Goal: Task Accomplishment & Management: Manage account settings

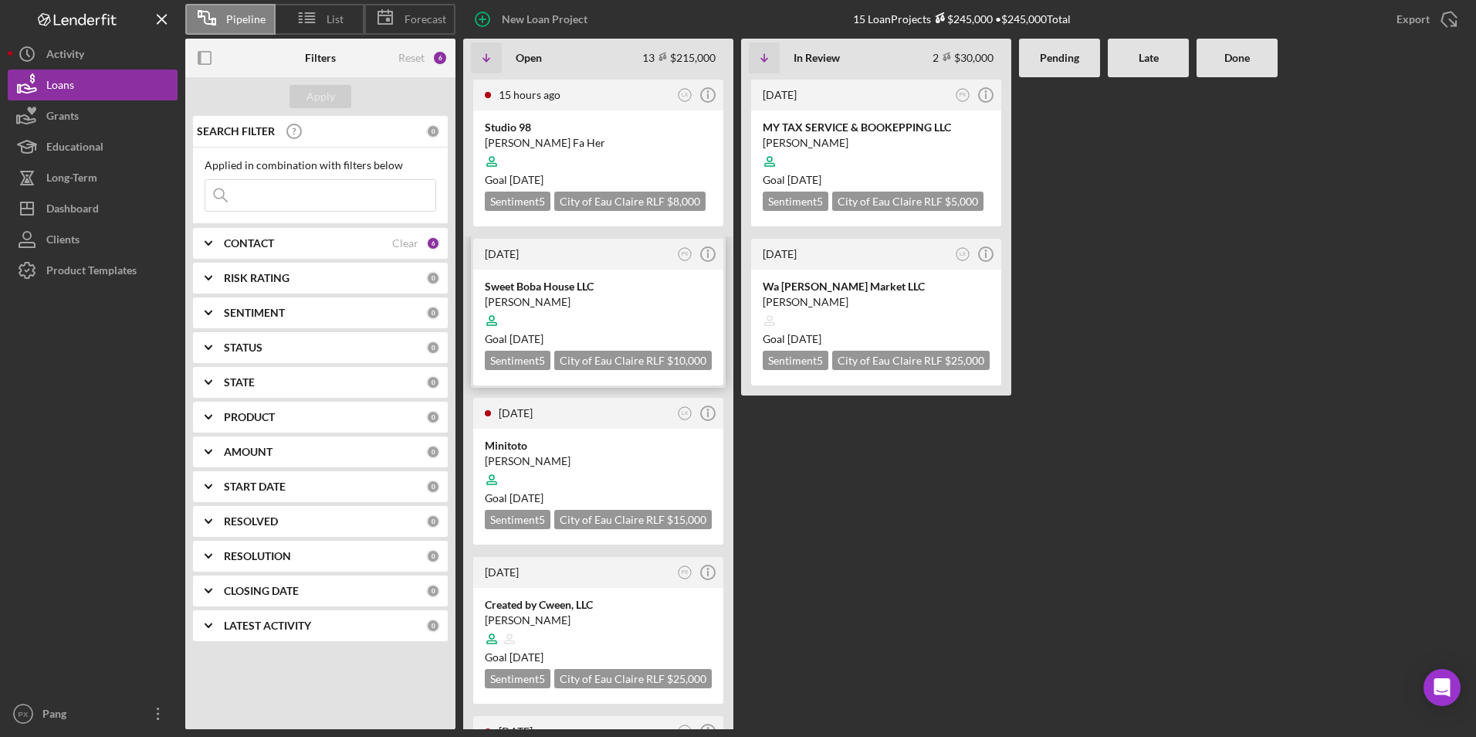
click at [579, 317] on div at bounding box center [598, 320] width 227 height 29
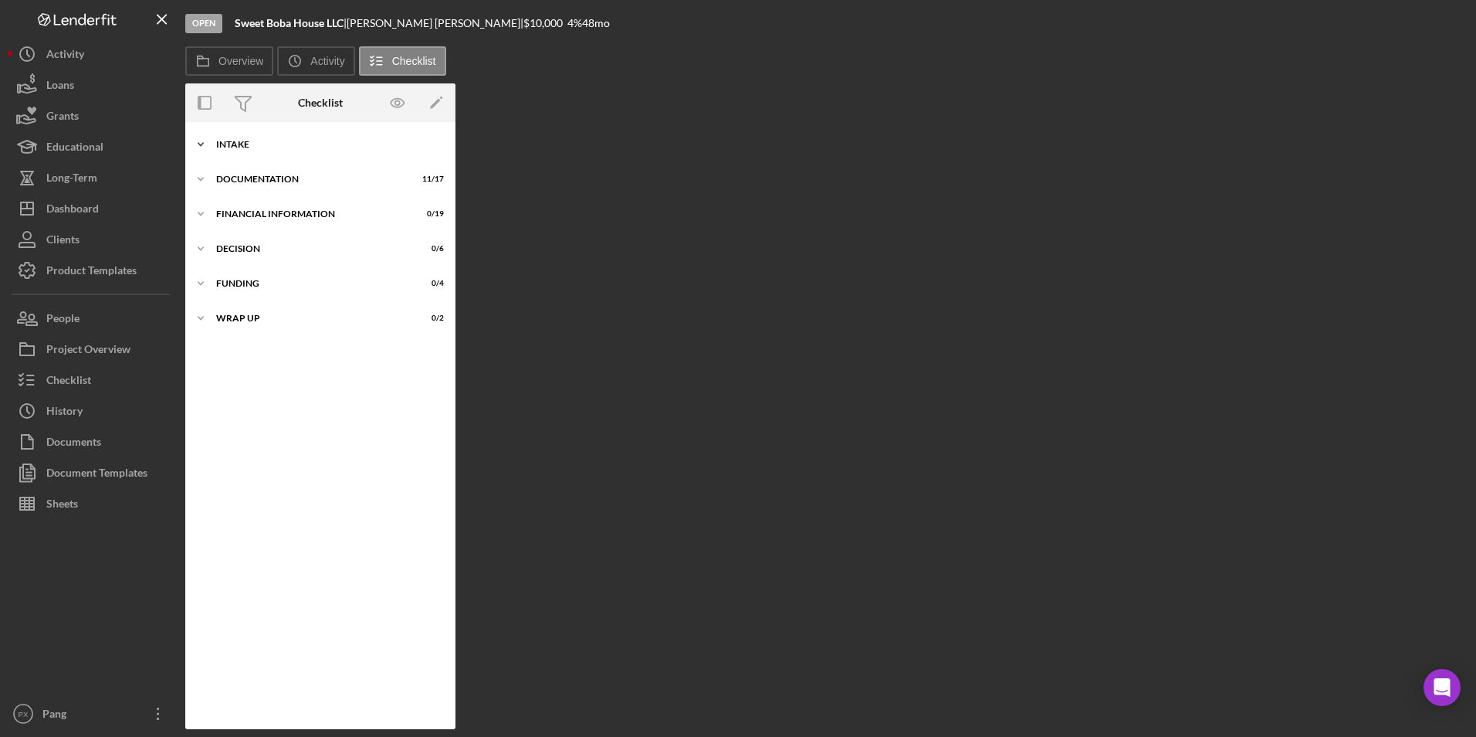
click at [229, 142] on div "Intake" at bounding box center [326, 144] width 220 height 9
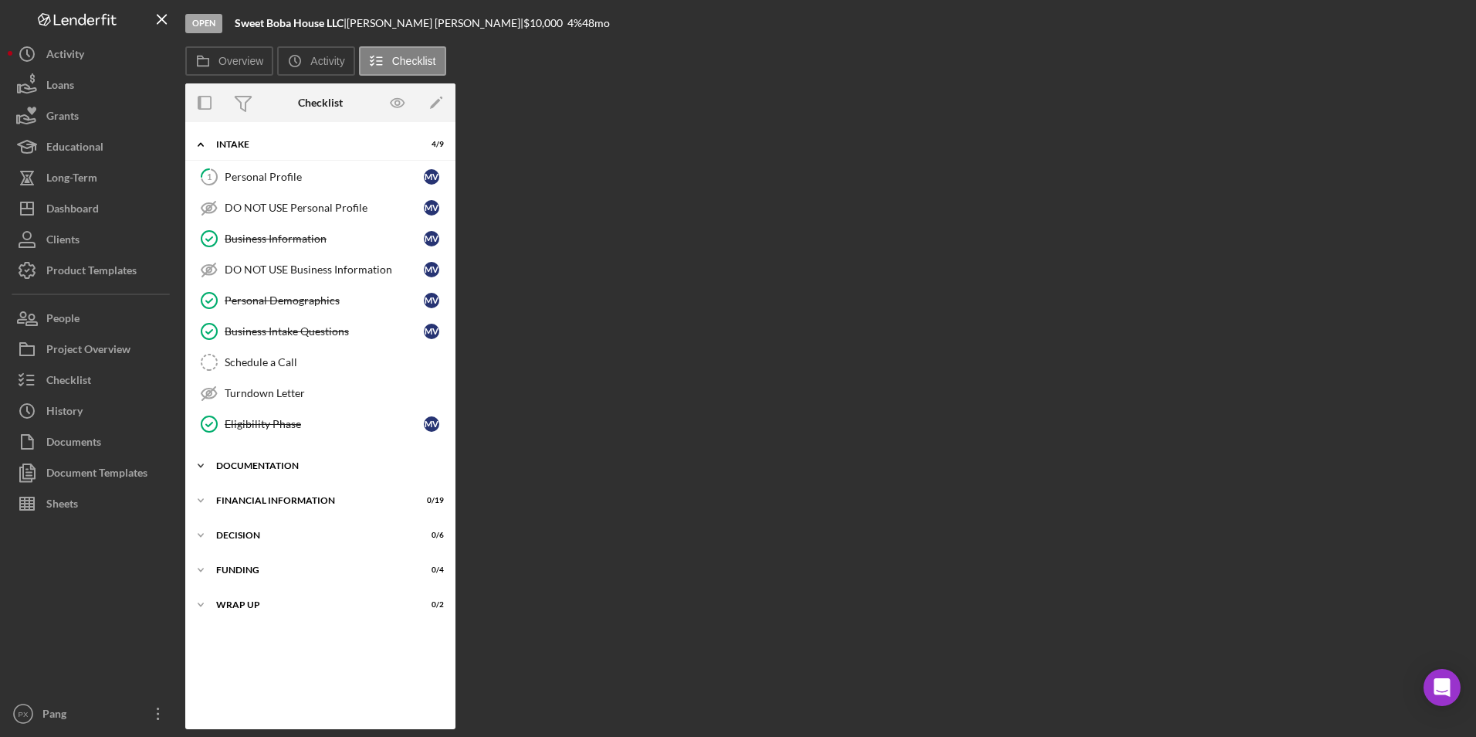
click at [268, 465] on div "Documentation" at bounding box center [326, 465] width 220 height 9
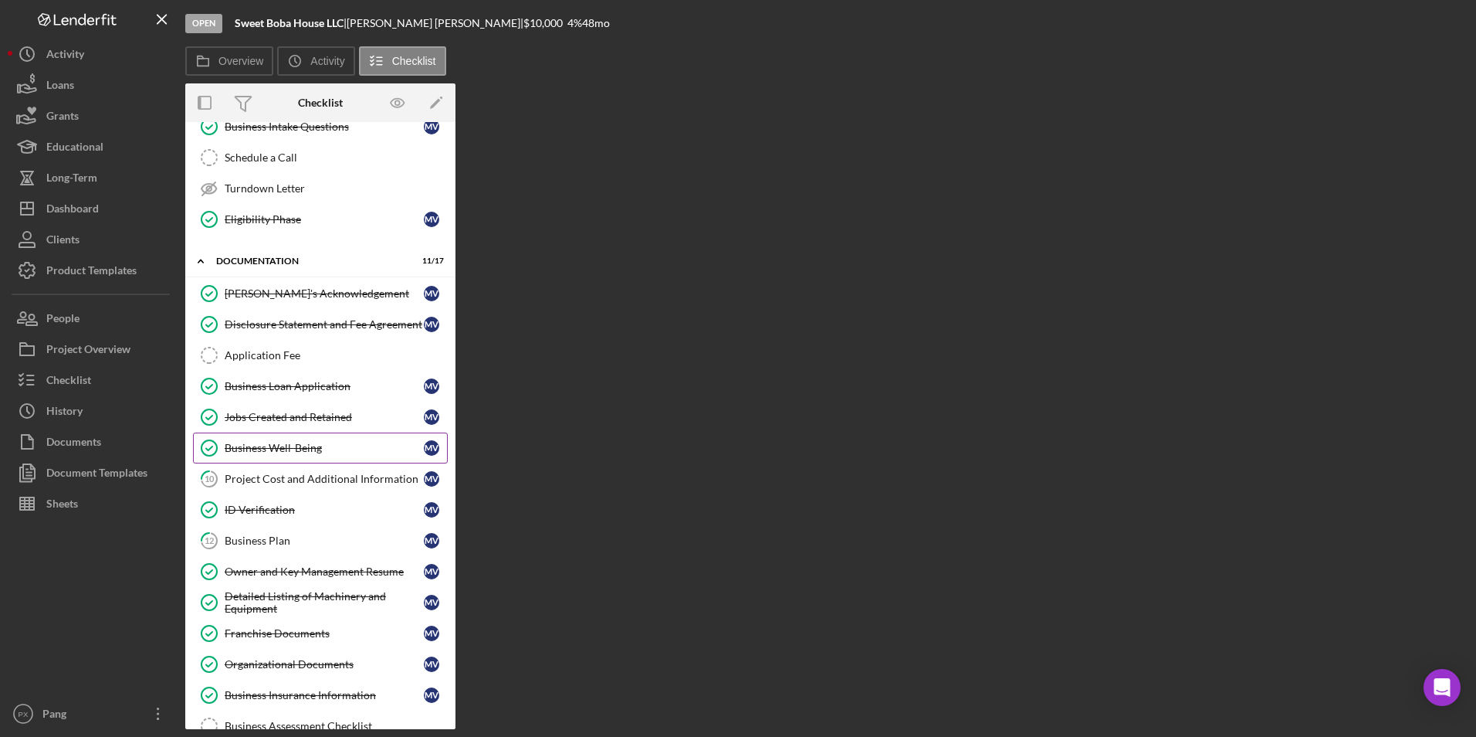
scroll to position [232, 0]
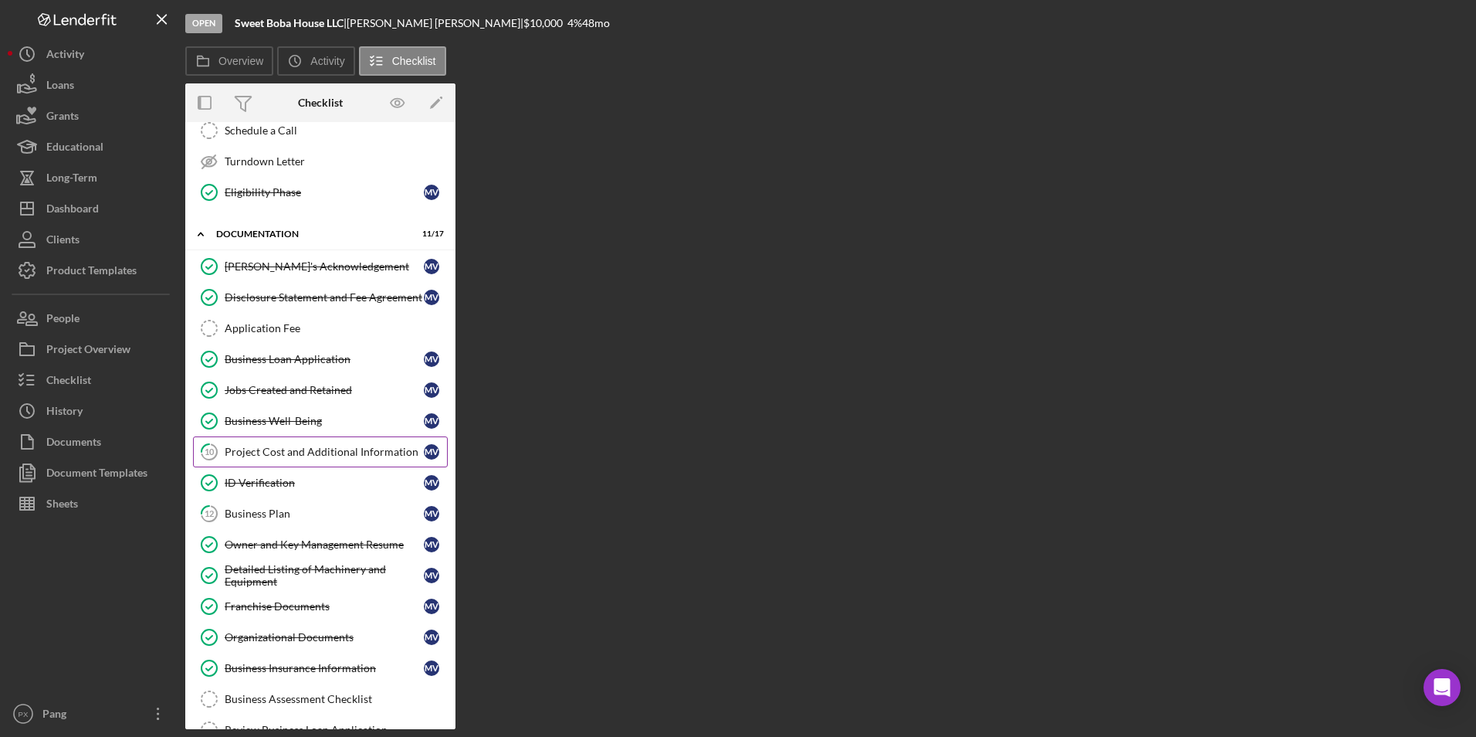
click at [321, 451] on div "Project Cost and Additional Information" at bounding box center [324, 451] width 199 height 12
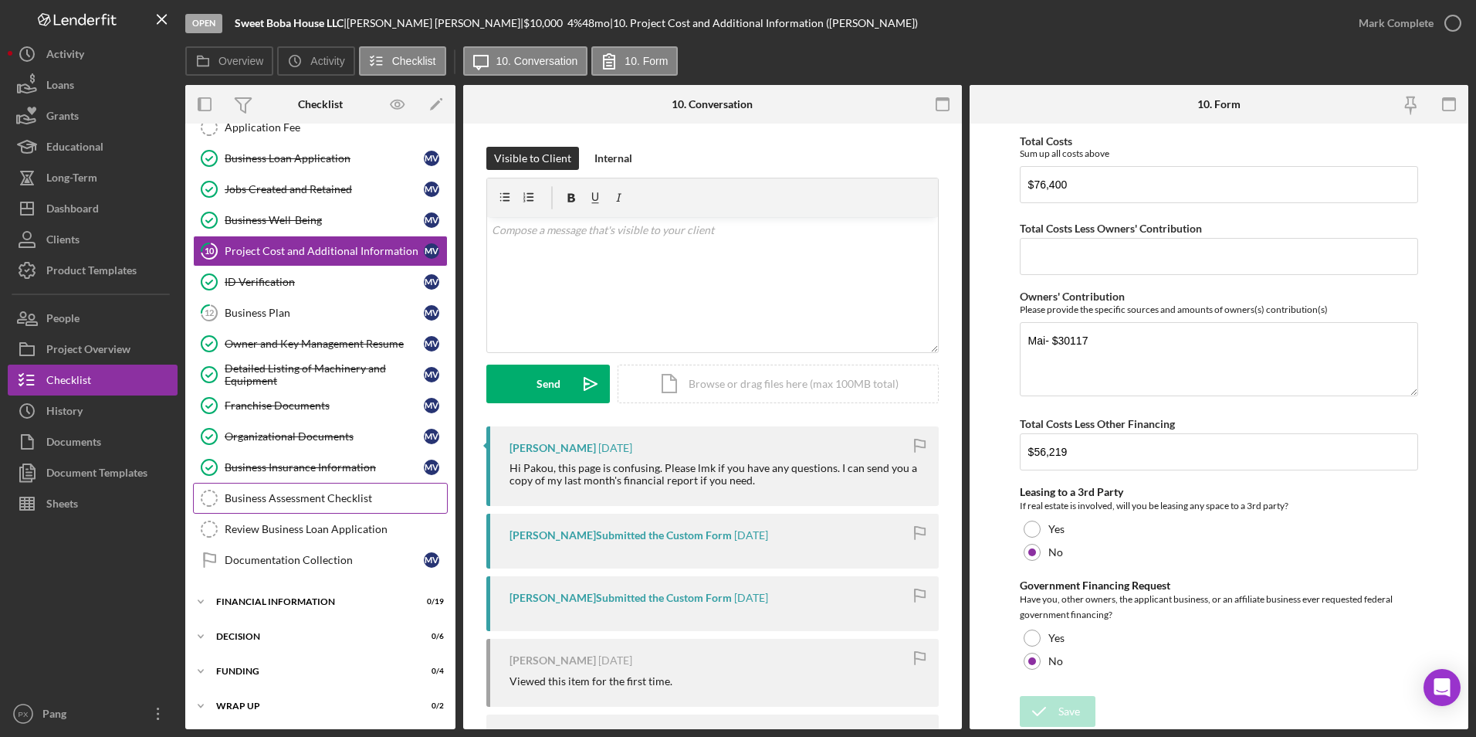
scroll to position [435, 0]
click at [78, 84] on button "Loans" at bounding box center [93, 84] width 170 height 31
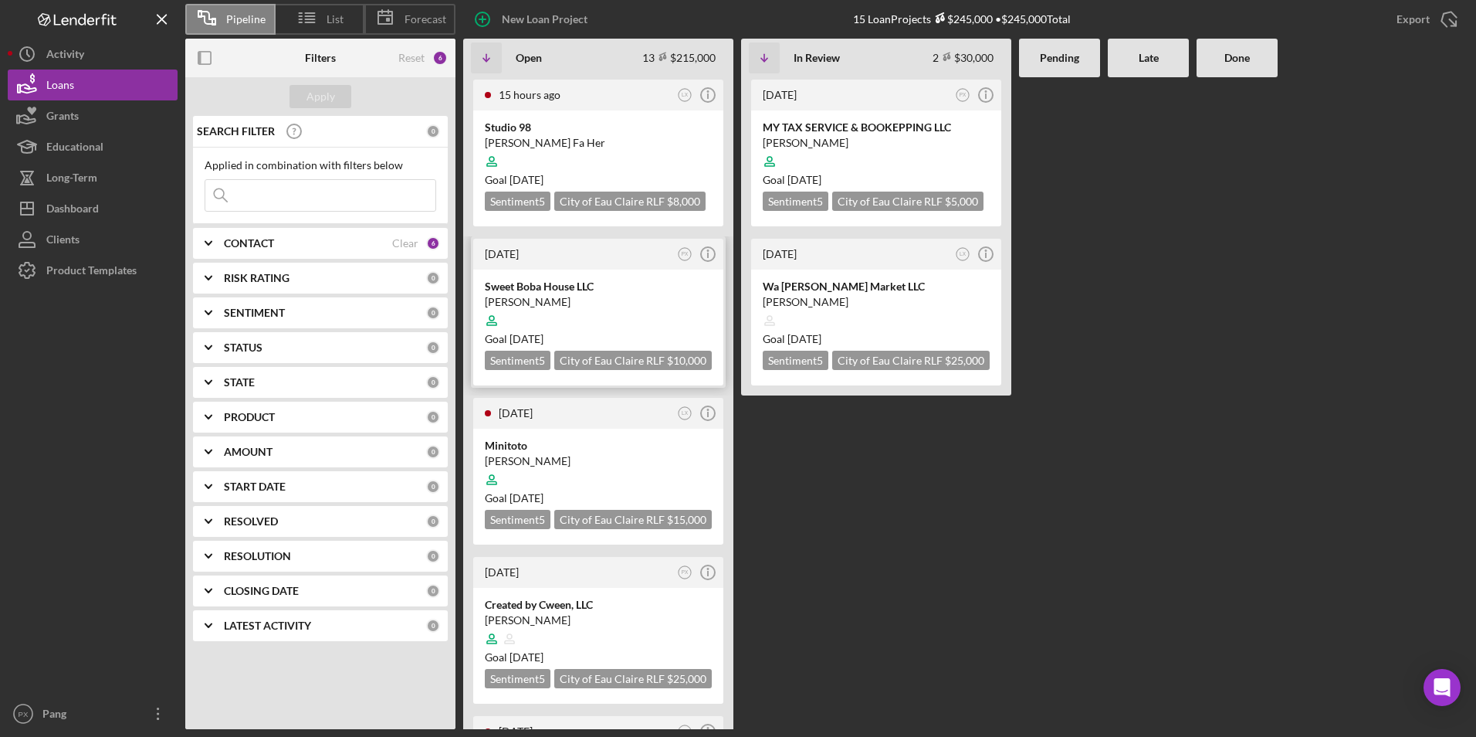
click at [561, 289] on div "Sweet Boba House LLC" at bounding box center [598, 286] width 227 height 15
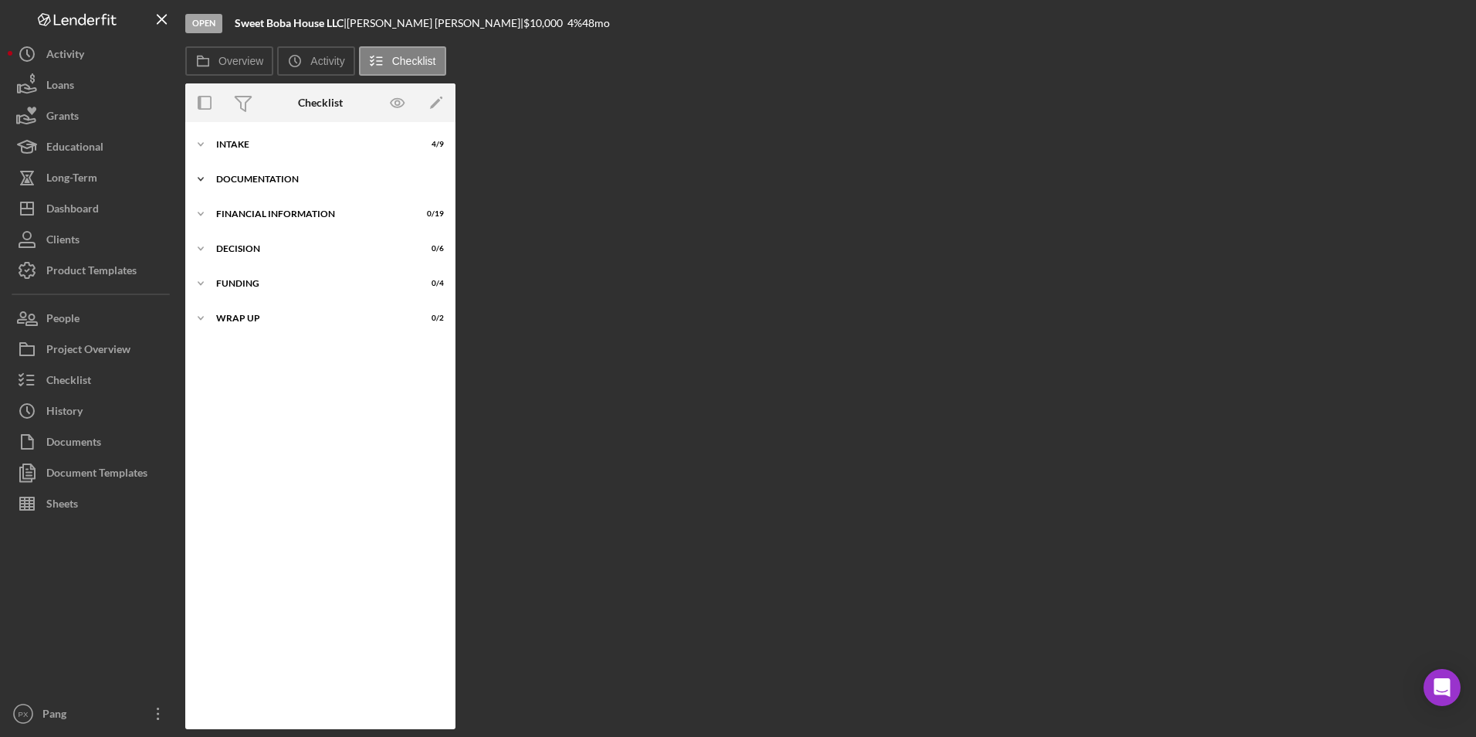
click at [296, 181] on div "Documentation" at bounding box center [326, 178] width 220 height 9
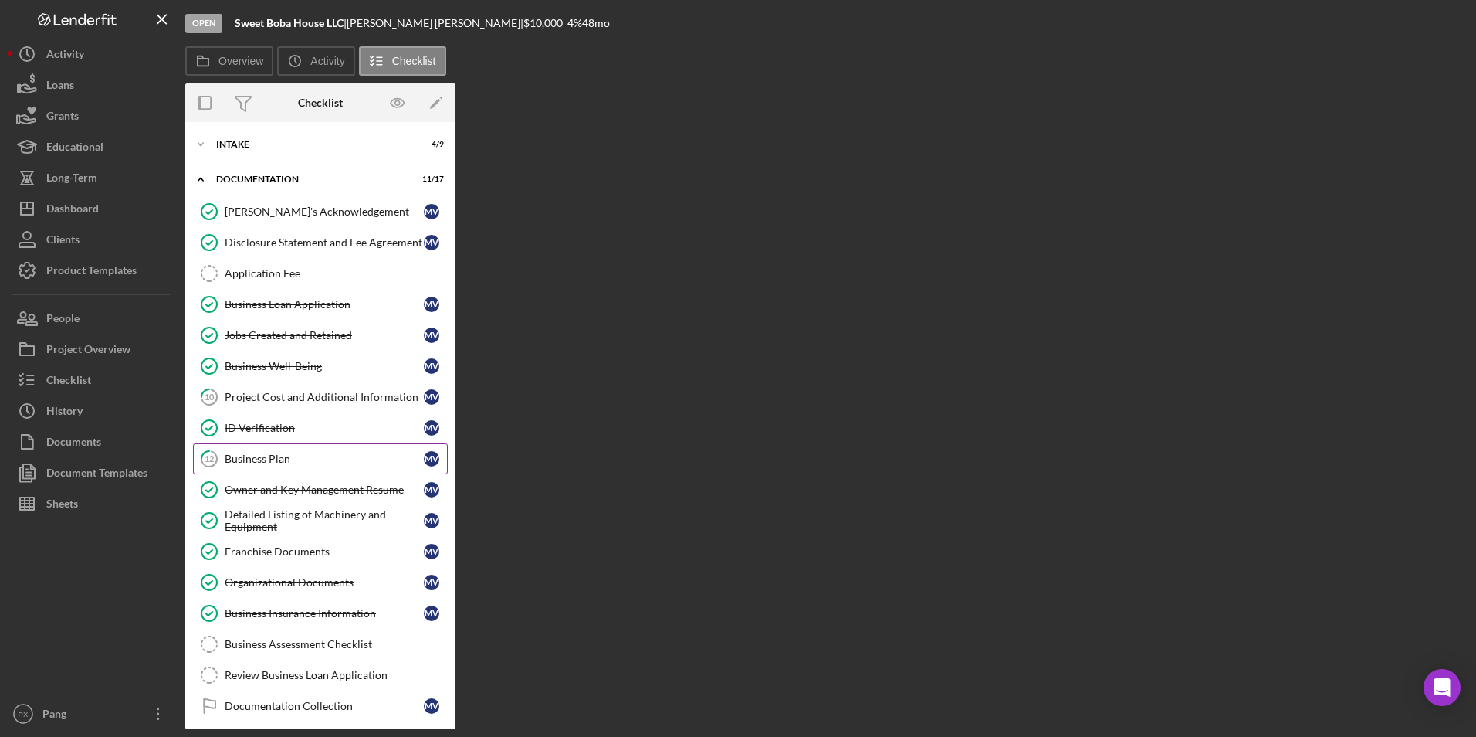
click at [294, 458] on div "Business Plan" at bounding box center [324, 458] width 199 height 12
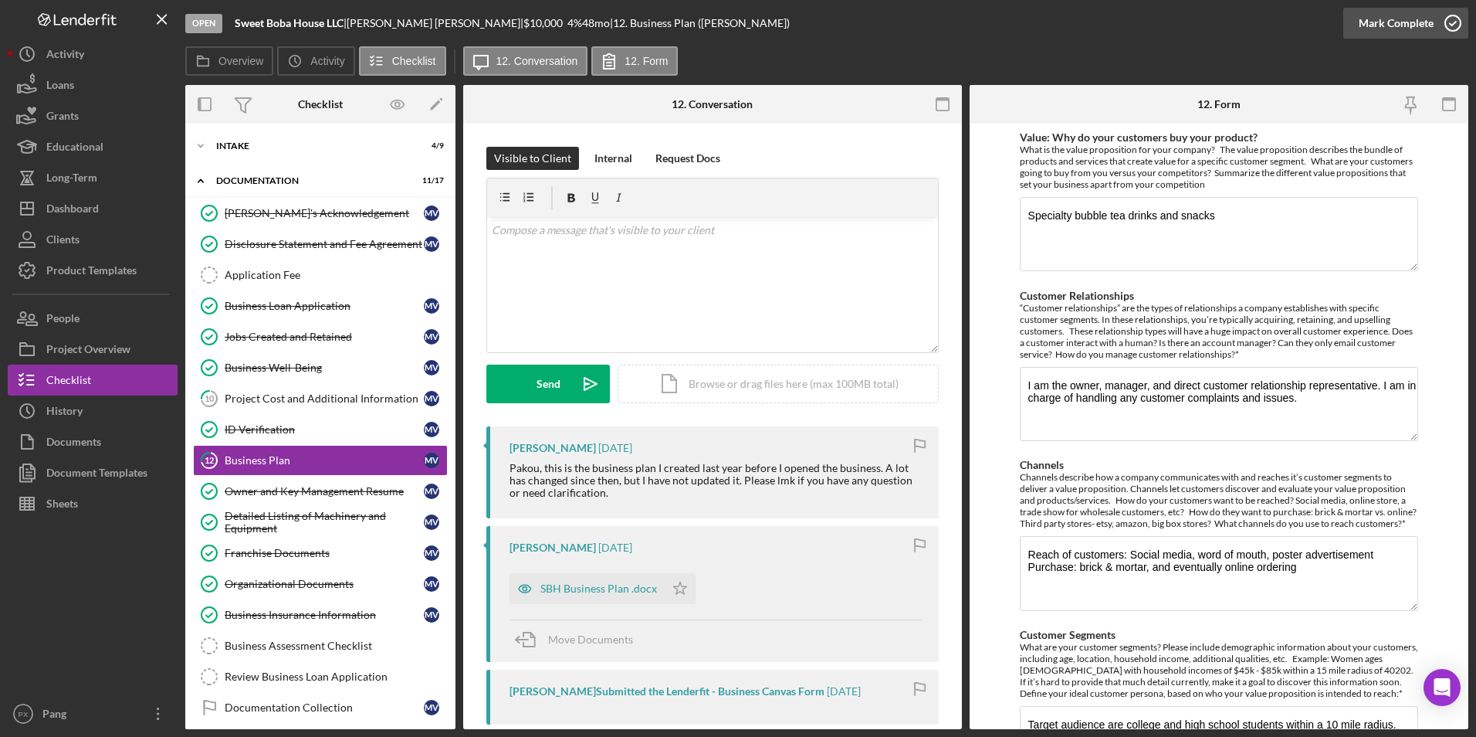
click at [1179, 18] on icon "button" at bounding box center [1453, 23] width 39 height 39
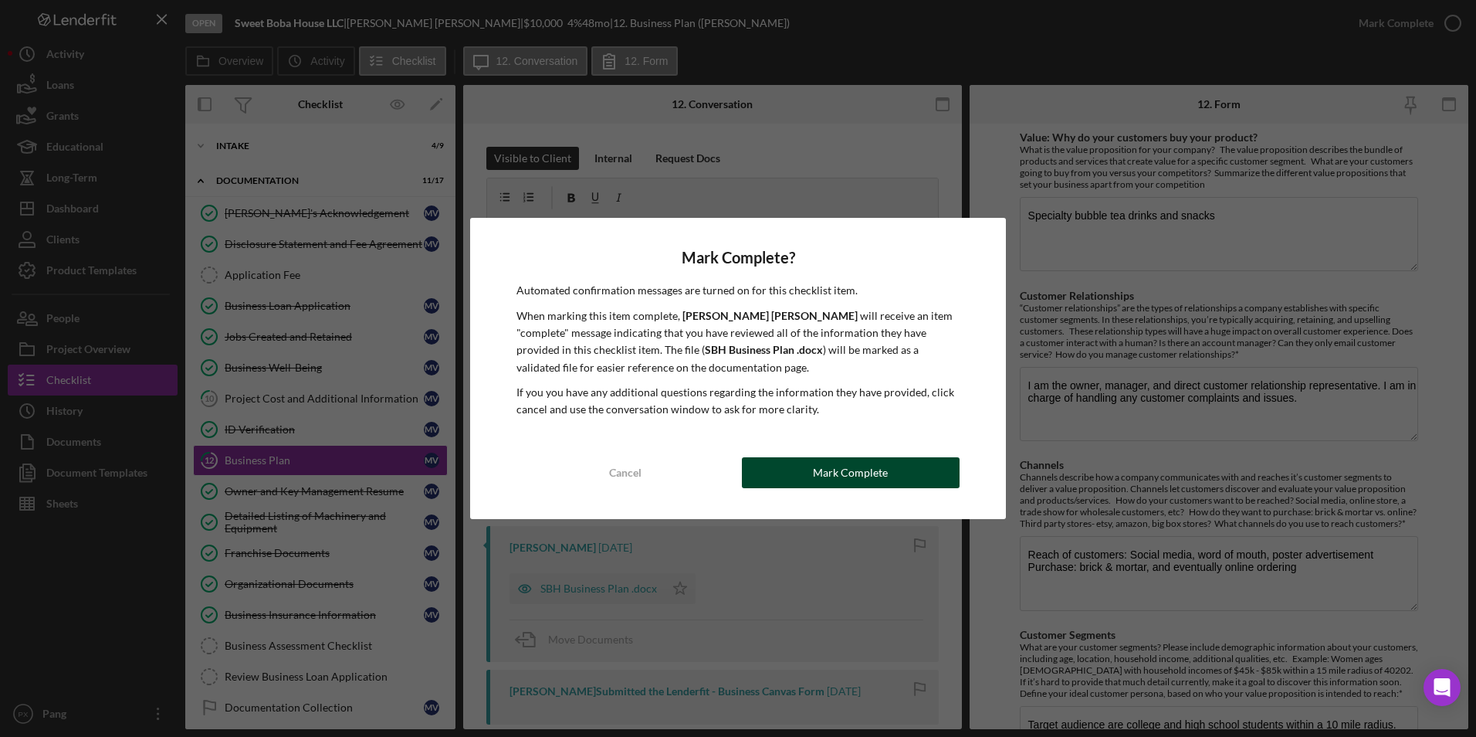
click at [883, 461] on div "Mark Complete" at bounding box center [850, 472] width 75 height 31
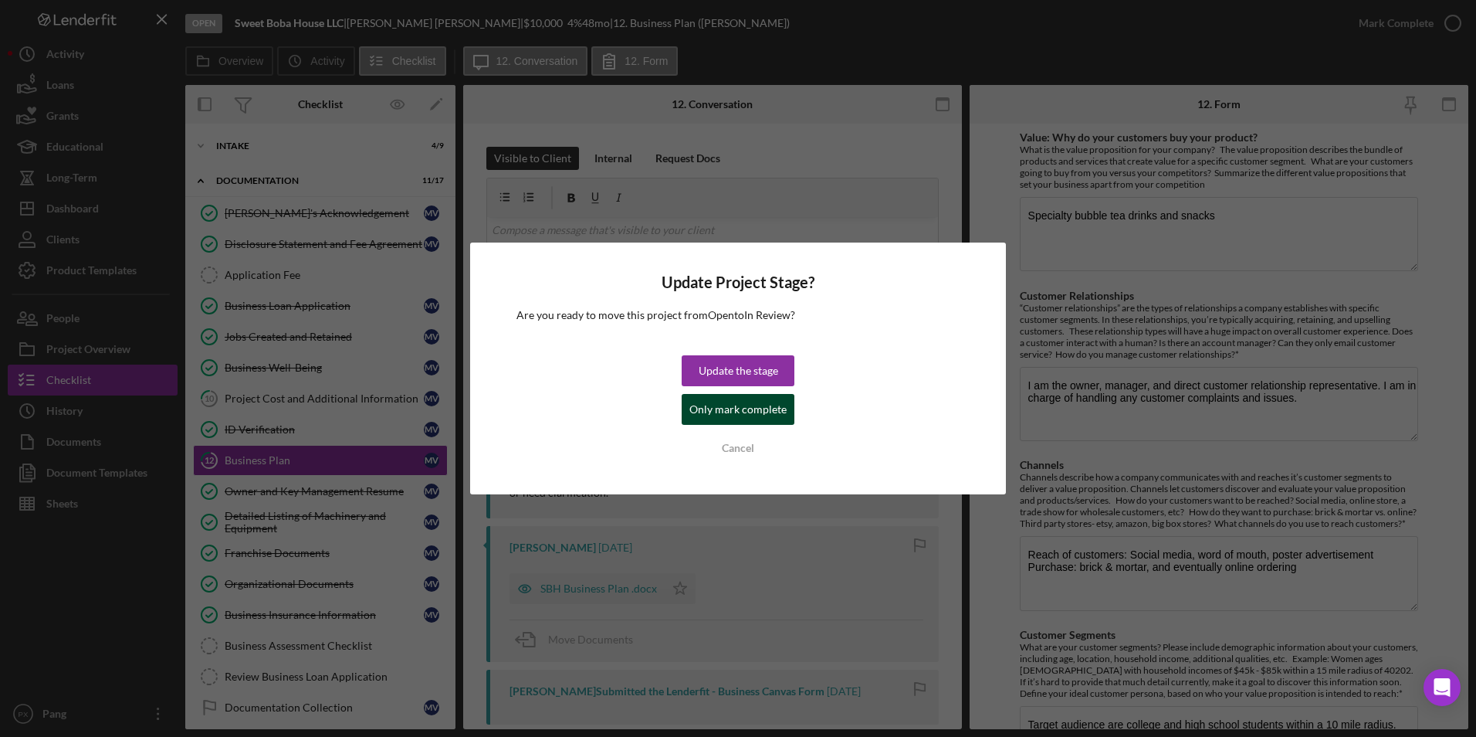
click at [744, 412] on div "Only mark complete" at bounding box center [737, 409] width 97 height 31
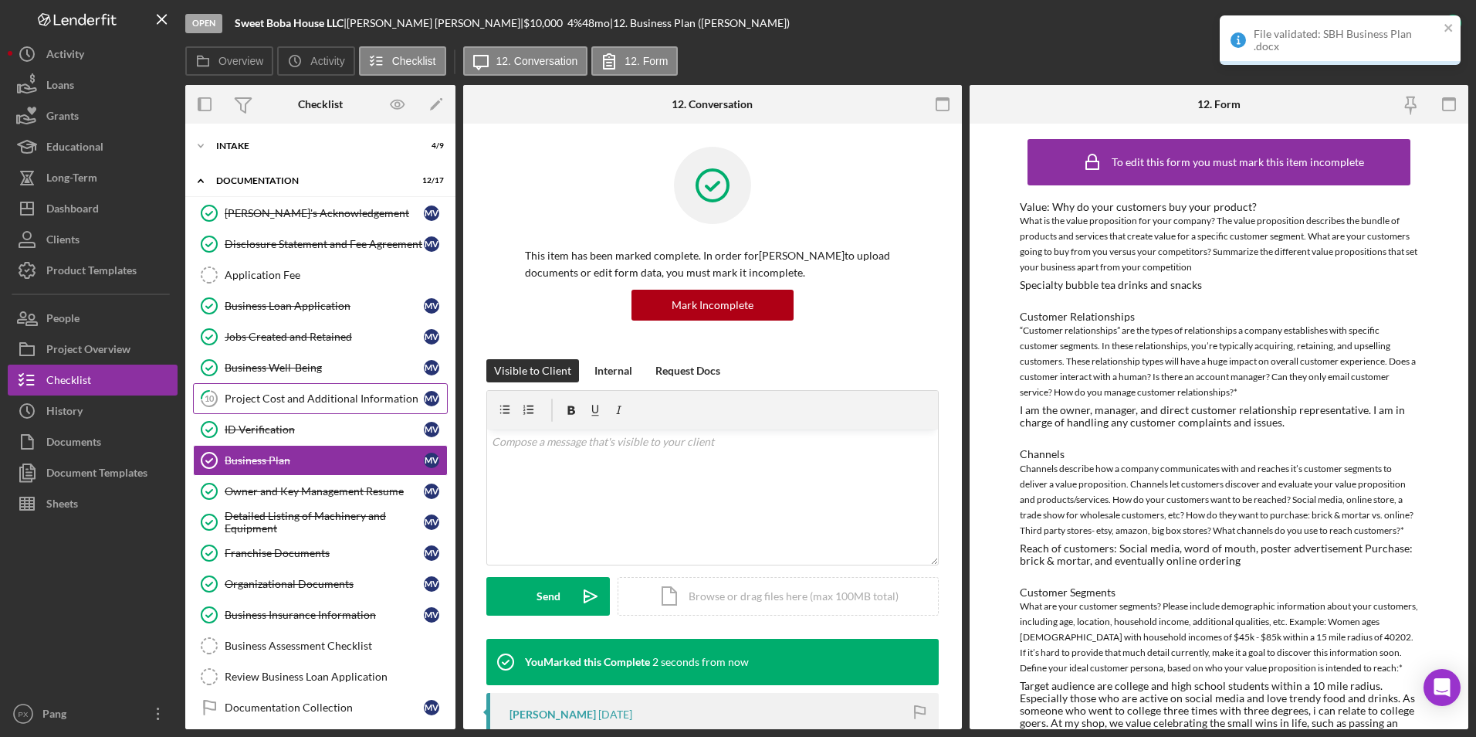
click at [300, 402] on div "Project Cost and Additional Information" at bounding box center [324, 398] width 199 height 12
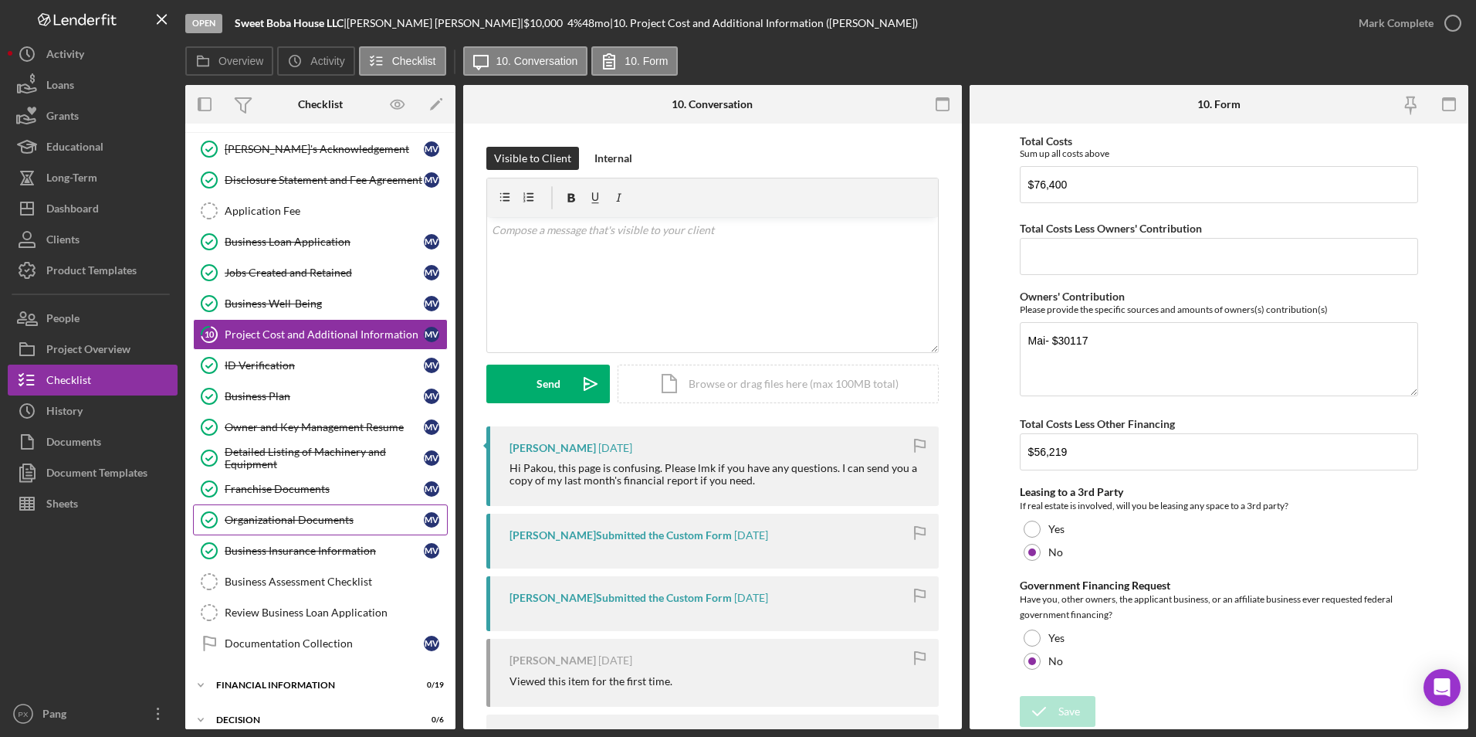
scroll to position [148, 0]
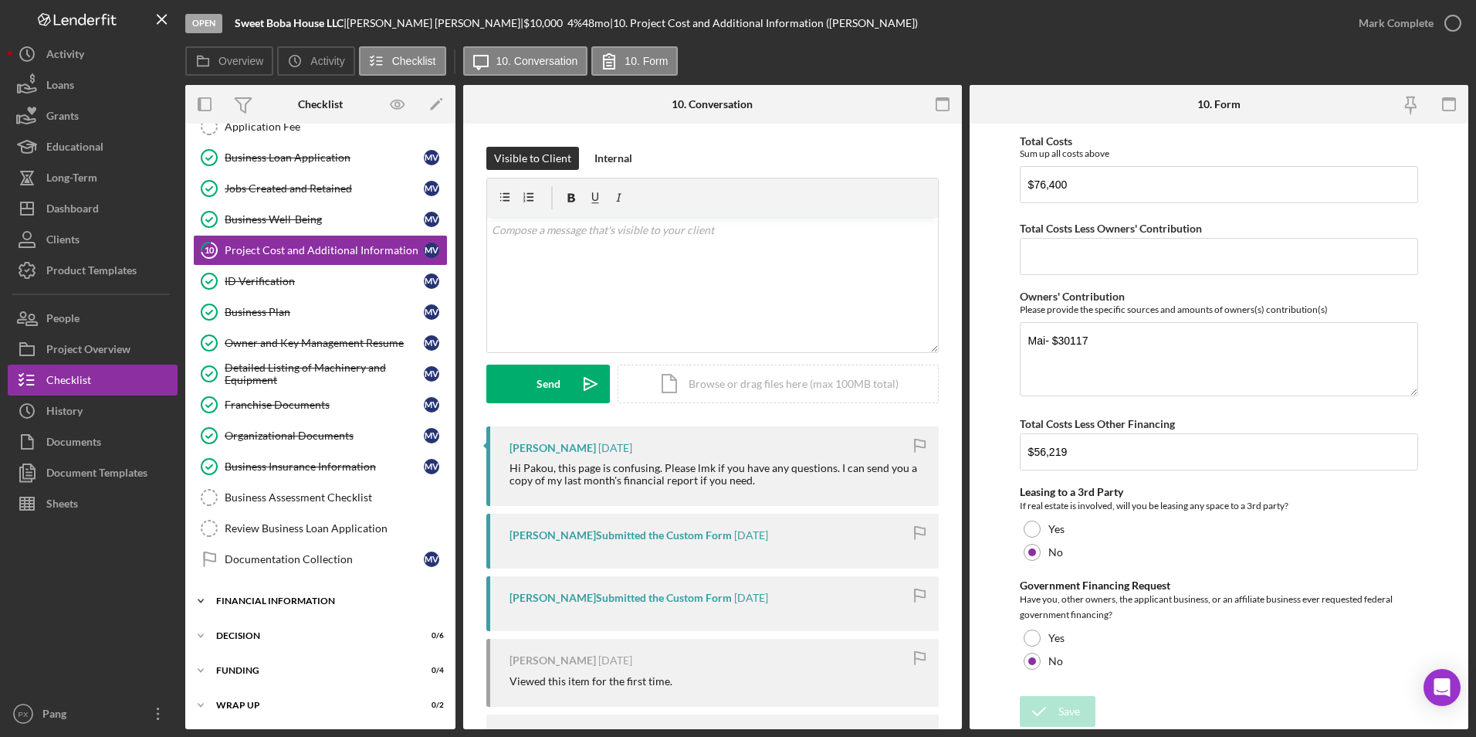
click at [324, 599] on div "Financial Information" at bounding box center [326, 600] width 220 height 9
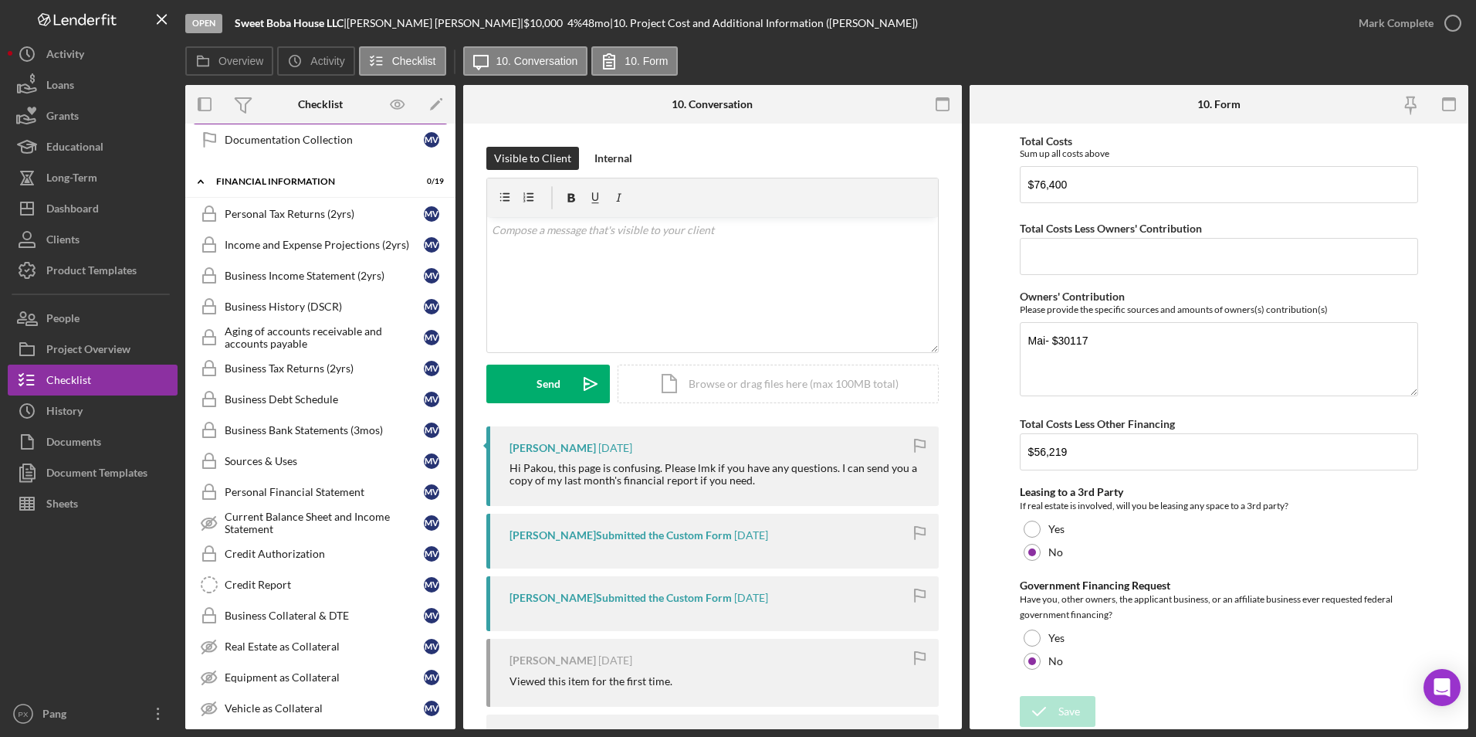
scroll to position [611, 0]
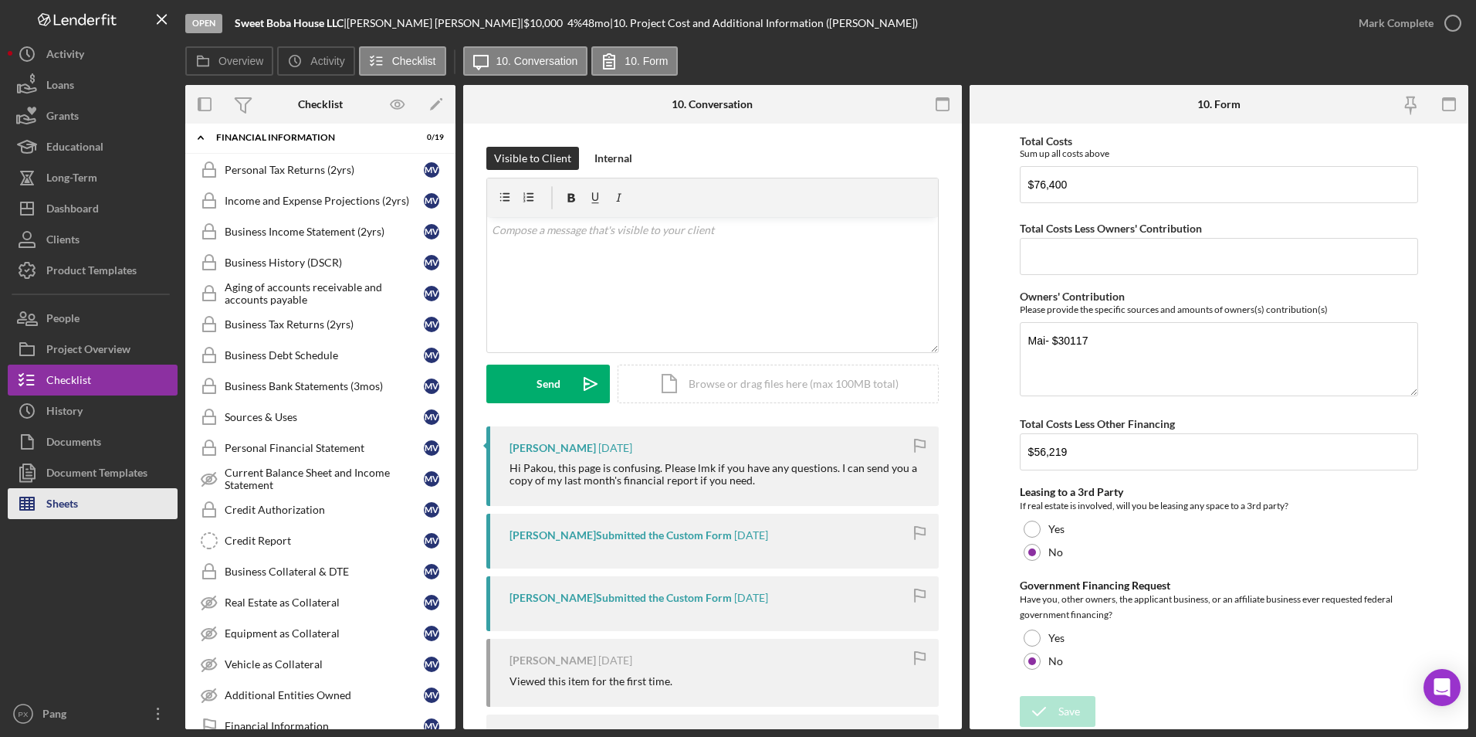
click at [84, 503] on button "Sheets" at bounding box center [93, 503] width 170 height 31
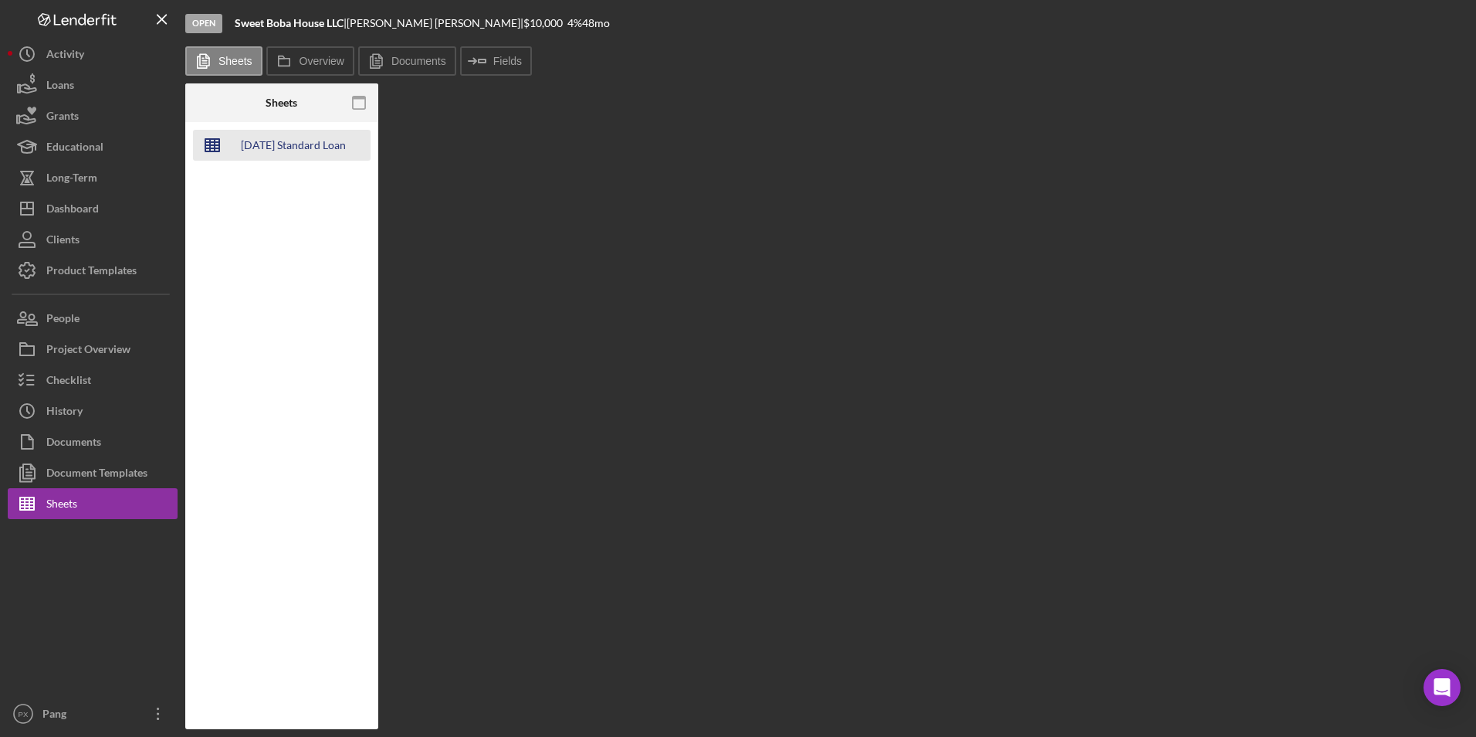
click at [323, 142] on div "[DATE] Standard Loan Checklist - Financial Analysis" at bounding box center [294, 145] width 124 height 31
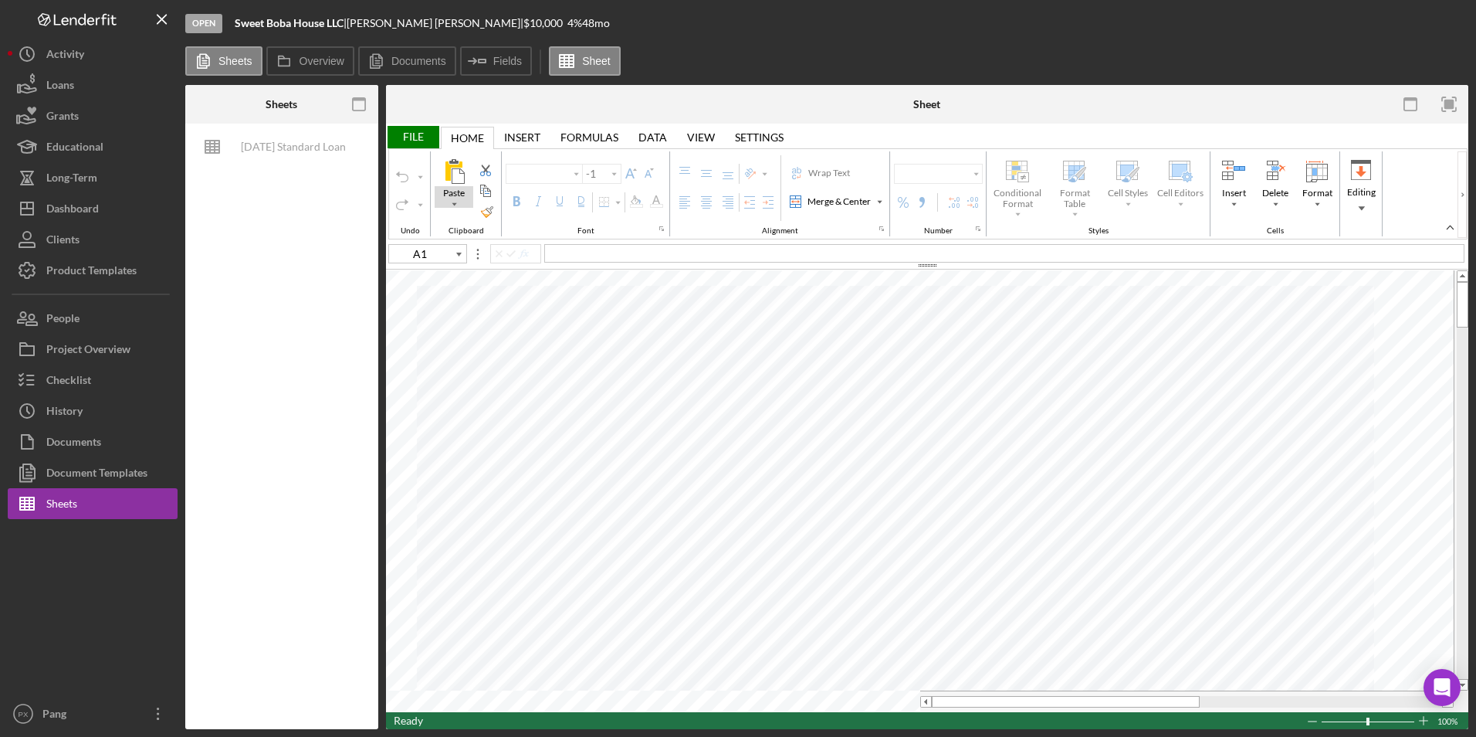
type input "F10"
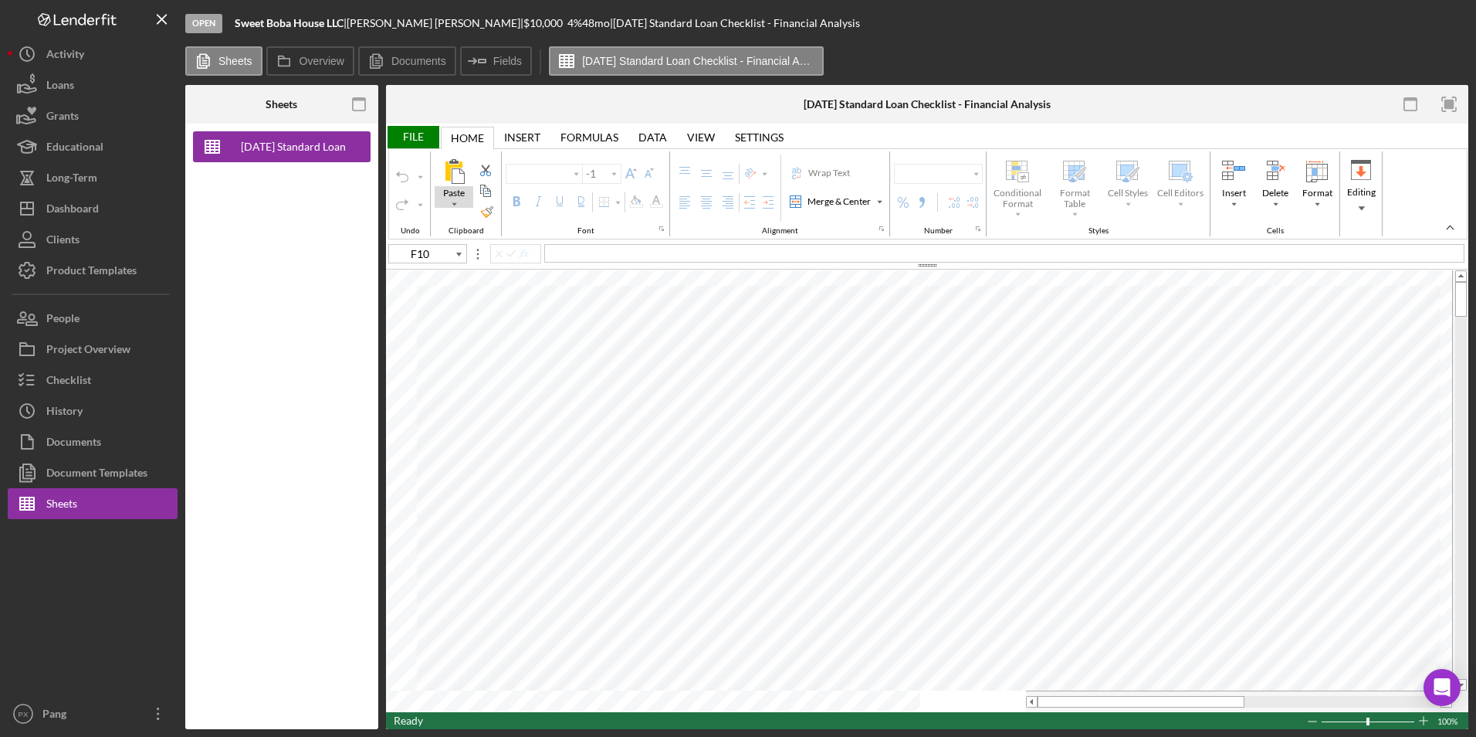
type input "Calibri"
type input "11"
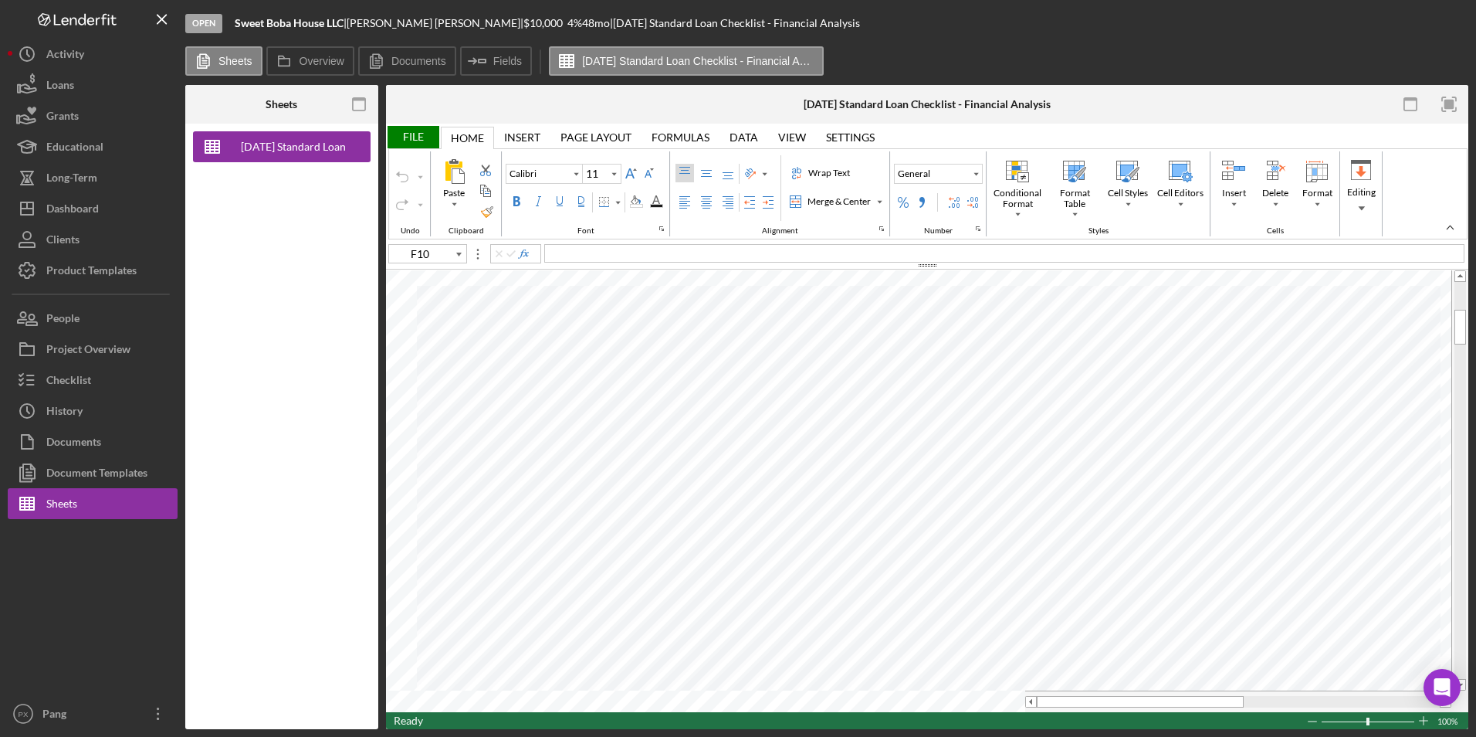
type input "B29"
type input "Lato"
type input "10.5"
type input "M23"
type input "Calibri"
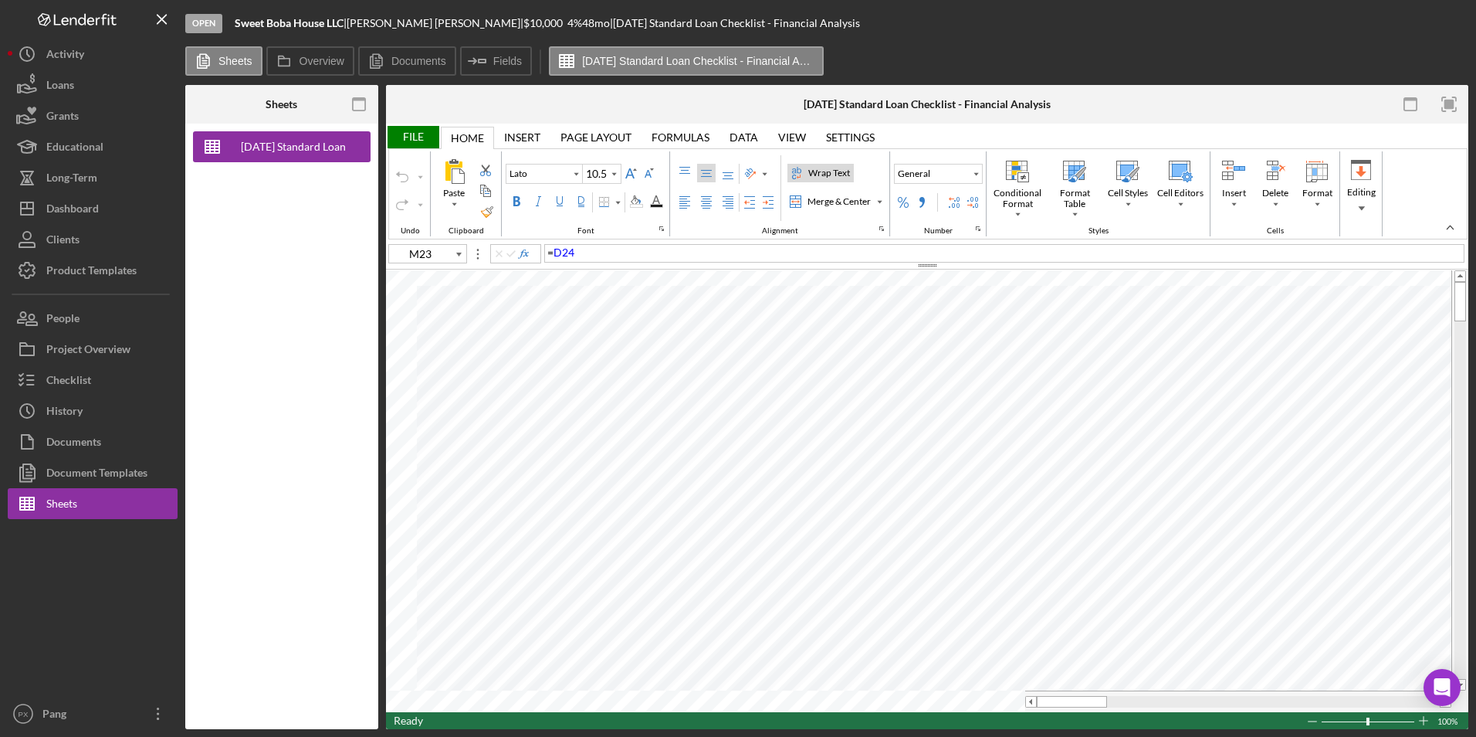
type input "10"
click at [73, 374] on div "Checklist" at bounding box center [68, 381] width 45 height 35
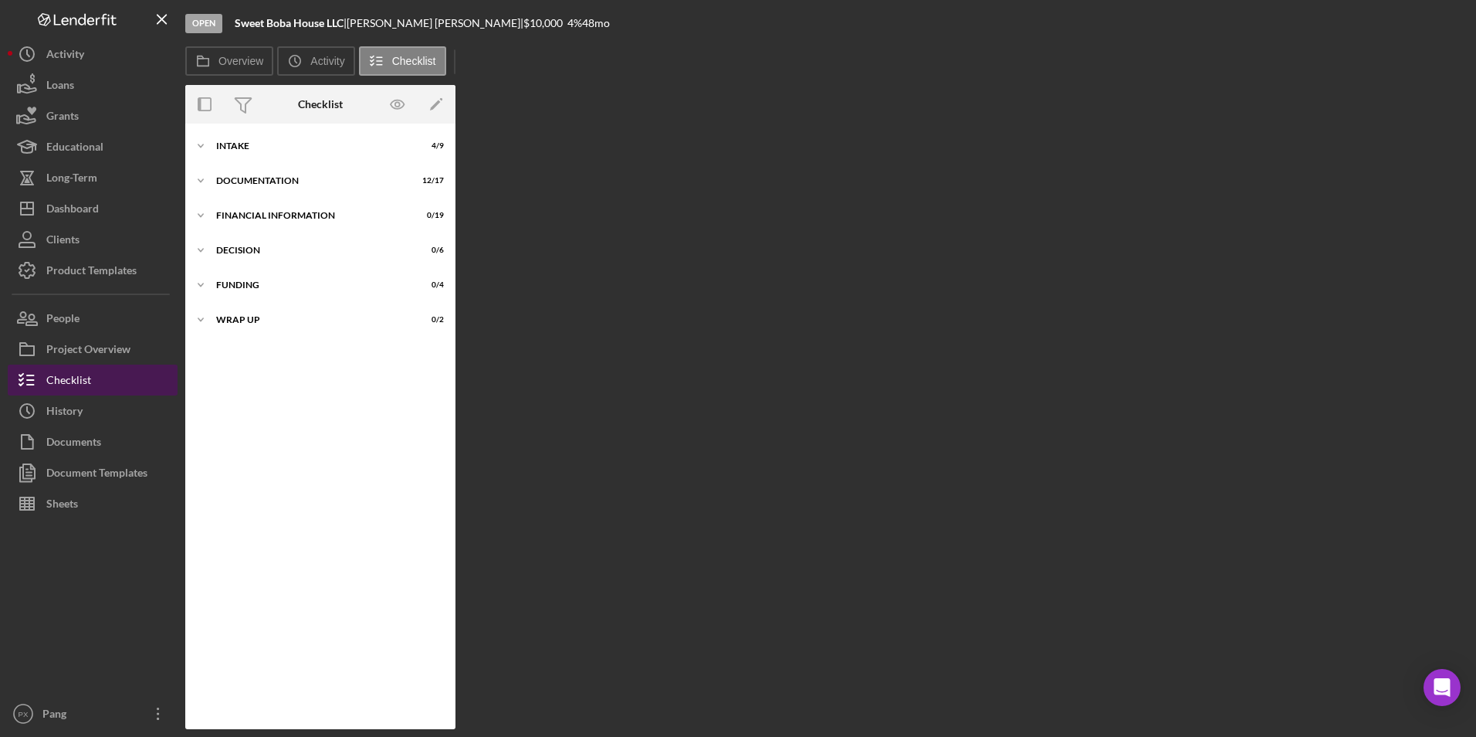
scroll to position [33, 0]
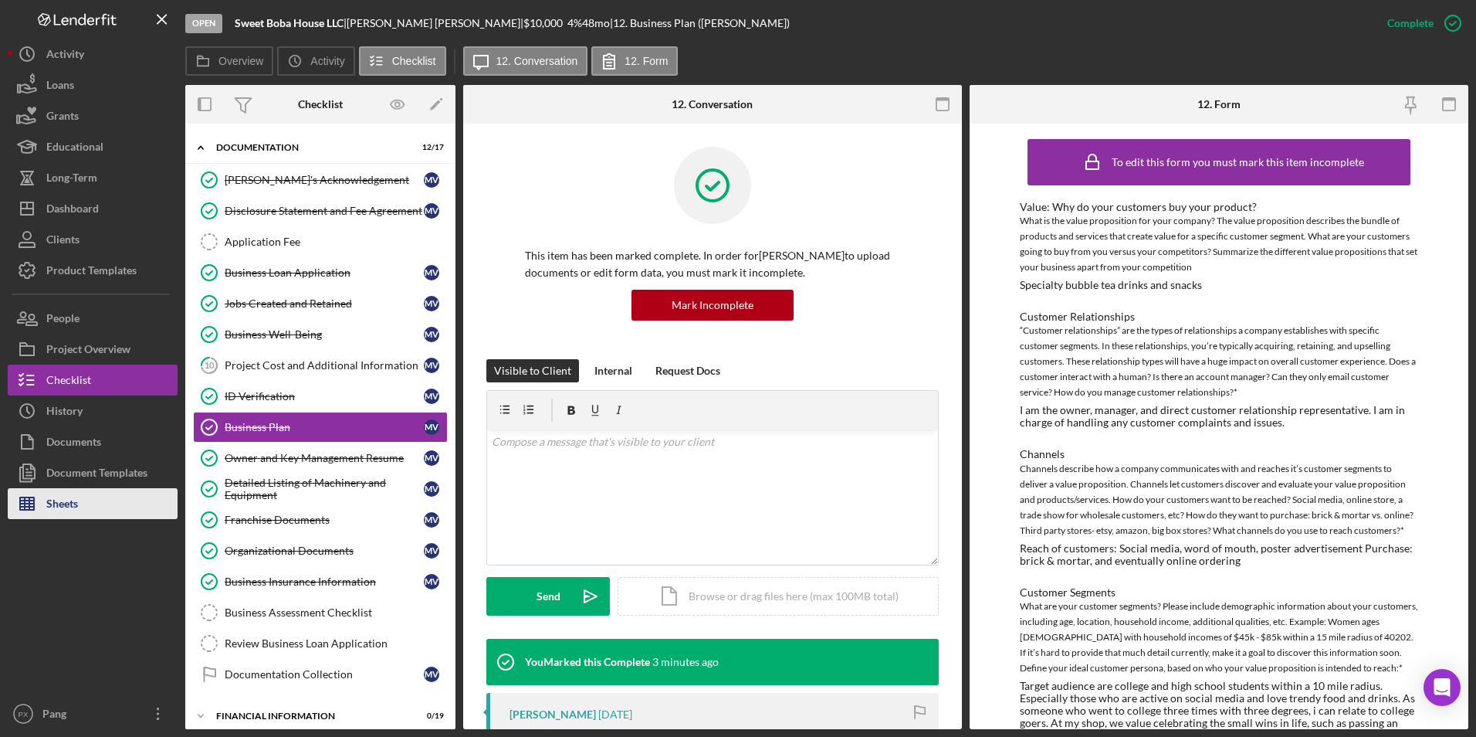
click at [81, 506] on button "Sheets" at bounding box center [93, 503] width 170 height 31
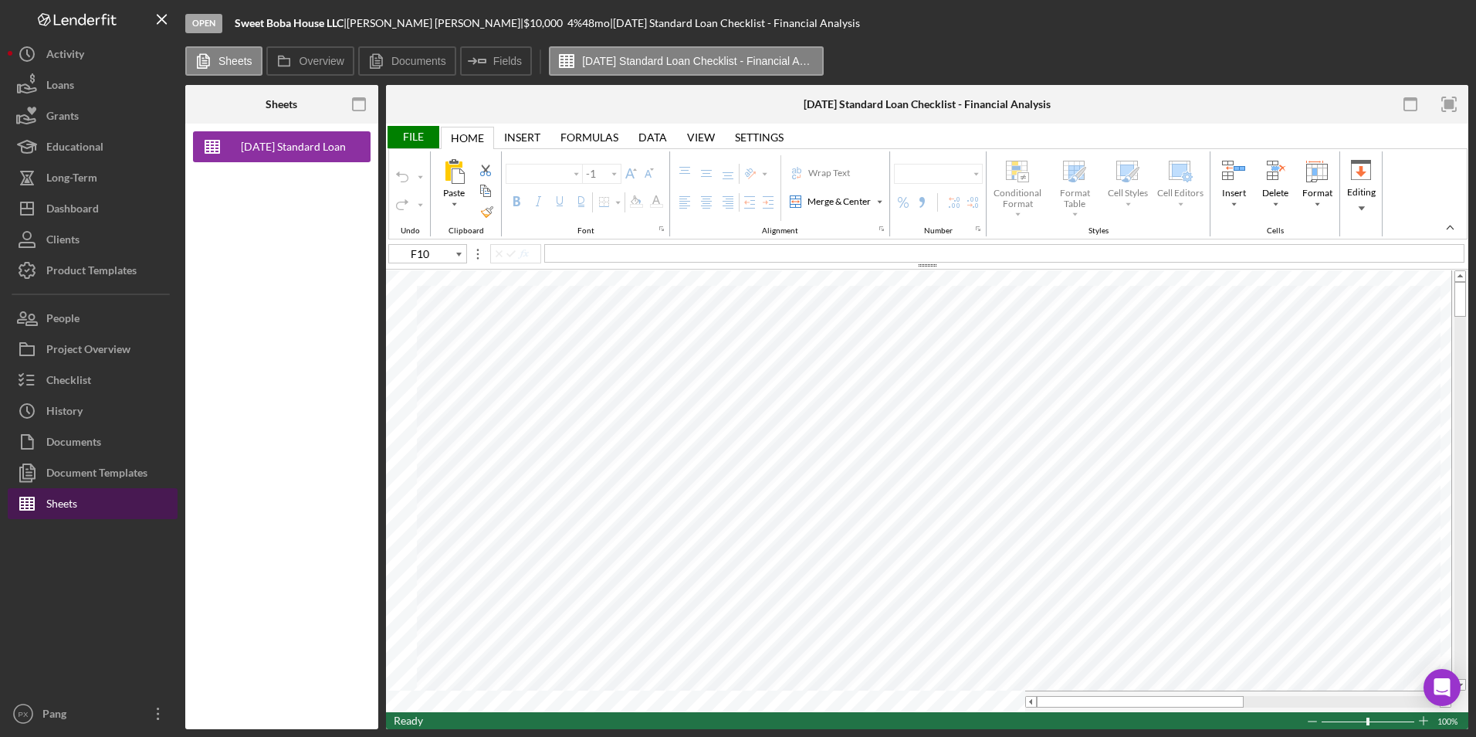
type input "Calibri"
type input "11"
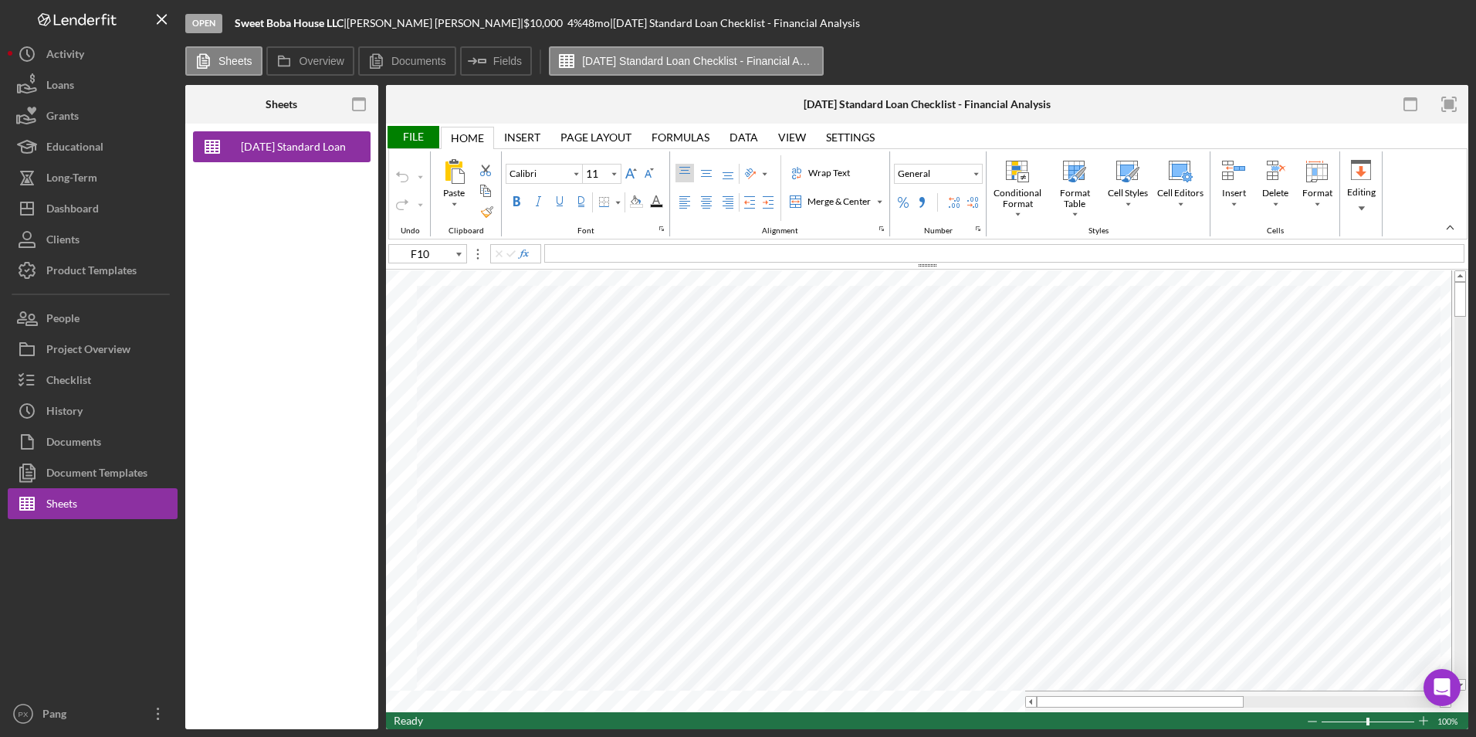
type input "B29"
type input "Lato"
type input "10.5"
type input "M23"
type input "Calibri"
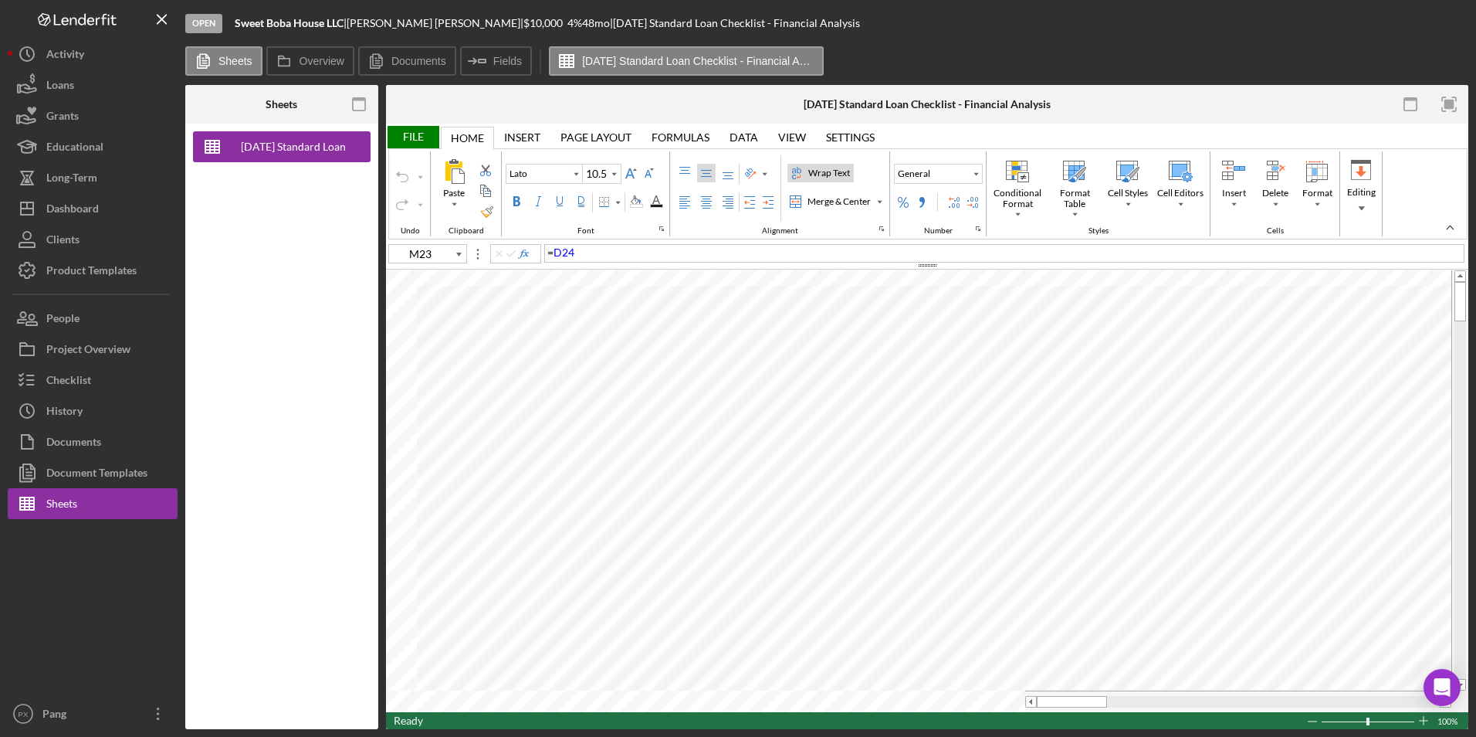
type input "10"
type input "F21"
type input "11"
type input "A1"
type input "12"
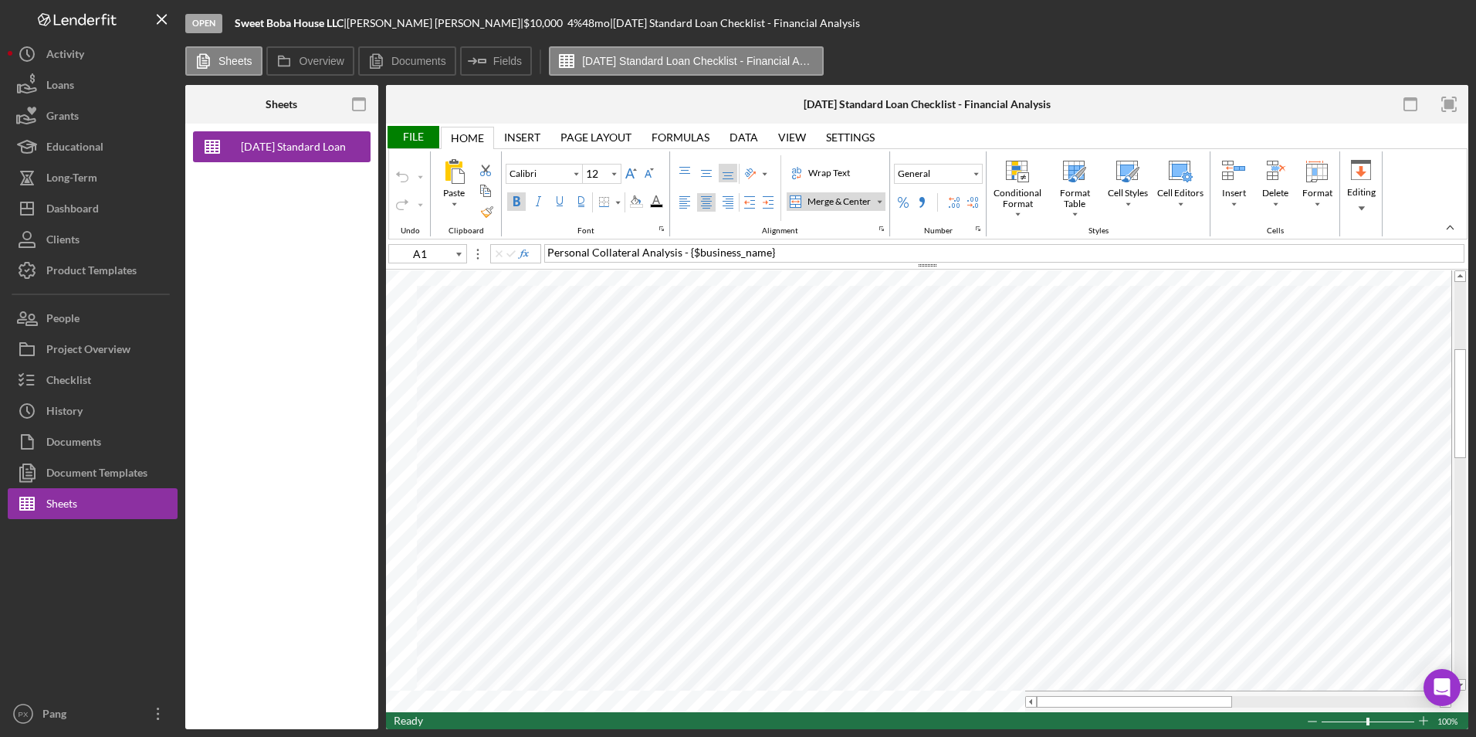
type input "B29"
type input "Lato"
type input "10.5"
type input "F10"
type input "Calibri"
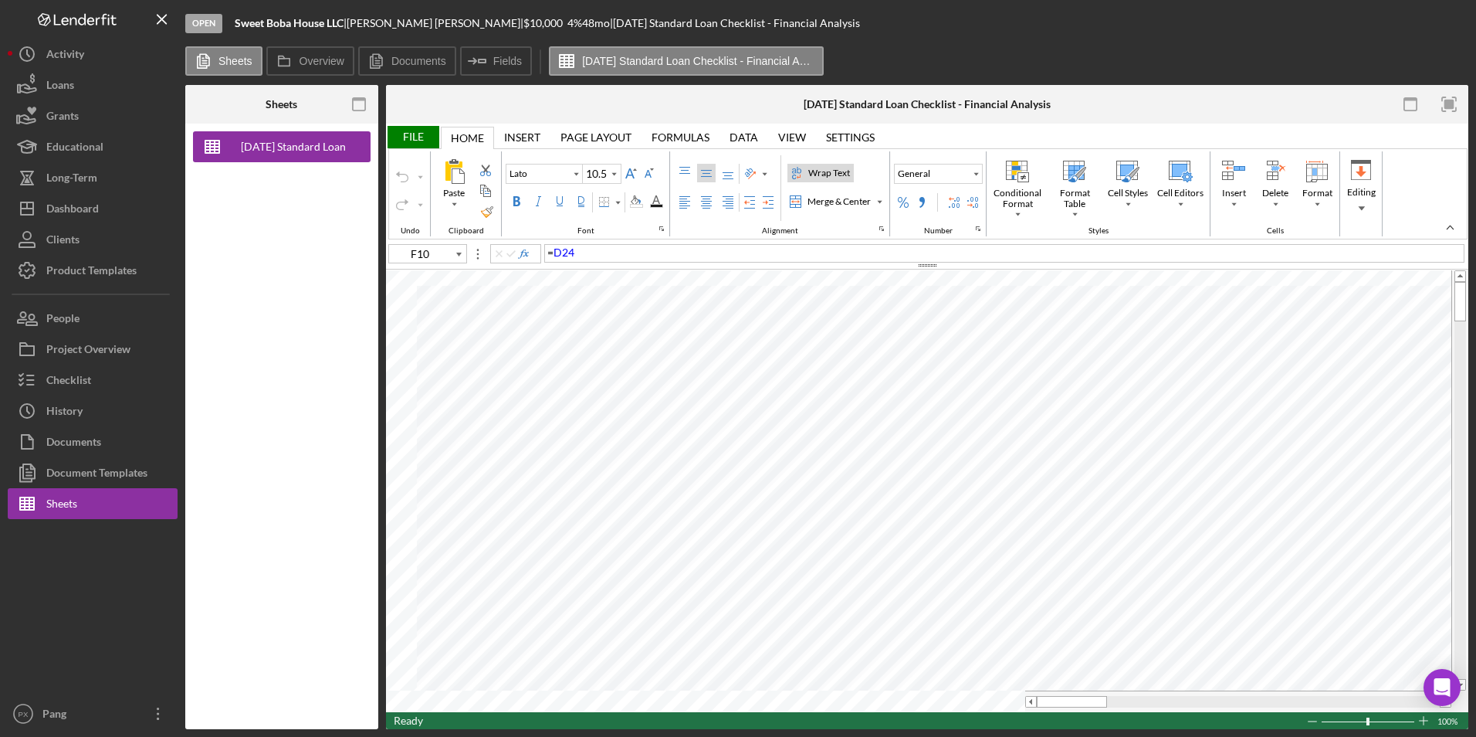
type input "11"
type input "B29"
type input "Lato"
type input "10.5"
type input "F10"
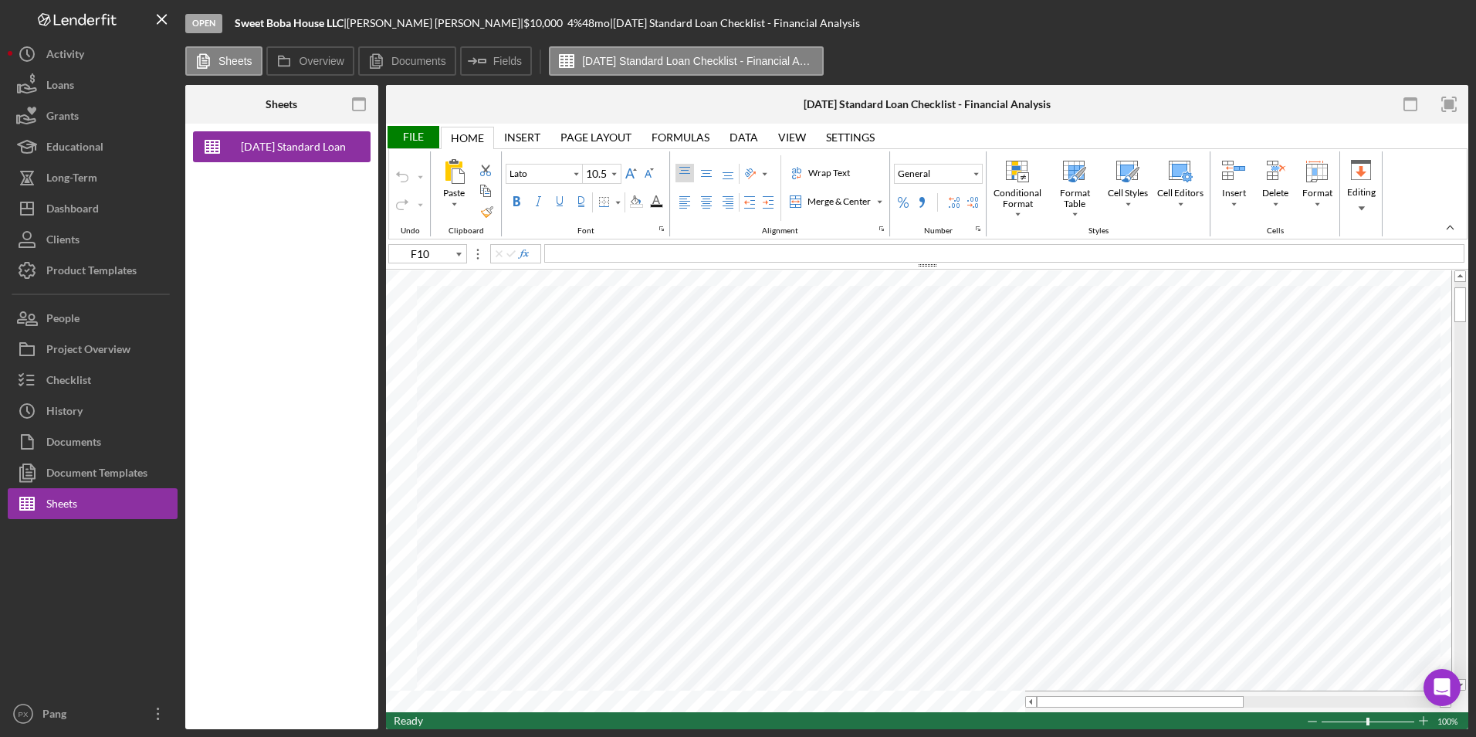
type input "Calibri"
type input "11"
click at [53, 378] on div "Checklist" at bounding box center [68, 381] width 45 height 35
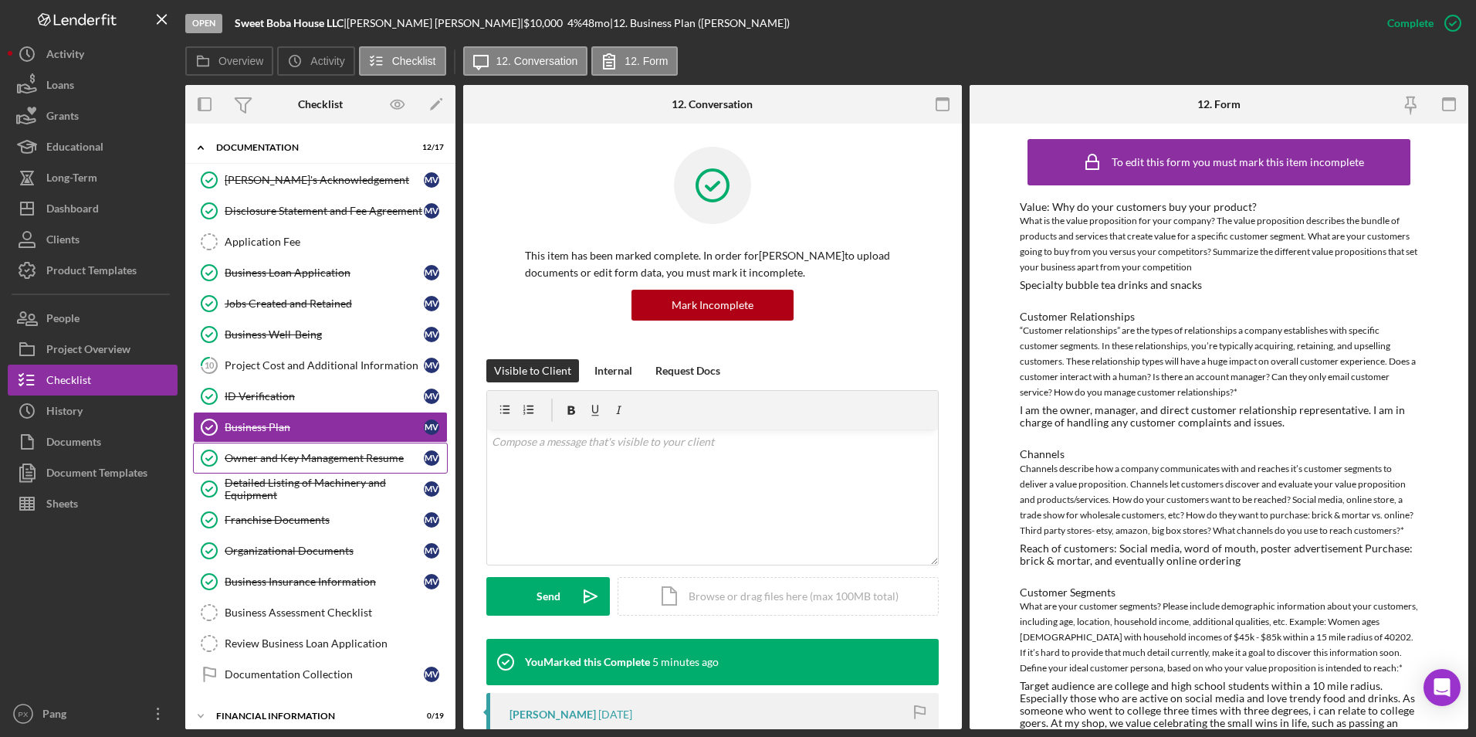
scroll to position [148, 0]
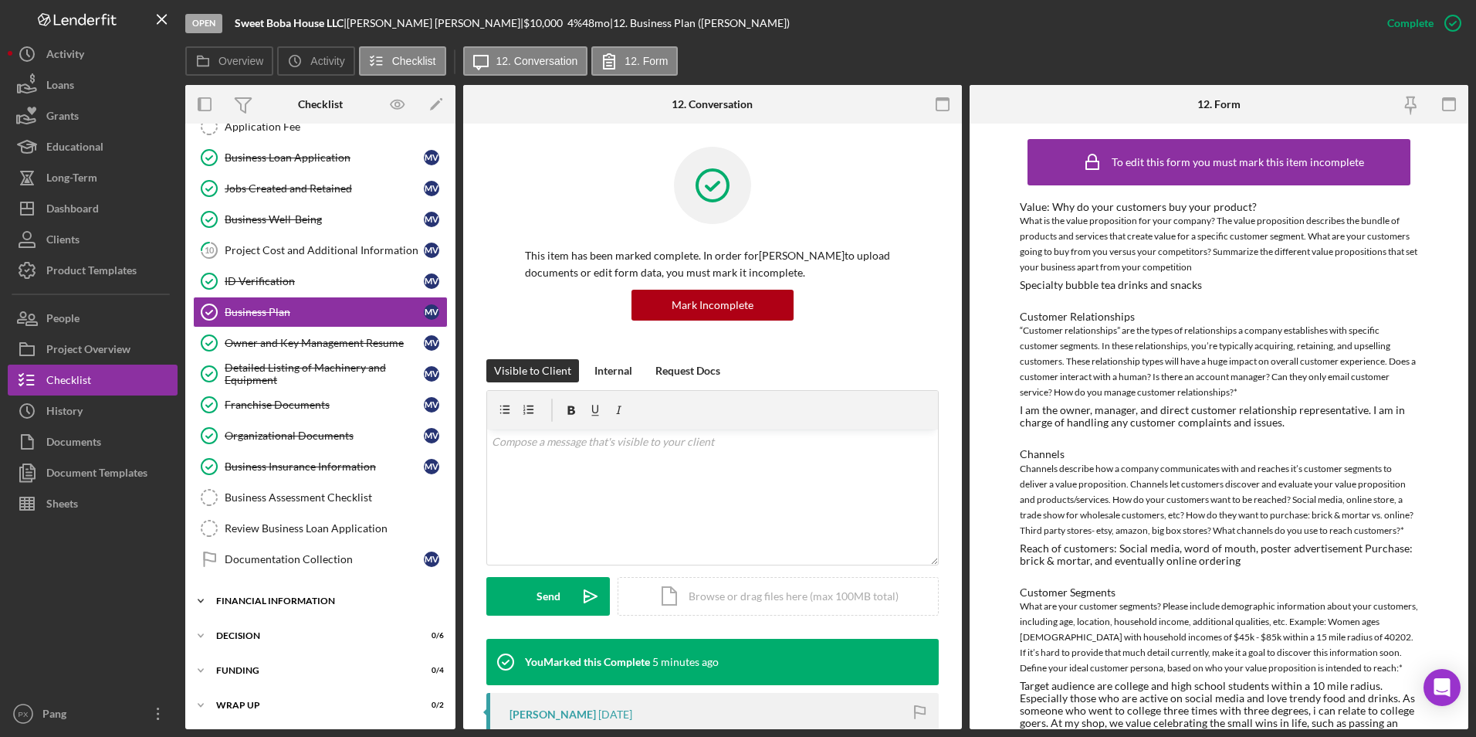
click at [280, 605] on div "Icon/Expander Financial Information 0 / 19" at bounding box center [320, 600] width 270 height 31
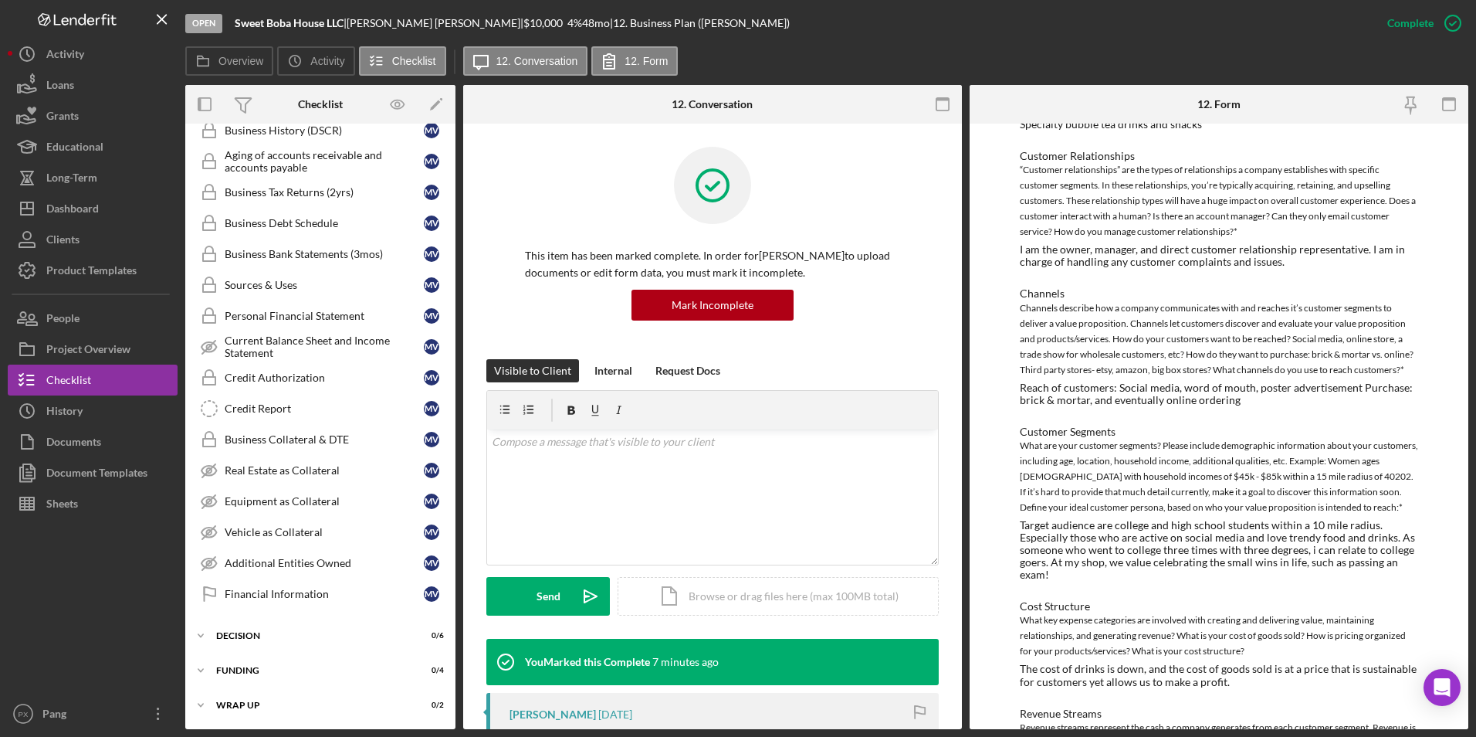
scroll to position [0, 0]
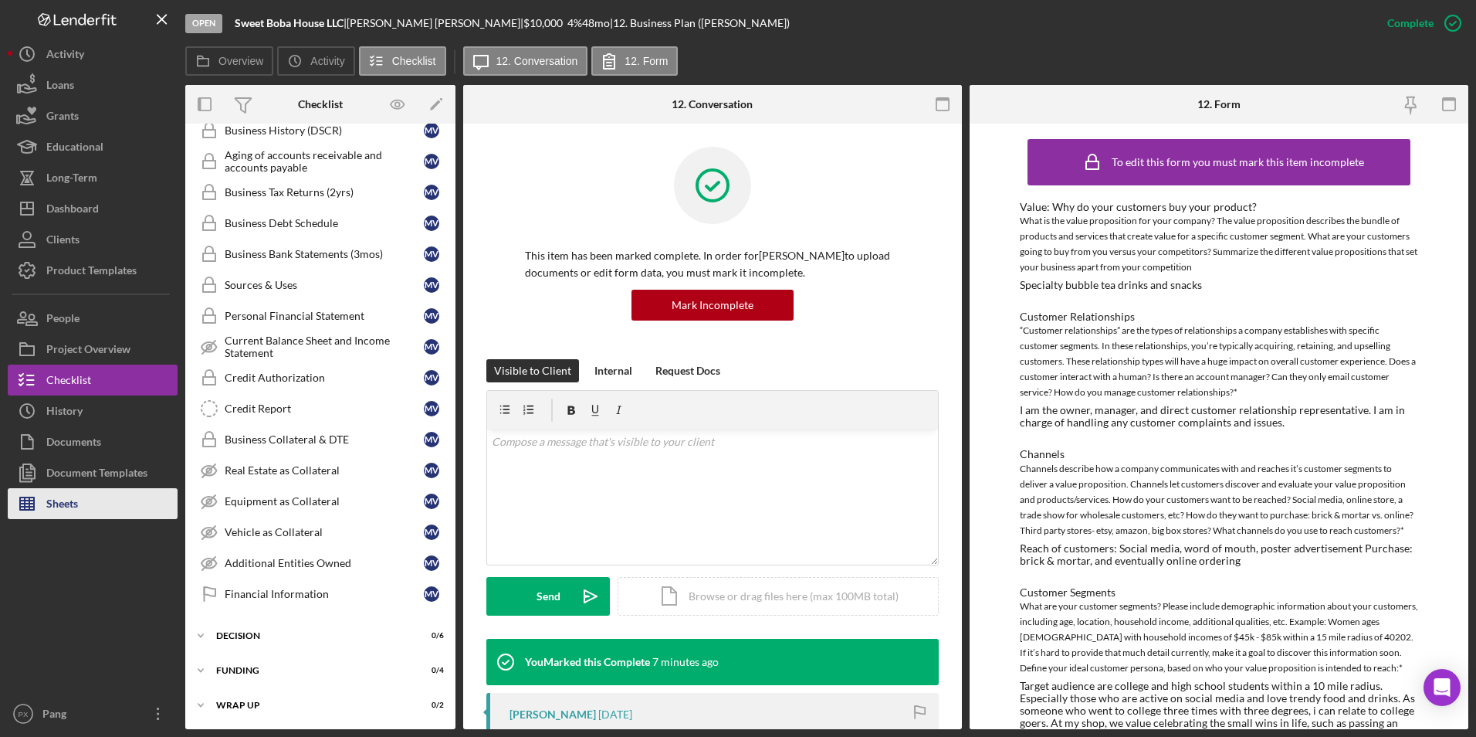
click at [76, 513] on div "Sheets" at bounding box center [62, 505] width 32 height 35
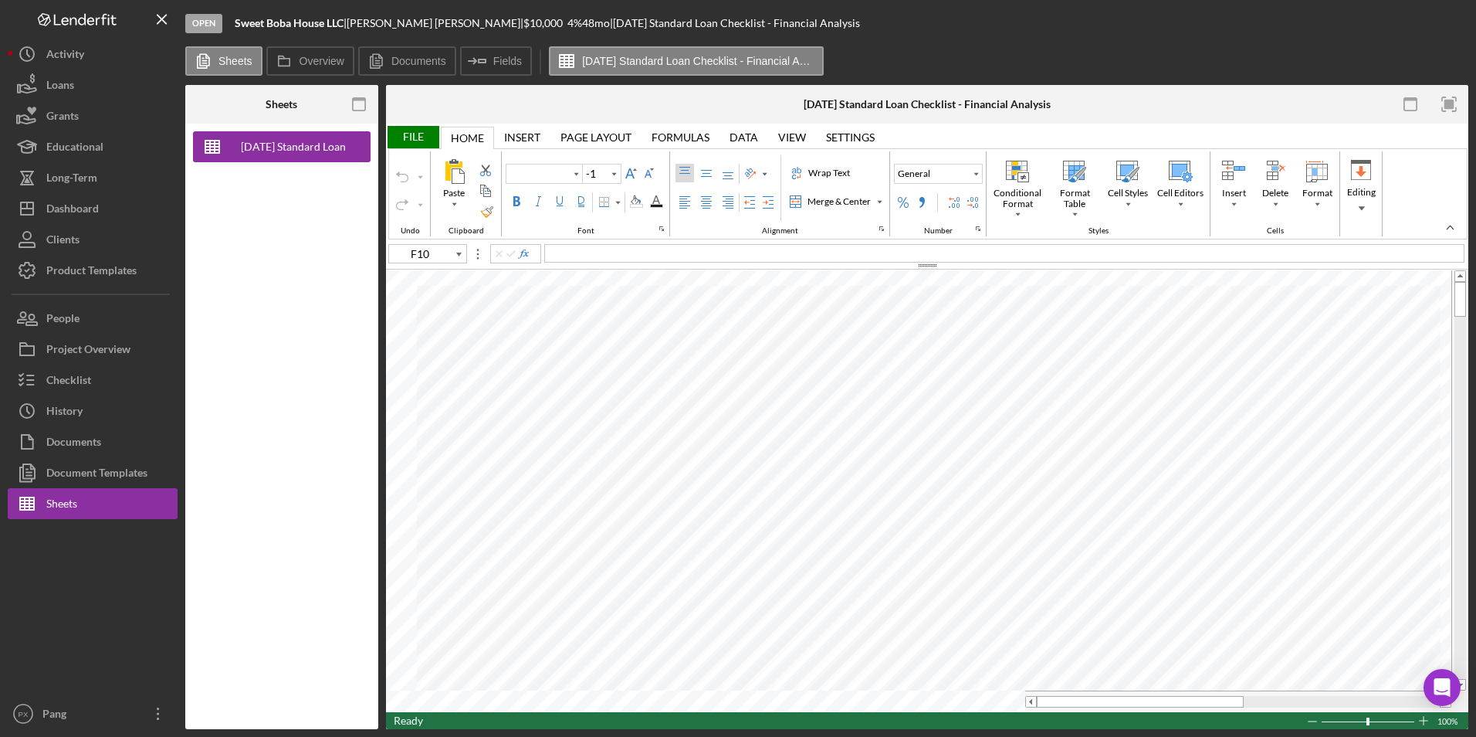
type input "Calibri"
type input "11"
click at [112, 89] on button "Loans" at bounding box center [93, 84] width 170 height 31
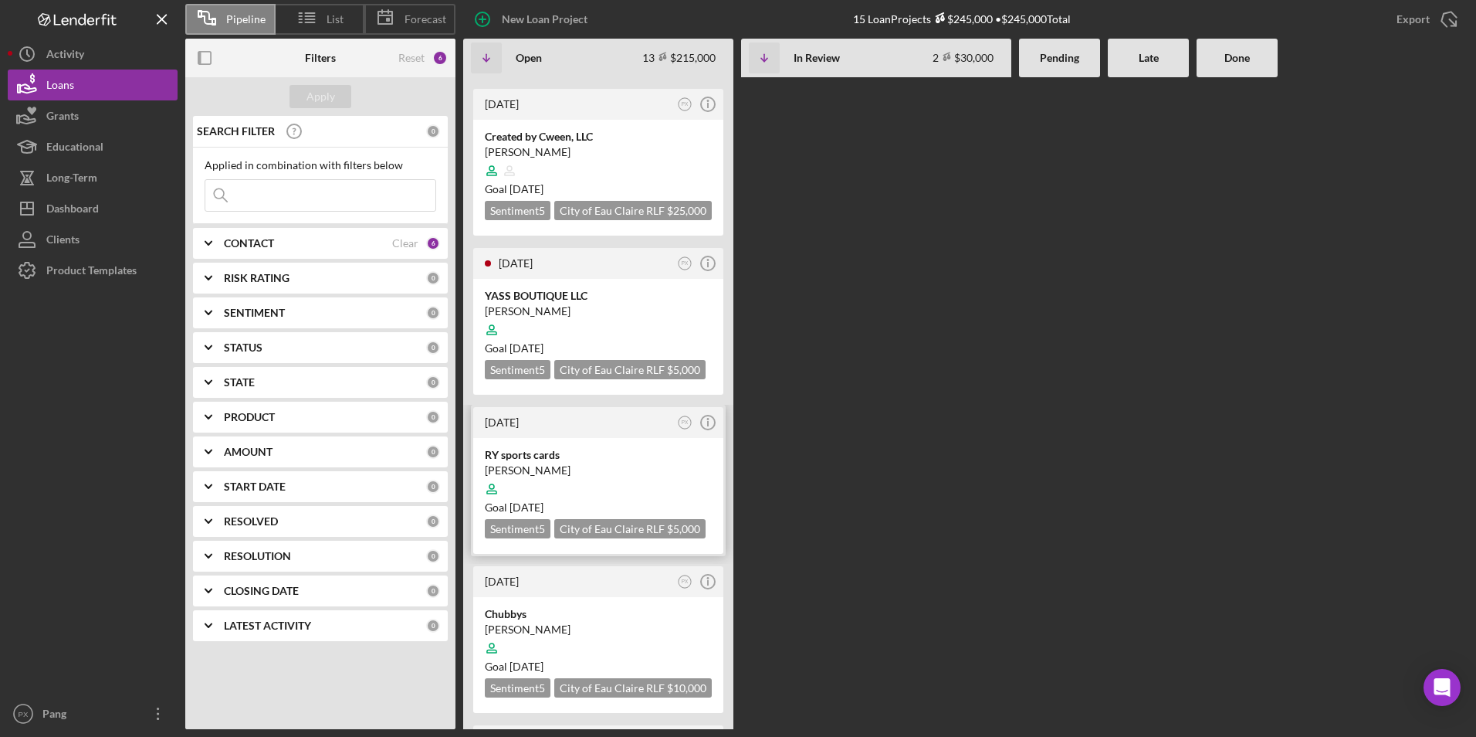
scroll to position [540, 0]
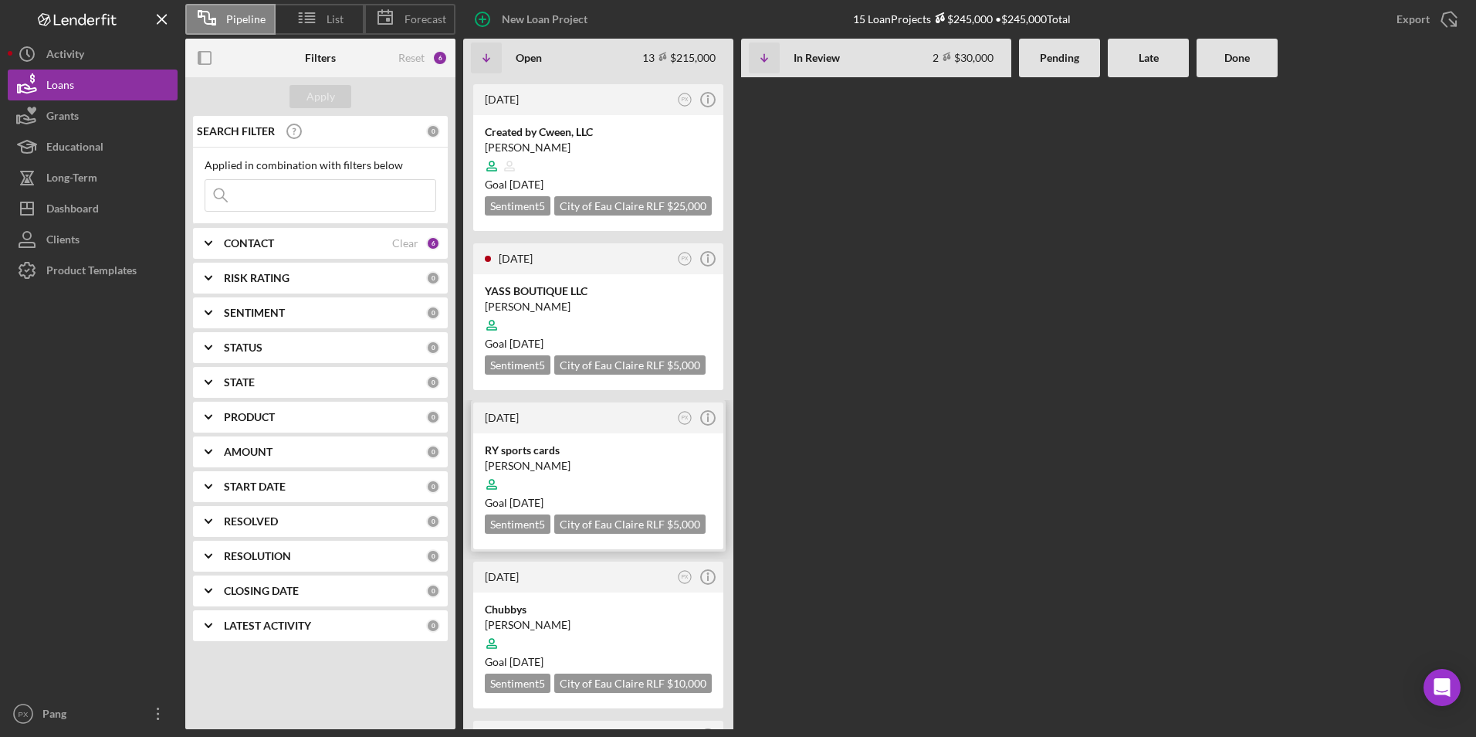
click at [591, 462] on div "[PERSON_NAME]" at bounding box center [598, 465] width 227 height 15
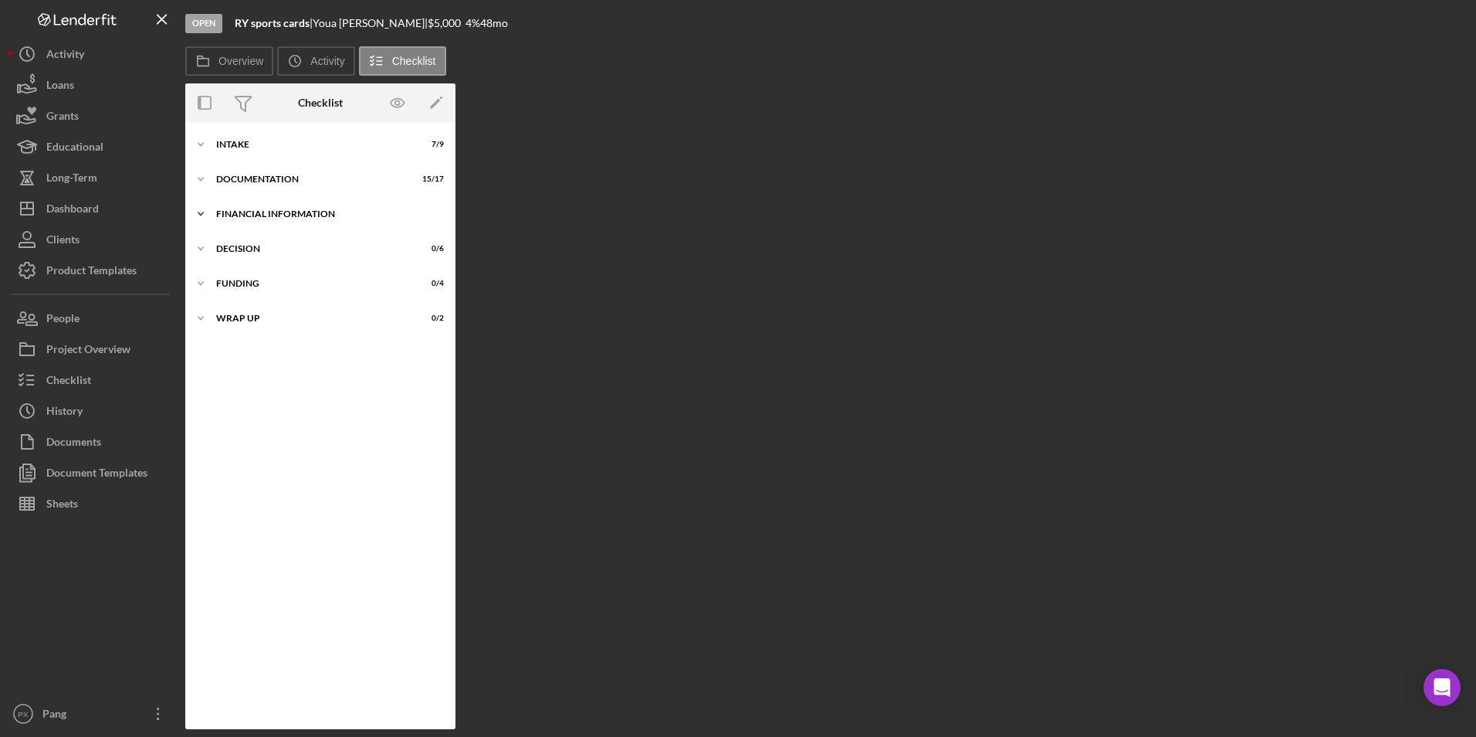
click at [240, 213] on div "Financial Information" at bounding box center [326, 213] width 220 height 9
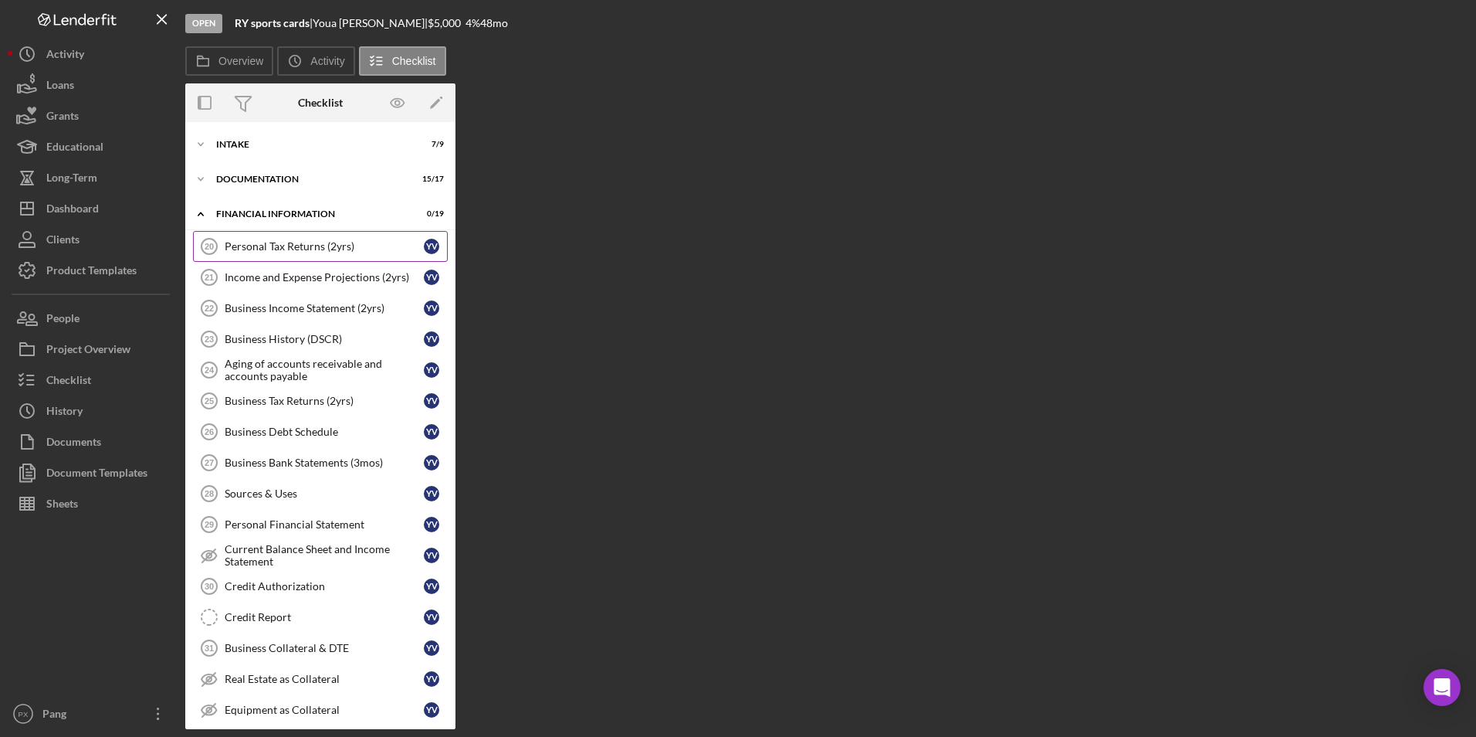
click at [339, 246] on div "Personal Tax Returns (2yrs)" at bounding box center [324, 246] width 199 height 12
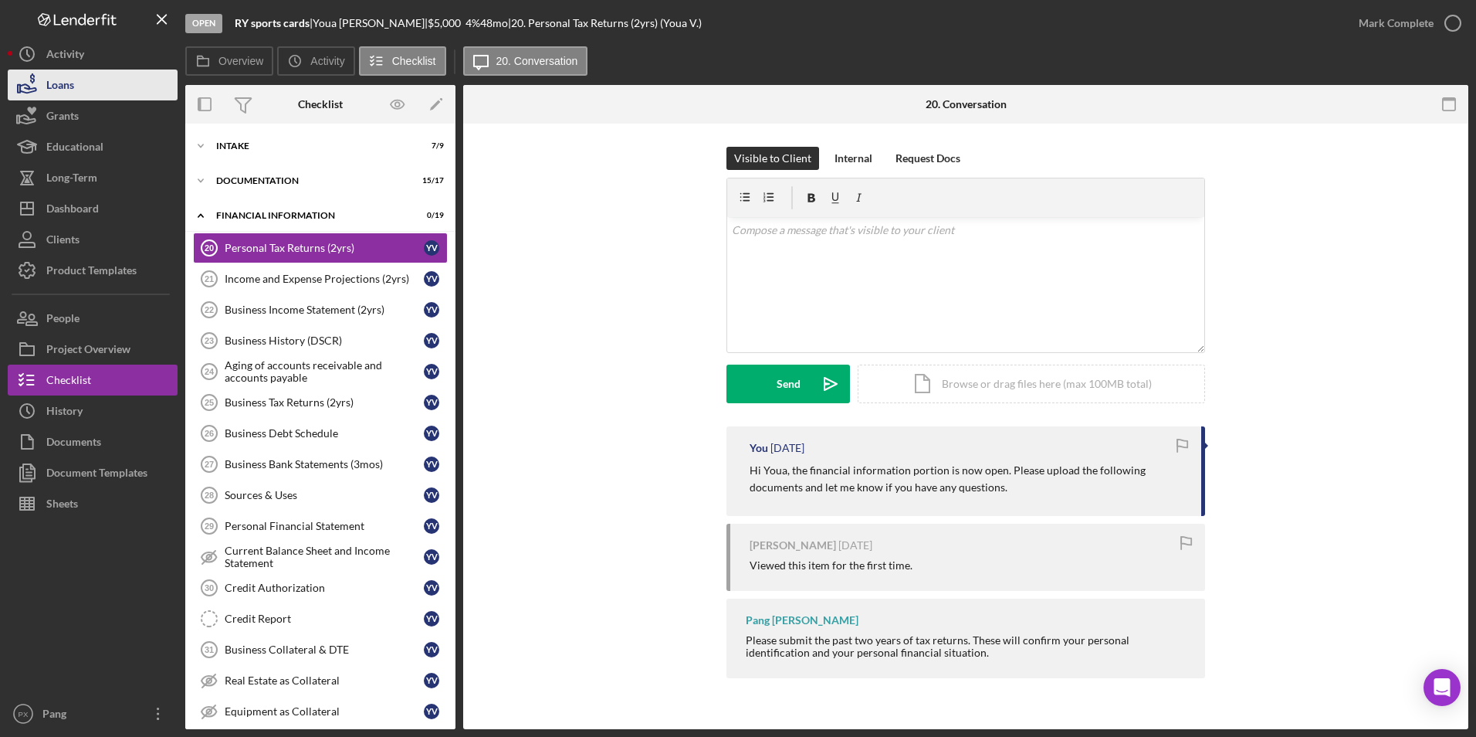
click at [90, 86] on button "Loans" at bounding box center [93, 84] width 170 height 31
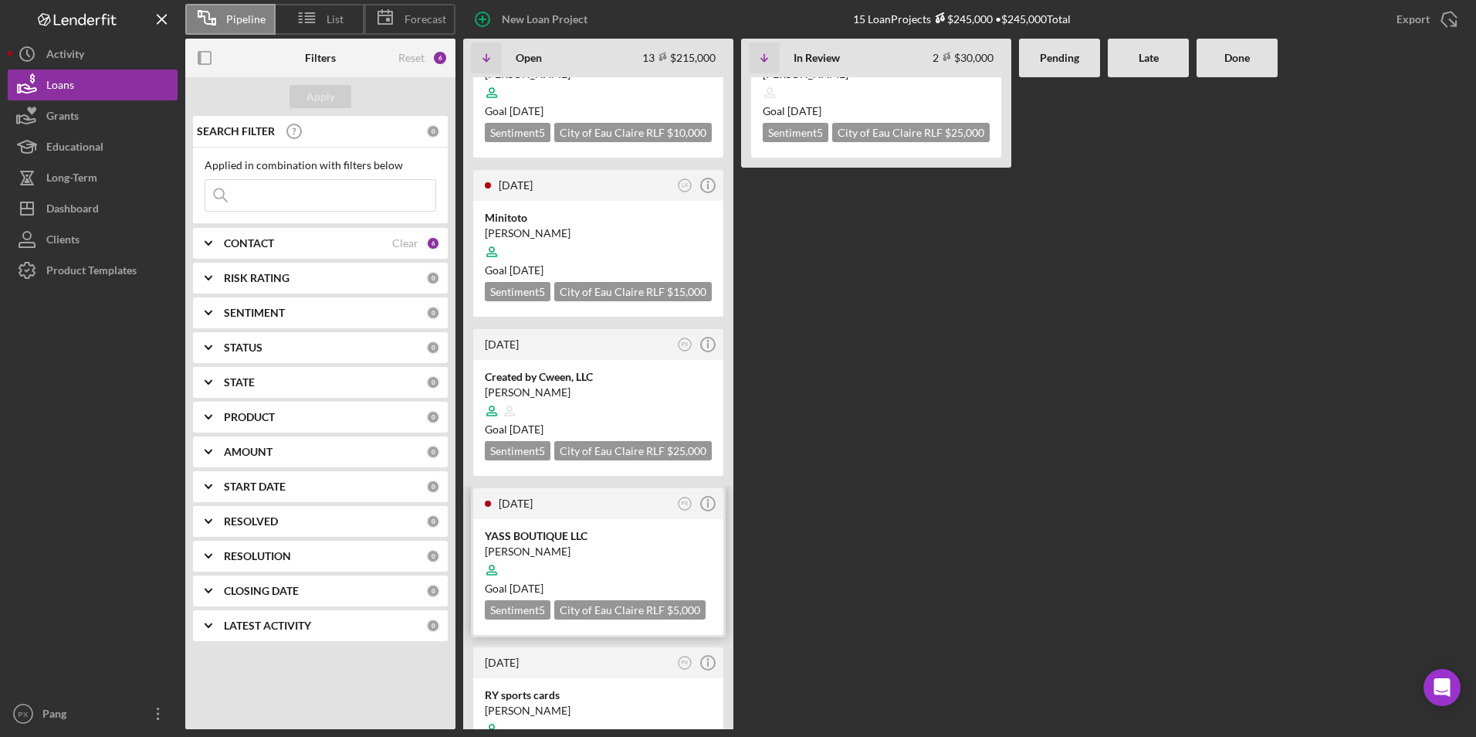
scroll to position [309, 0]
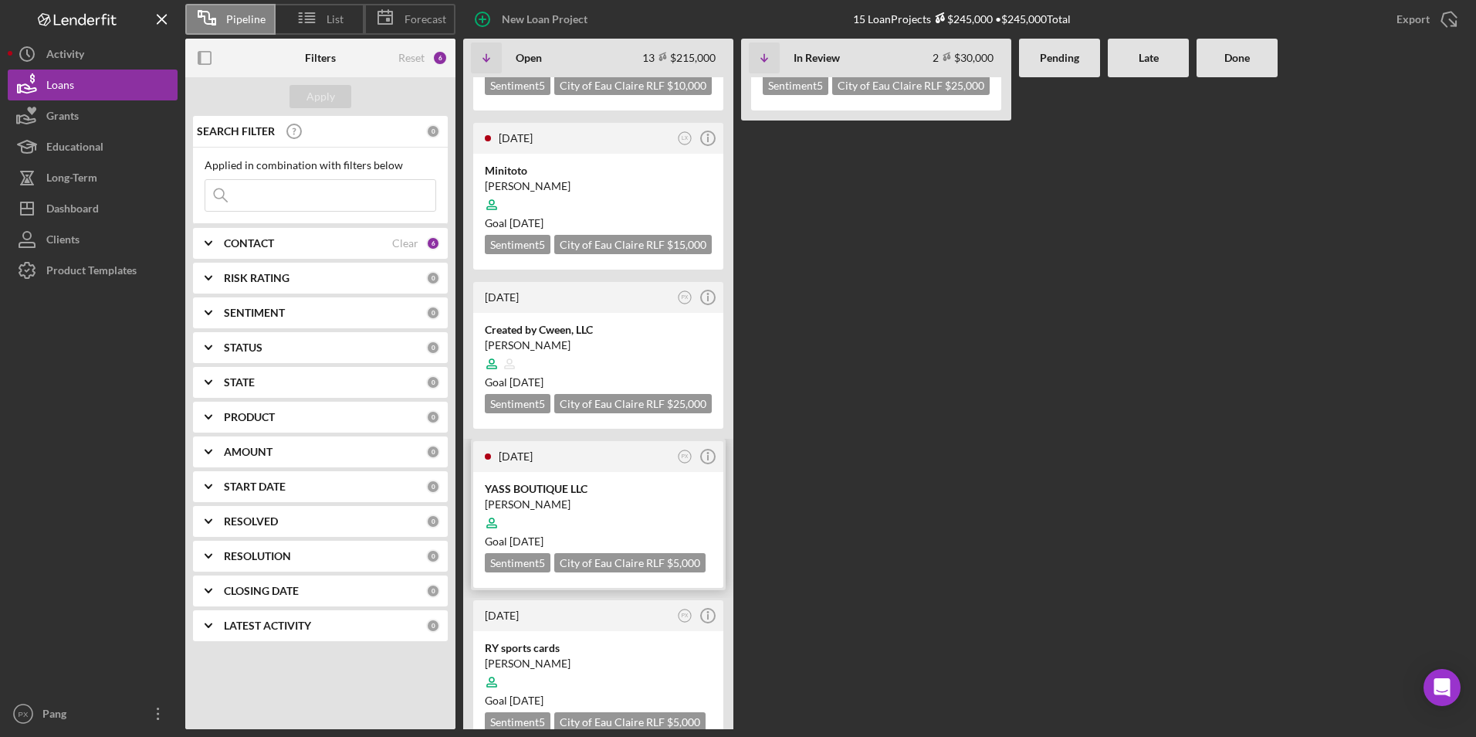
click at [538, 512] on div "[PERSON_NAME]" at bounding box center [598, 503] width 227 height 15
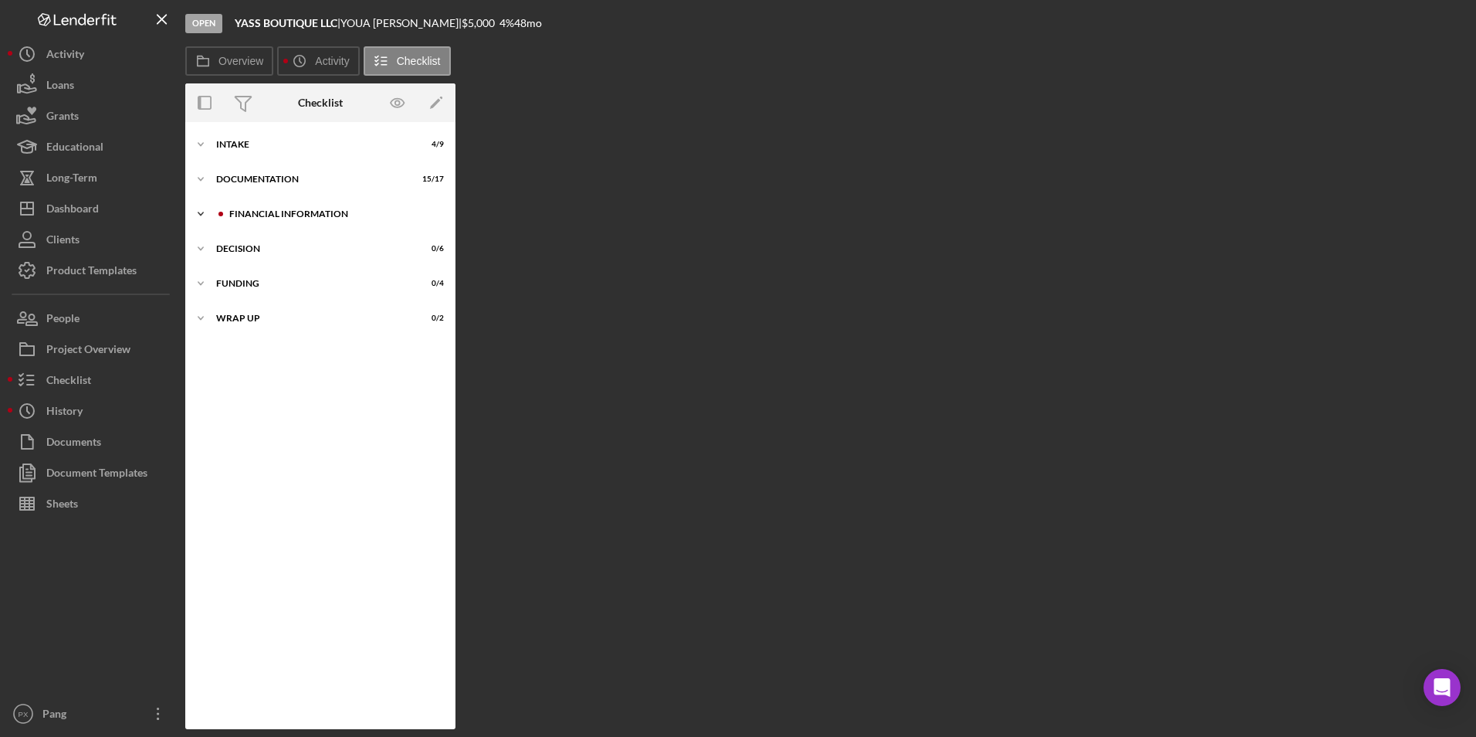
click at [310, 208] on div "Icon/Expander Financial Information 0 / 19" at bounding box center [320, 213] width 270 height 31
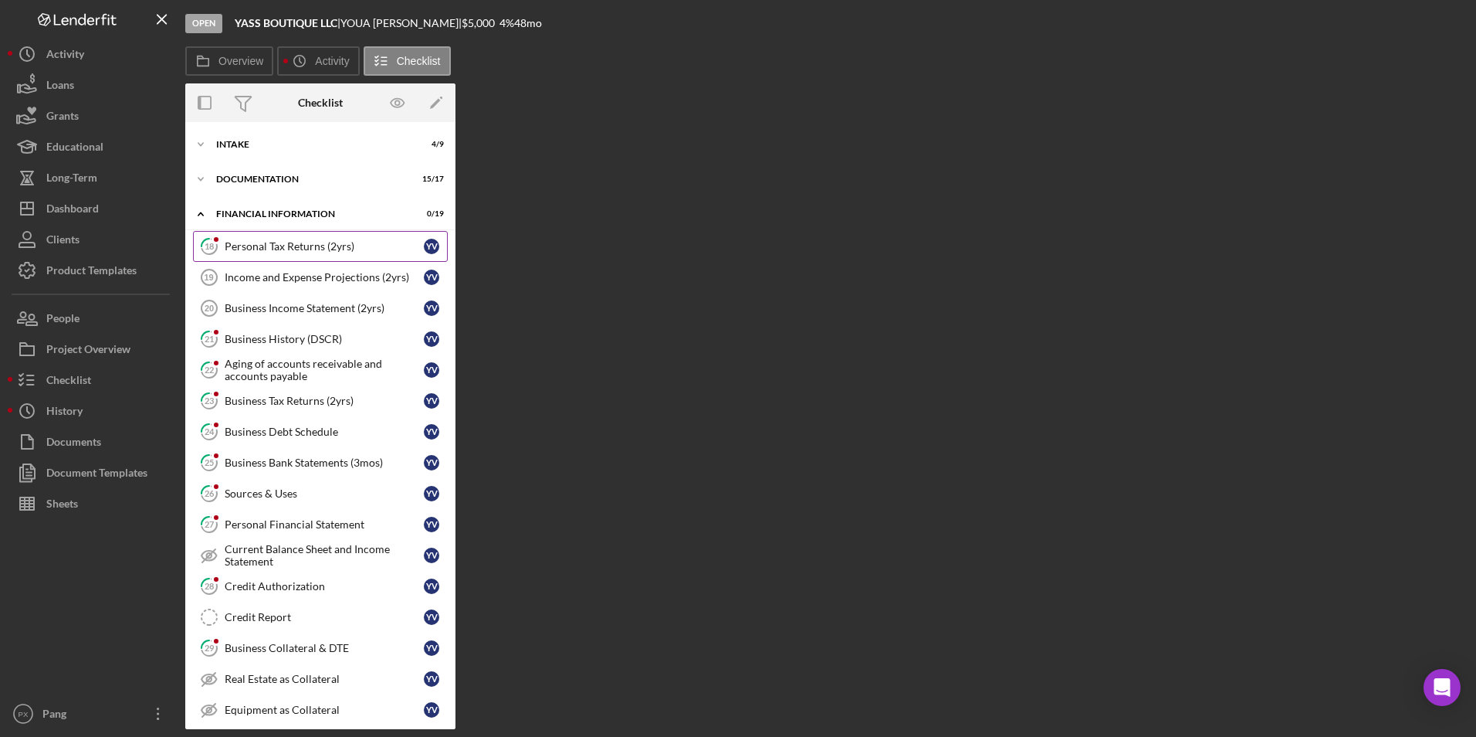
click at [297, 242] on div "Personal Tax Returns (2yrs)" at bounding box center [324, 246] width 199 height 12
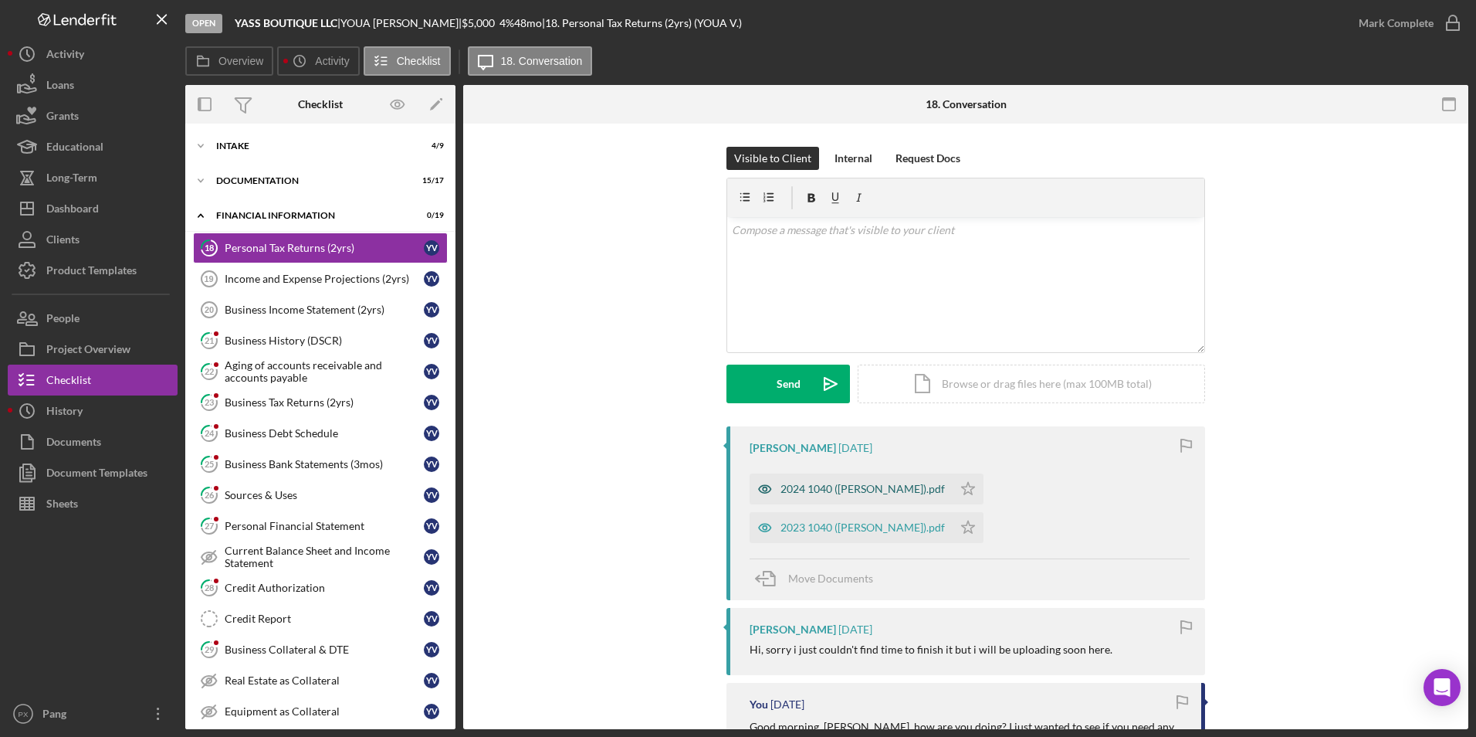
click at [828, 487] on div "2024 1040 ([PERSON_NAME]).pdf" at bounding box center [863, 489] width 164 height 12
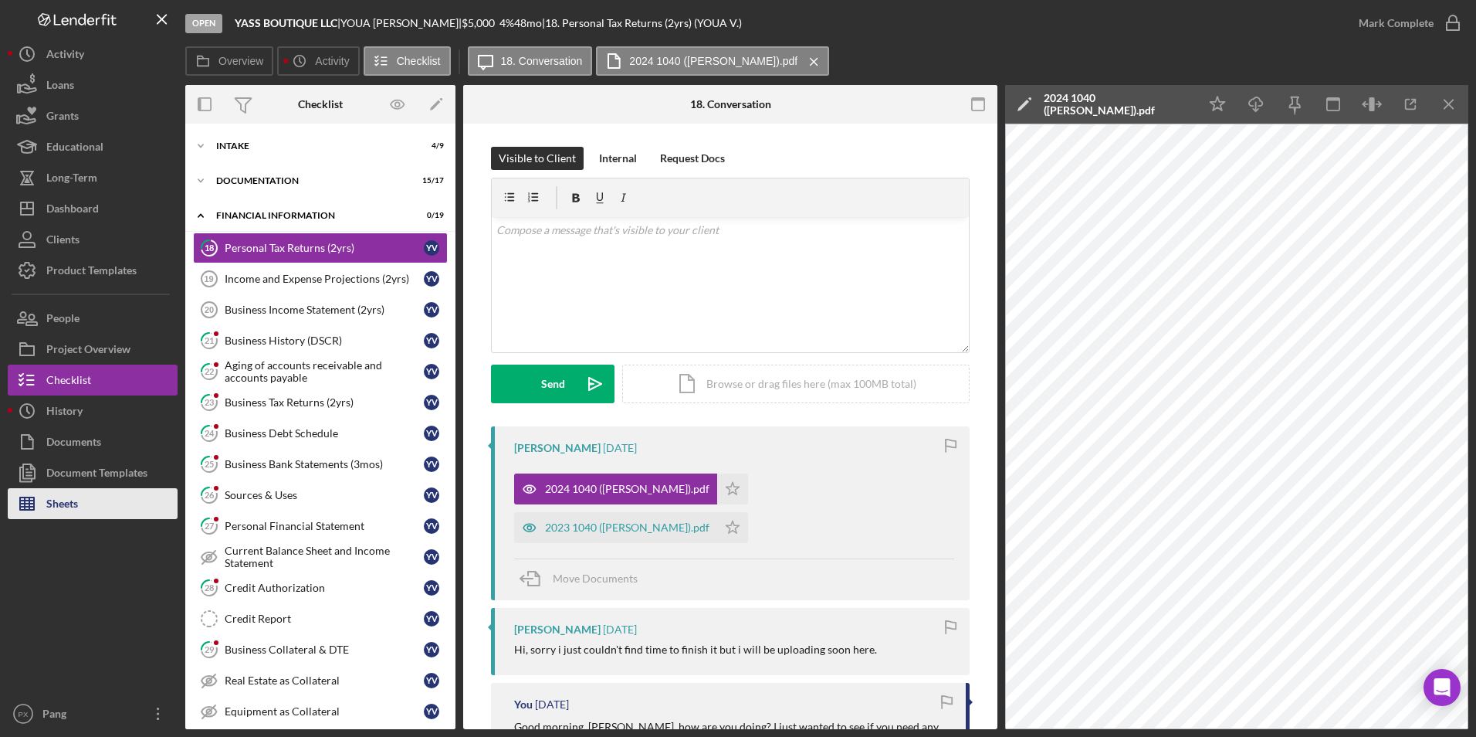
click at [86, 496] on button "Sheets" at bounding box center [93, 503] width 170 height 31
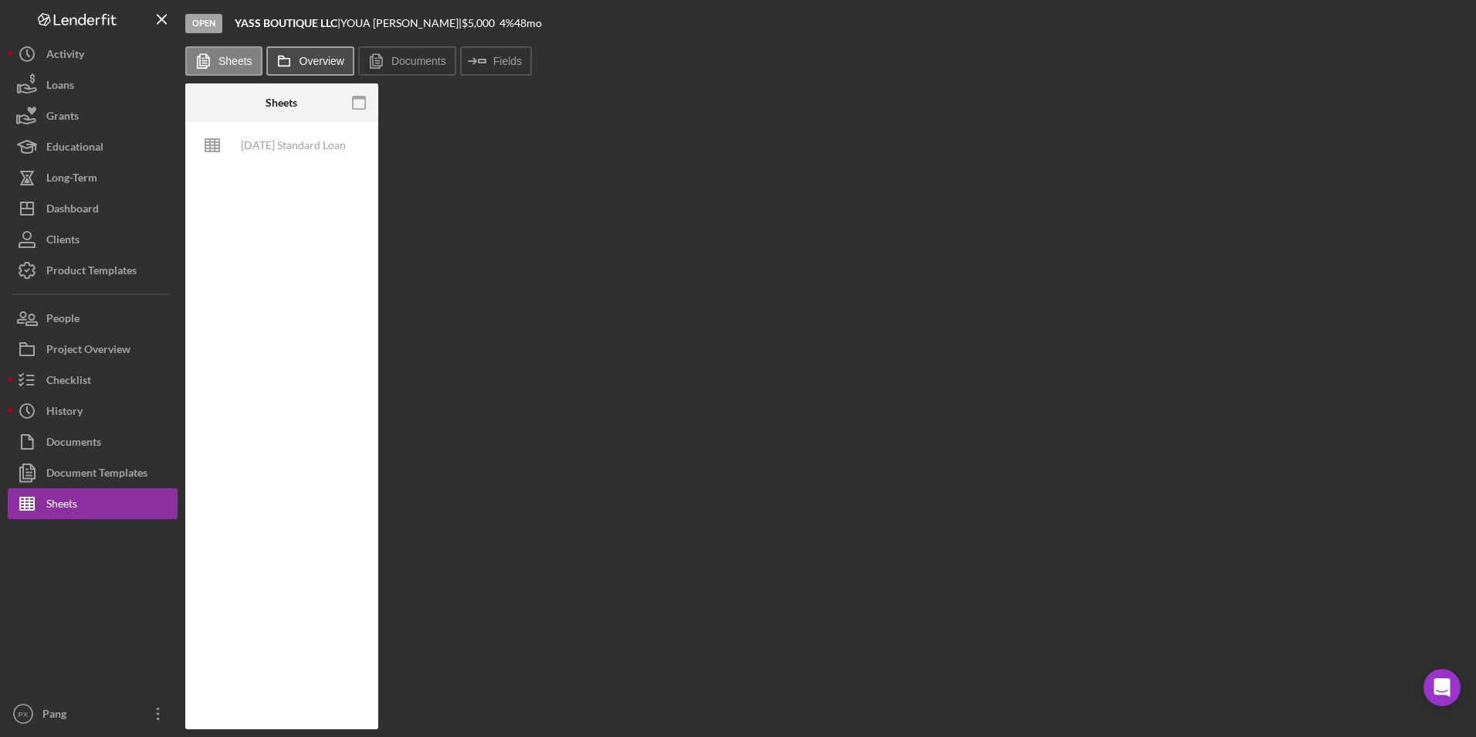
click at [294, 56] on icon at bounding box center [284, 61] width 31 height 31
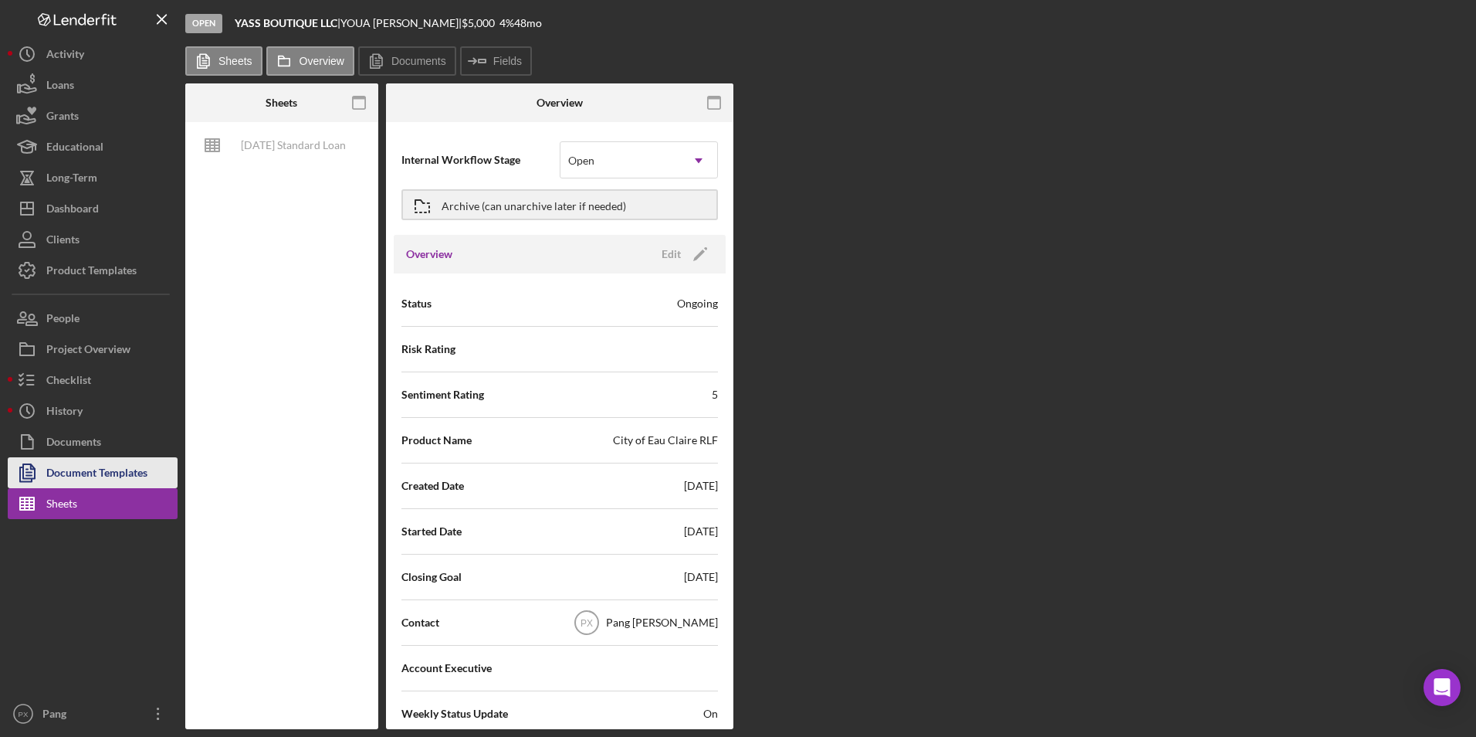
click at [86, 487] on div "Document Templates" at bounding box center [96, 474] width 101 height 35
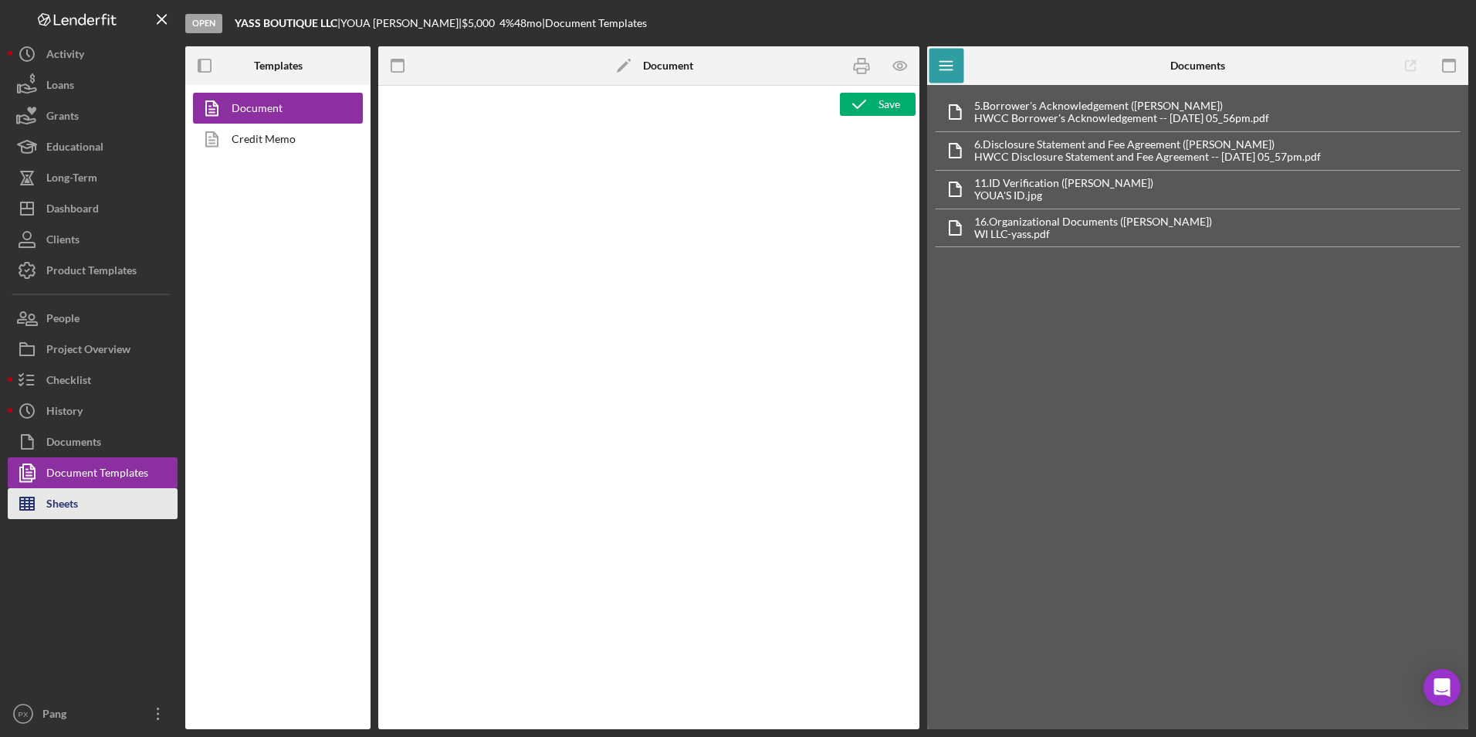
type textarea "<l ipsum="dolo-sitame: 7.3; consec-adi: 33.88el; seddoe-tempor: 9in;"><utla etd…"
click at [72, 506] on div "Sheets" at bounding box center [62, 505] width 32 height 35
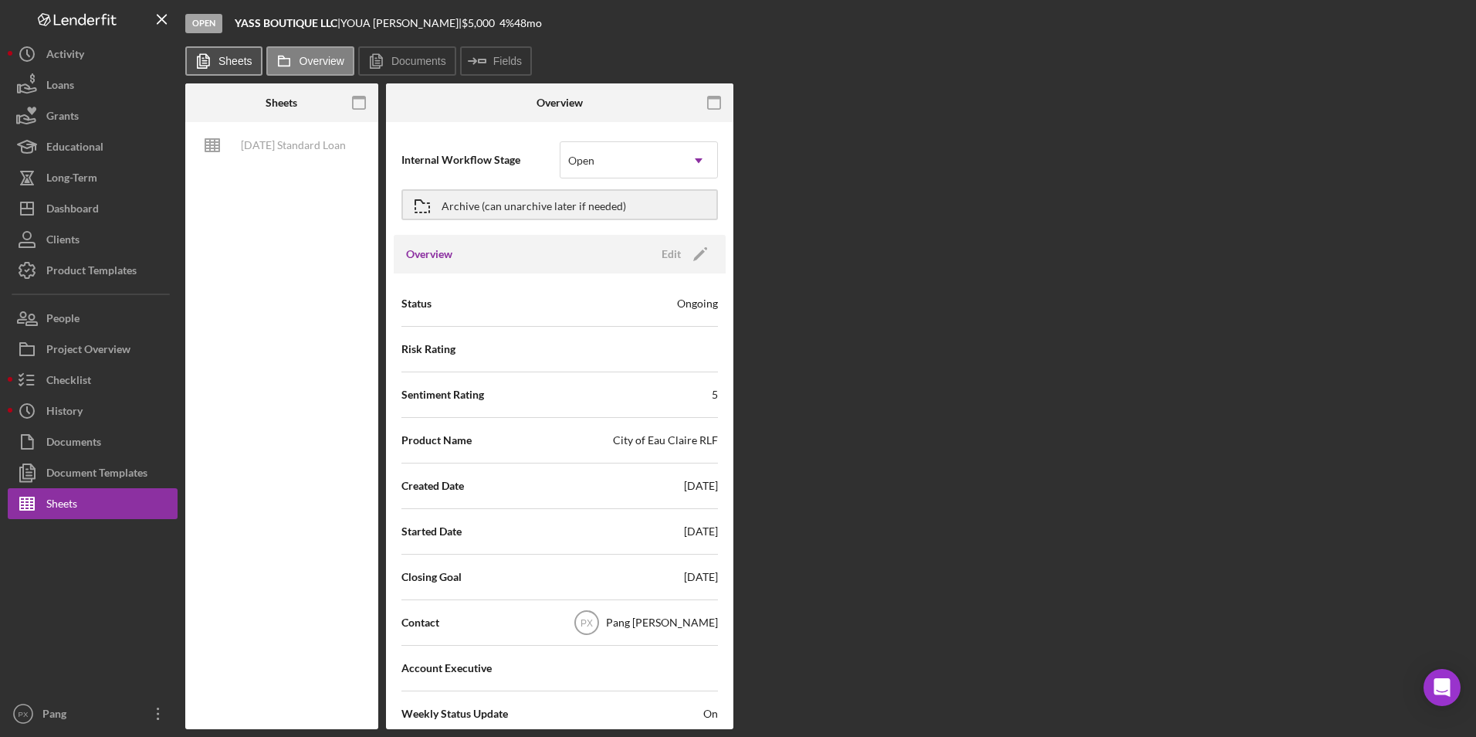
click at [217, 70] on icon at bounding box center [203, 61] width 31 height 31
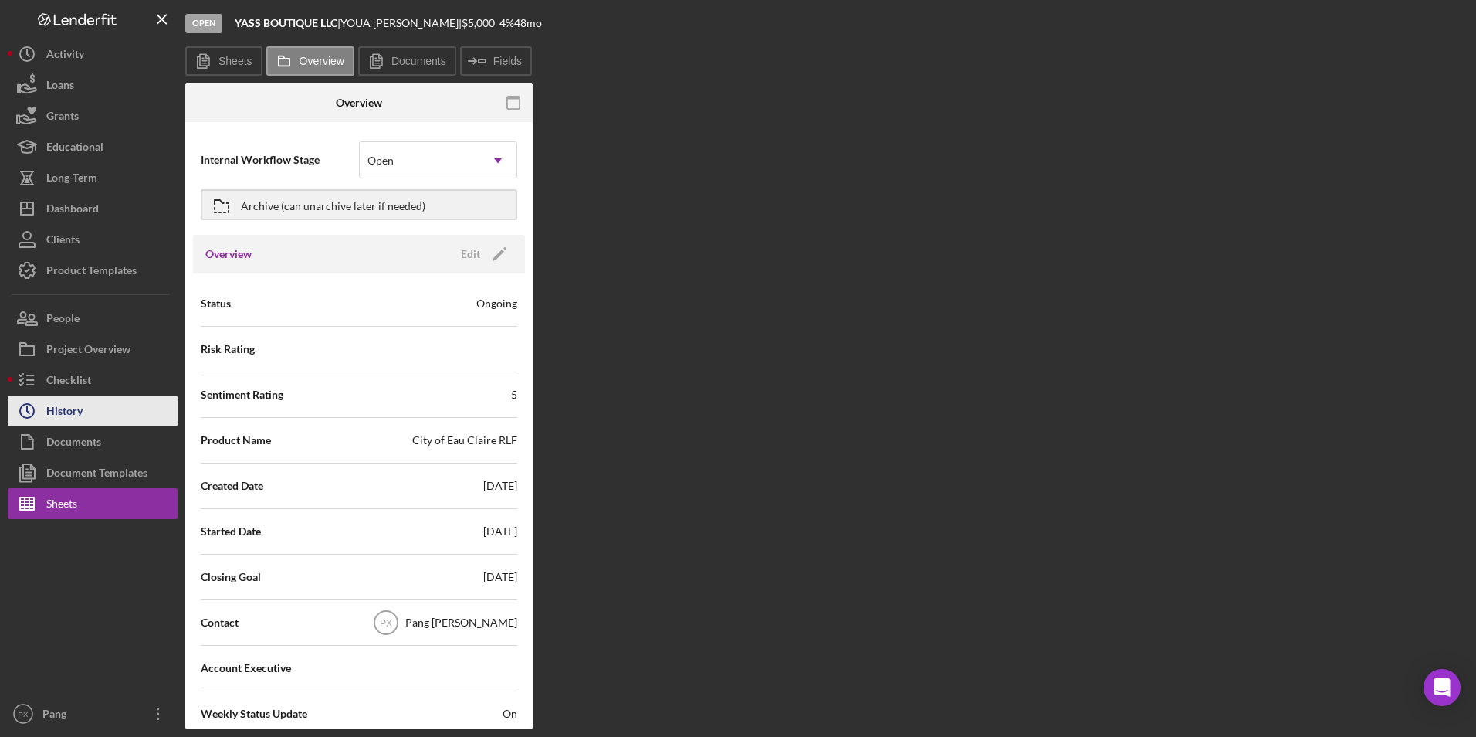
click at [79, 412] on div "History" at bounding box center [64, 412] width 36 height 35
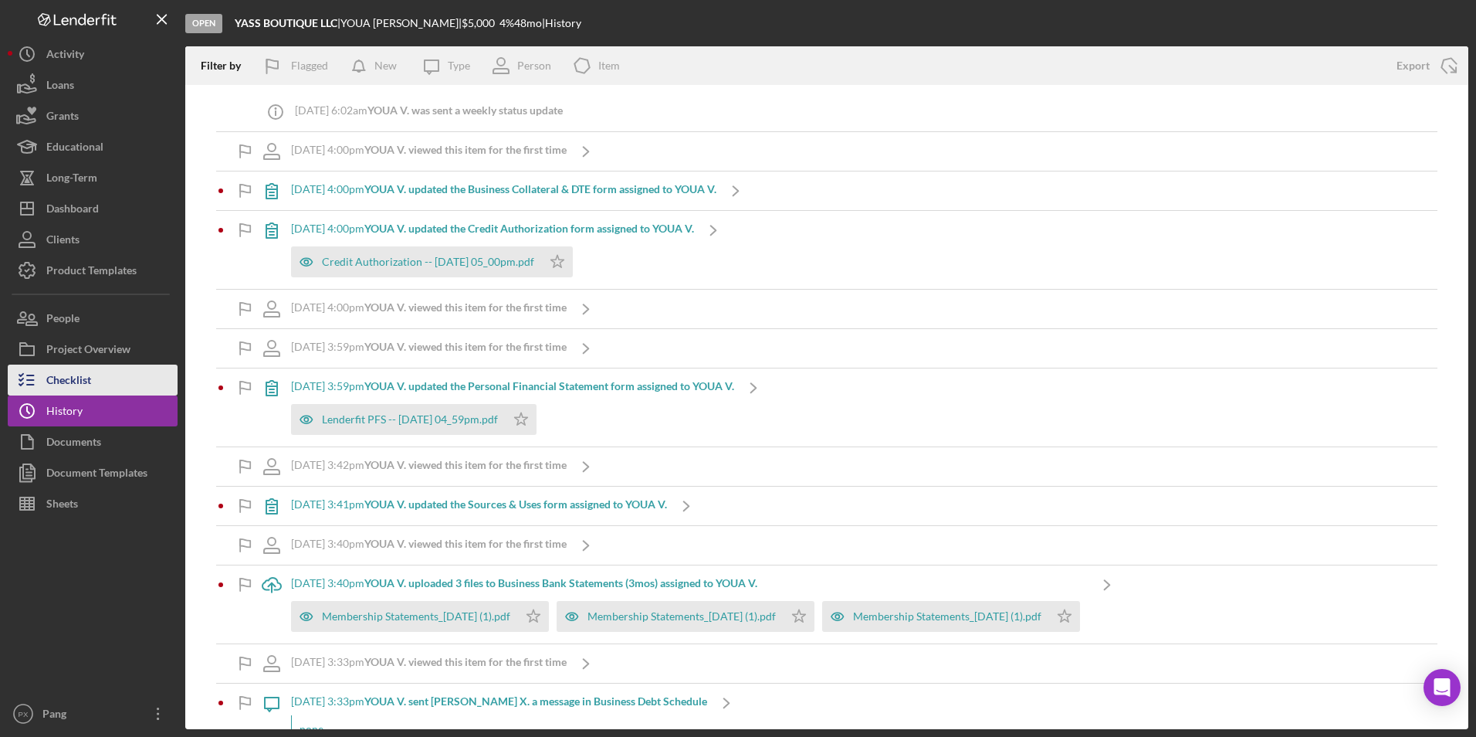
click at [83, 381] on div "Checklist" at bounding box center [68, 381] width 45 height 35
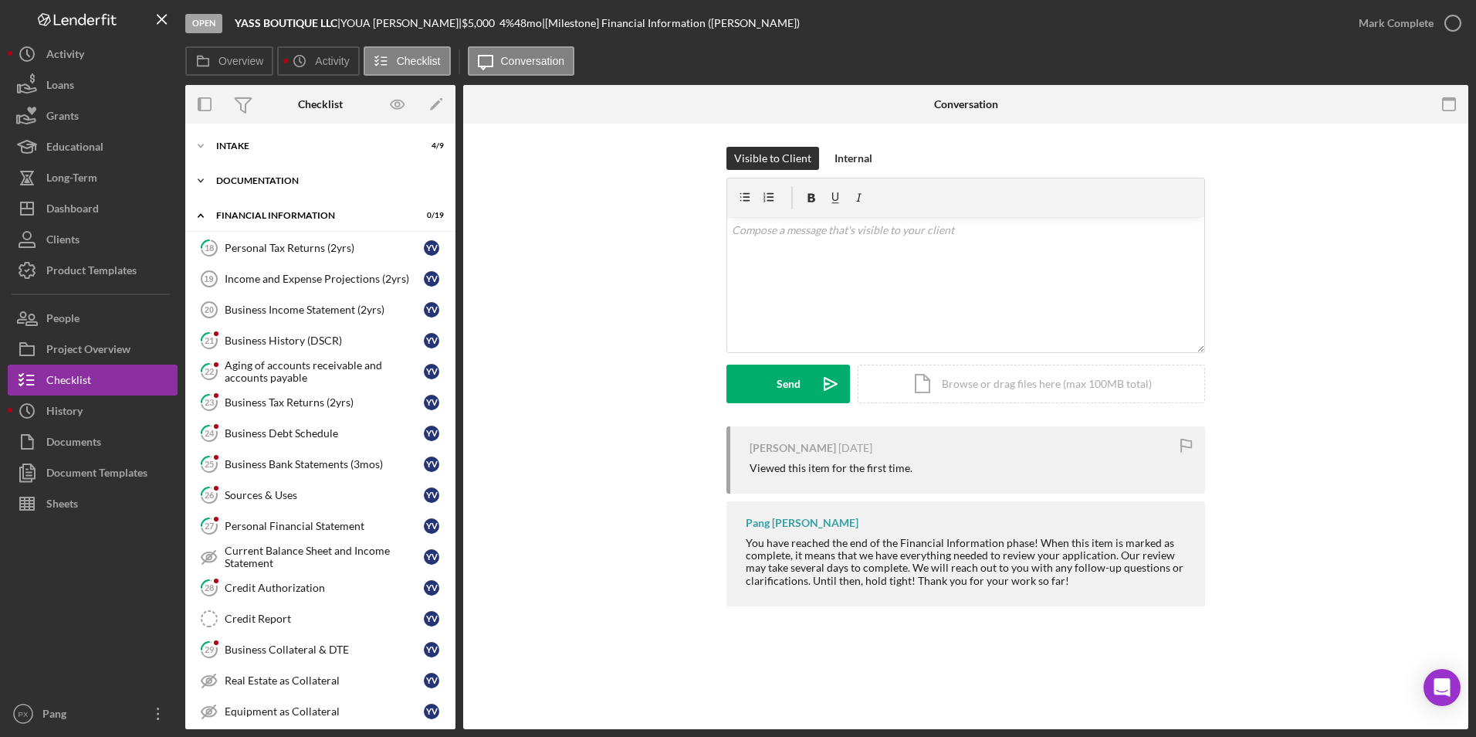
click at [292, 184] on div "Documentation" at bounding box center [326, 180] width 220 height 9
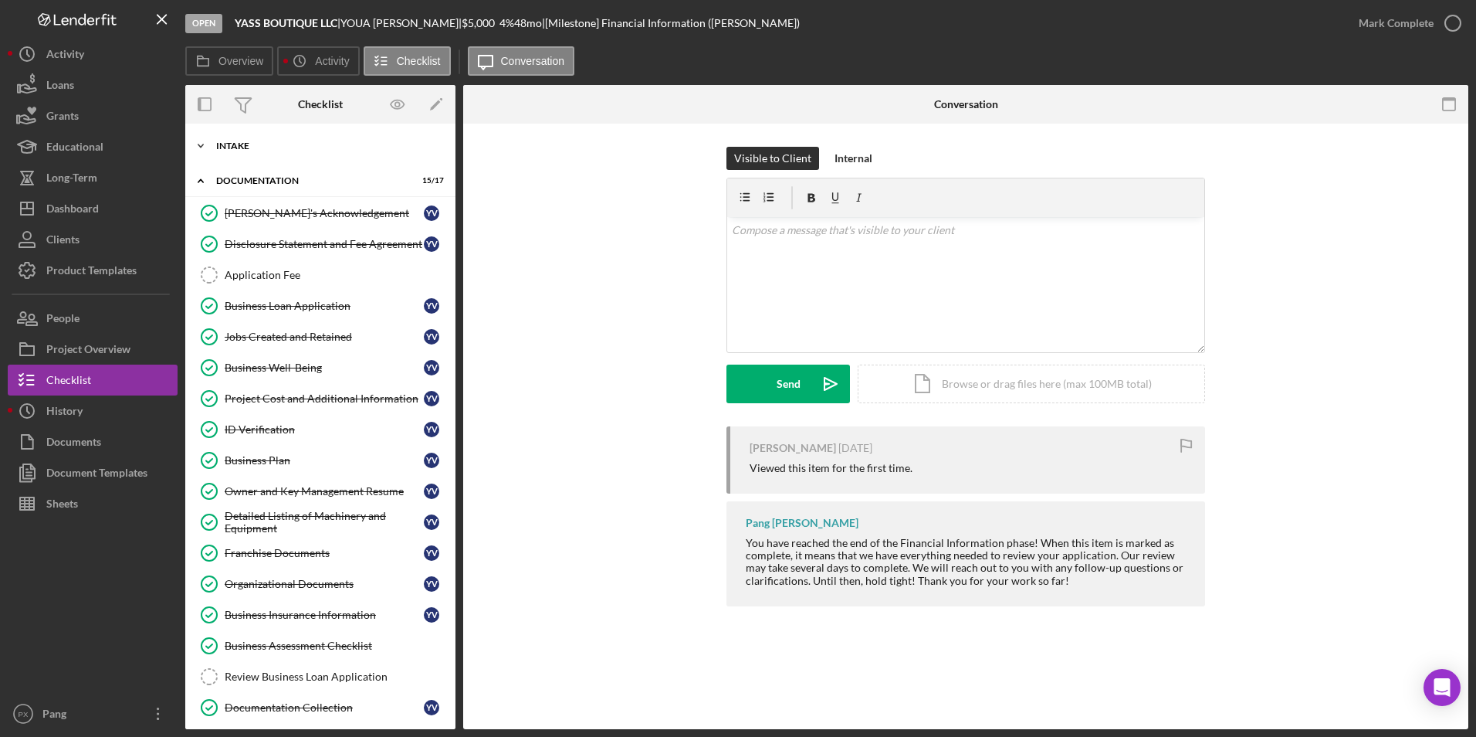
click at [261, 141] on div "Icon/Expander Intake 4 / 9" at bounding box center [320, 145] width 270 height 31
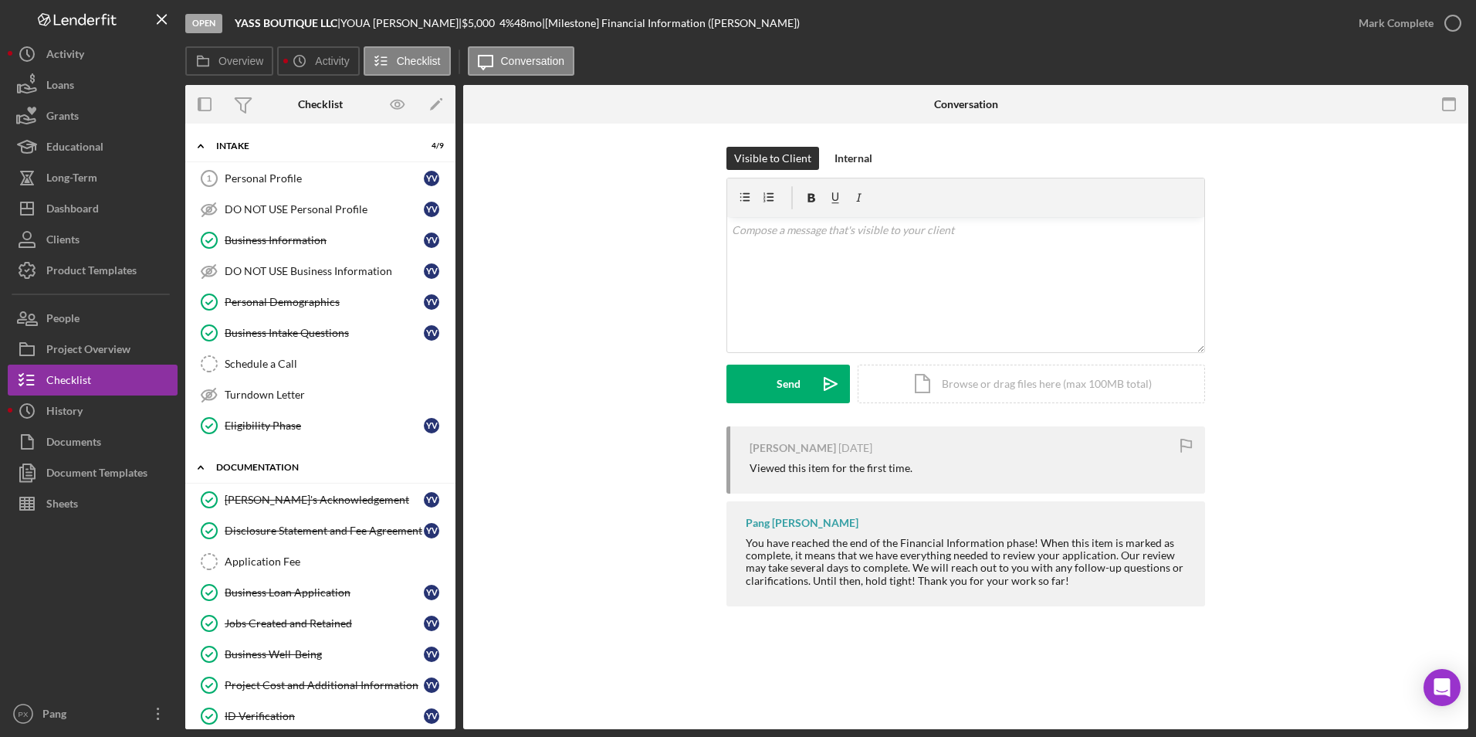
click at [267, 469] on div "Documentation" at bounding box center [326, 466] width 220 height 9
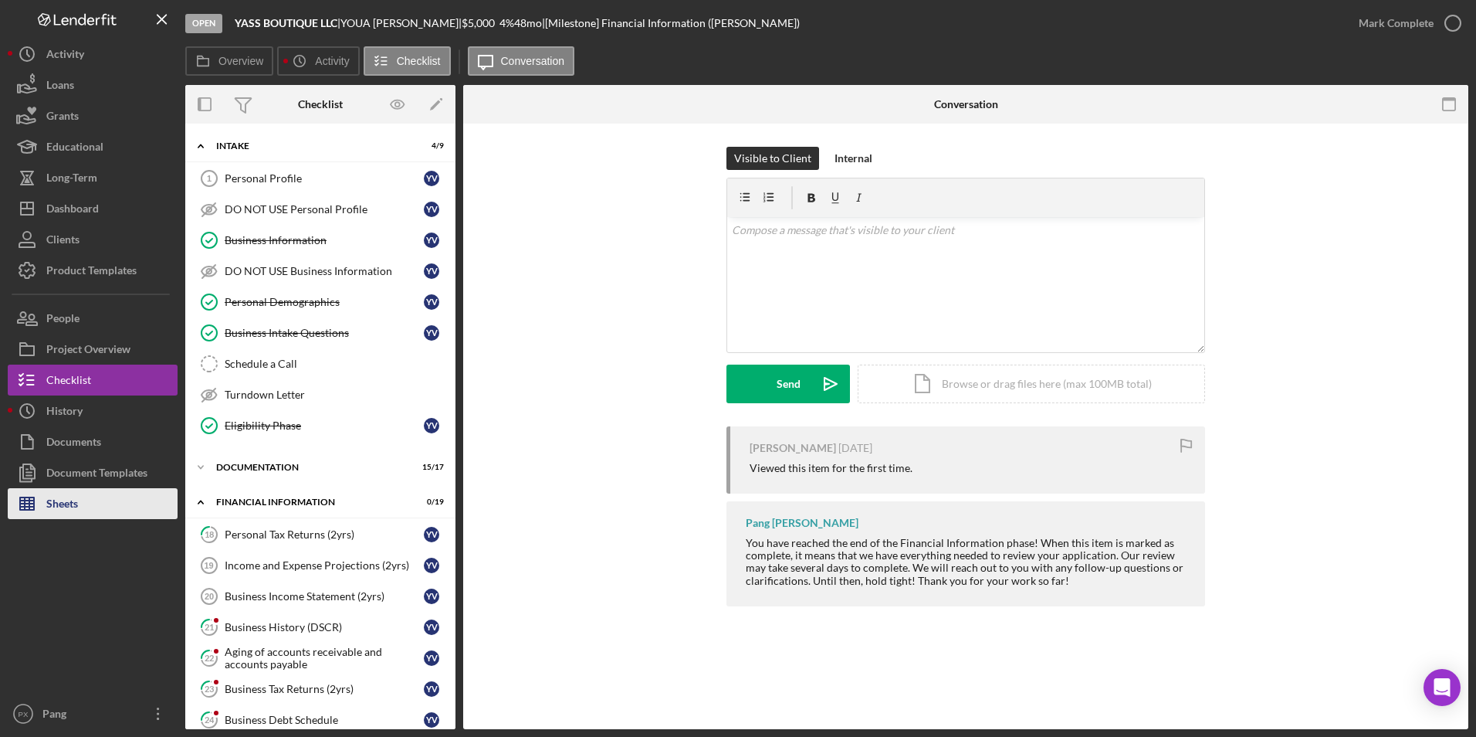
click at [87, 503] on button "Sheets" at bounding box center [93, 503] width 170 height 31
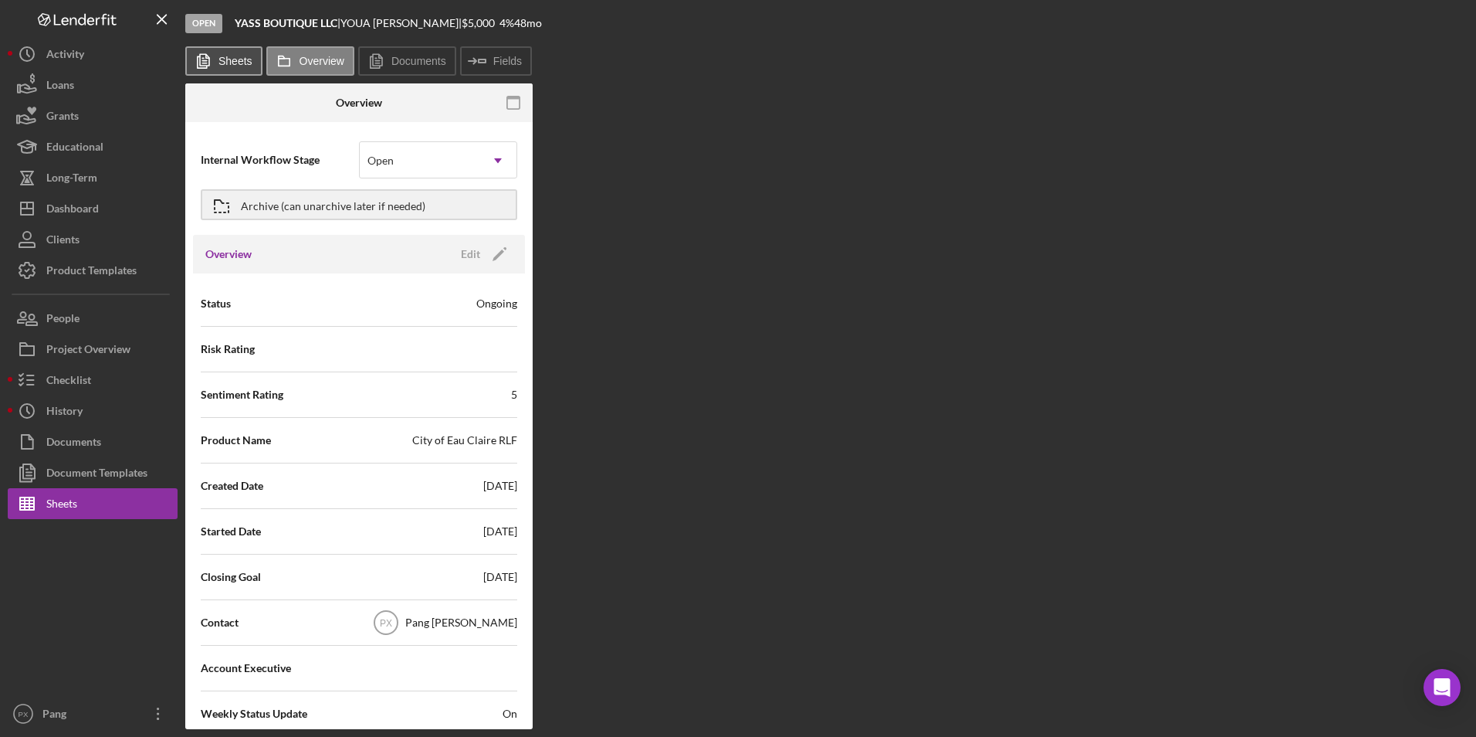
click at [237, 66] on label "Sheets" at bounding box center [235, 61] width 34 height 12
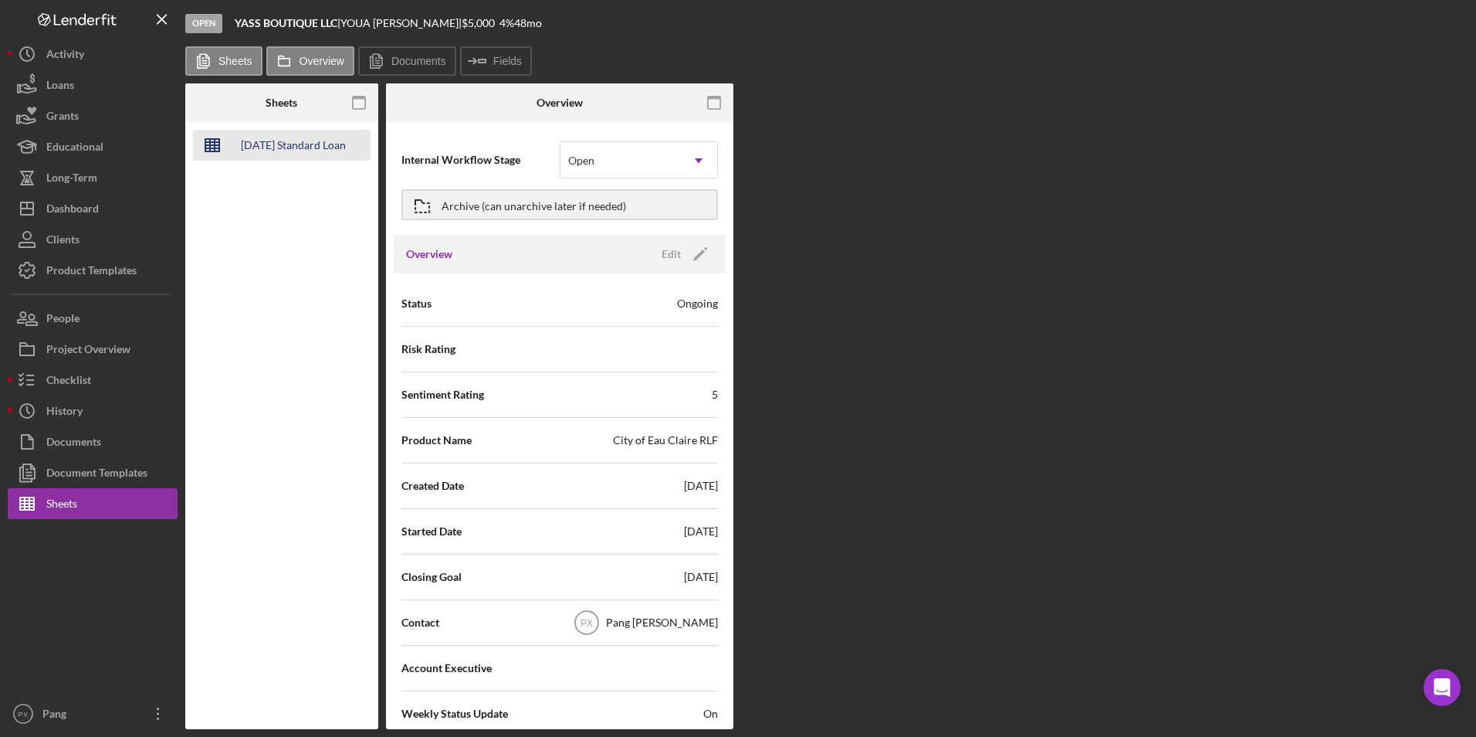
click at [284, 147] on div "[DATE] Standard Loan Checklist - Financial Analysis" at bounding box center [294, 145] width 124 height 31
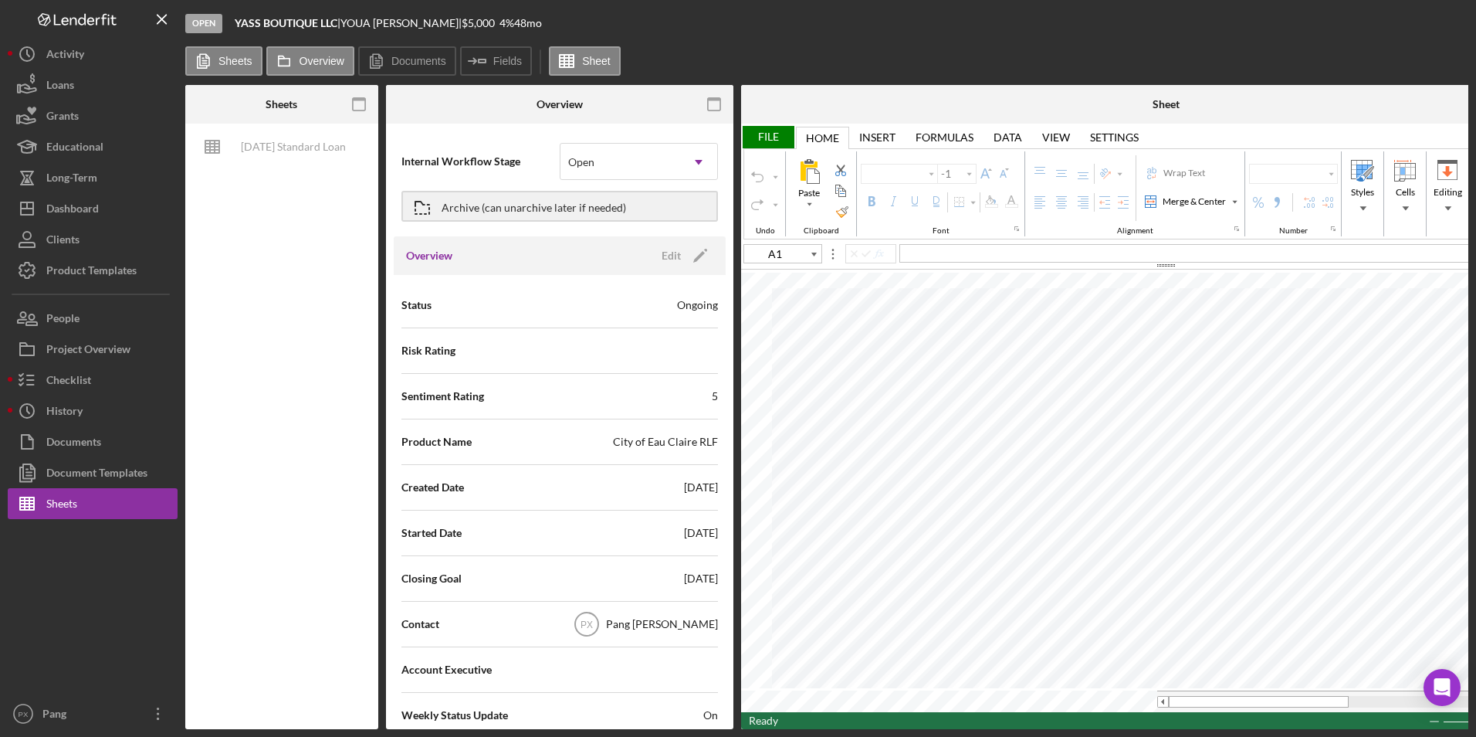
type input "Calibri"
type input "11"
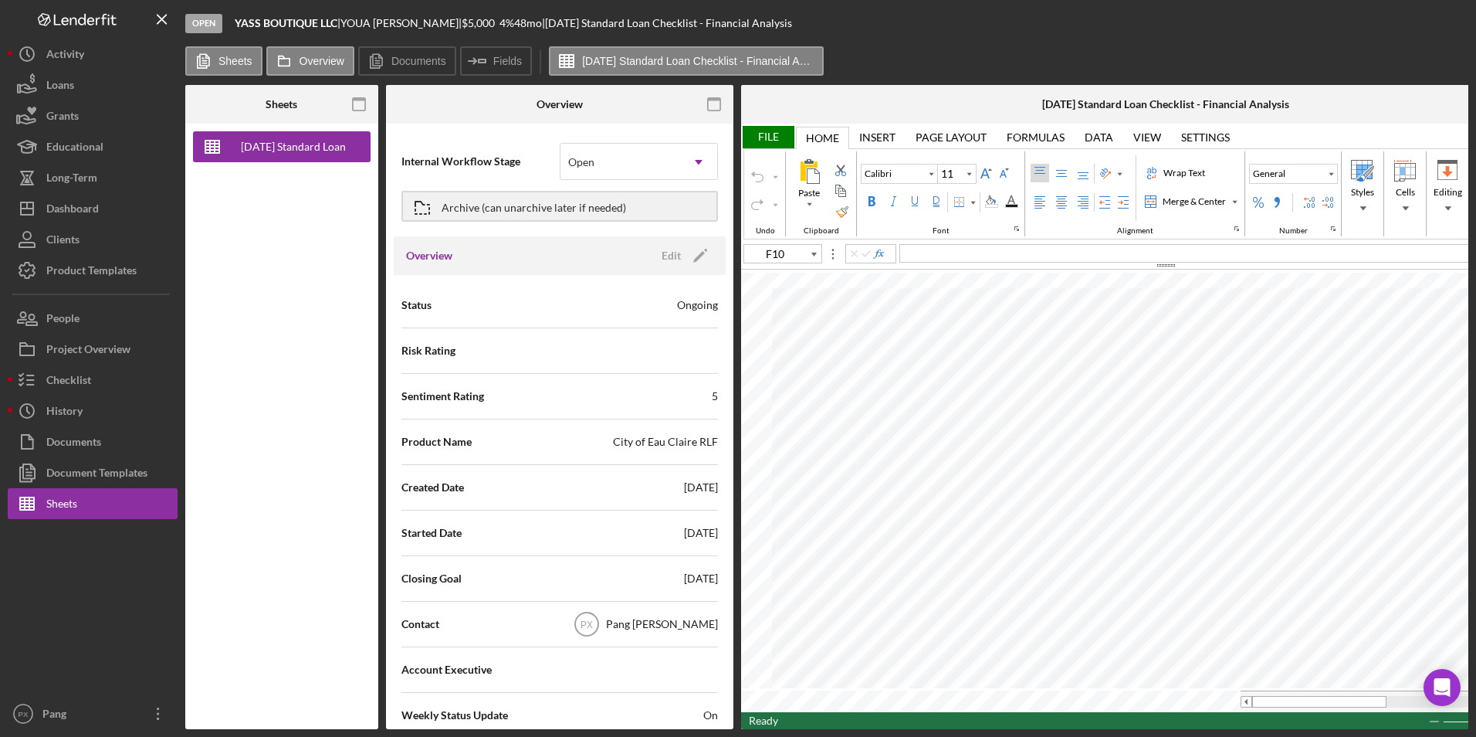
type input "B29"
type input "Lato"
type input "10.5"
type input "M23"
type input "Calibri"
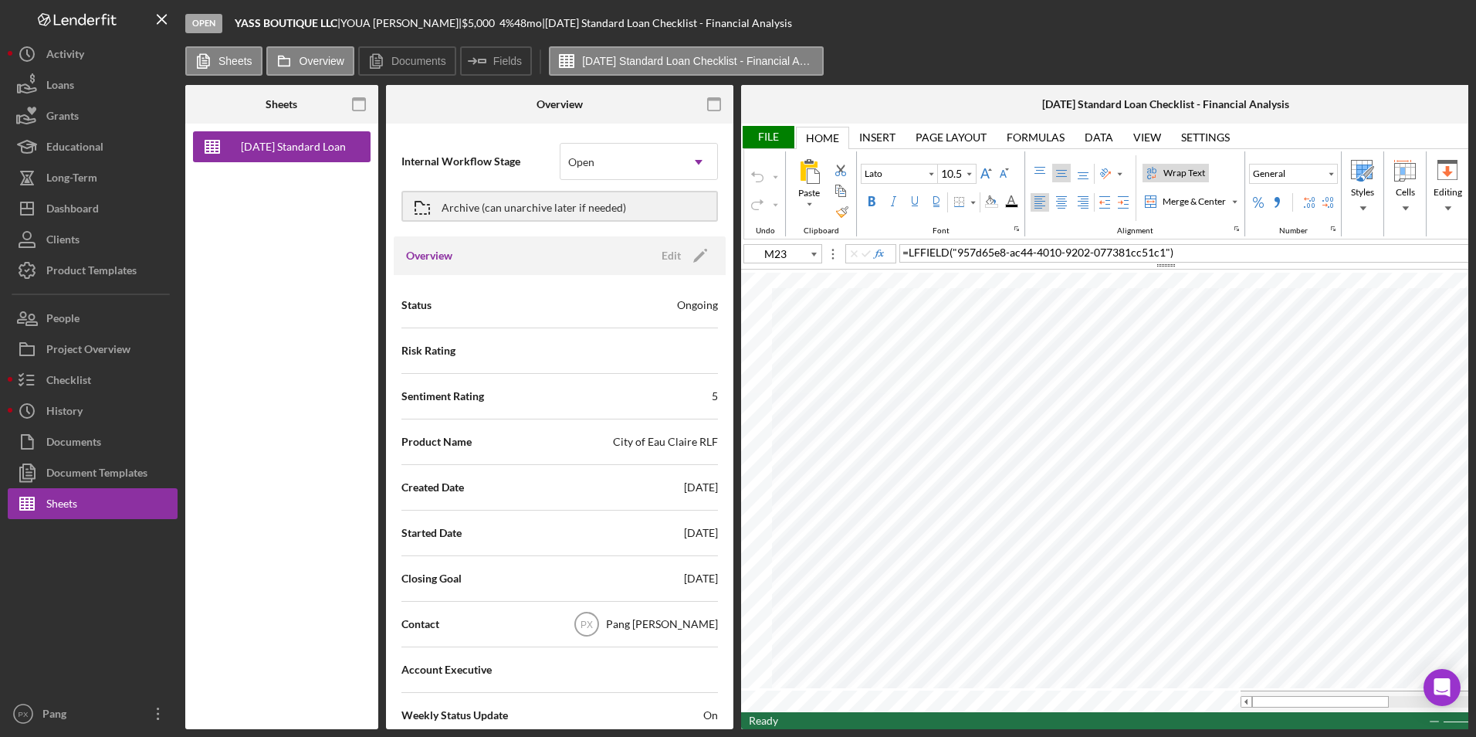
type input "10"
type input "F21"
type input "11"
click at [713, 108] on icon "button" at bounding box center [714, 104] width 35 height 35
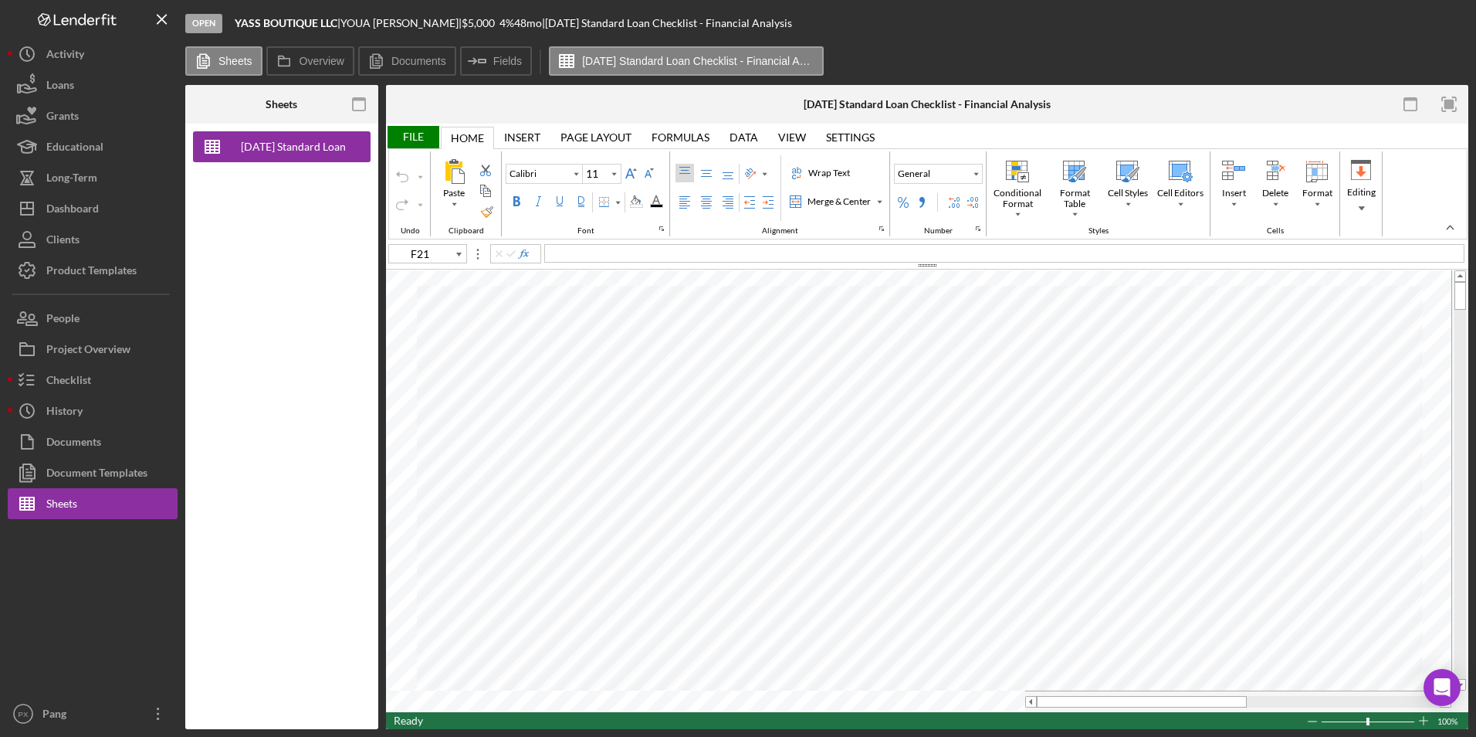
type input "A1"
type input "12"
type input "D6"
type input "10"
type input "B12"
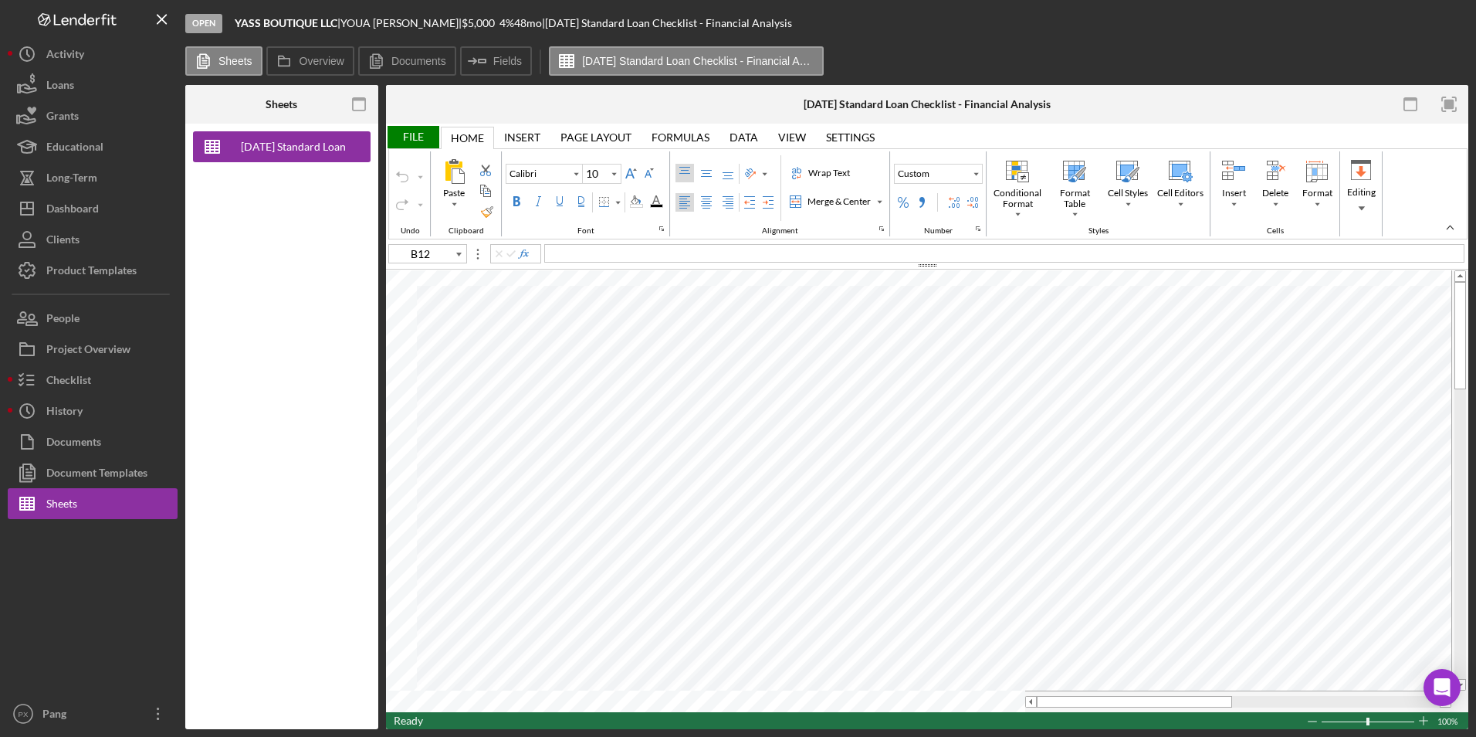
type input "11"
click at [688, 643] on div "Ready 100%" at bounding box center [927, 720] width 1082 height 17
type input "D6"
type input "10"
type input "A1"
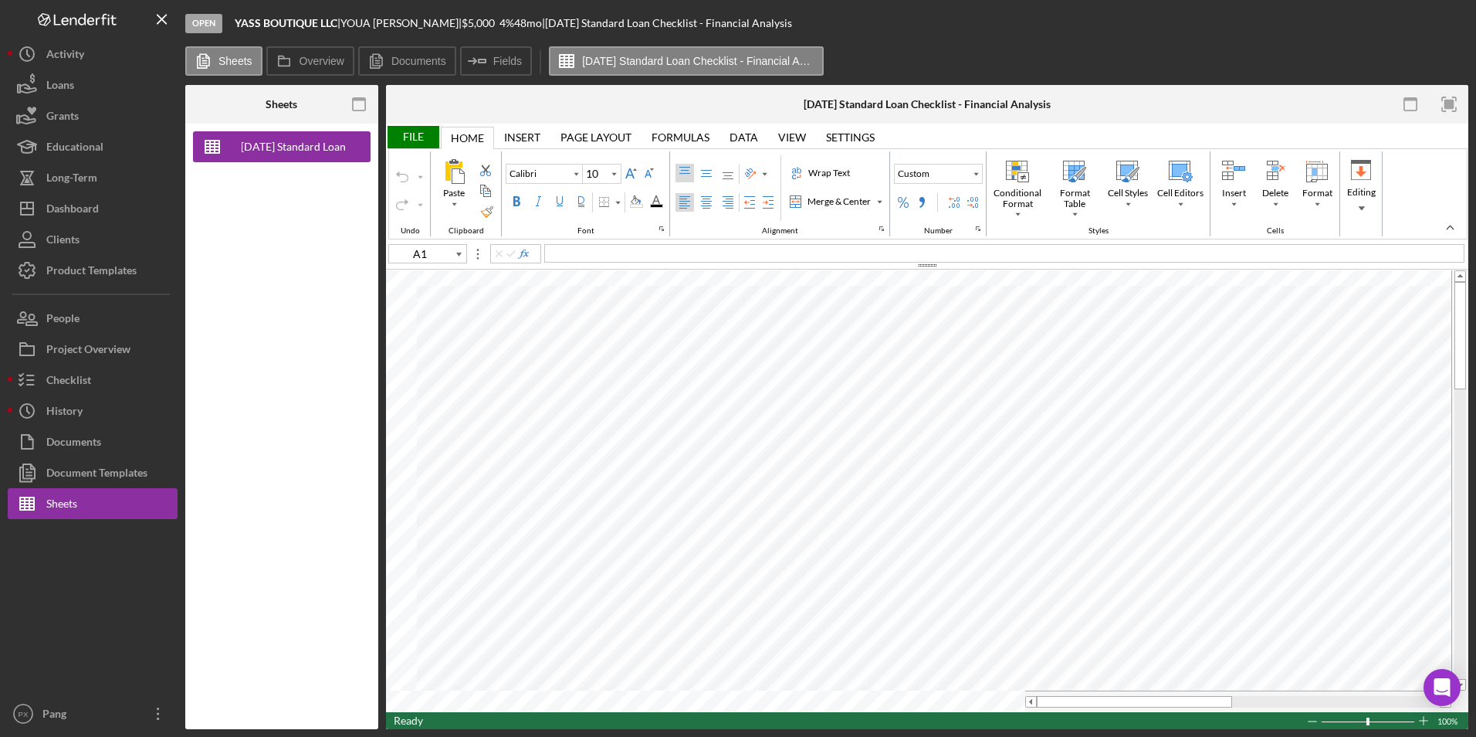
type input "12"
type input "F10"
type input "11"
type input "B29"
type input "Lato"
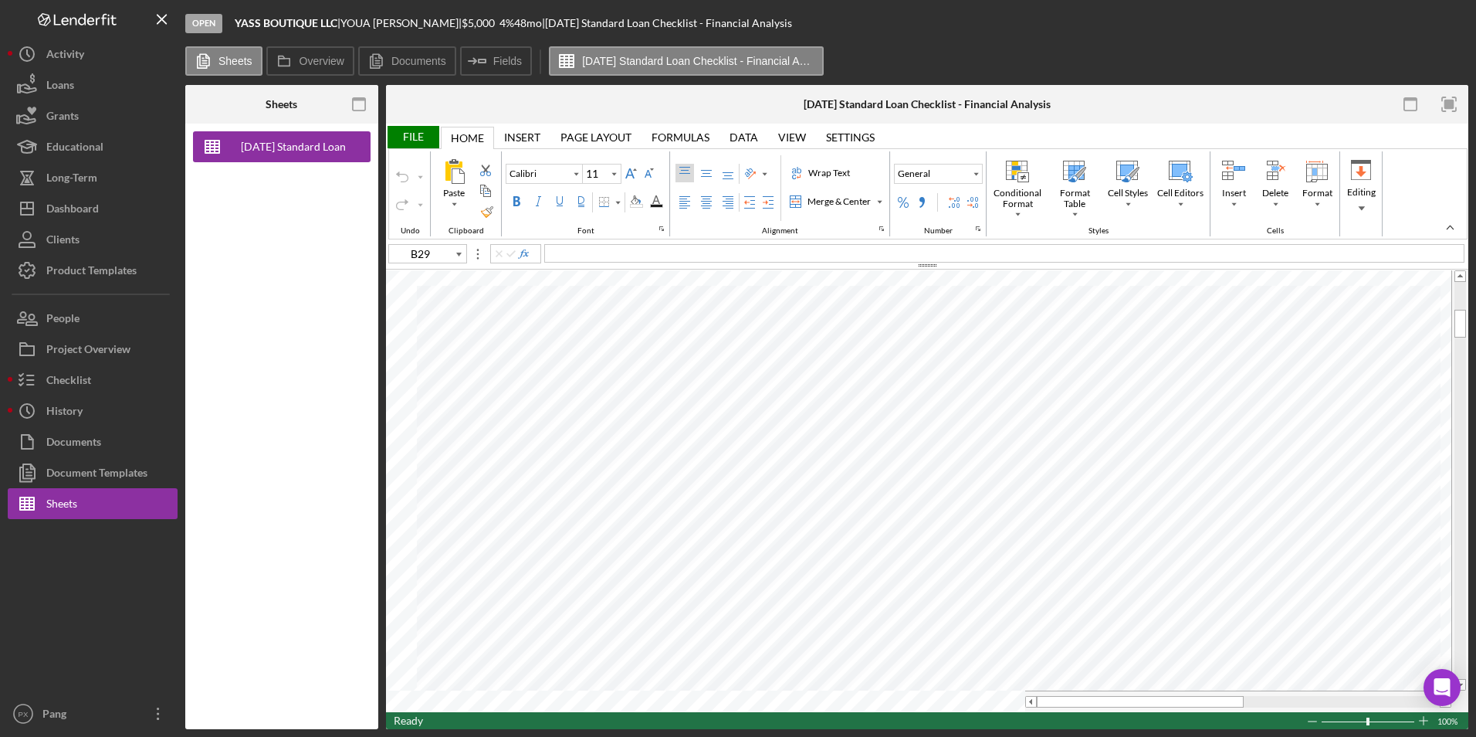
type input "10.5"
click at [73, 375] on div "Checklist" at bounding box center [68, 381] width 45 height 35
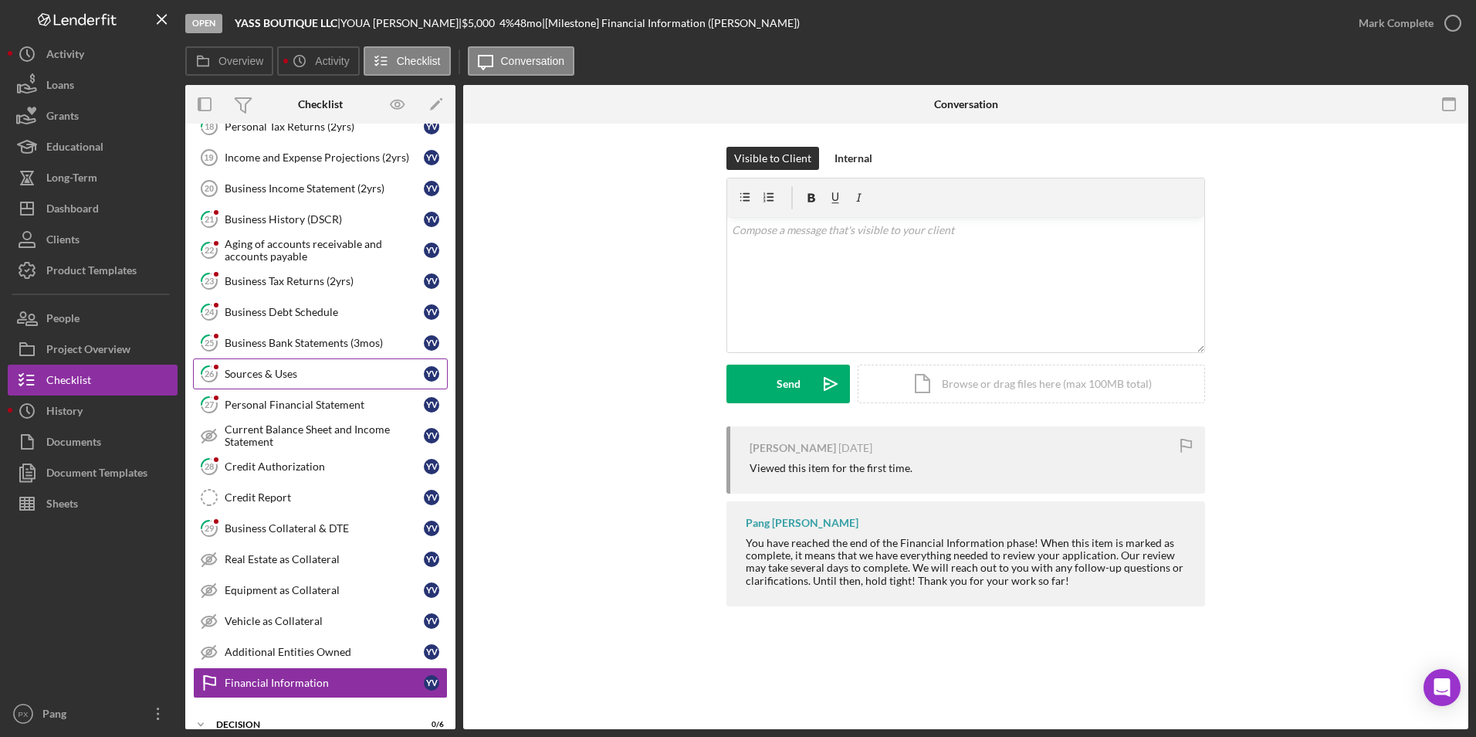
scroll to position [208, 0]
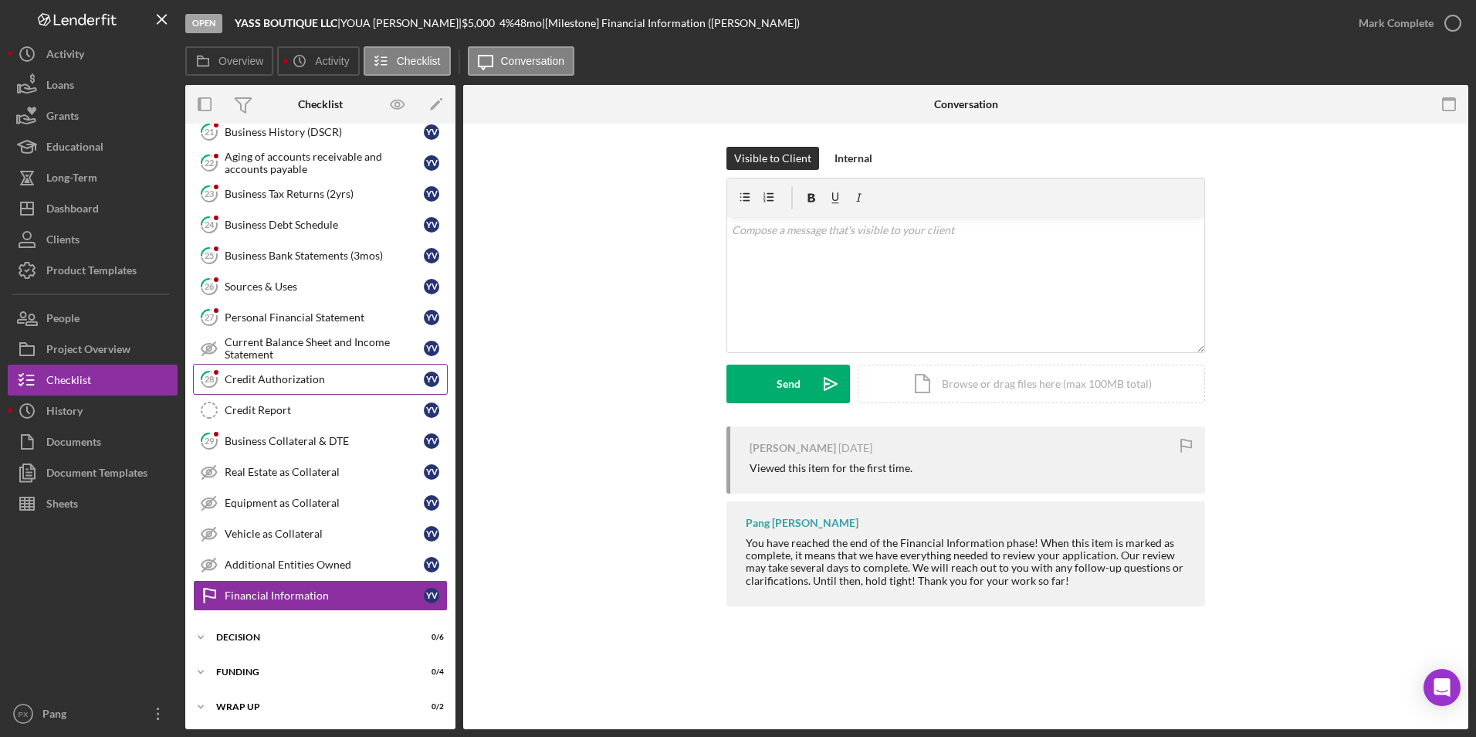
click at [290, 383] on div "Credit Authorization" at bounding box center [324, 379] width 199 height 12
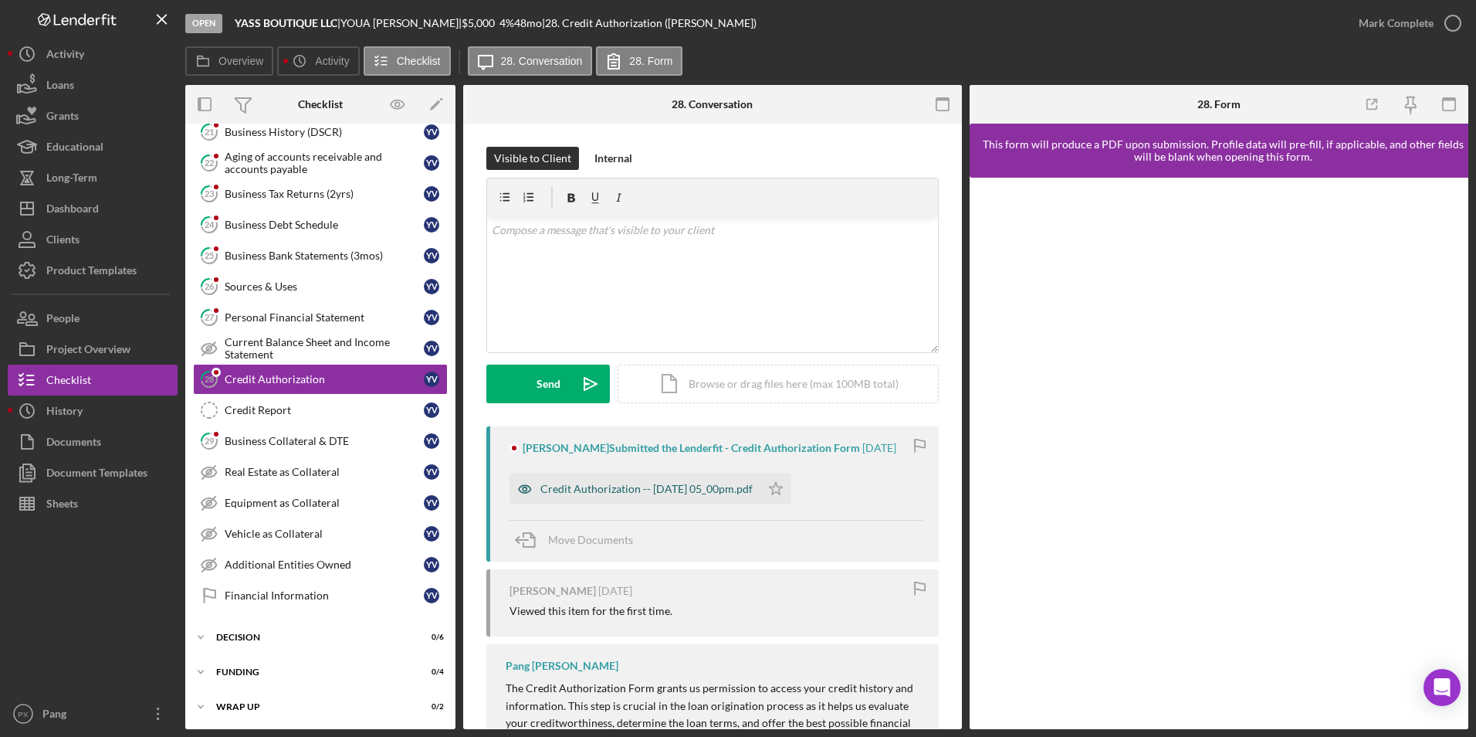
click at [663, 491] on div "Credit Authorization -- [DATE] 05_00pm.pdf" at bounding box center [646, 489] width 212 height 12
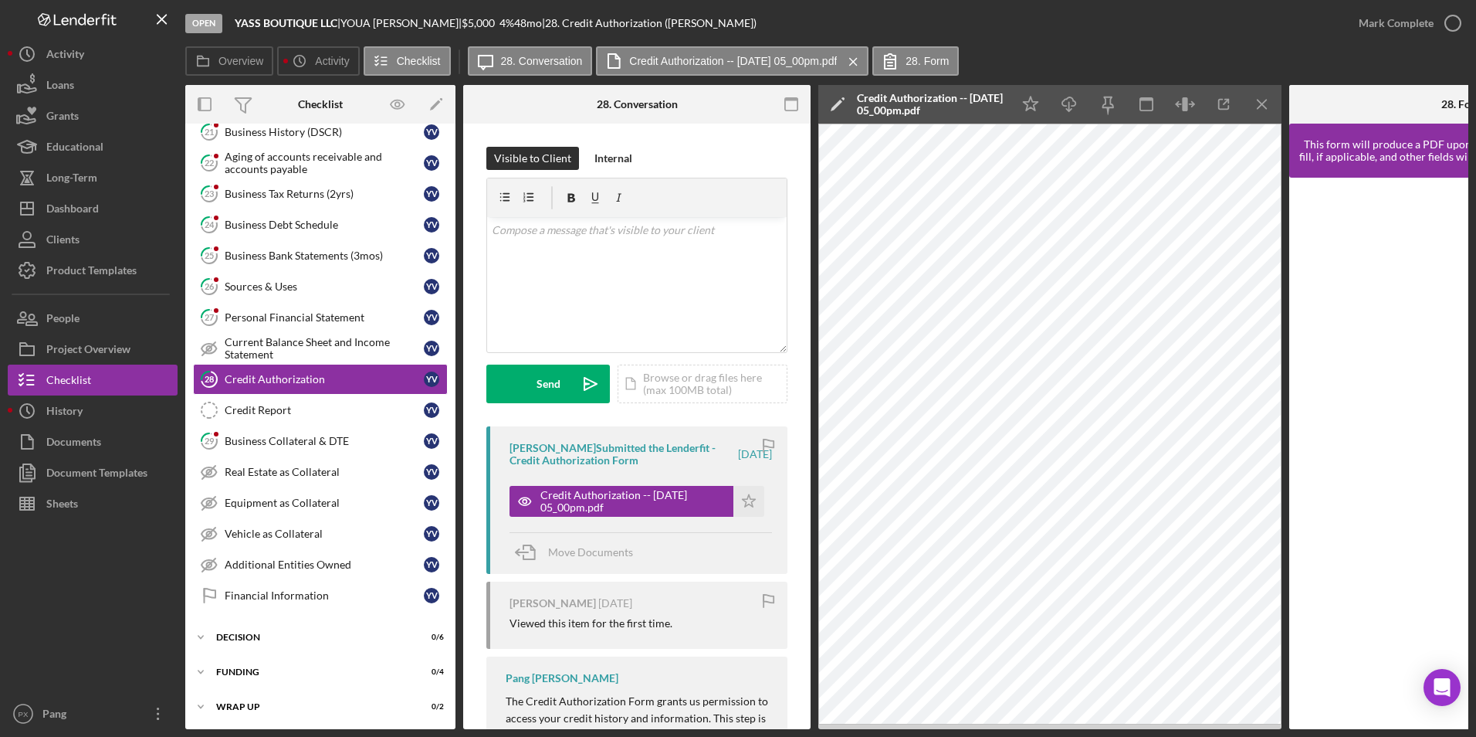
drag, startPoint x: 1309, startPoint y: 730, endPoint x: 1326, endPoint y: 729, distance: 17.1
click at [1179, 643] on div "Open YASS BOUTIQUE LLC | [PERSON_NAME] | $5,000 $5,000 4 % 48 mo | 28. Credit A…" at bounding box center [738, 368] width 1476 height 737
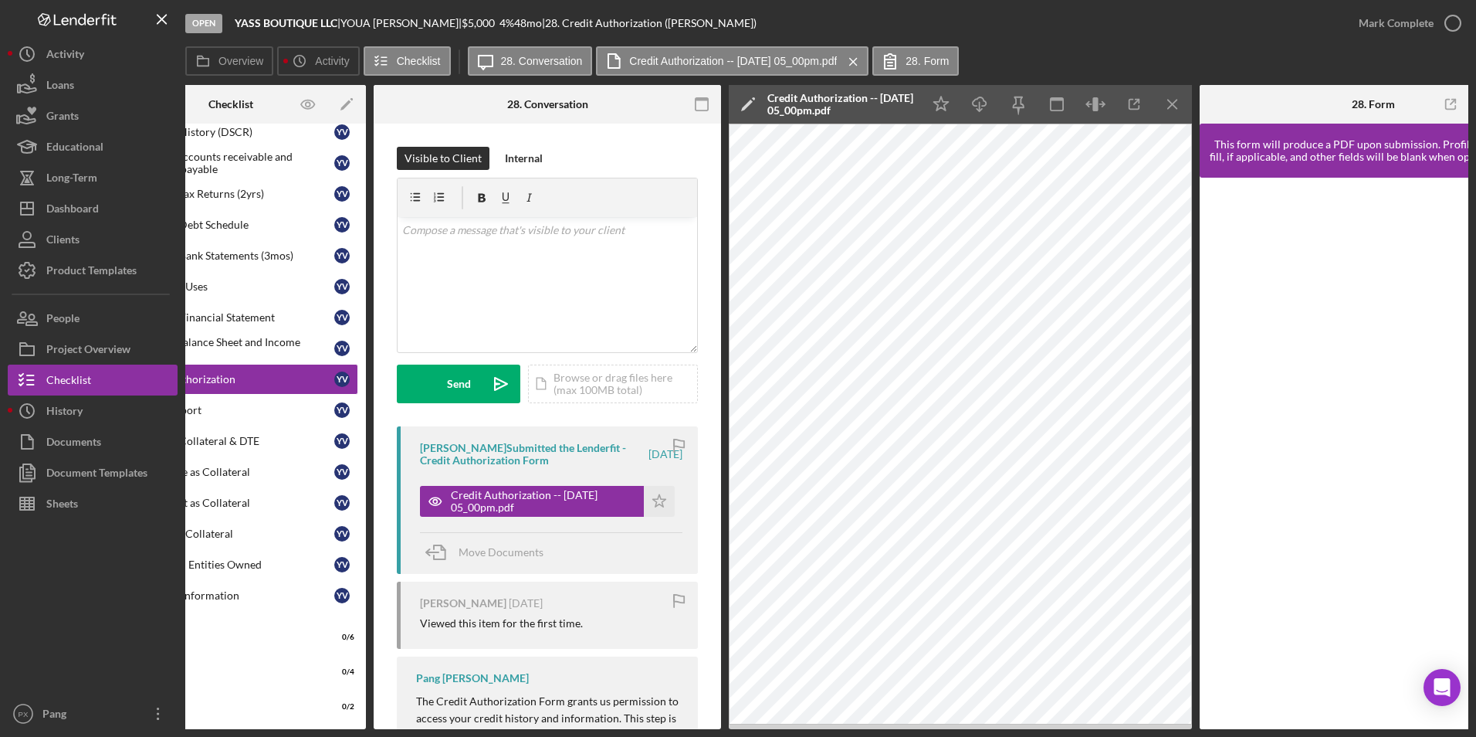
scroll to position [0, 115]
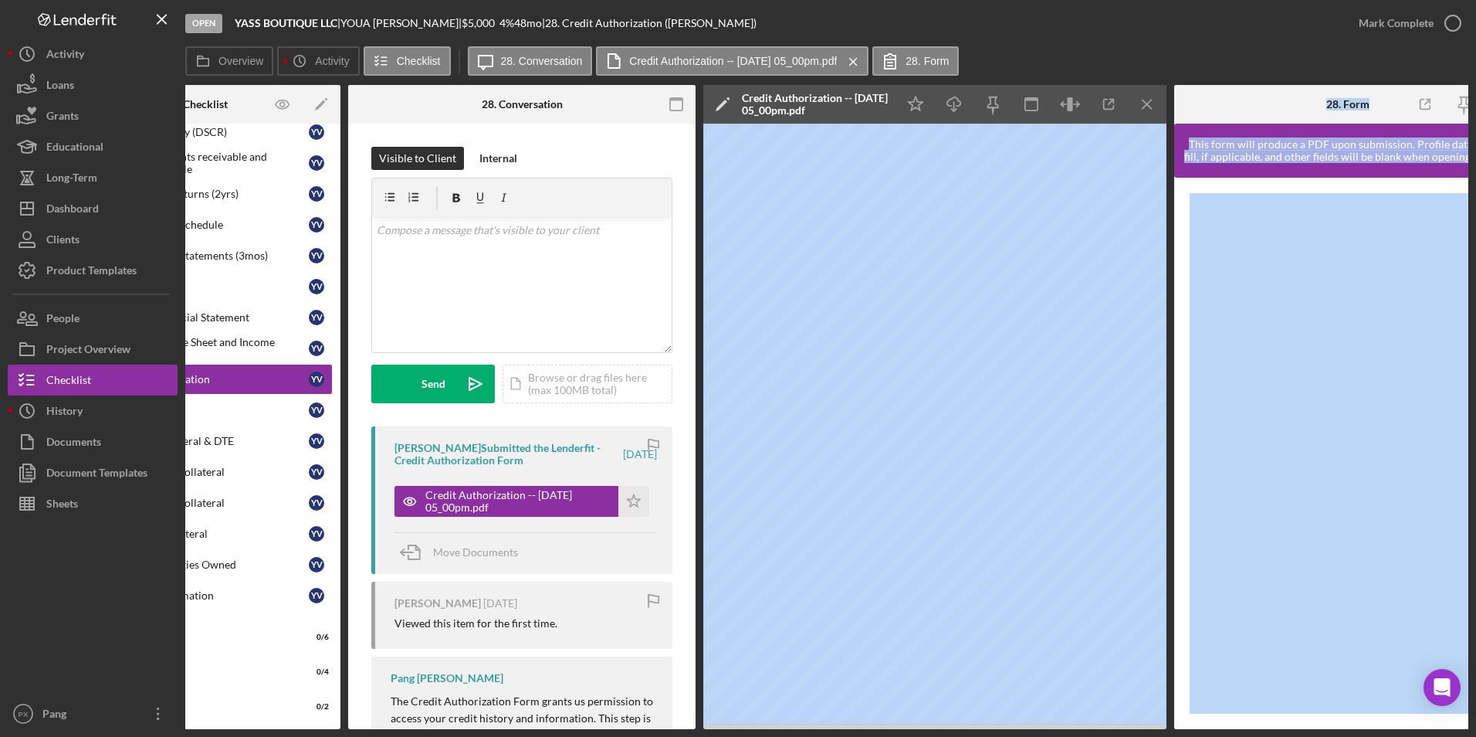
drag, startPoint x: 1267, startPoint y: 729, endPoint x: 984, endPoint y: 726, distance: 282.6
click at [984, 643] on div "Open YASS BOUTIQUE LLC | [PERSON_NAME] | $5,000 $5,000 4 % 48 mo | 28. Credit A…" at bounding box center [738, 368] width 1476 height 737
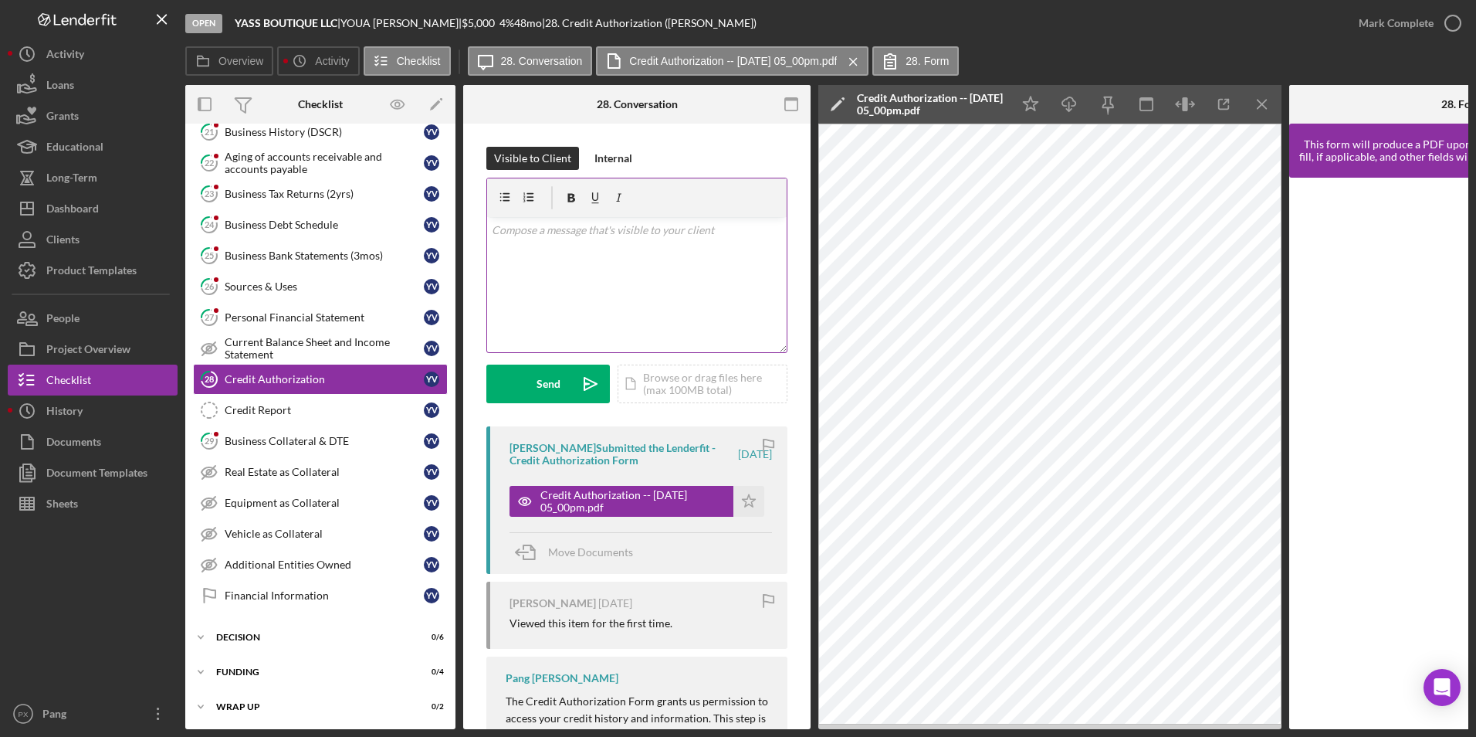
click at [694, 302] on div "v Color teal Color pink Remove color Add row above Add row below Add column bef…" at bounding box center [637, 284] width 300 height 135
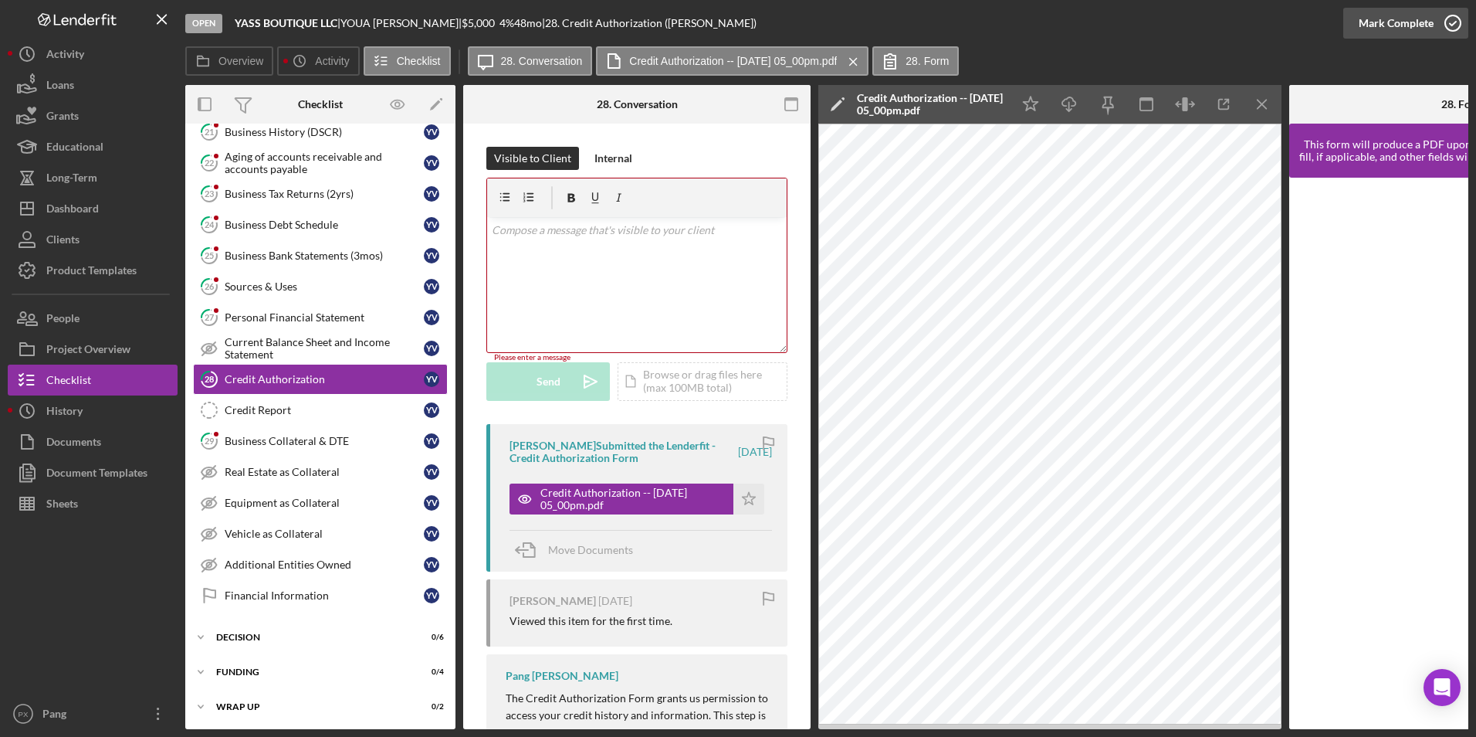
click at [1179, 22] on icon "button" at bounding box center [1453, 23] width 39 height 39
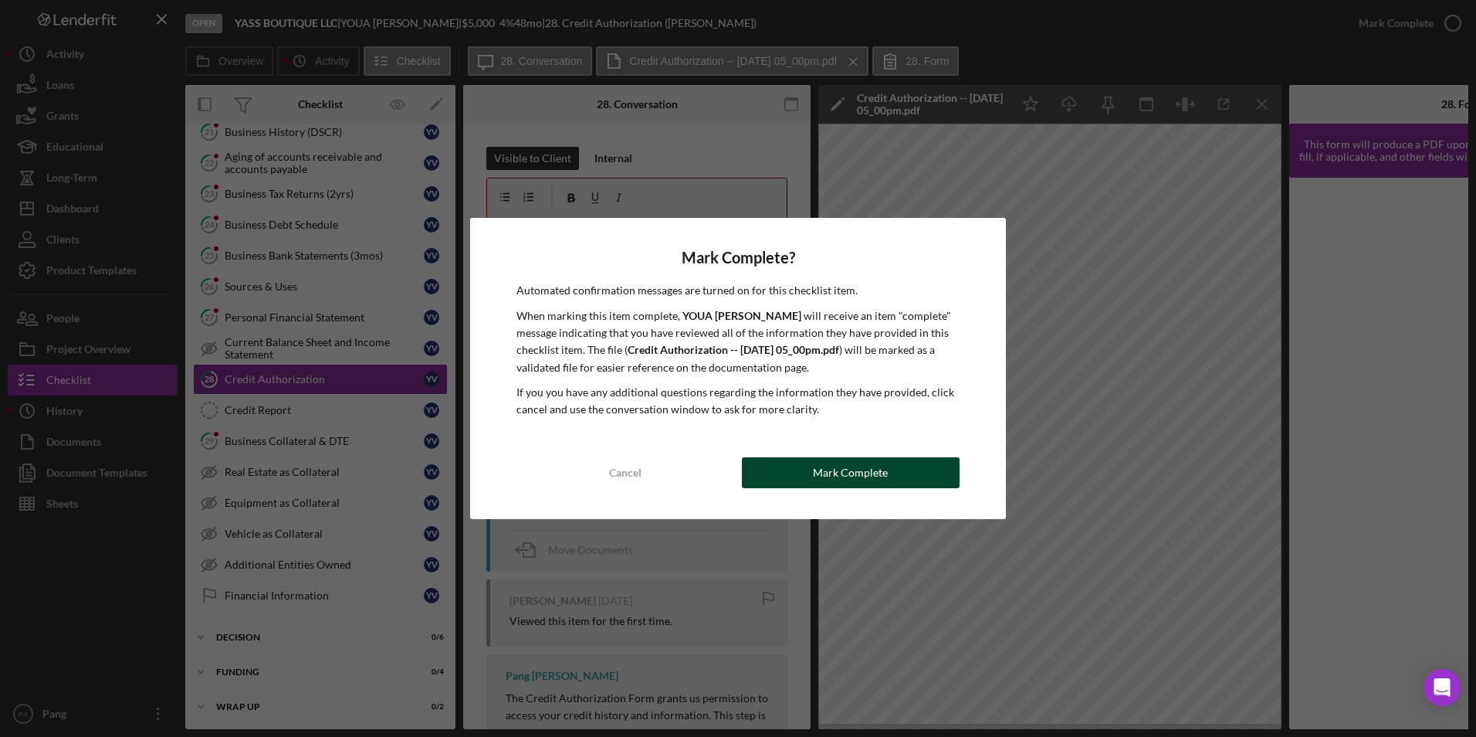
click at [862, 467] on div "Mark Complete" at bounding box center [850, 472] width 75 height 31
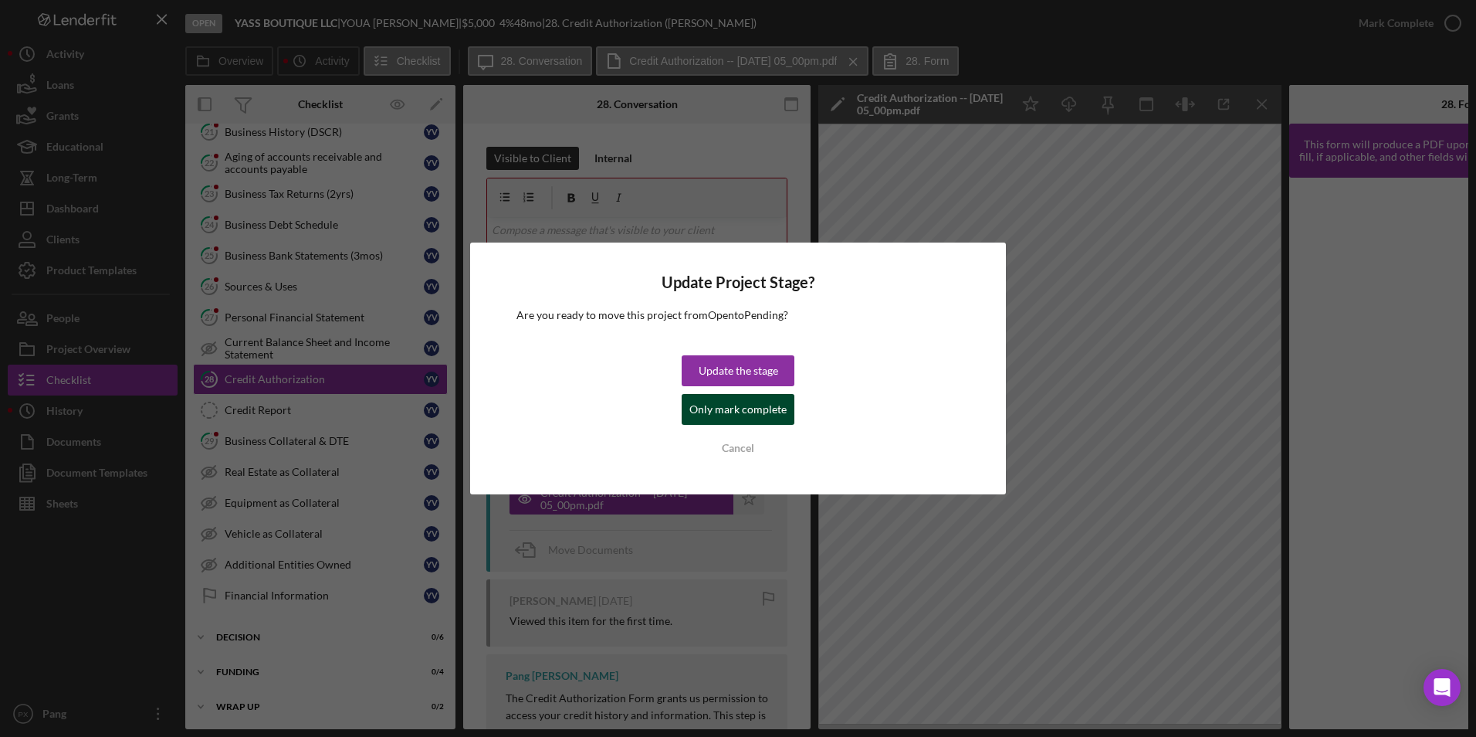
click at [729, 412] on div "Only mark complete" at bounding box center [737, 409] width 97 height 31
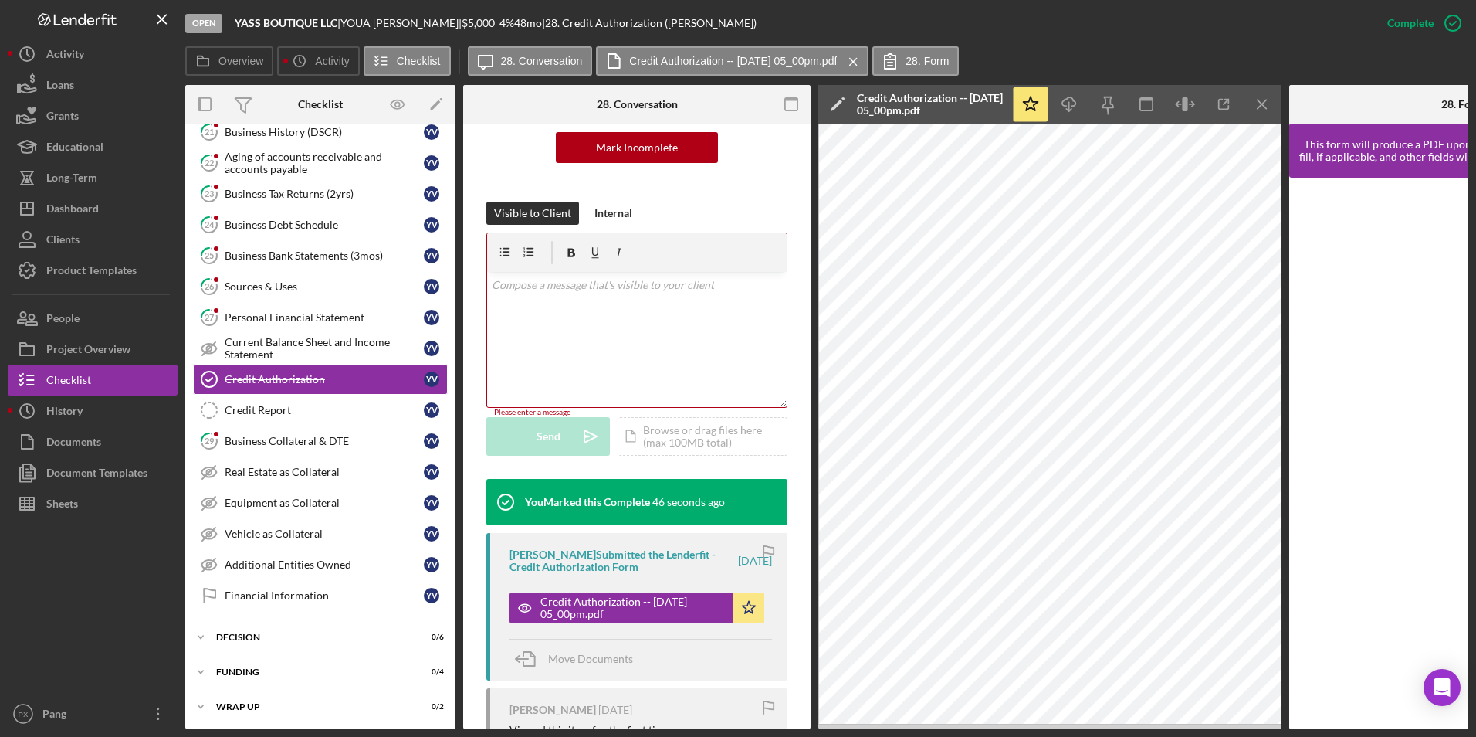
scroll to position [386, 0]
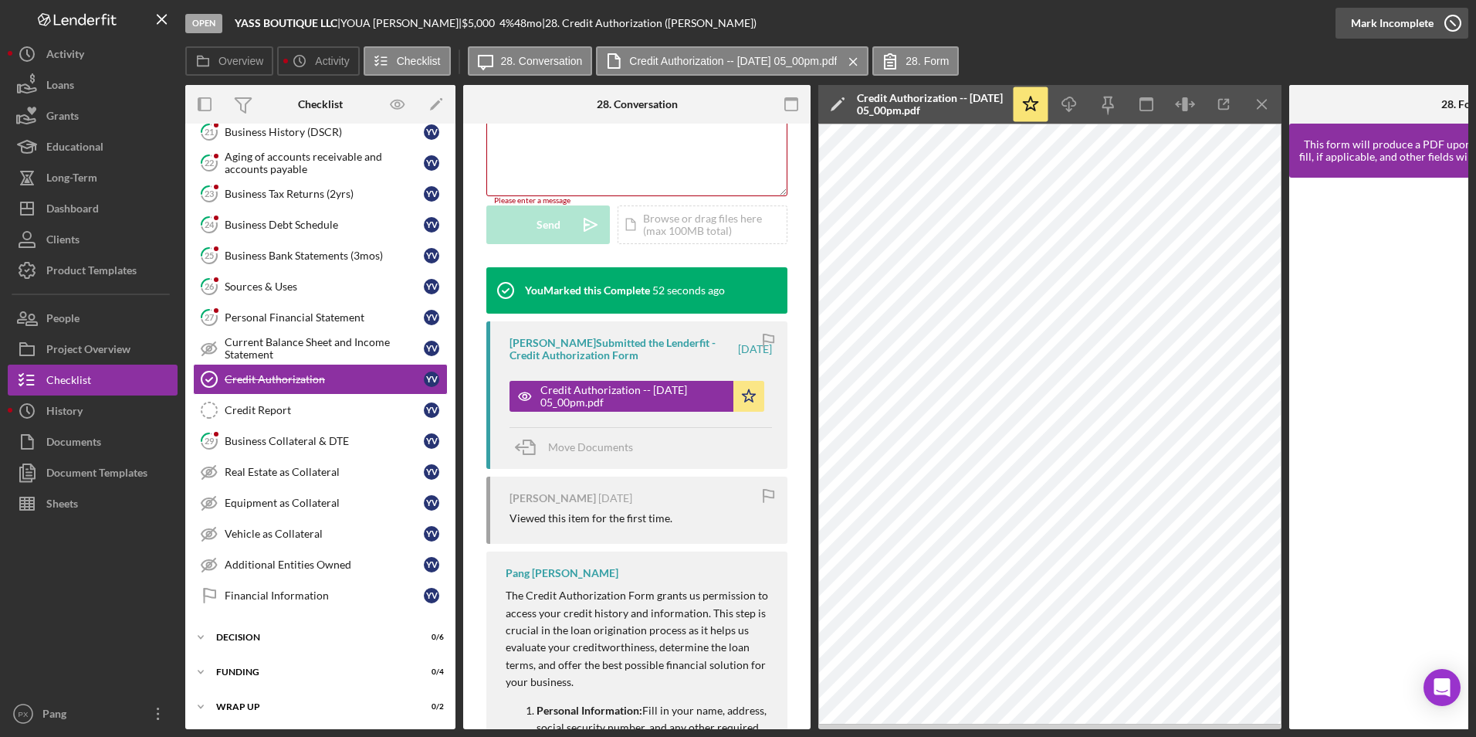
click at [1179, 20] on div "Mark Incomplete" at bounding box center [1392, 23] width 83 height 31
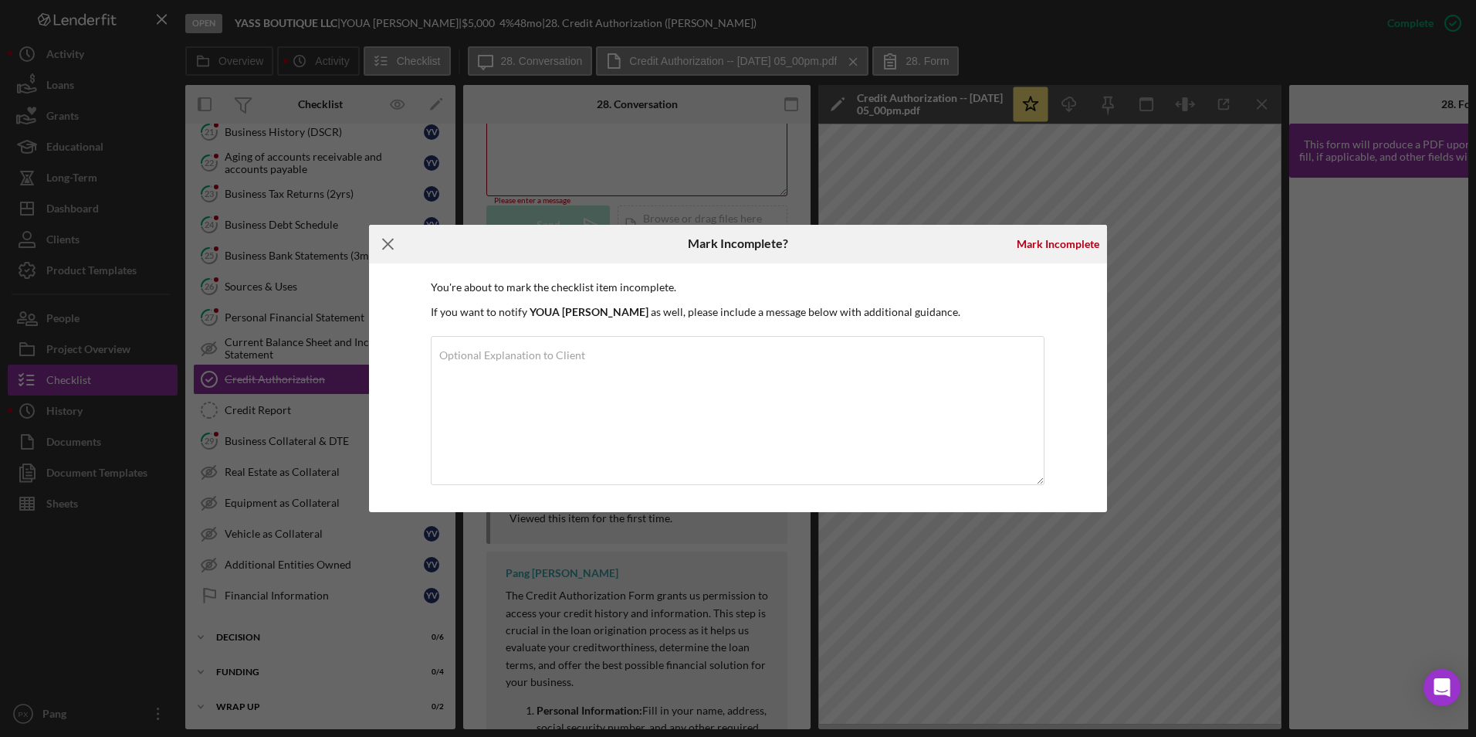
click at [386, 239] on icon "Icon/Menu Close" at bounding box center [388, 244] width 39 height 39
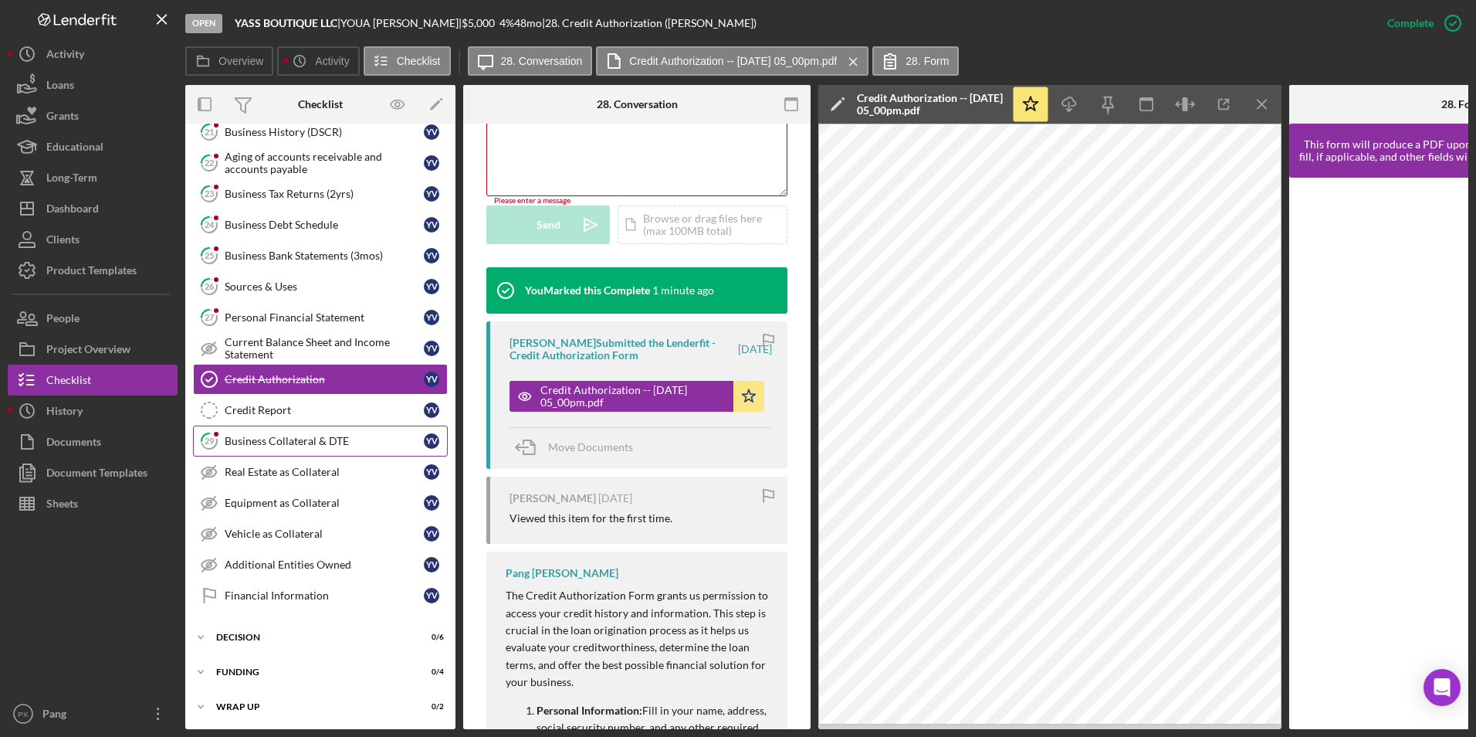
click at [308, 437] on div "Business Collateral & DTE" at bounding box center [324, 441] width 199 height 12
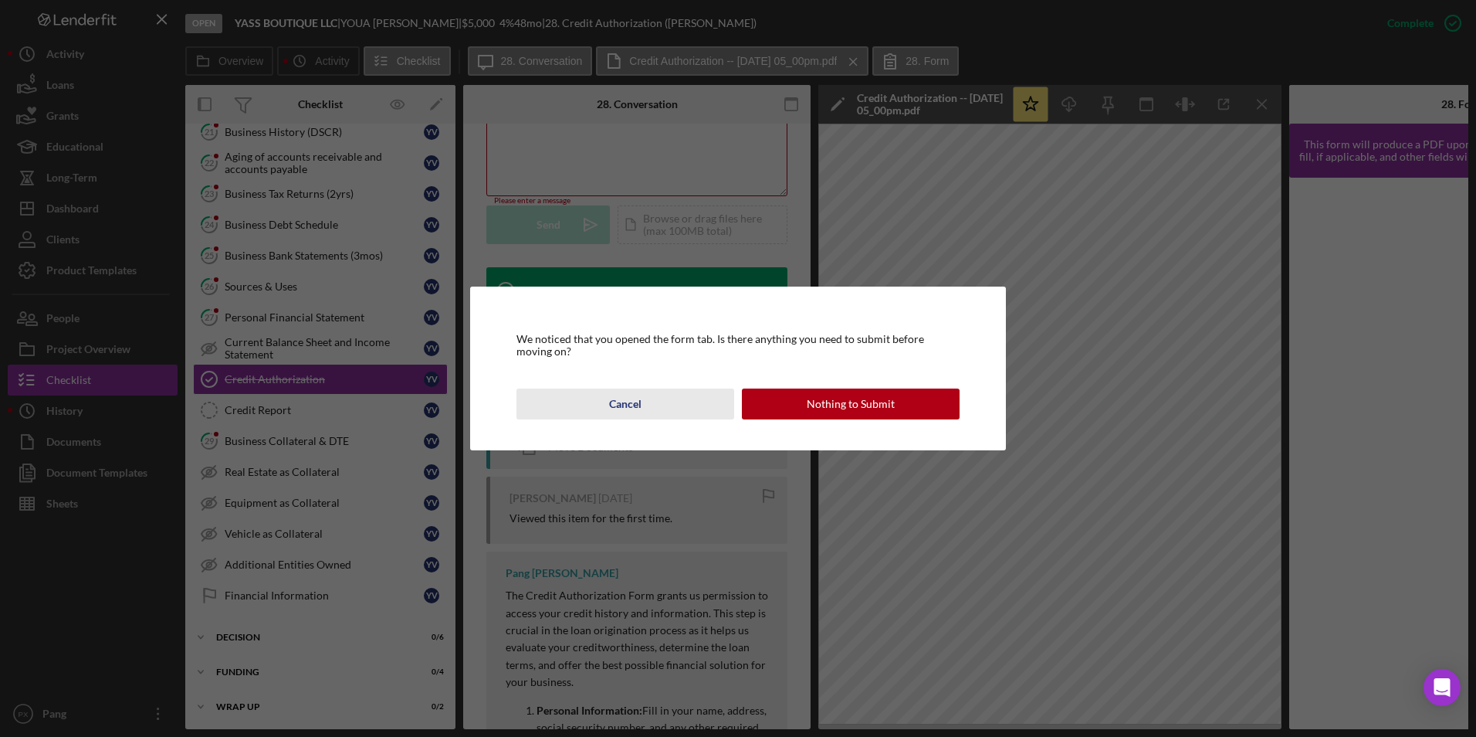
click at [622, 405] on div "Cancel" at bounding box center [625, 403] width 32 height 31
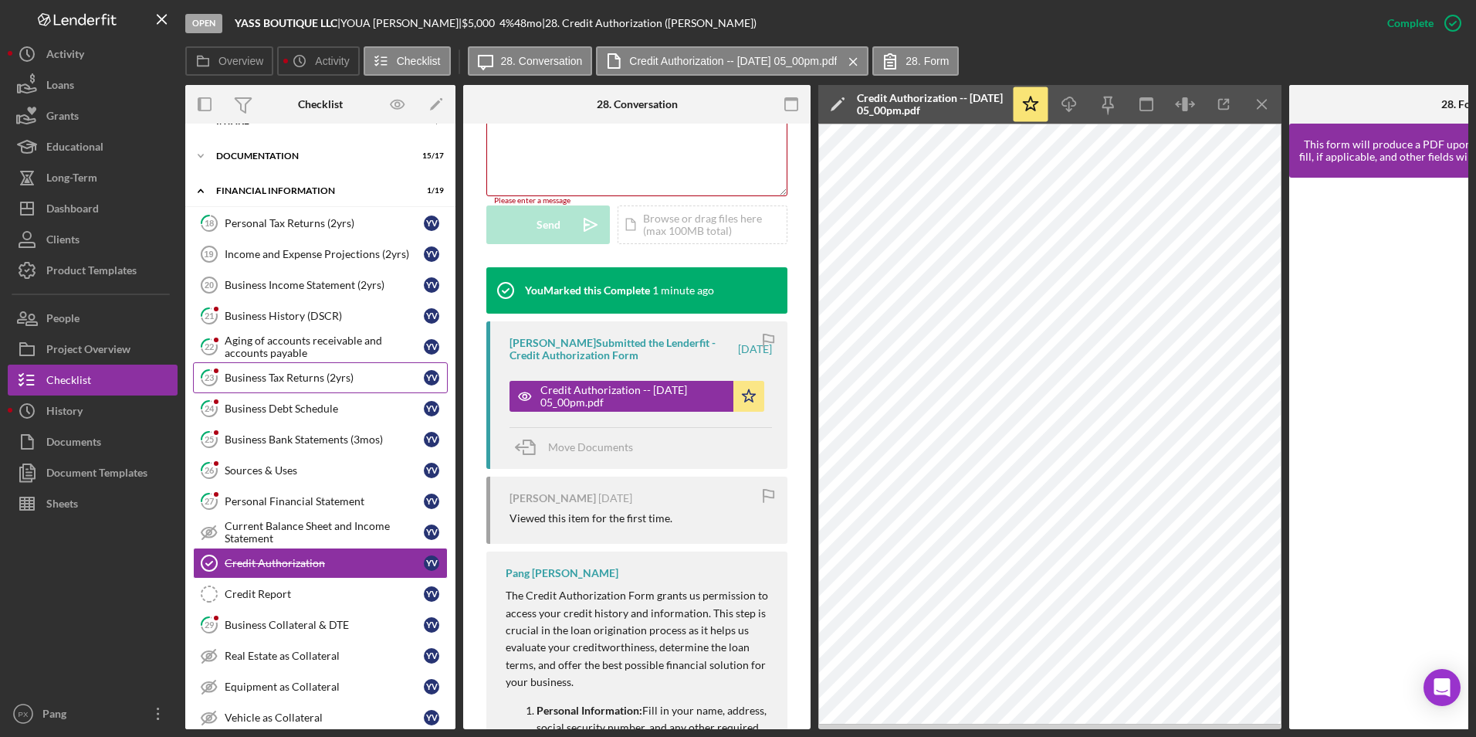
scroll to position [0, 0]
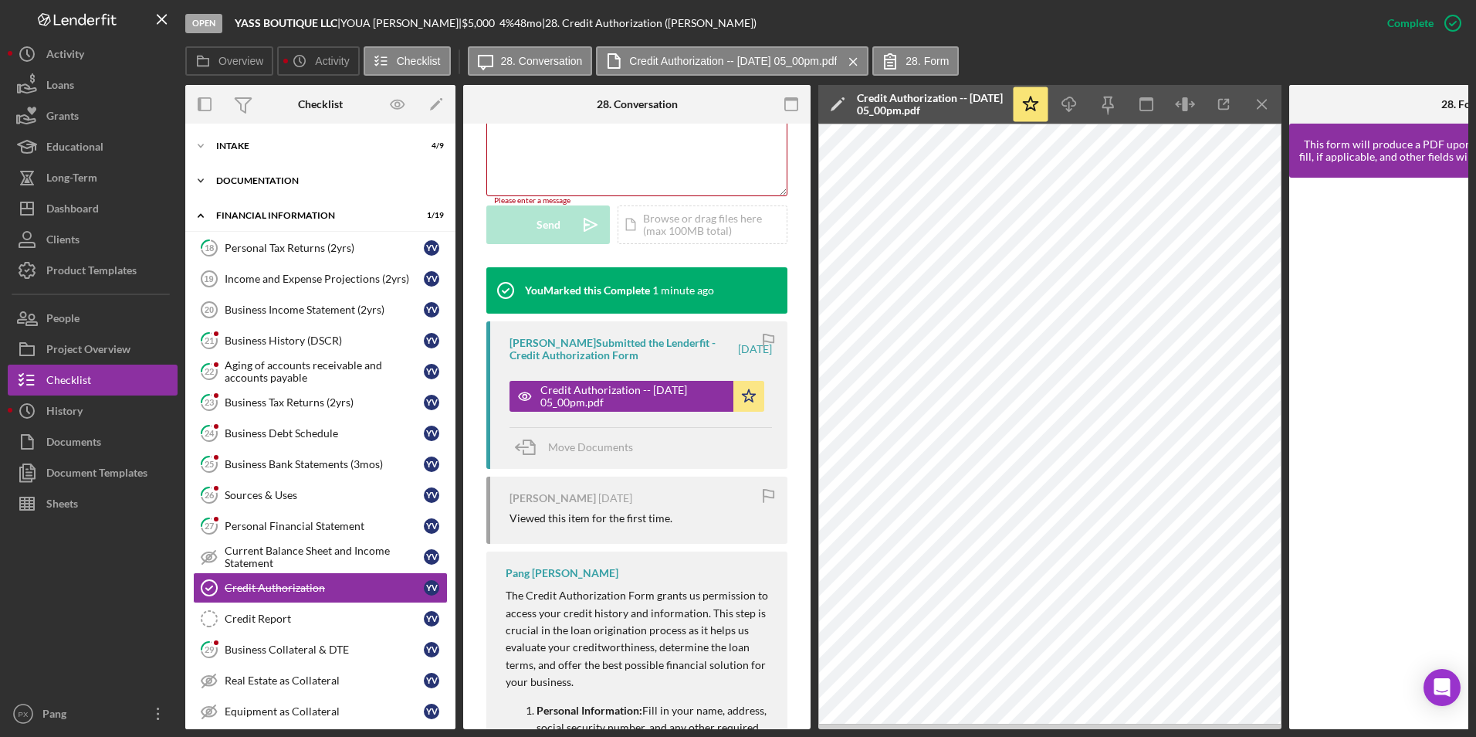
click at [309, 170] on div "Icon/Expander Documentation 15 / 17" at bounding box center [320, 180] width 270 height 31
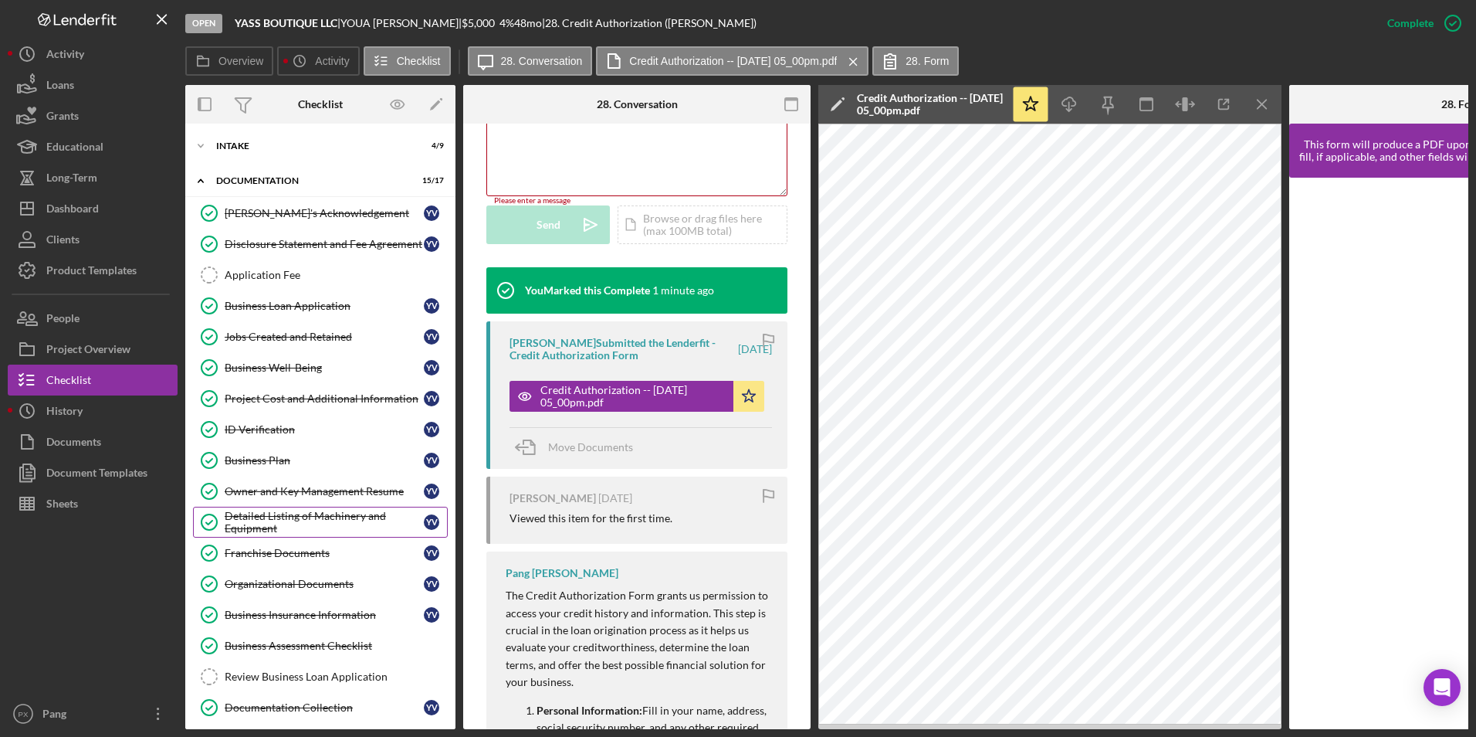
click at [270, 523] on div "Detailed Listing of Machinery and Equipment" at bounding box center [324, 522] width 199 height 25
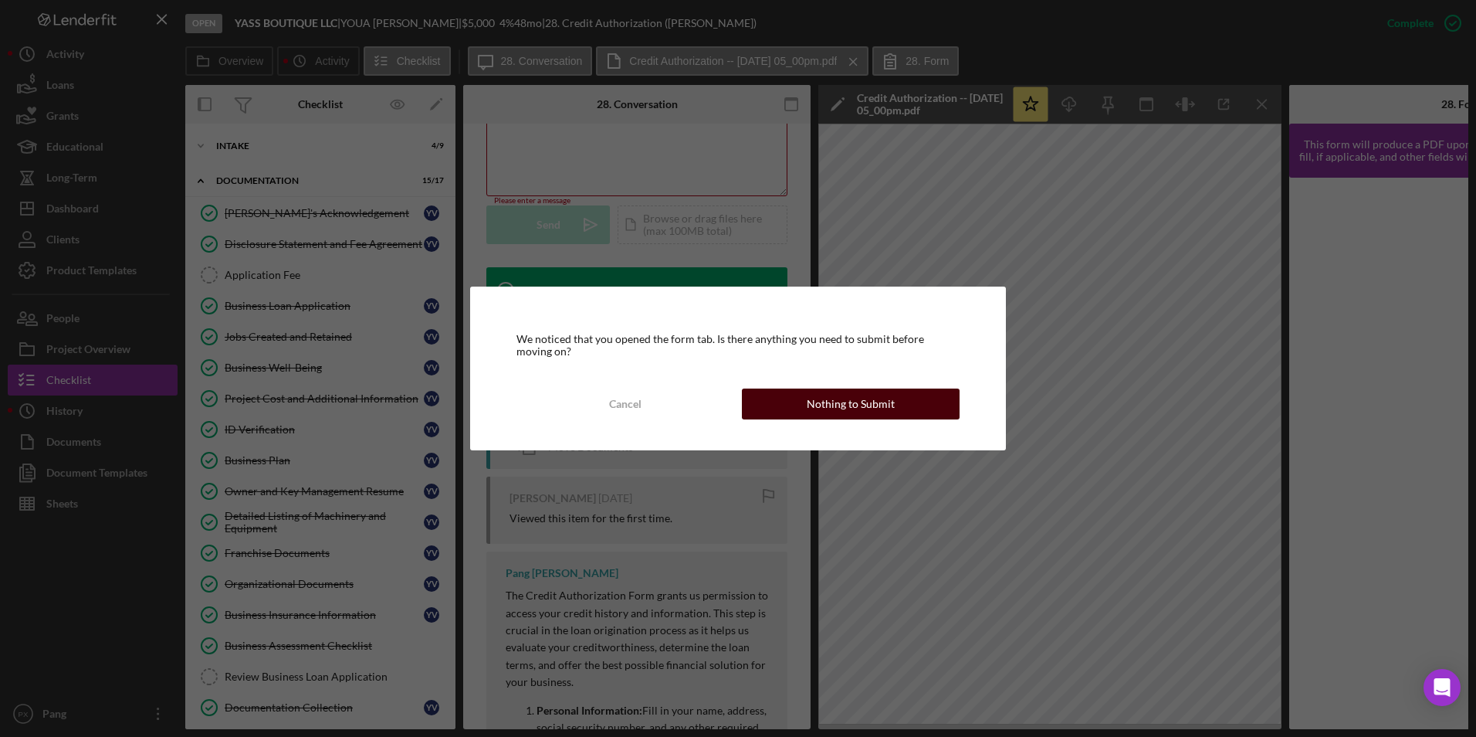
click at [840, 406] on div "Nothing to Submit" at bounding box center [851, 403] width 88 height 31
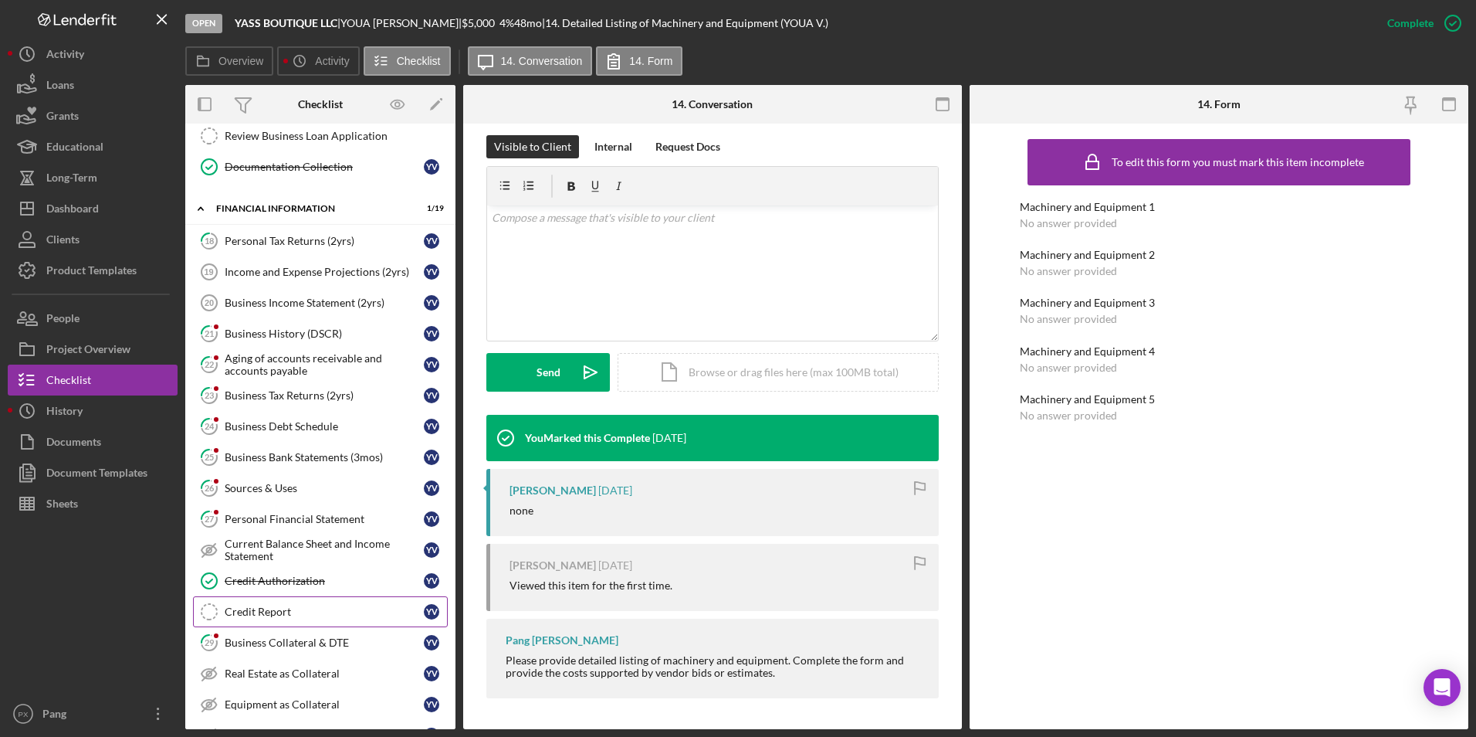
scroll to position [618, 0]
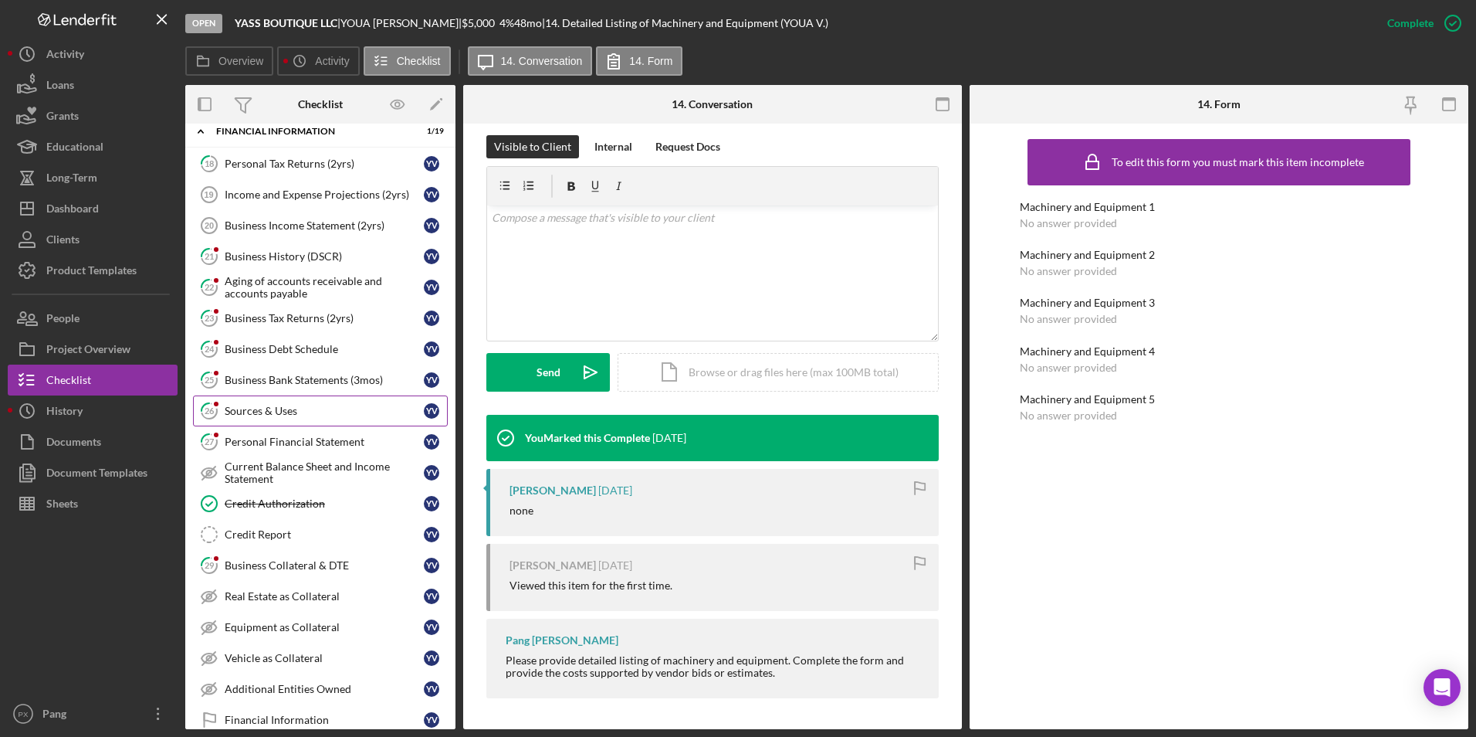
click at [286, 411] on div "Sources & Uses" at bounding box center [324, 411] width 199 height 12
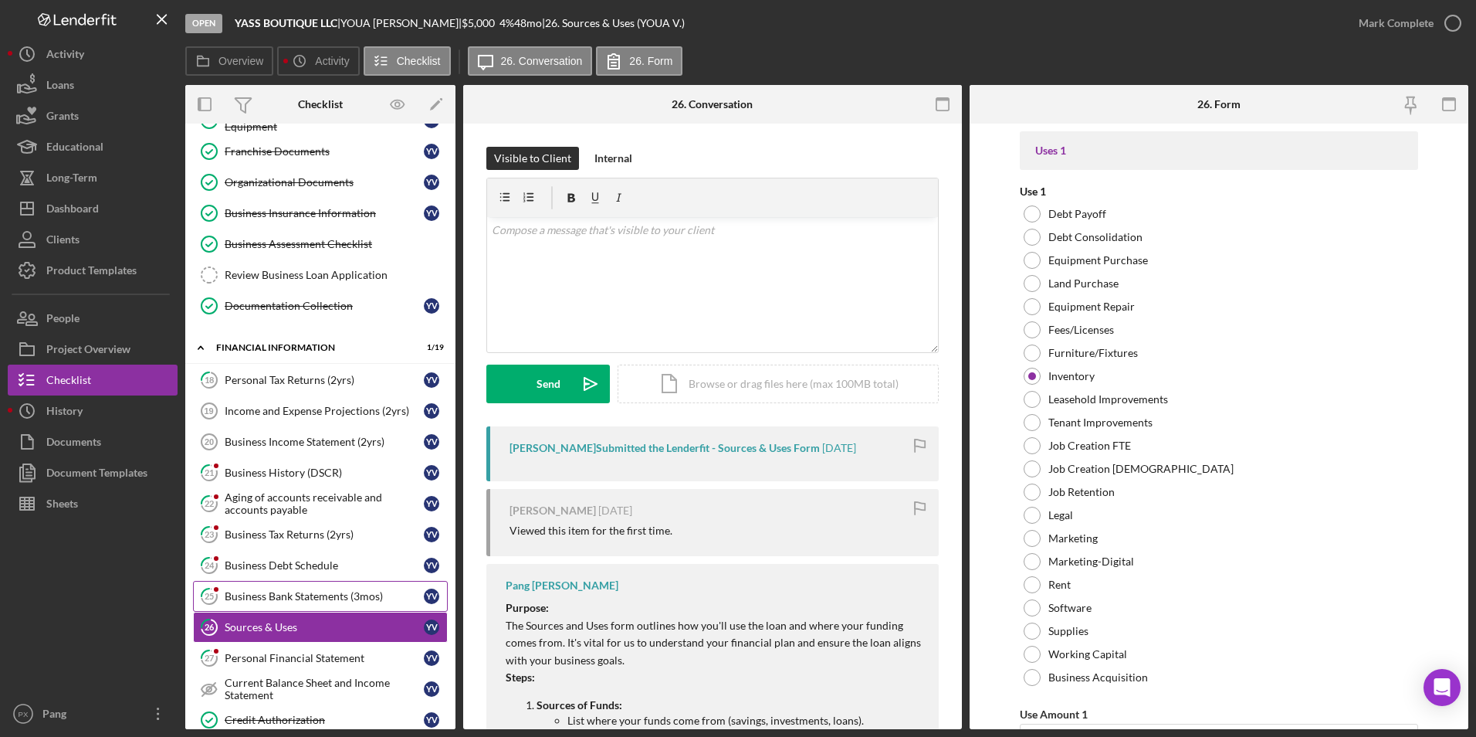
scroll to position [540, 0]
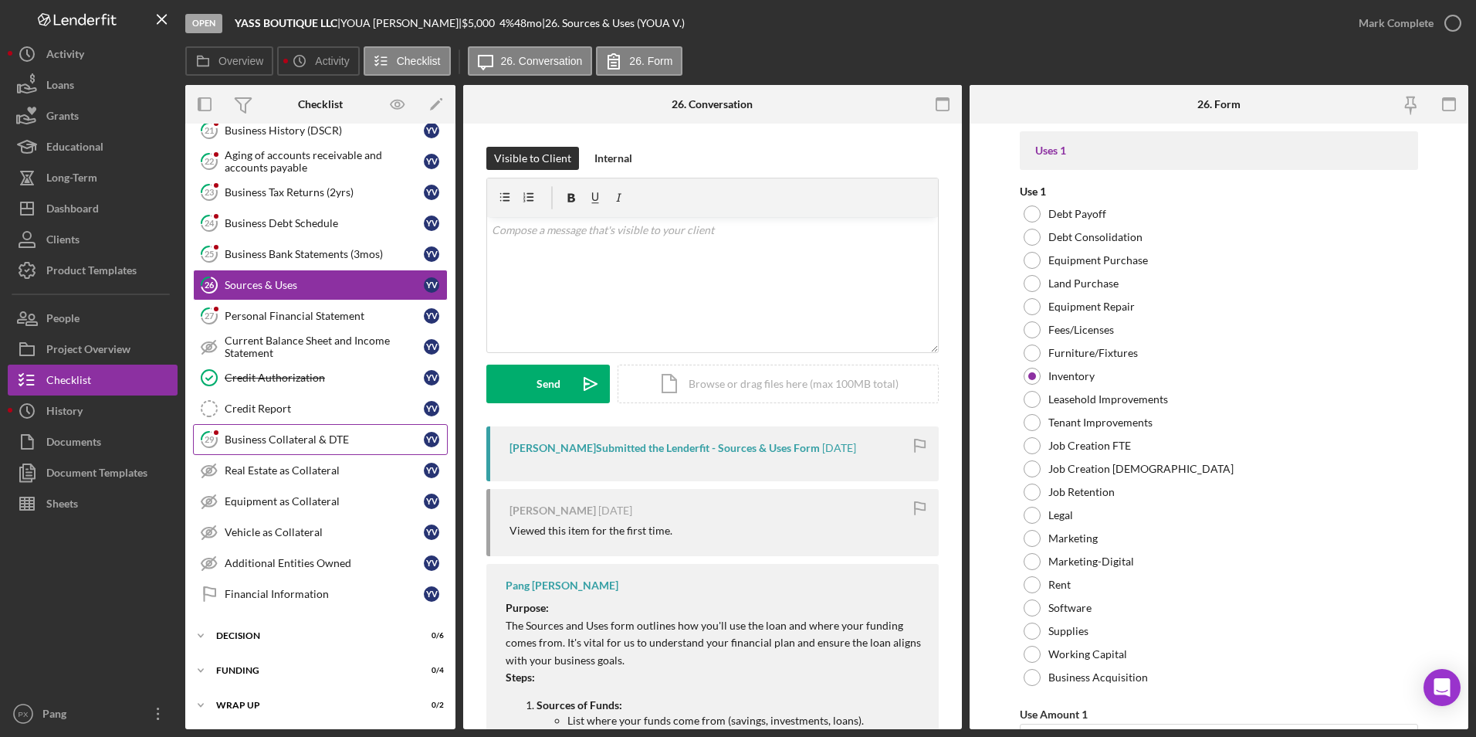
click at [256, 442] on div "Business Collateral & DTE" at bounding box center [324, 439] width 199 height 12
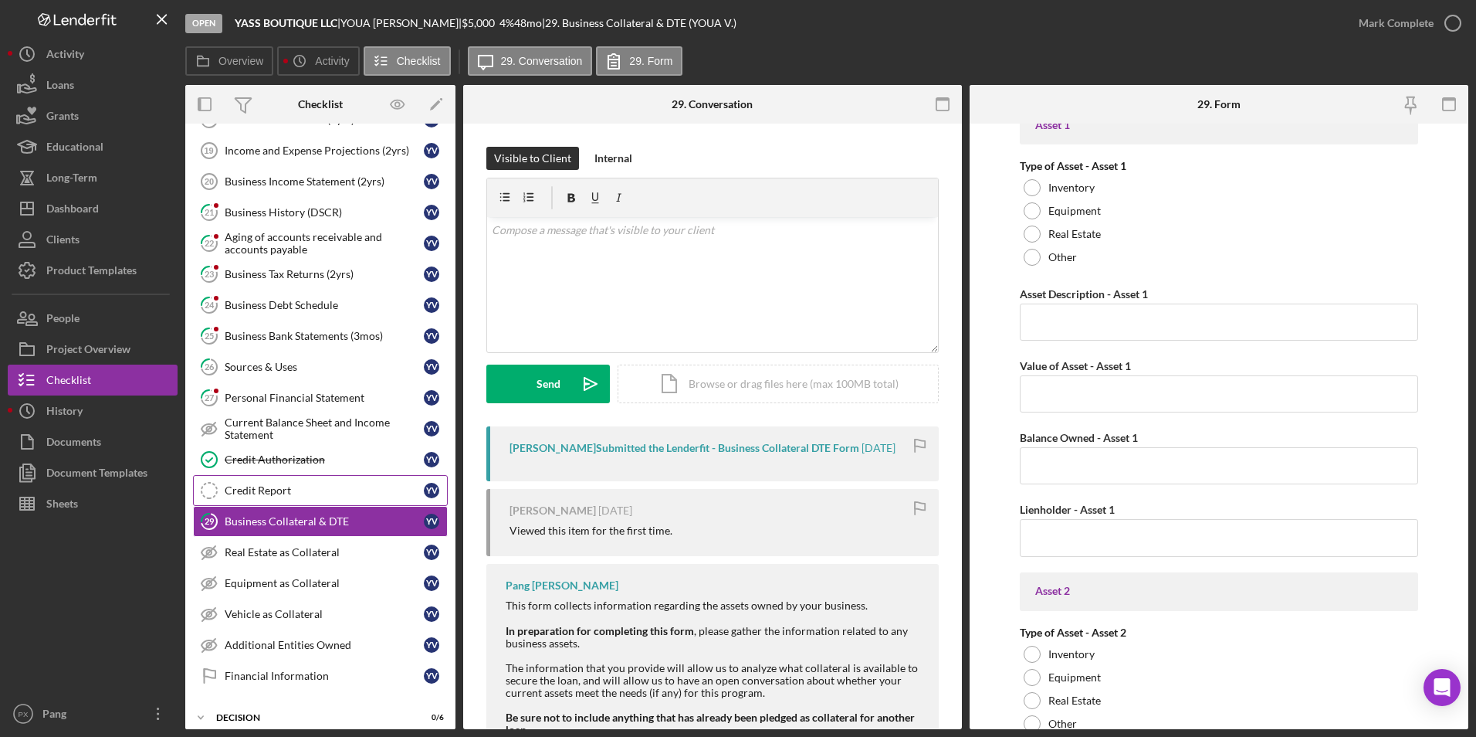
scroll to position [744, 0]
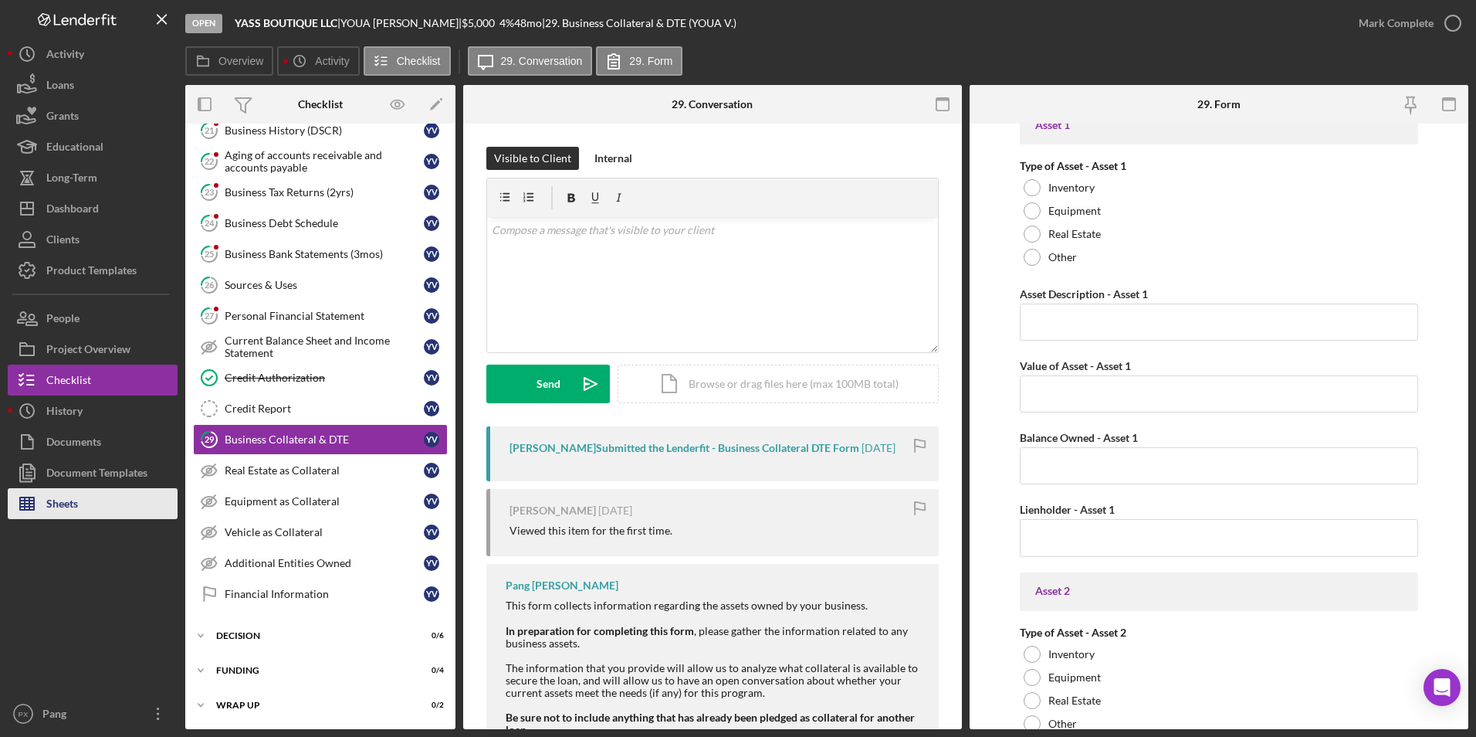
click at [76, 502] on div "Sheets" at bounding box center [62, 505] width 32 height 35
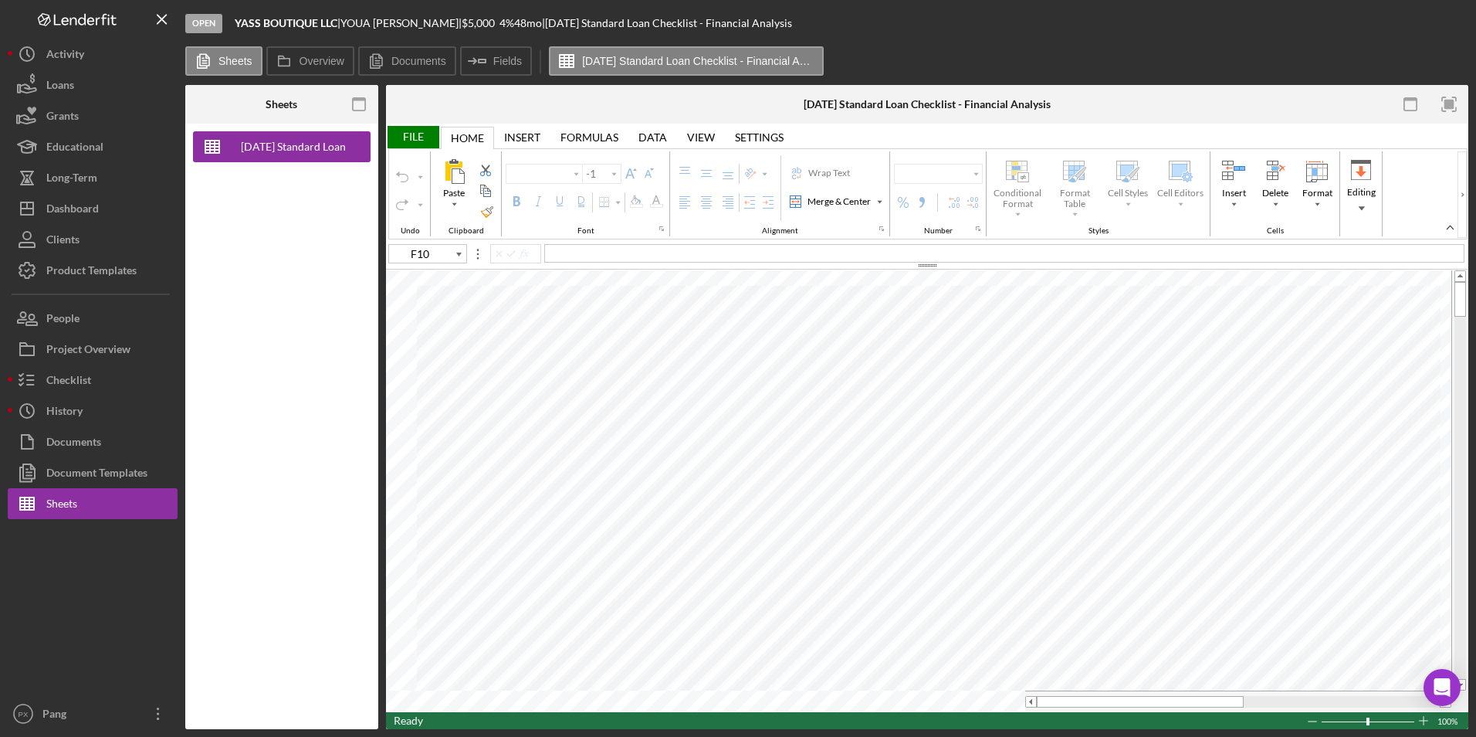
type input "Calibri"
type input "11"
type input "B29"
type input "Lato"
type input "10.5"
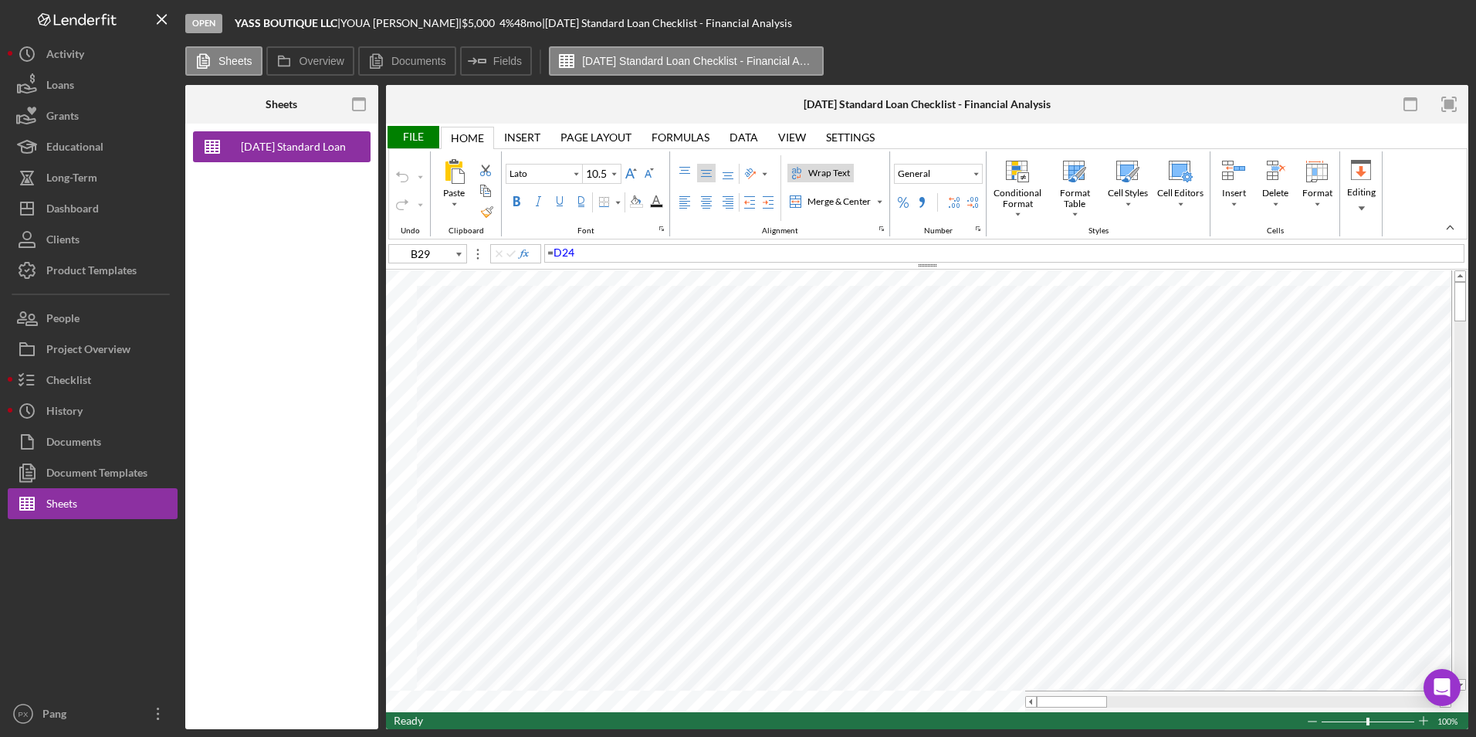
type input "M23"
type input "Calibri"
type input "10"
type input "F21"
type input "11"
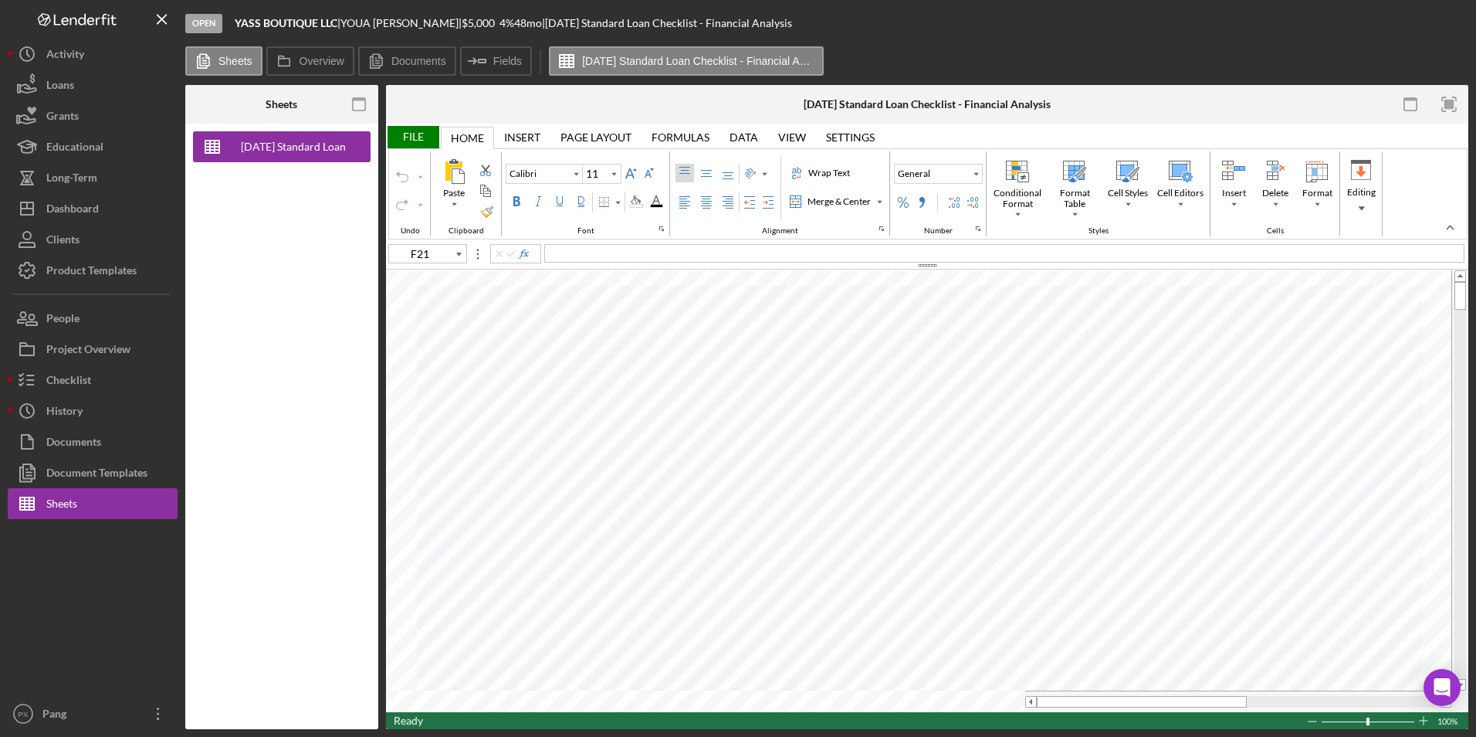
type input "F10"
click at [79, 342] on div "Project Overview" at bounding box center [88, 351] width 84 height 35
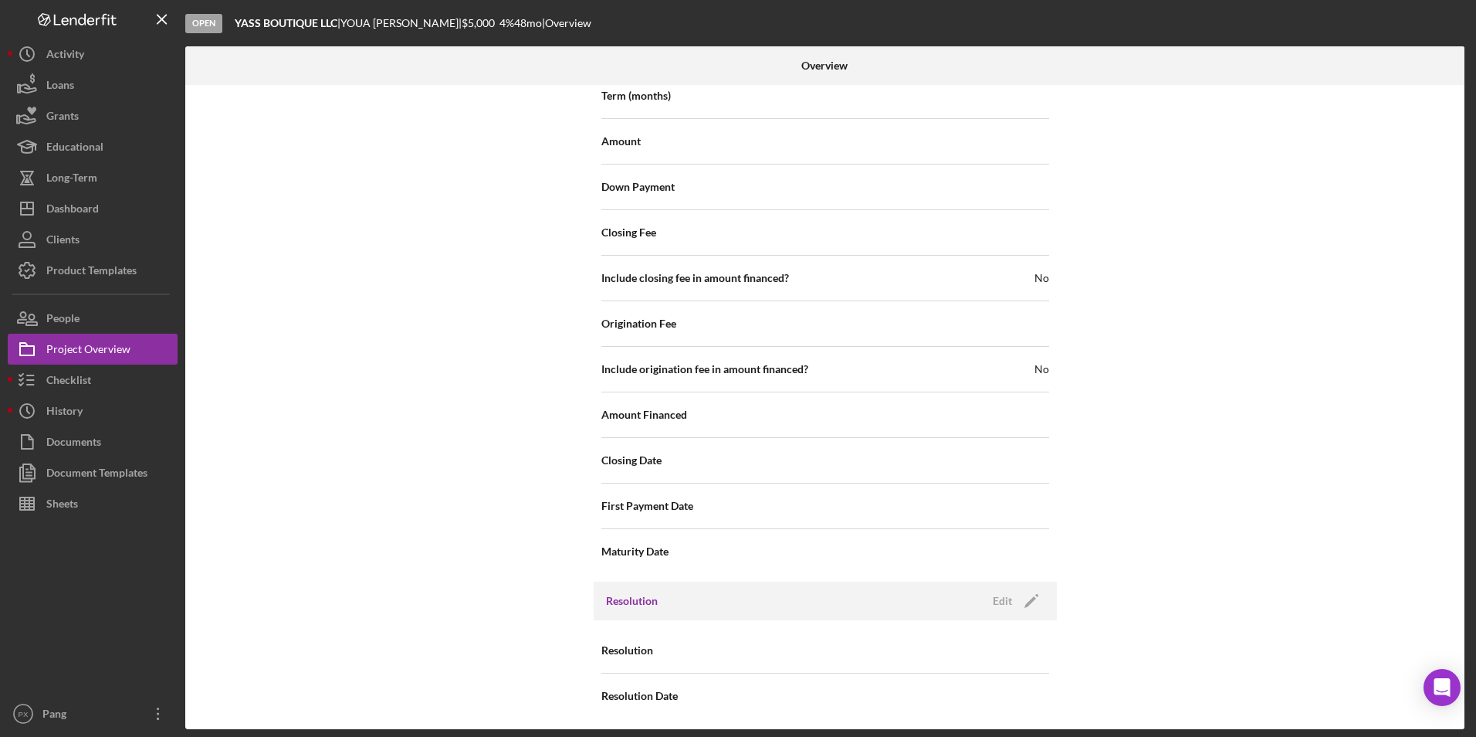
scroll to position [1565, 0]
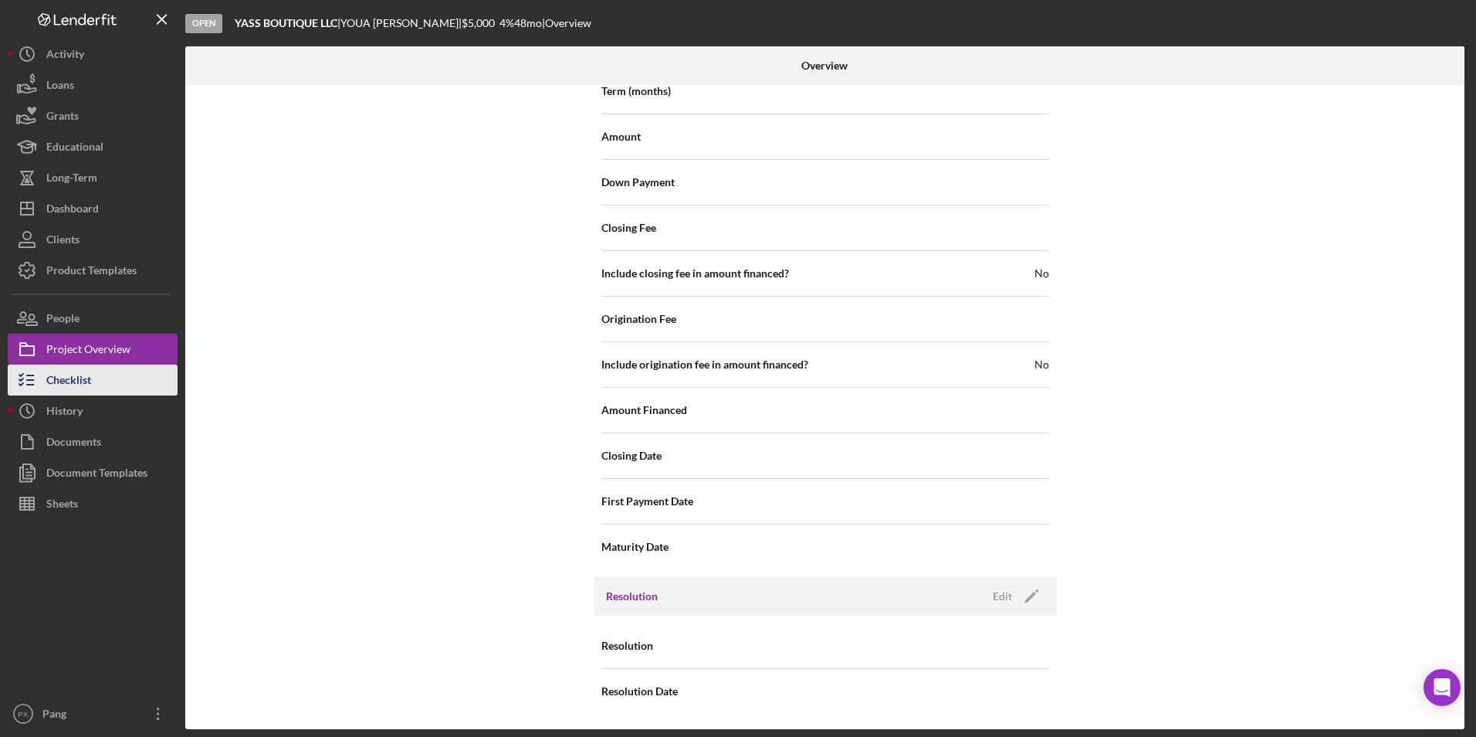
click at [90, 386] on div "Checklist" at bounding box center [68, 381] width 45 height 35
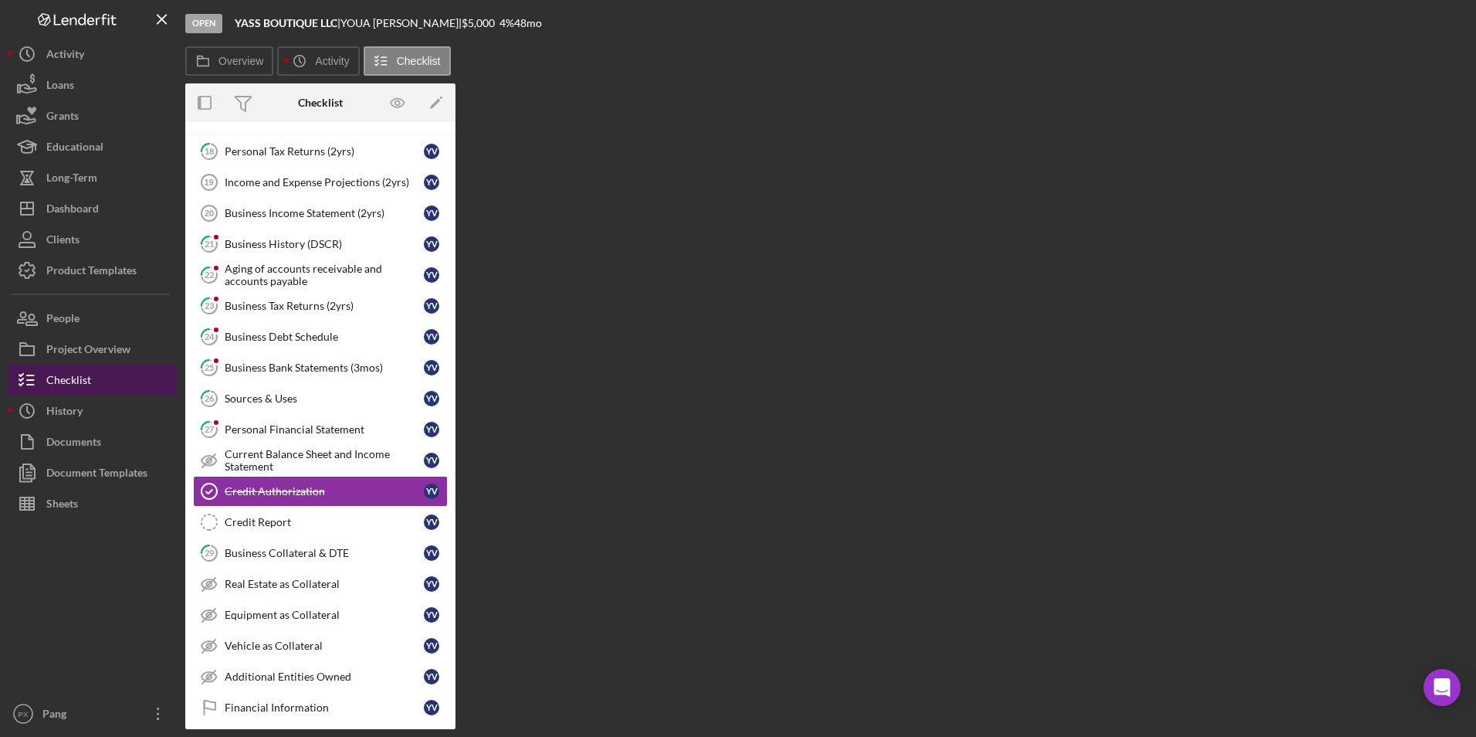
scroll to position [161, 0]
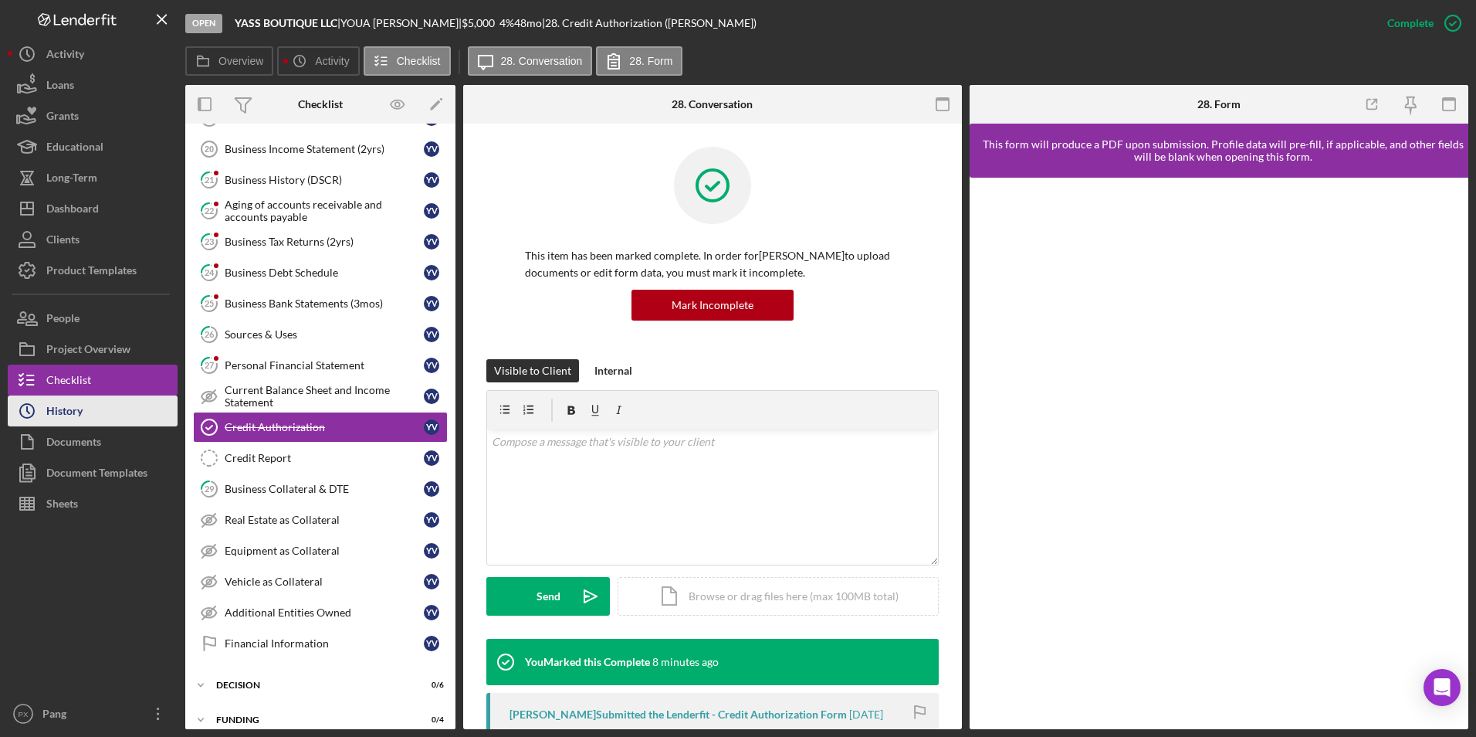
click at [95, 400] on button "Icon/History History" at bounding box center [93, 410] width 170 height 31
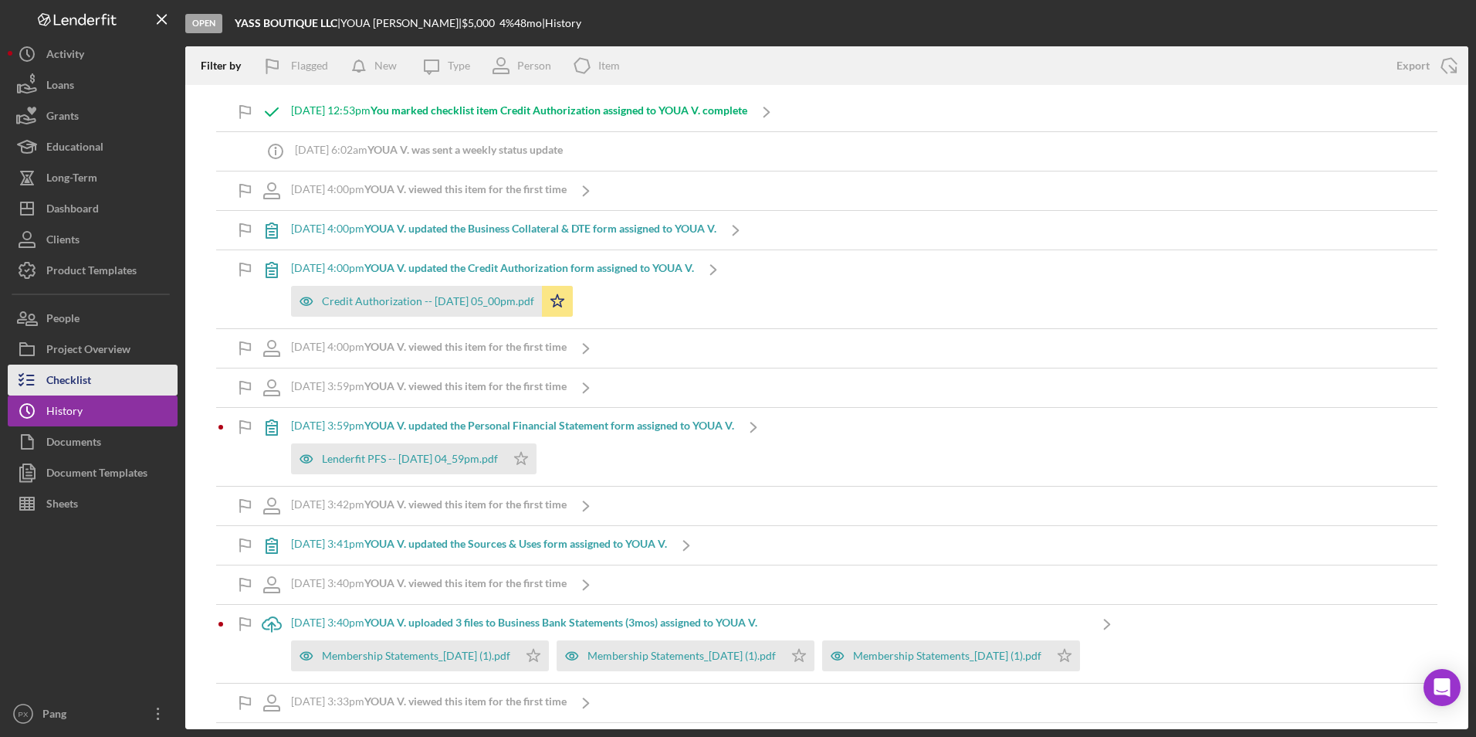
click at [85, 385] on div "Checklist" at bounding box center [68, 381] width 45 height 35
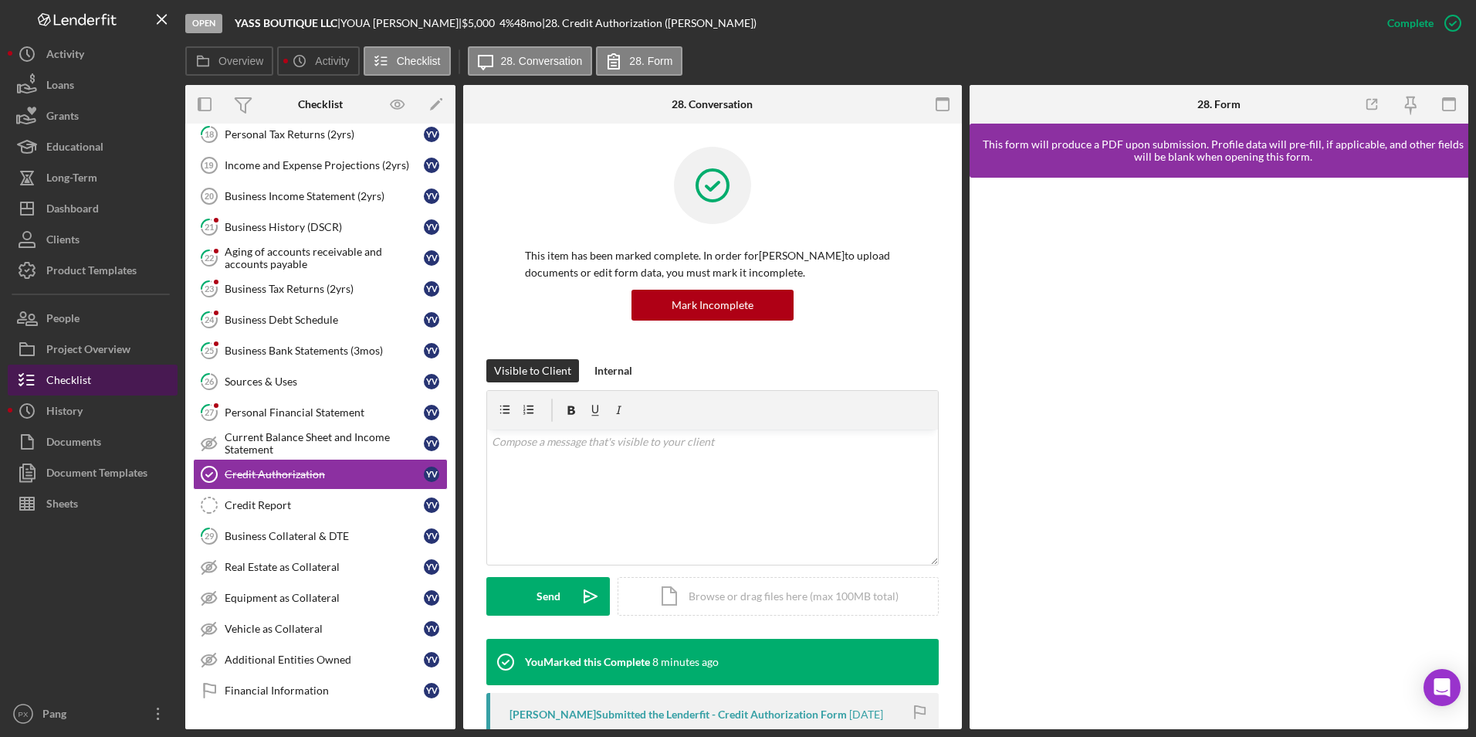
scroll to position [161, 0]
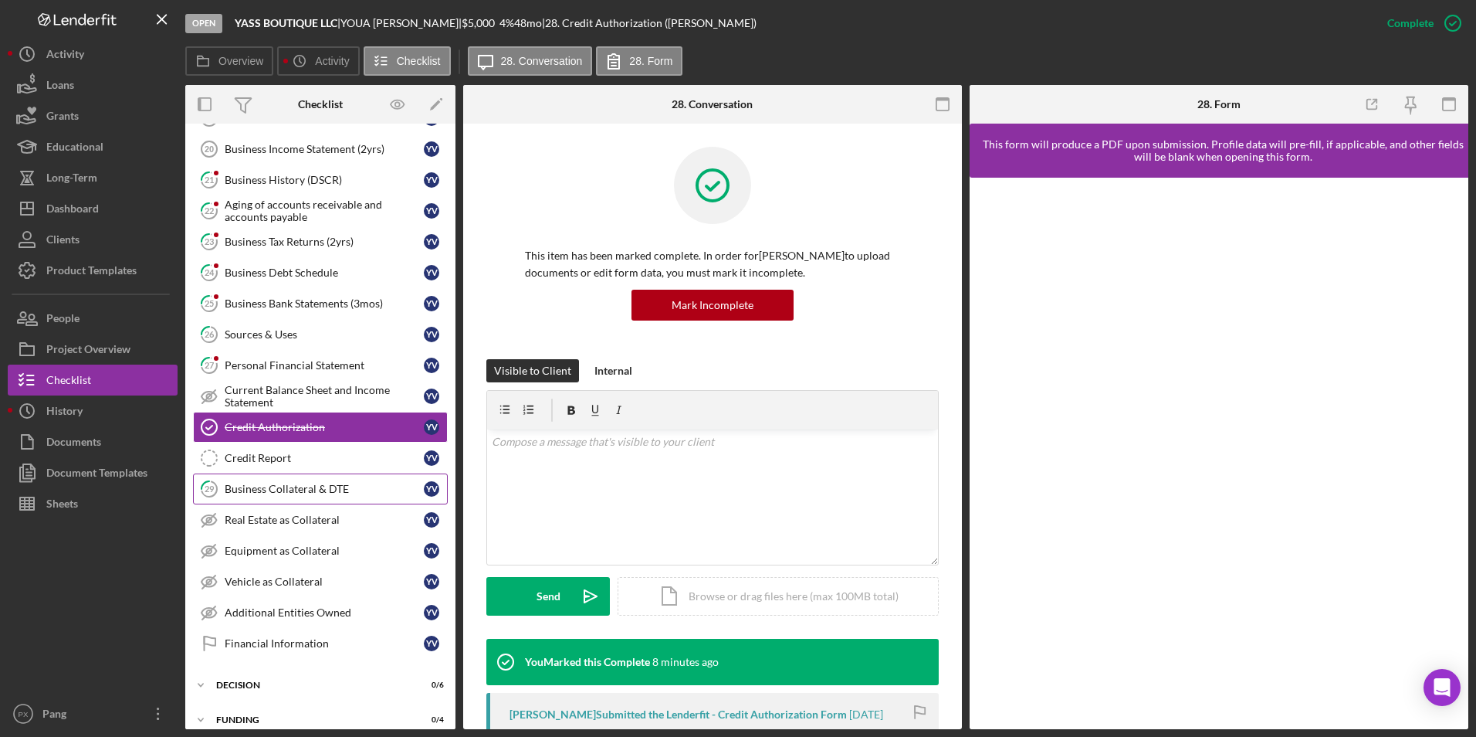
click at [308, 490] on div "Business Collateral & DTE" at bounding box center [324, 489] width 199 height 12
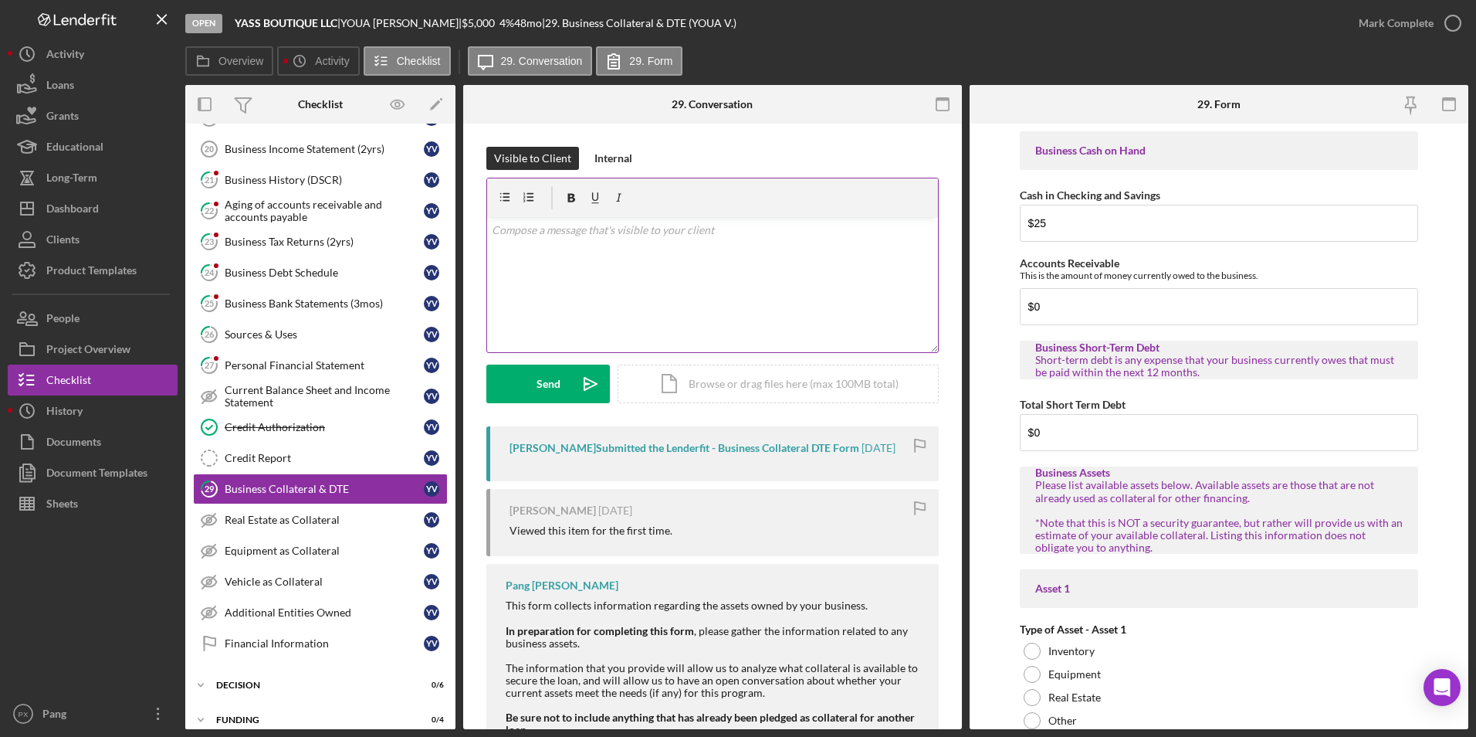
click at [801, 239] on div "v Color teal Color pink Remove color Add row above Add row below Add column bef…" at bounding box center [712, 284] width 451 height 135
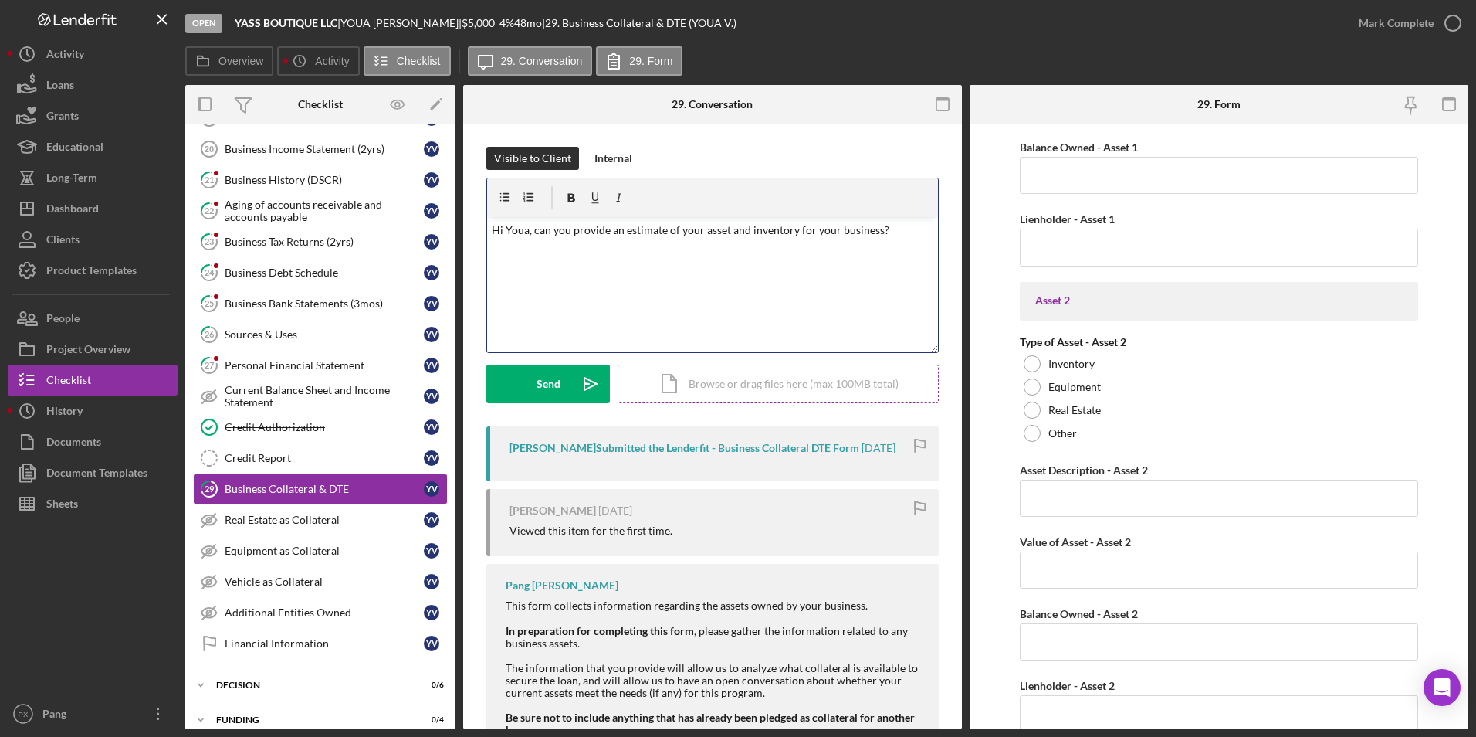
scroll to position [849, 0]
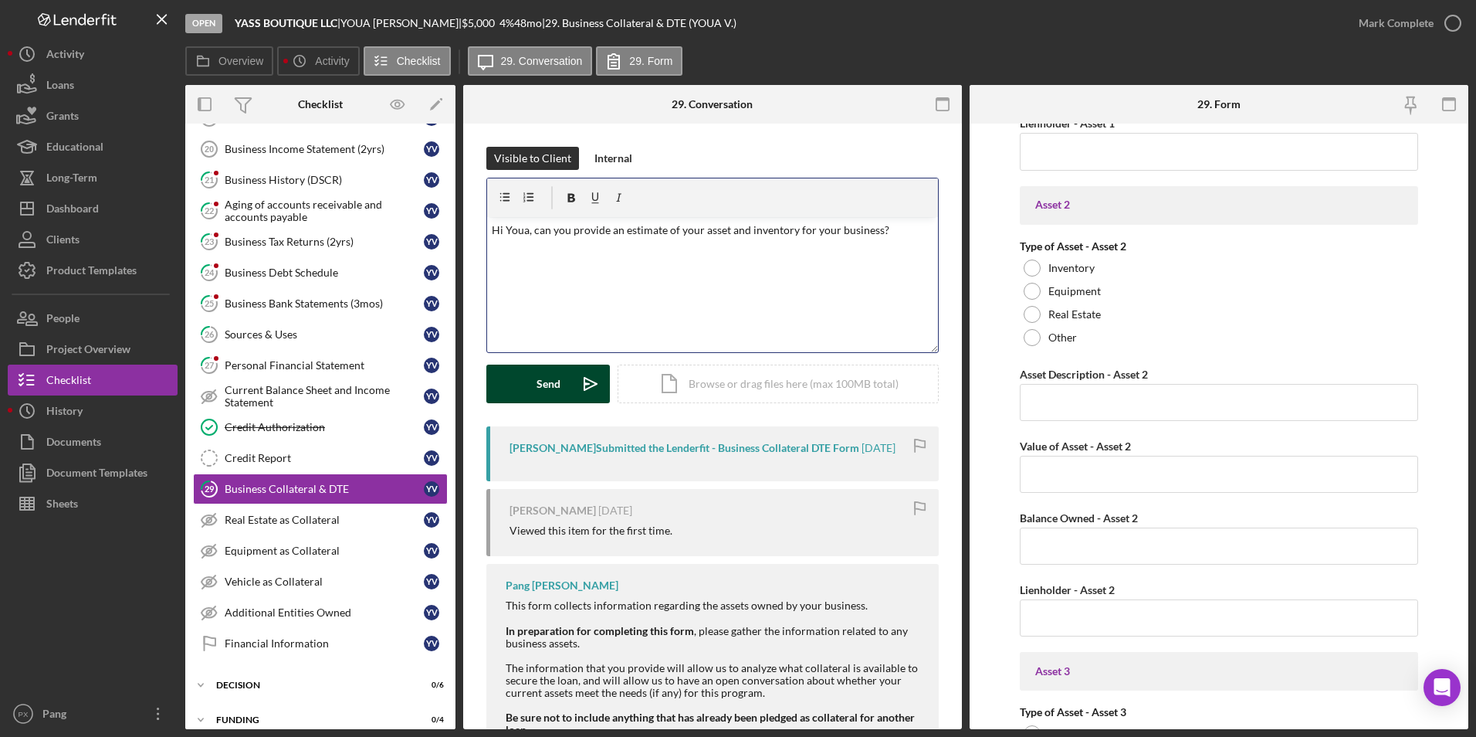
click at [553, 383] on div "Send" at bounding box center [549, 383] width 24 height 39
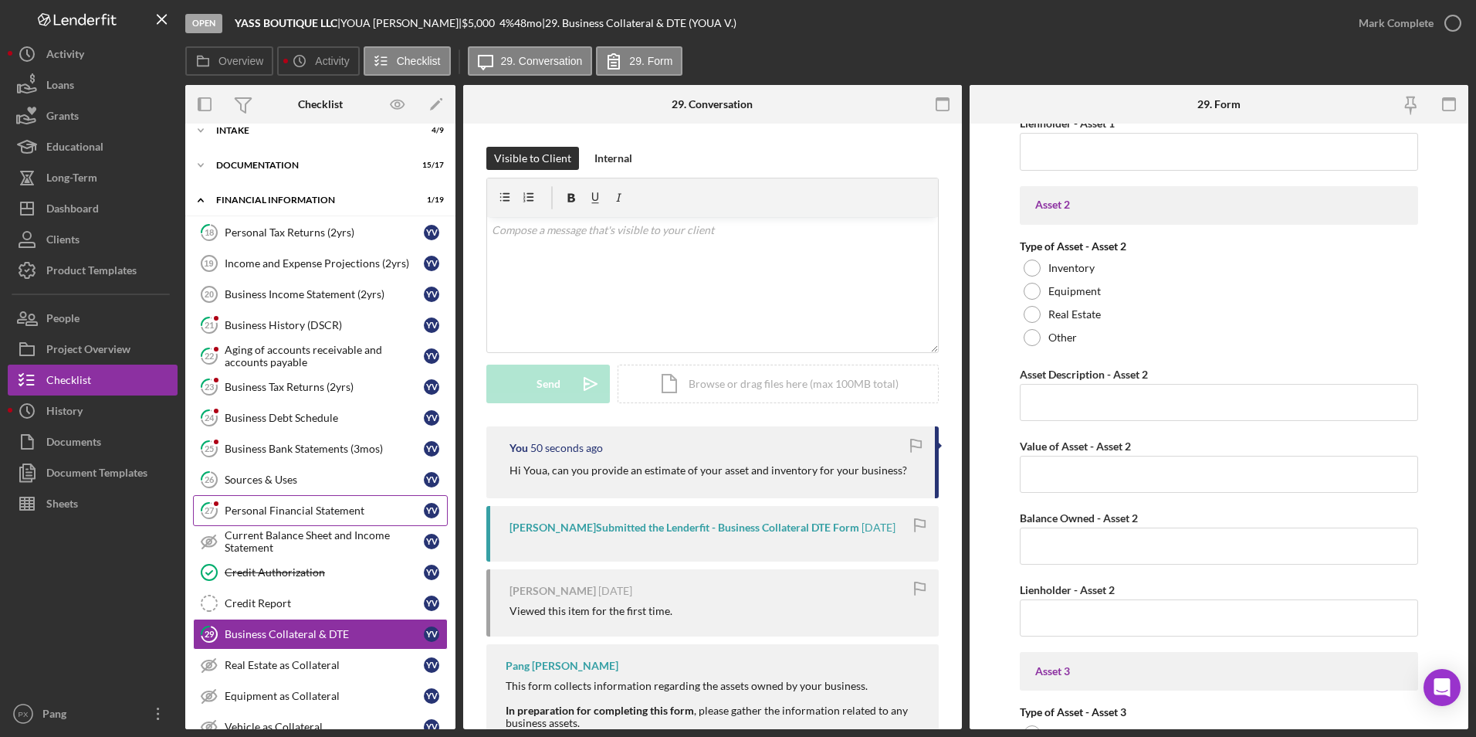
scroll to position [6, 0]
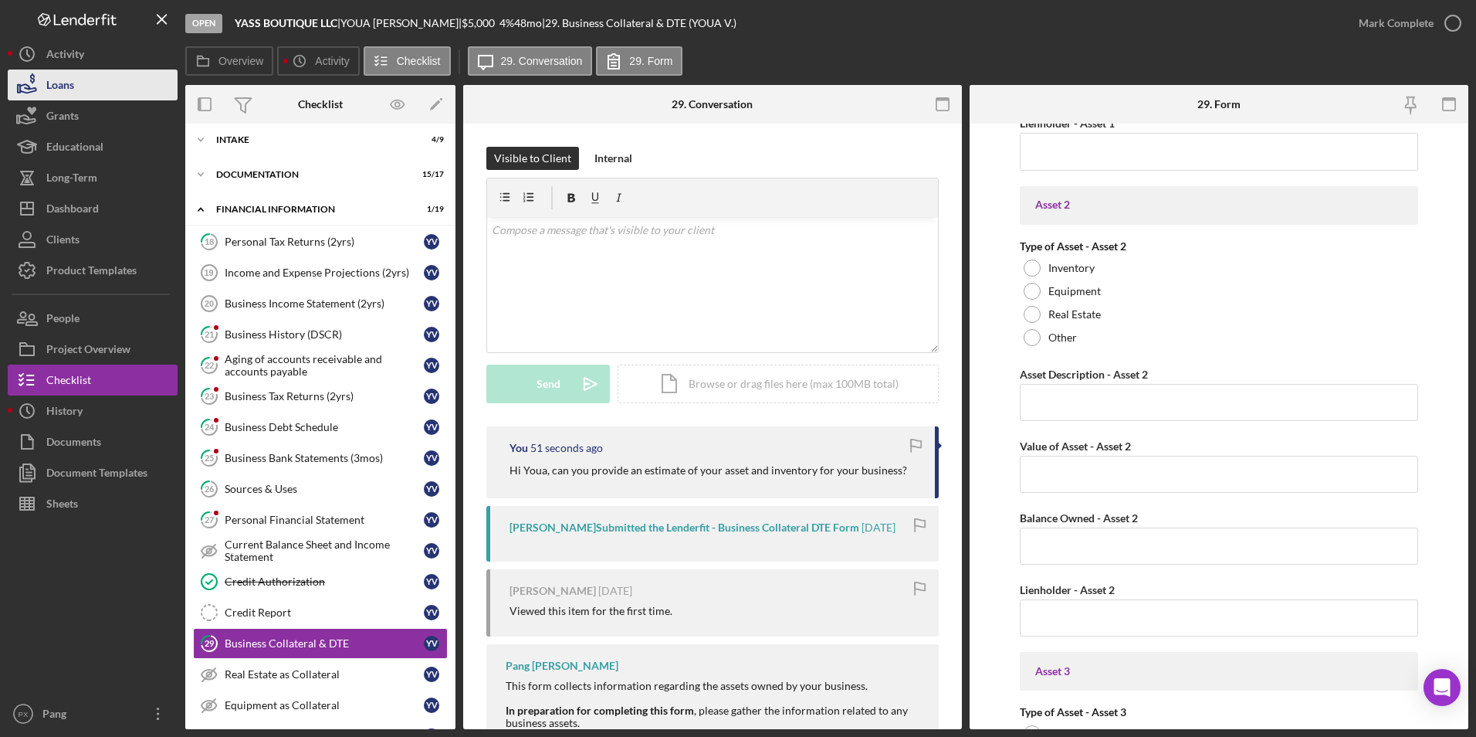
click at [118, 84] on button "Loans" at bounding box center [93, 84] width 170 height 31
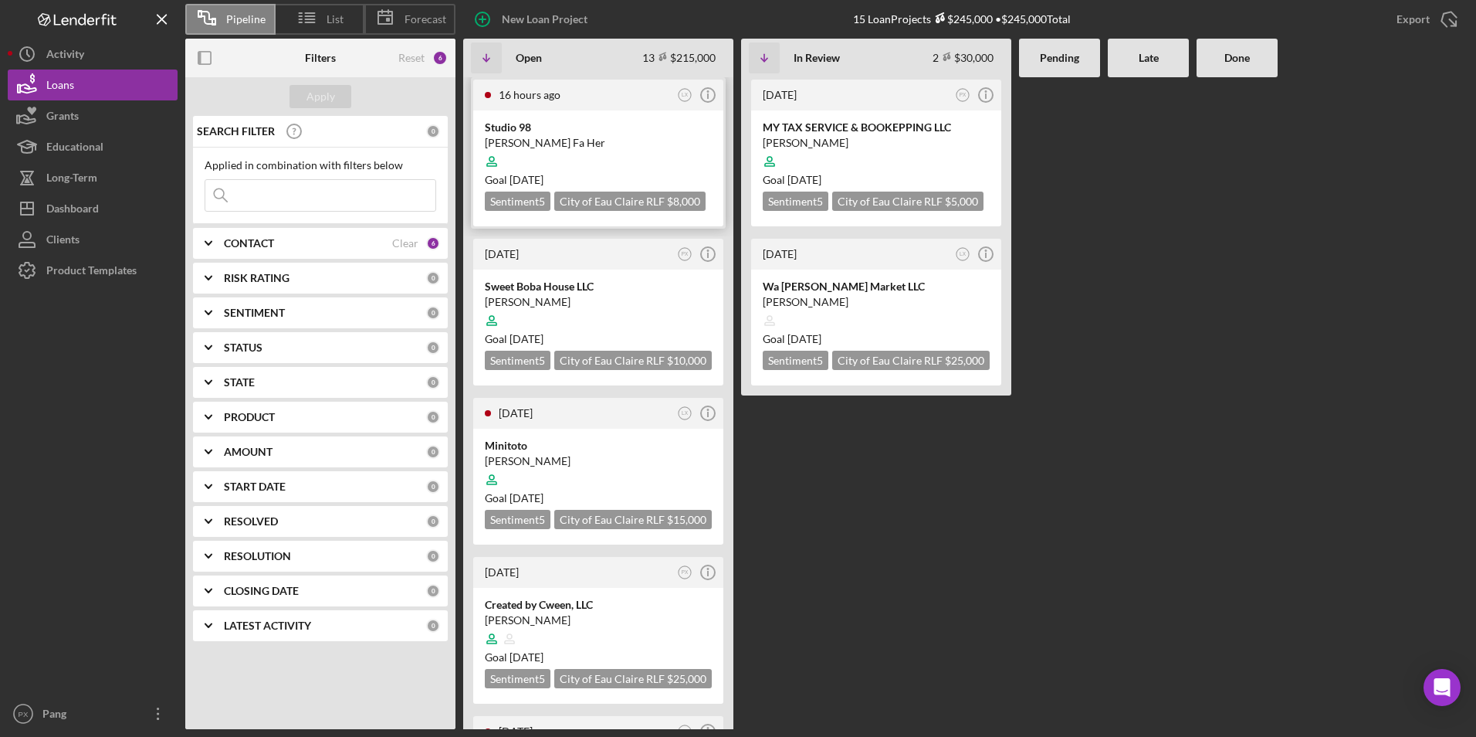
click at [531, 130] on div "Studio 98" at bounding box center [598, 127] width 227 height 15
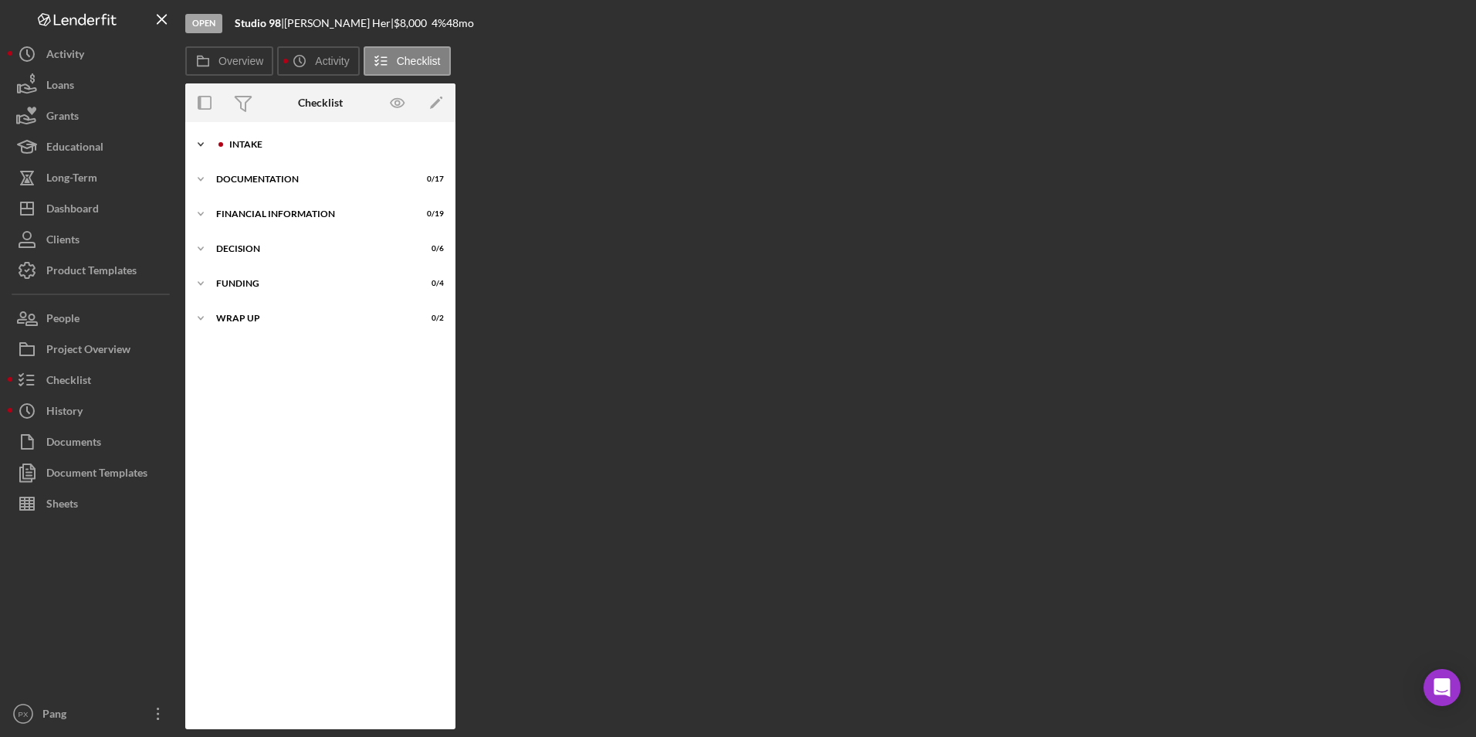
click at [245, 144] on div "Intake" at bounding box center [332, 144] width 207 height 9
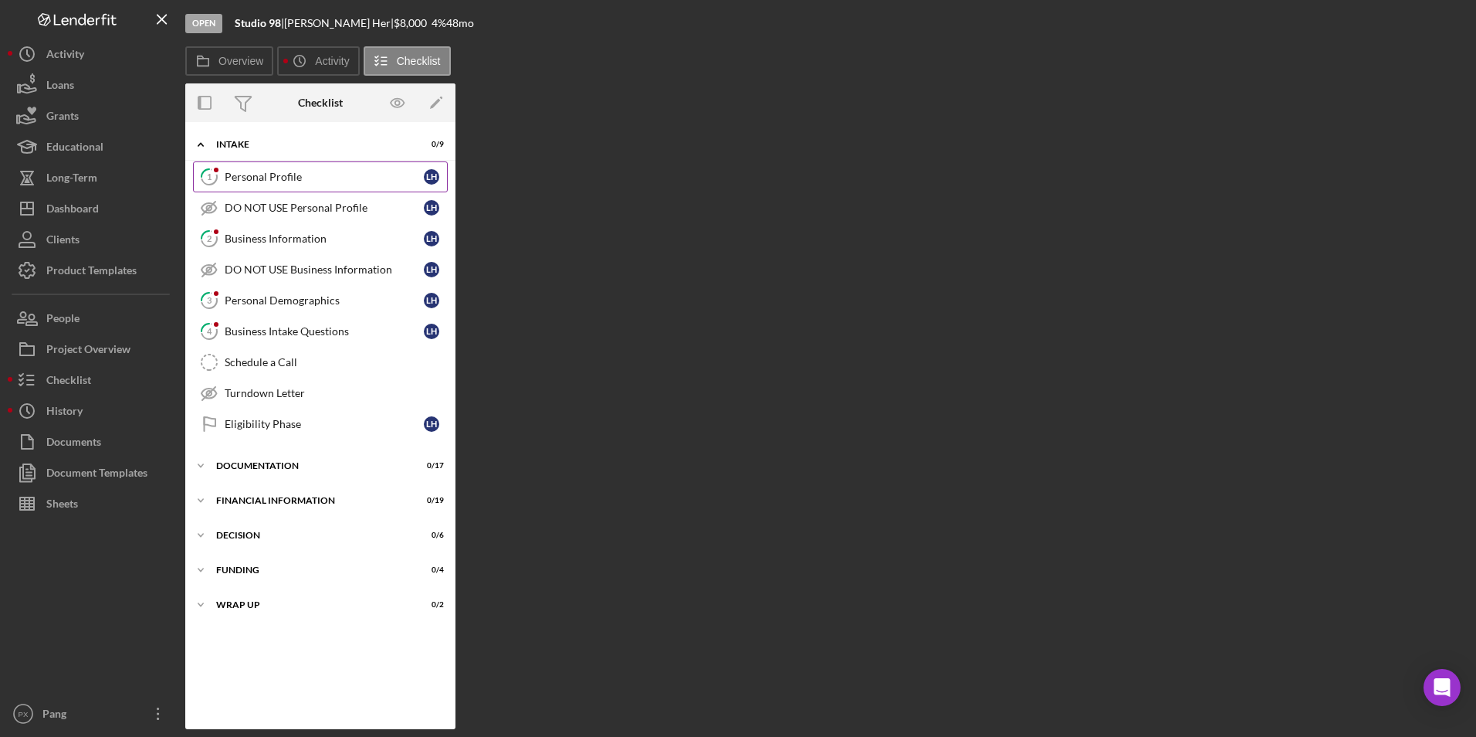
click at [267, 174] on div "Personal Profile" at bounding box center [324, 177] width 199 height 12
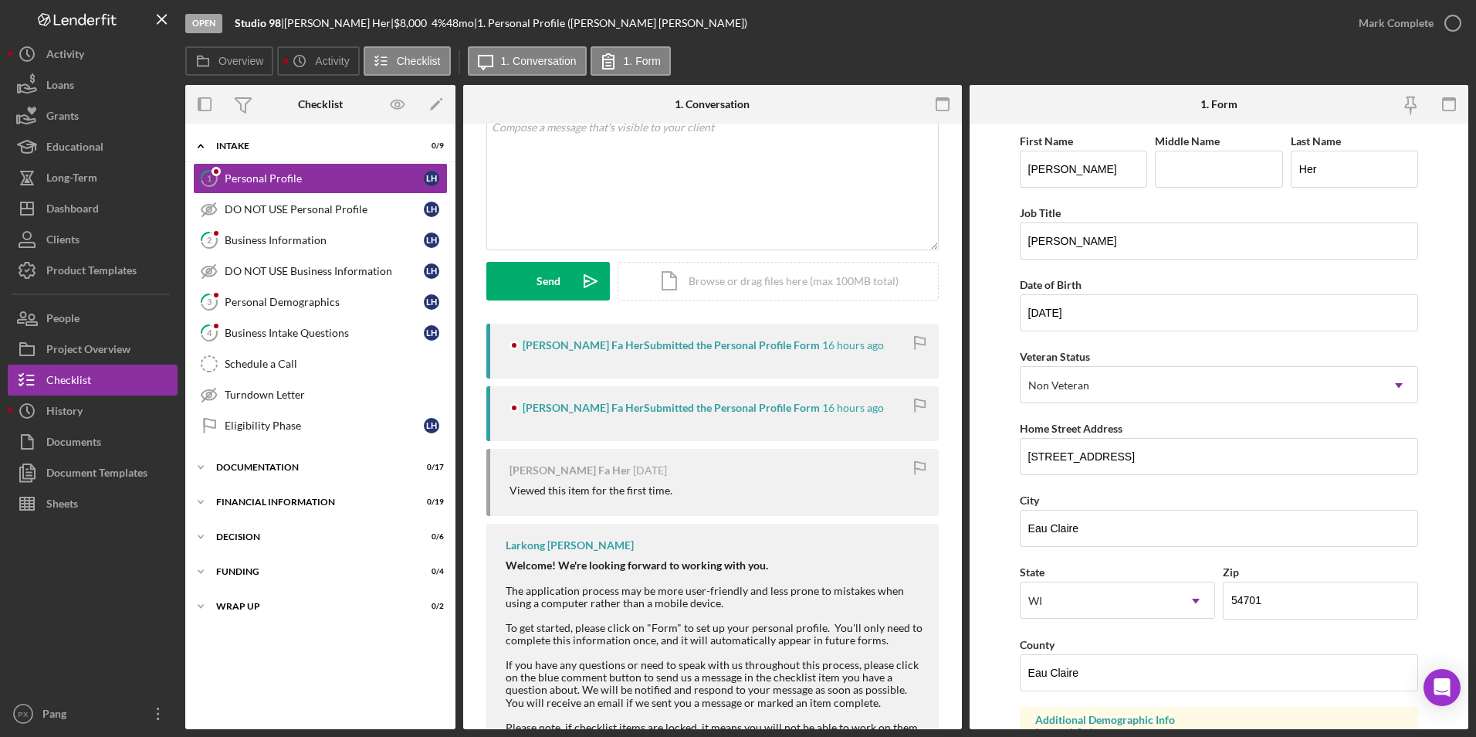
scroll to position [195, 0]
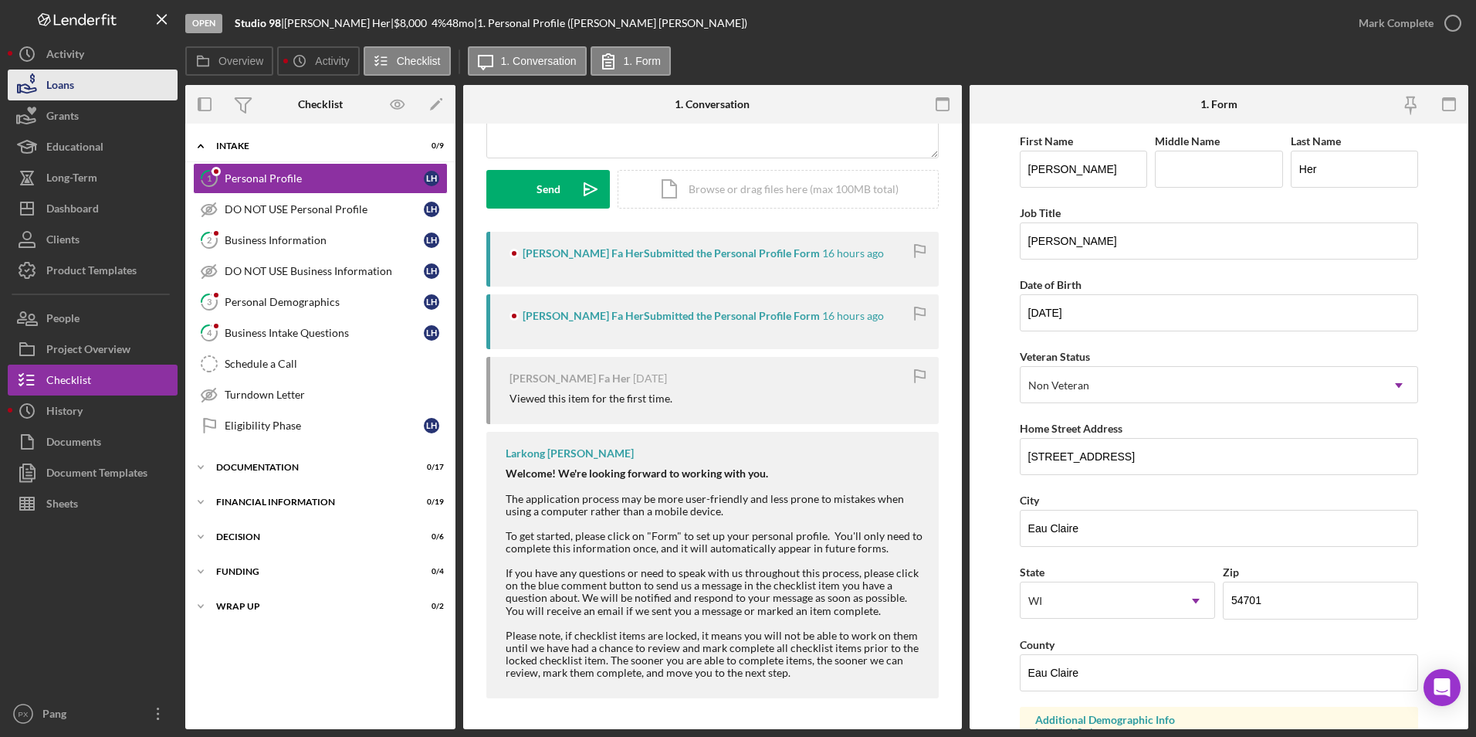
click at [82, 88] on button "Loans" at bounding box center [93, 84] width 170 height 31
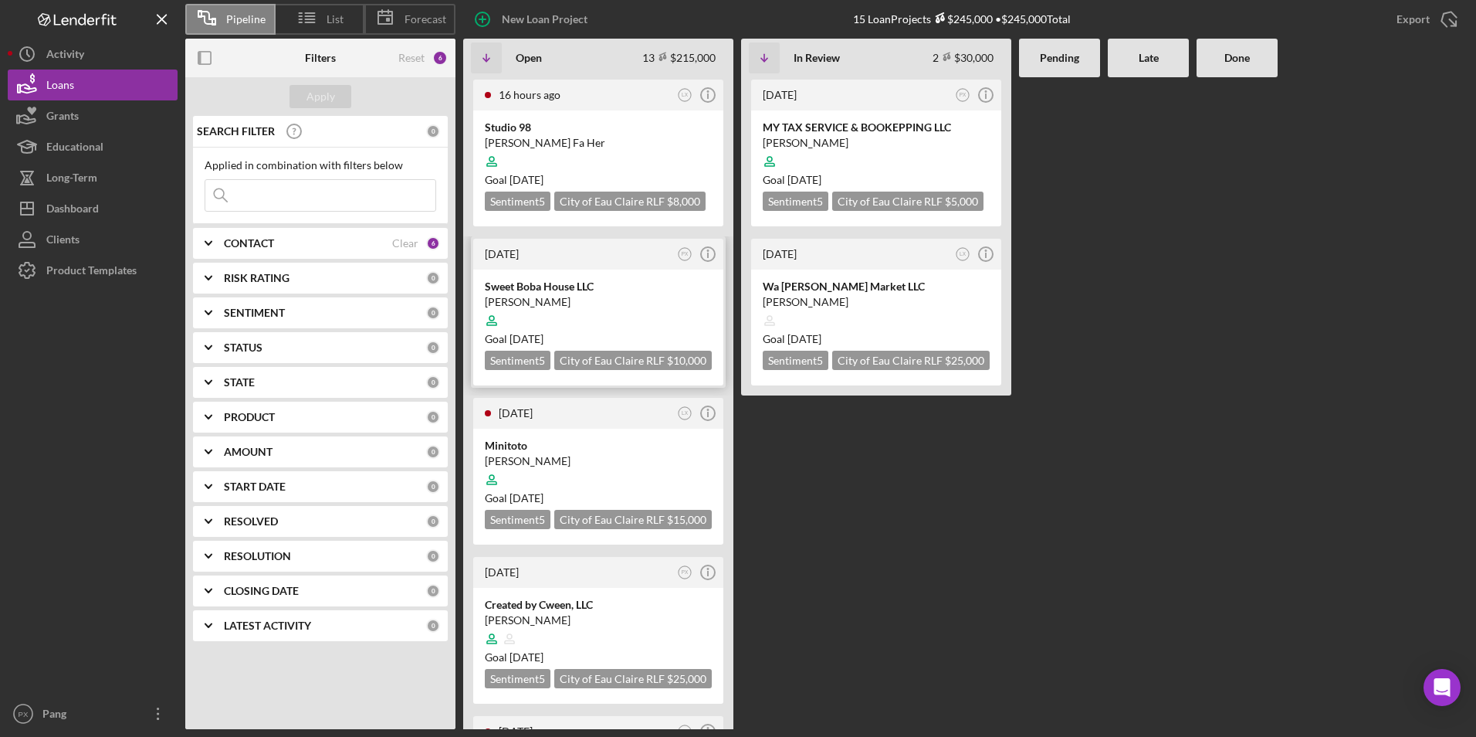
click at [557, 300] on div "[PERSON_NAME]" at bounding box center [598, 301] width 227 height 15
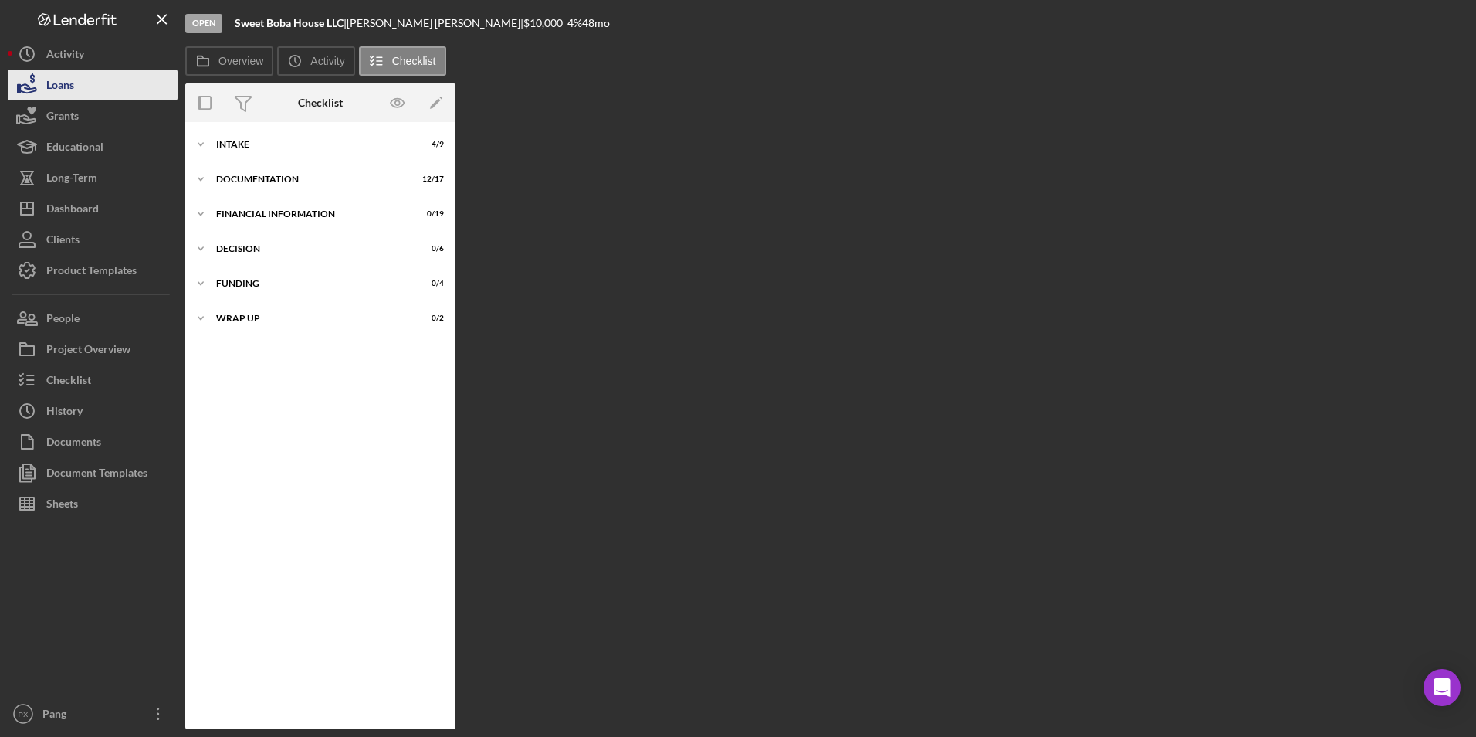
click at [53, 94] on div "Loans" at bounding box center [60, 86] width 28 height 35
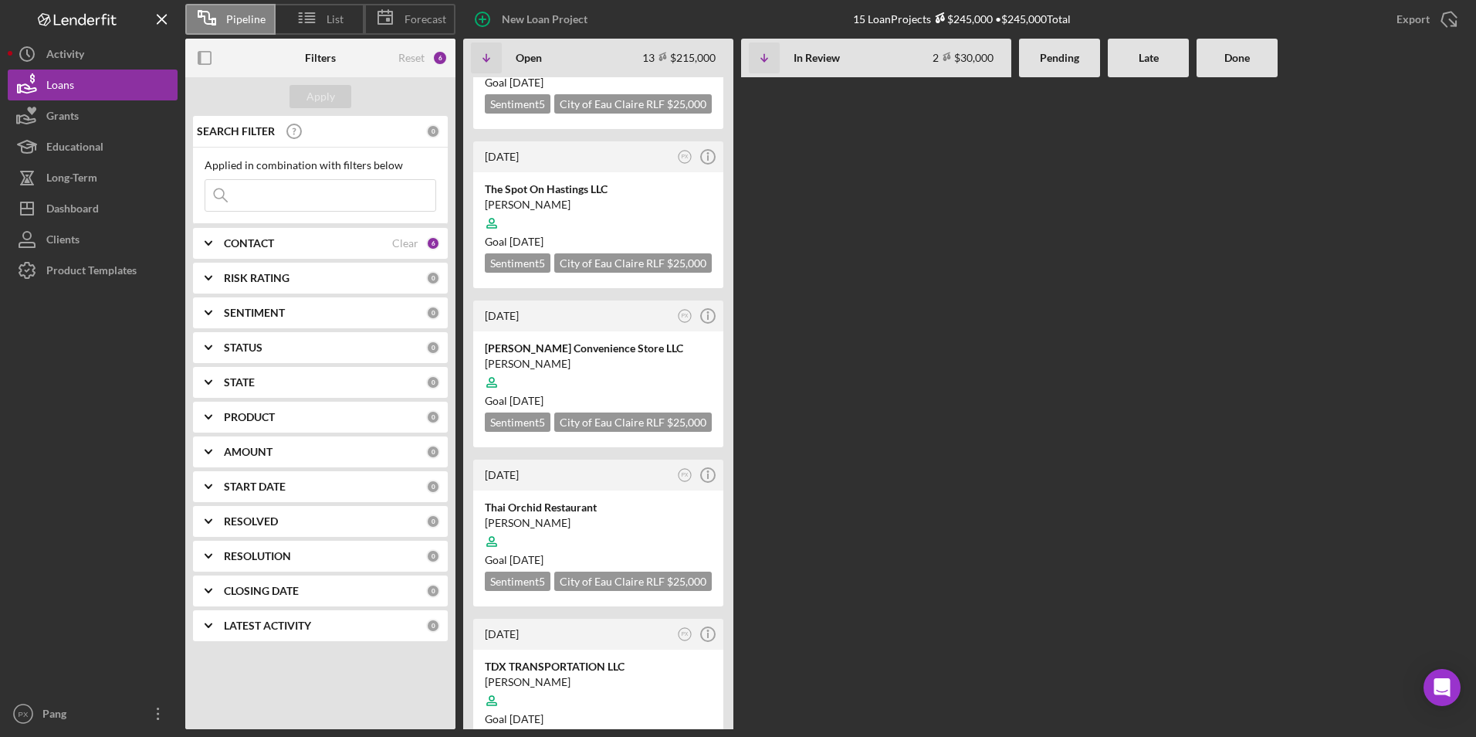
scroll to position [1648, 0]
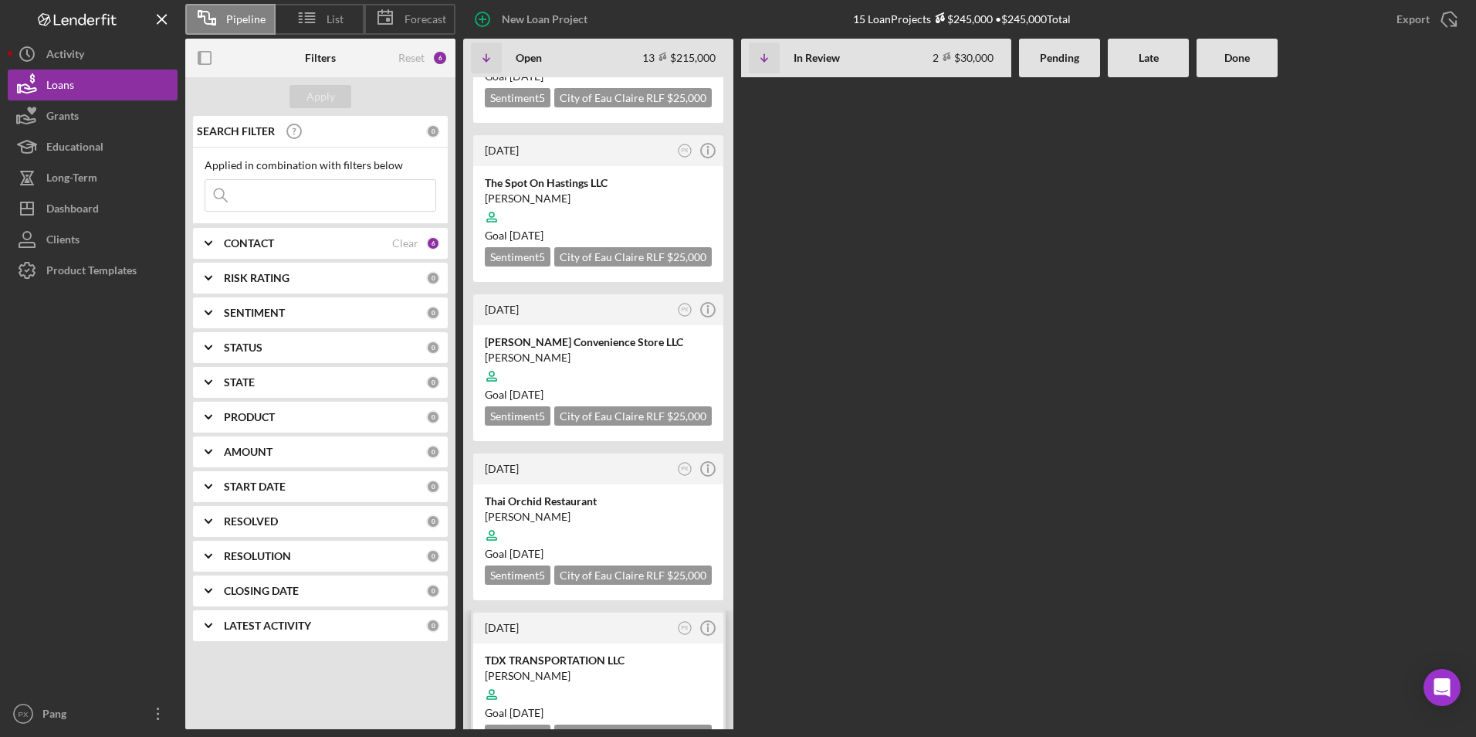
click at [570, 643] on div "[PERSON_NAME]" at bounding box center [598, 675] width 227 height 15
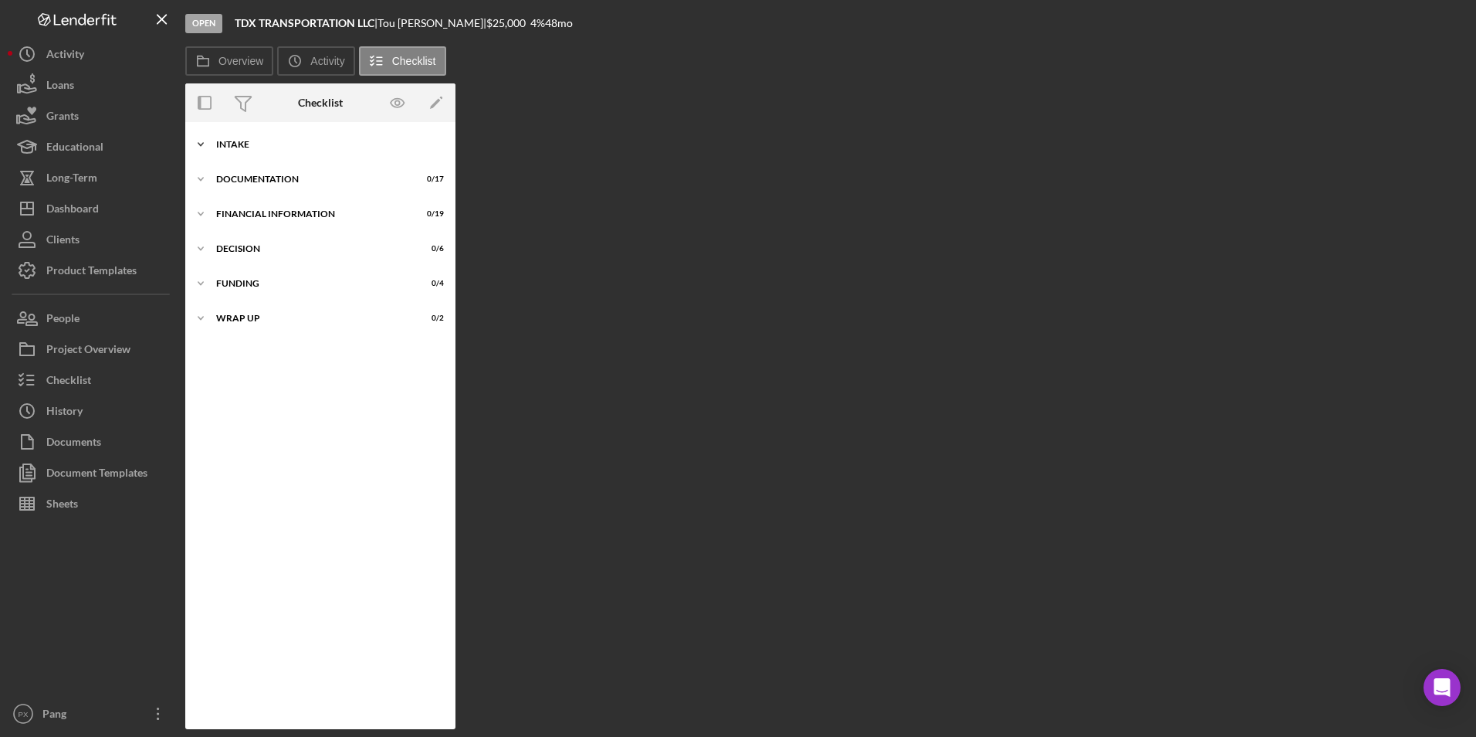
click at [252, 142] on div "Intake" at bounding box center [326, 144] width 220 height 9
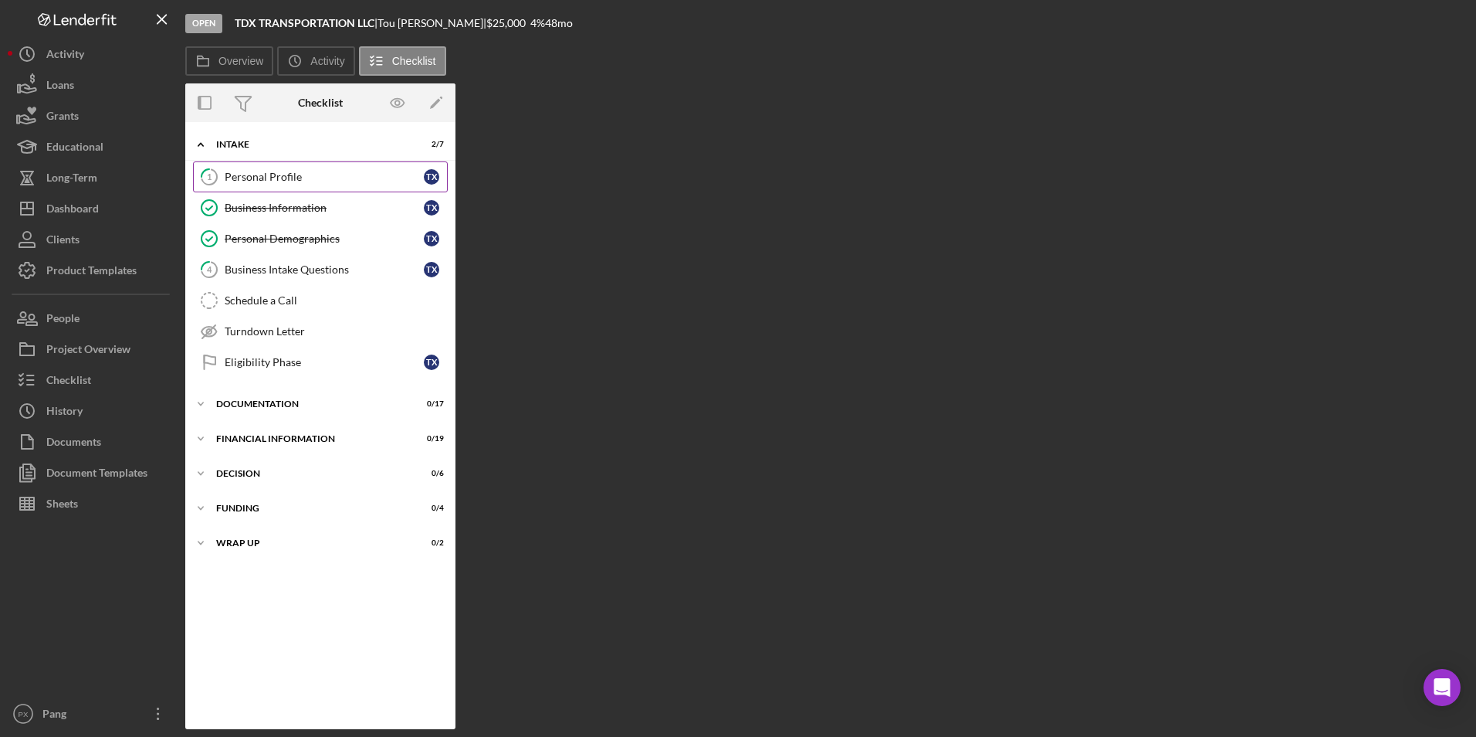
click at [275, 182] on div "Personal Profile" at bounding box center [324, 177] width 199 height 12
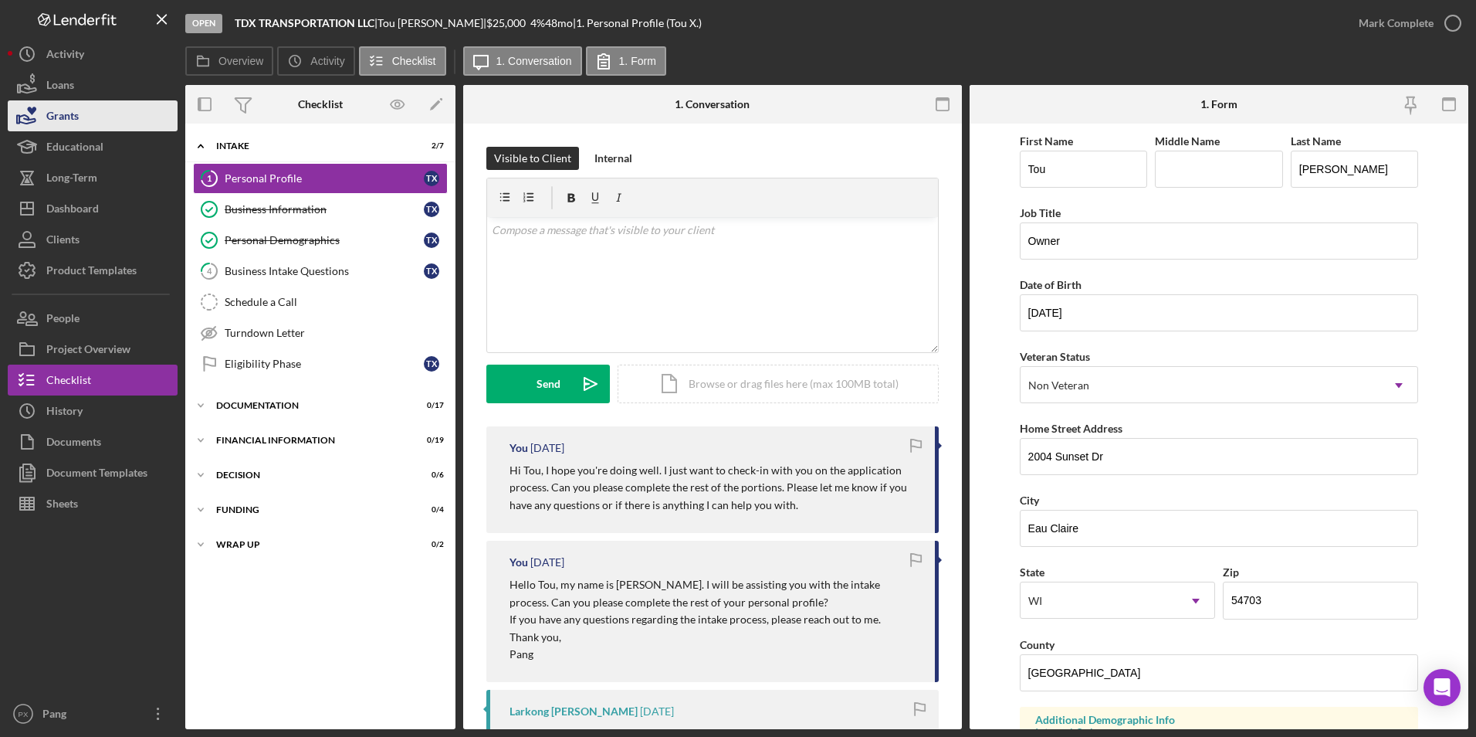
click at [81, 103] on button "Grants" at bounding box center [93, 115] width 170 height 31
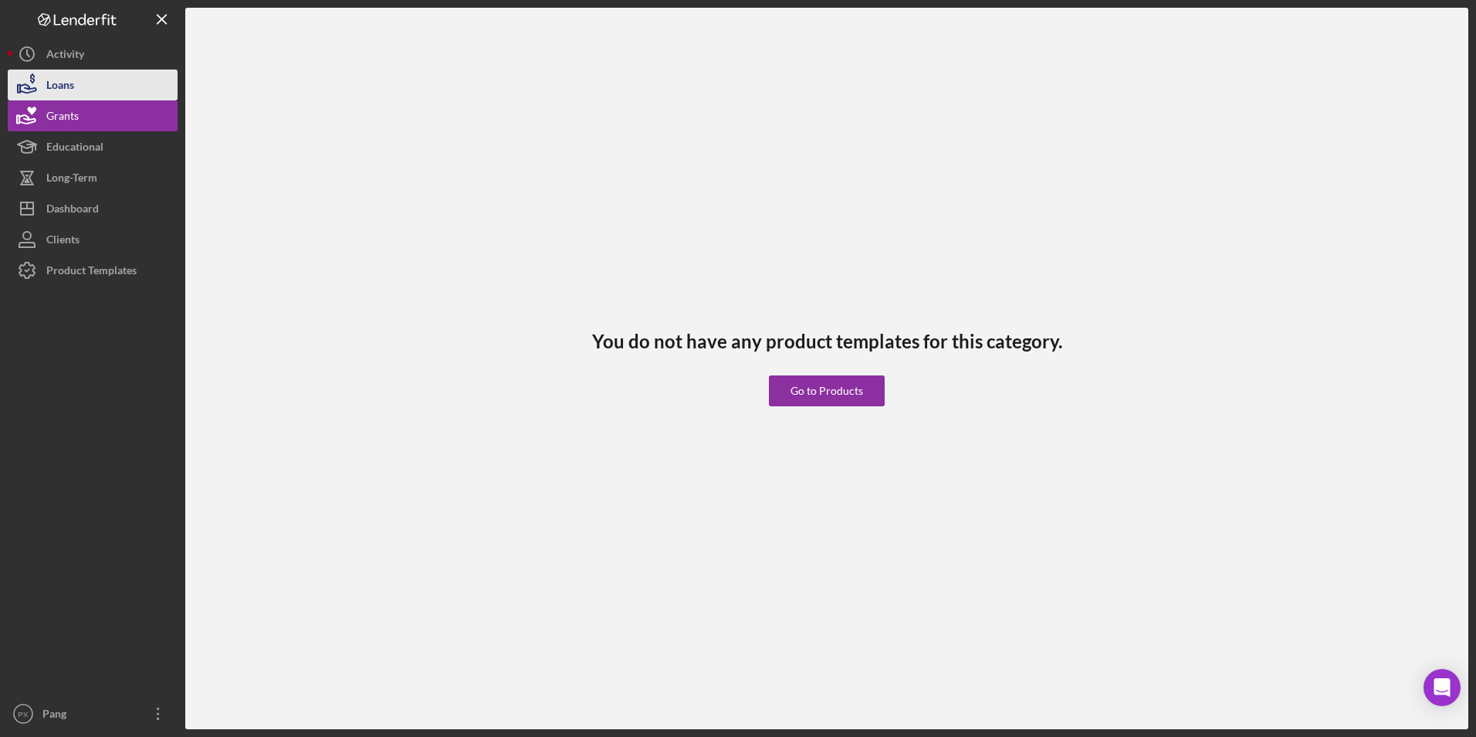
click at [77, 86] on button "Loans" at bounding box center [93, 84] width 170 height 31
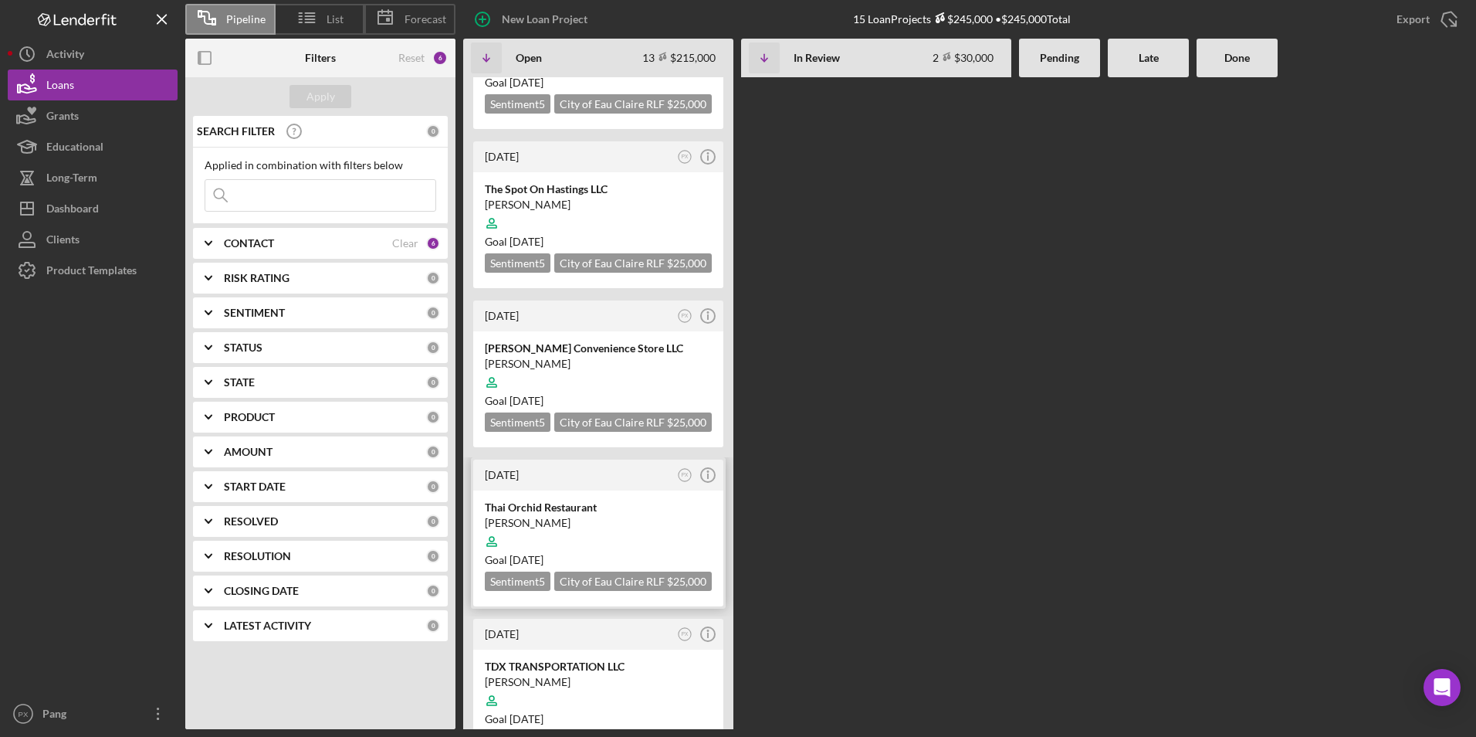
scroll to position [1648, 0]
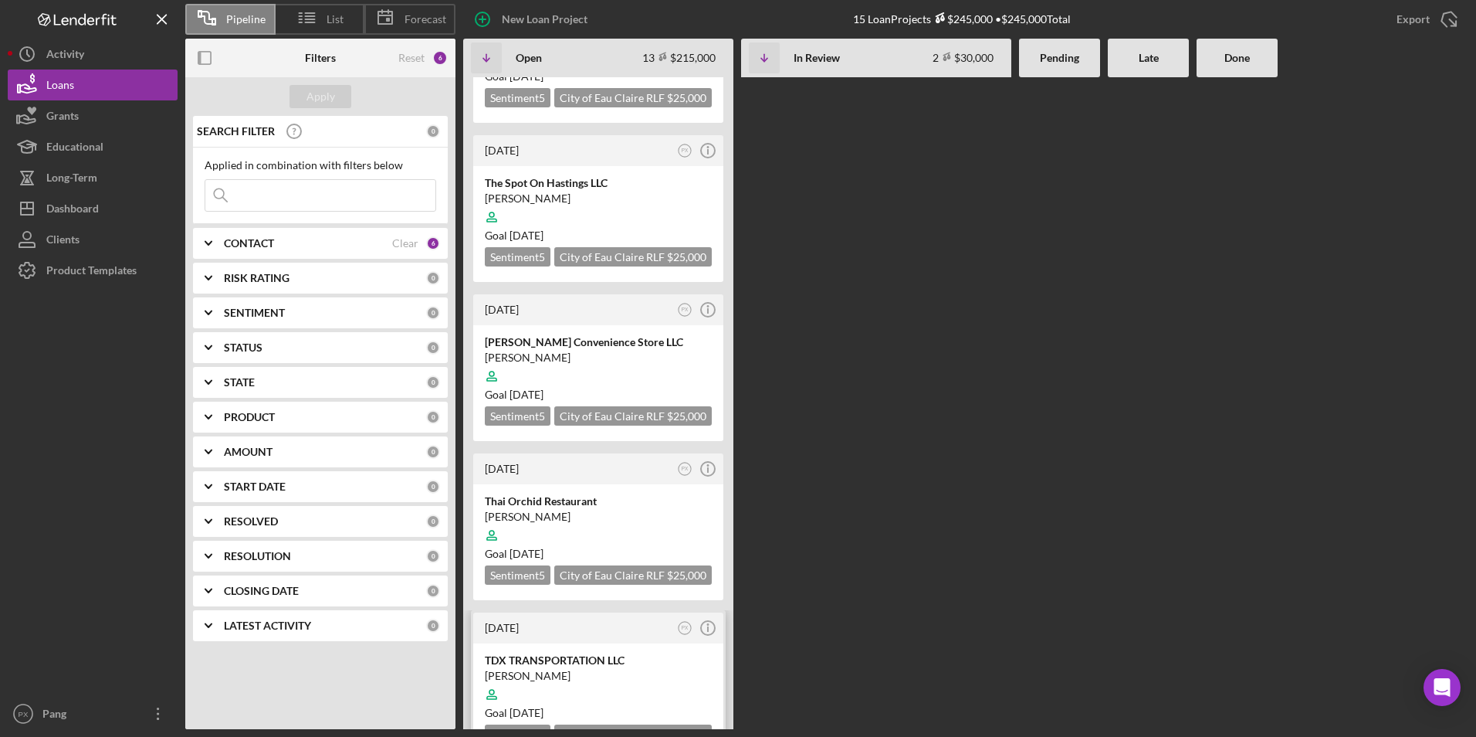
click at [603, 643] on div at bounding box center [598, 693] width 227 height 29
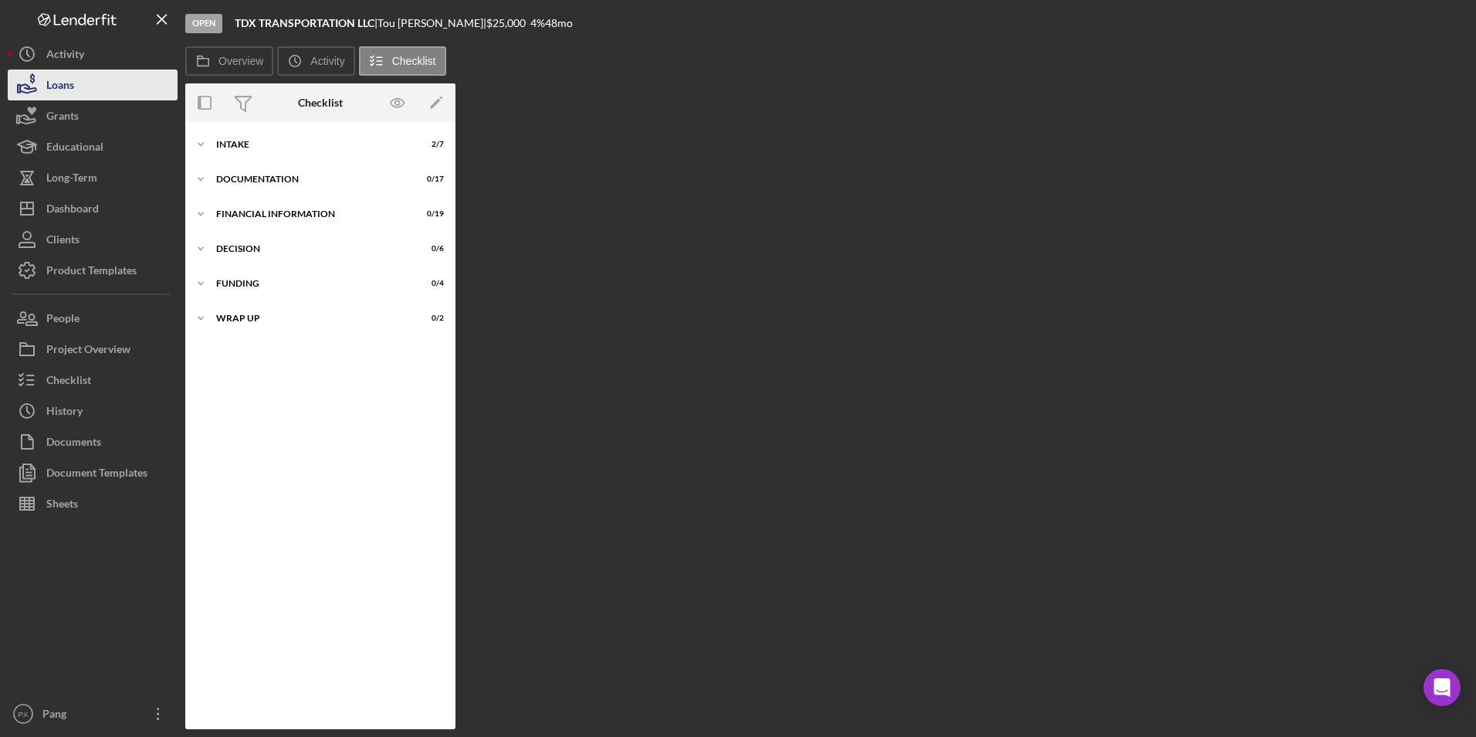
click at [65, 85] on div "Loans" at bounding box center [60, 86] width 28 height 35
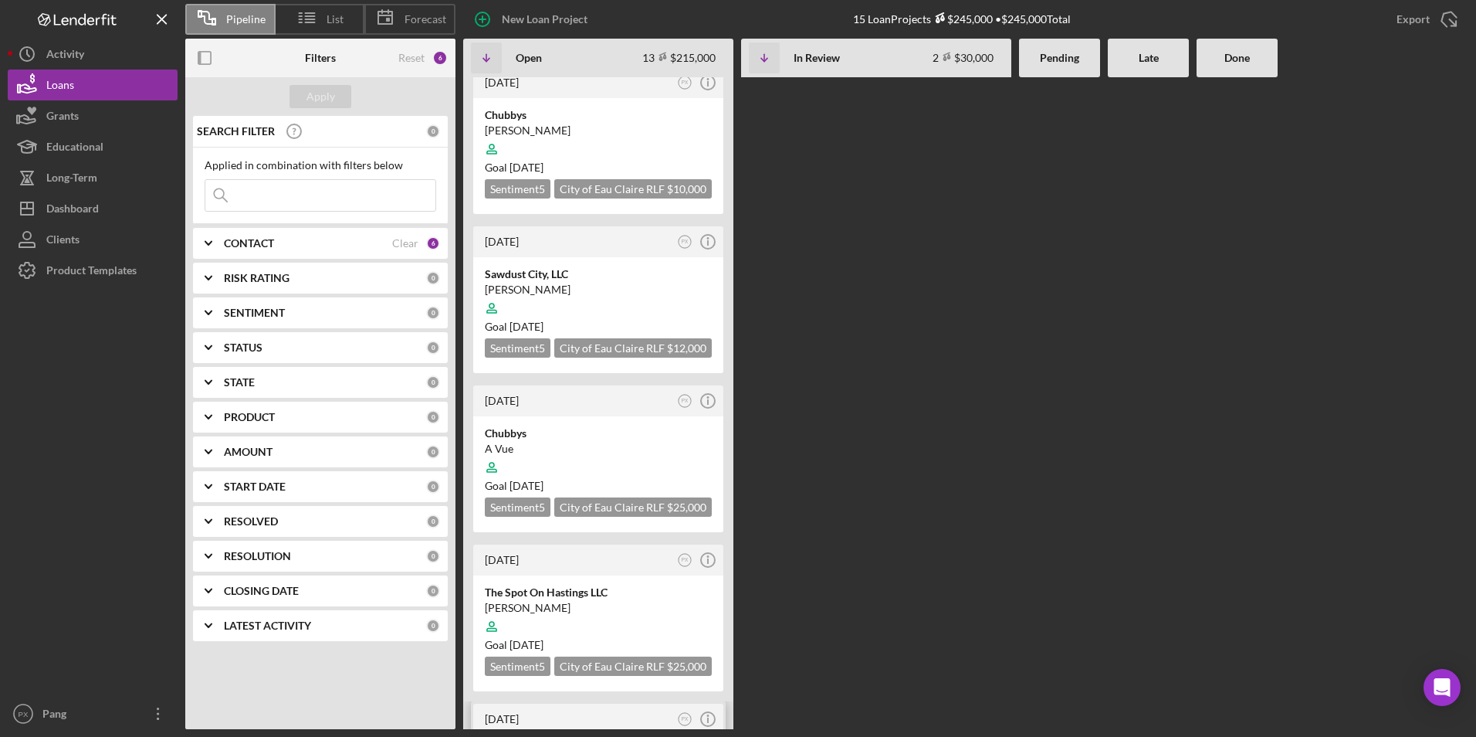
scroll to position [1107, 0]
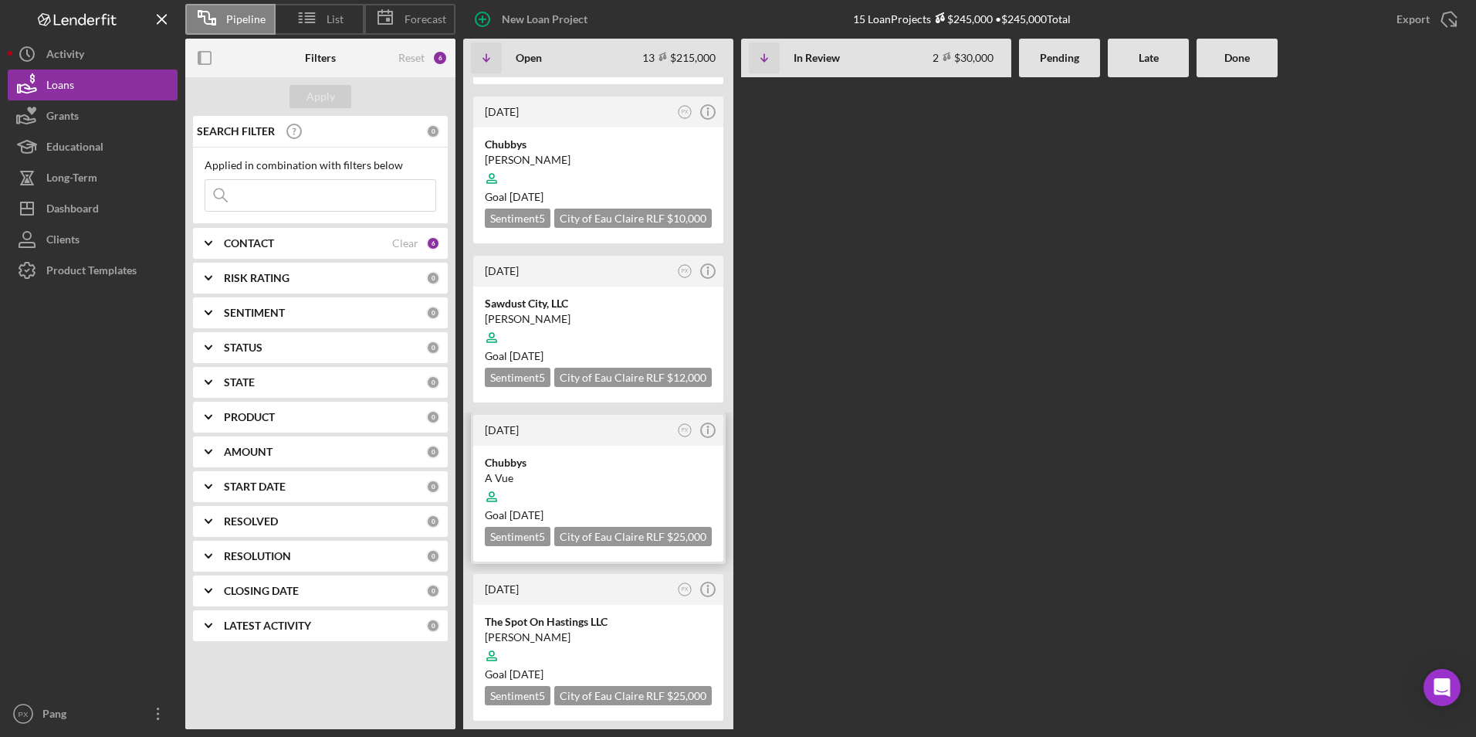
click at [566, 482] on div at bounding box center [598, 496] width 227 height 29
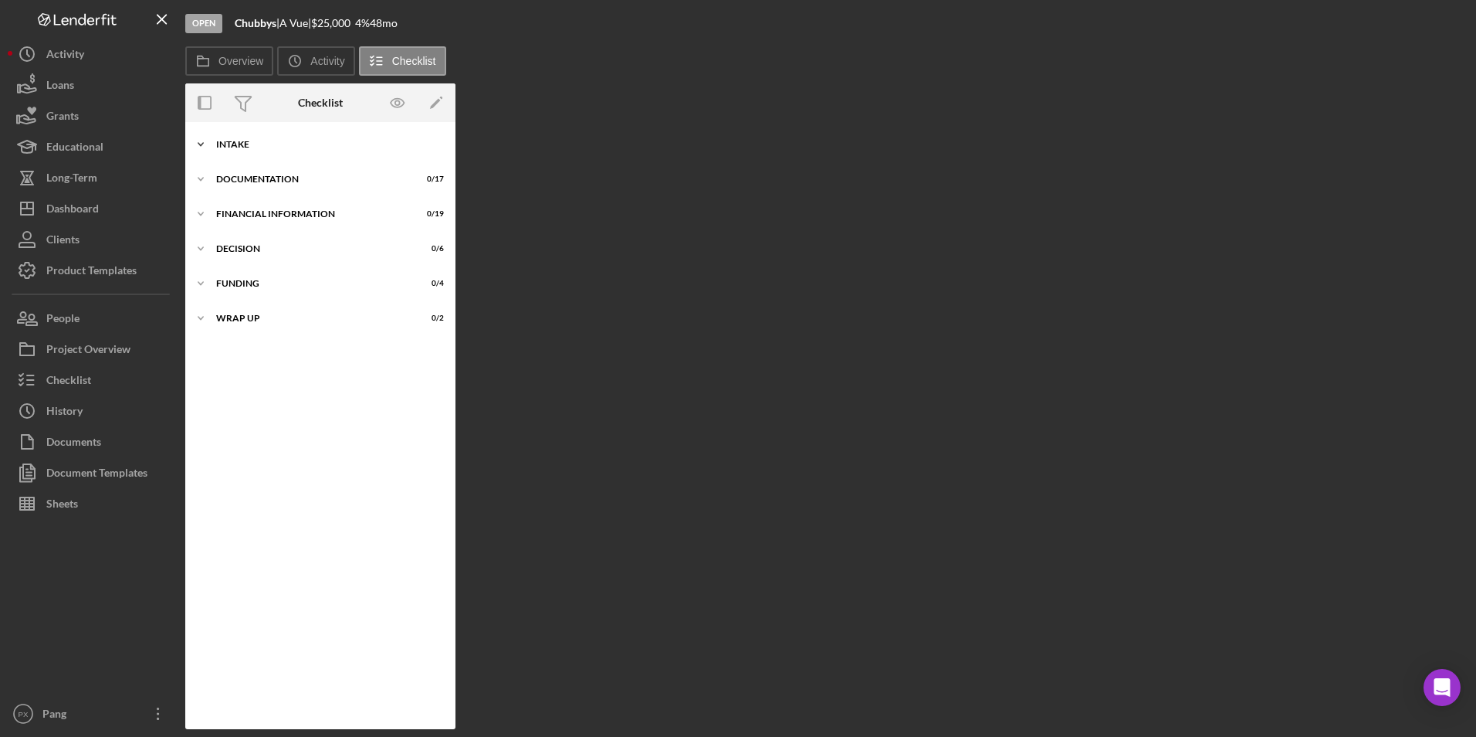
click at [253, 144] on div "Intake" at bounding box center [326, 144] width 220 height 9
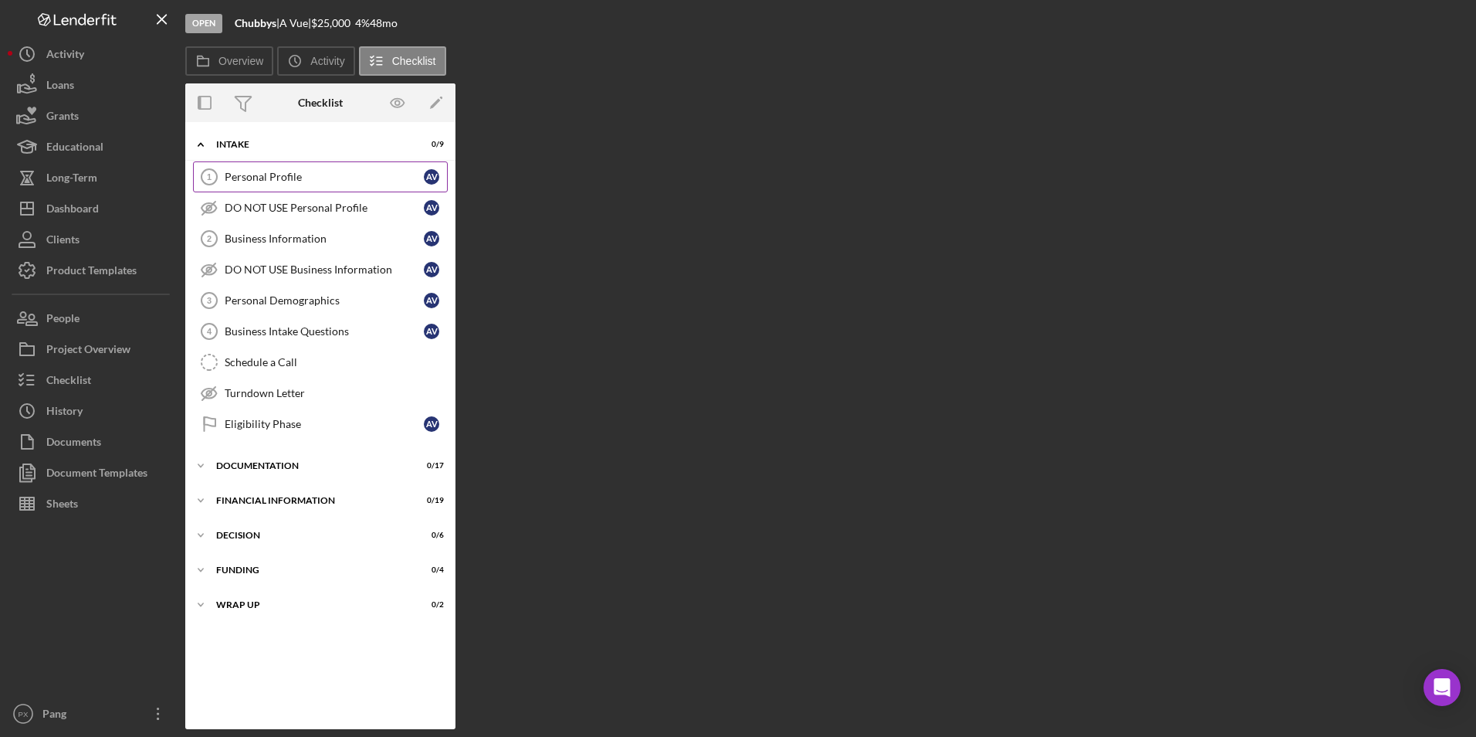
click at [255, 171] on div "Personal Profile" at bounding box center [324, 177] width 199 height 12
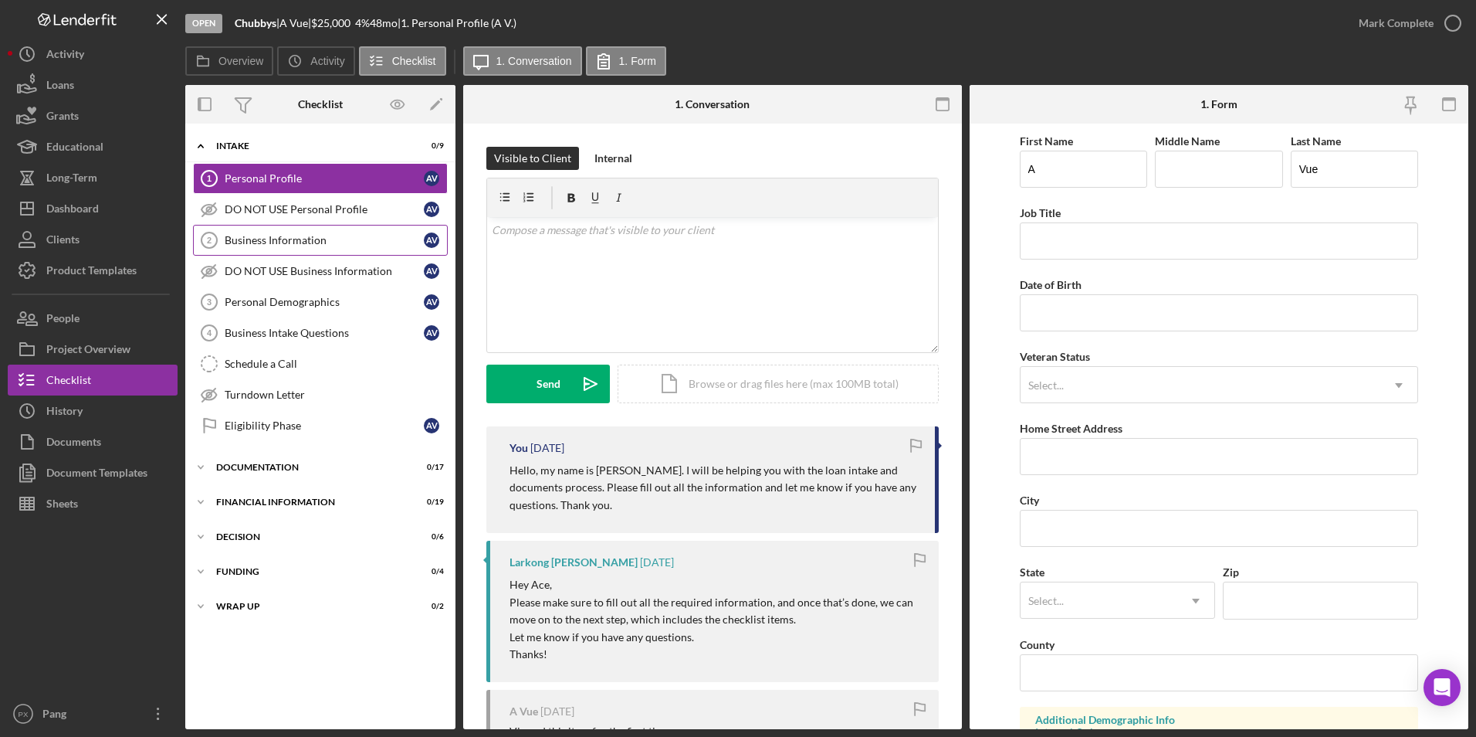
click at [266, 246] on div "Business Information" at bounding box center [324, 240] width 199 height 12
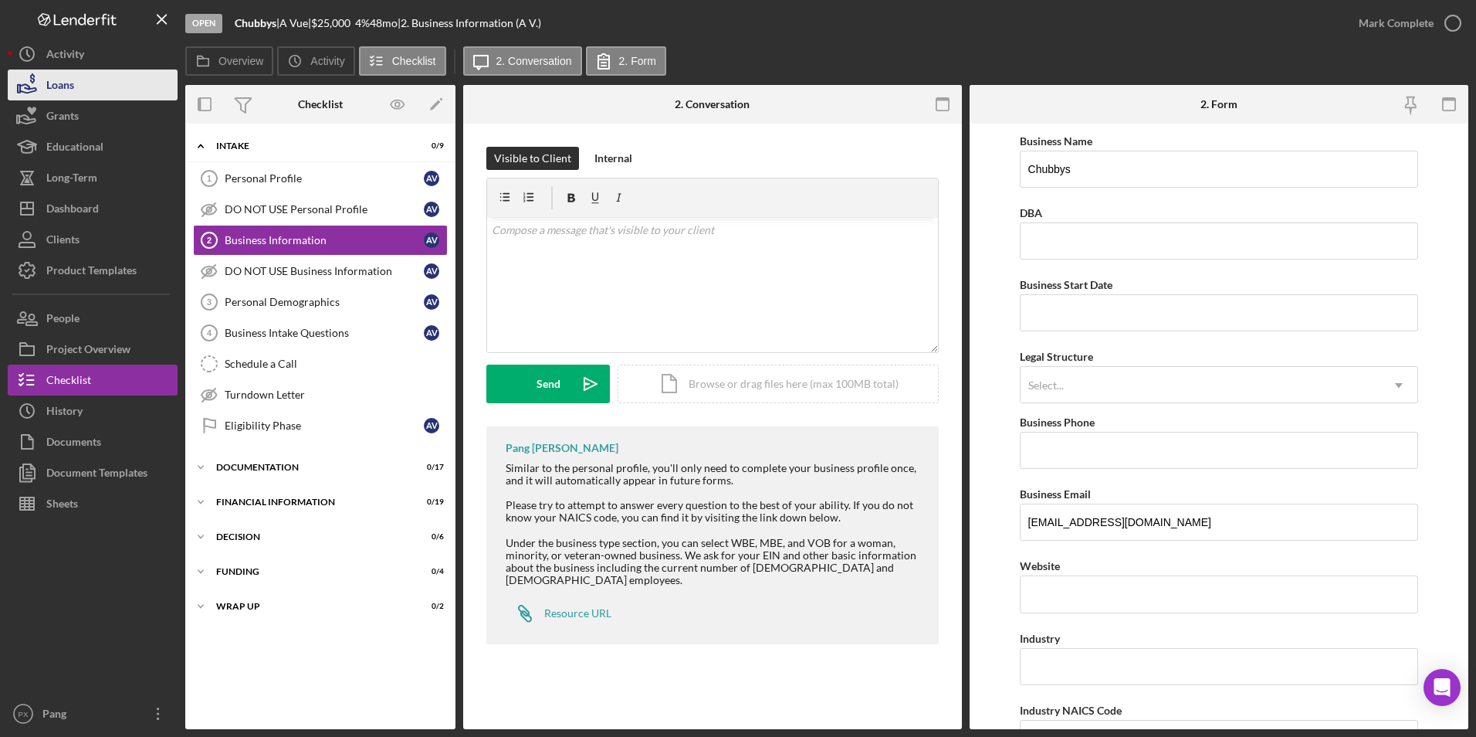
click at [69, 85] on div "Loans" at bounding box center [60, 86] width 28 height 35
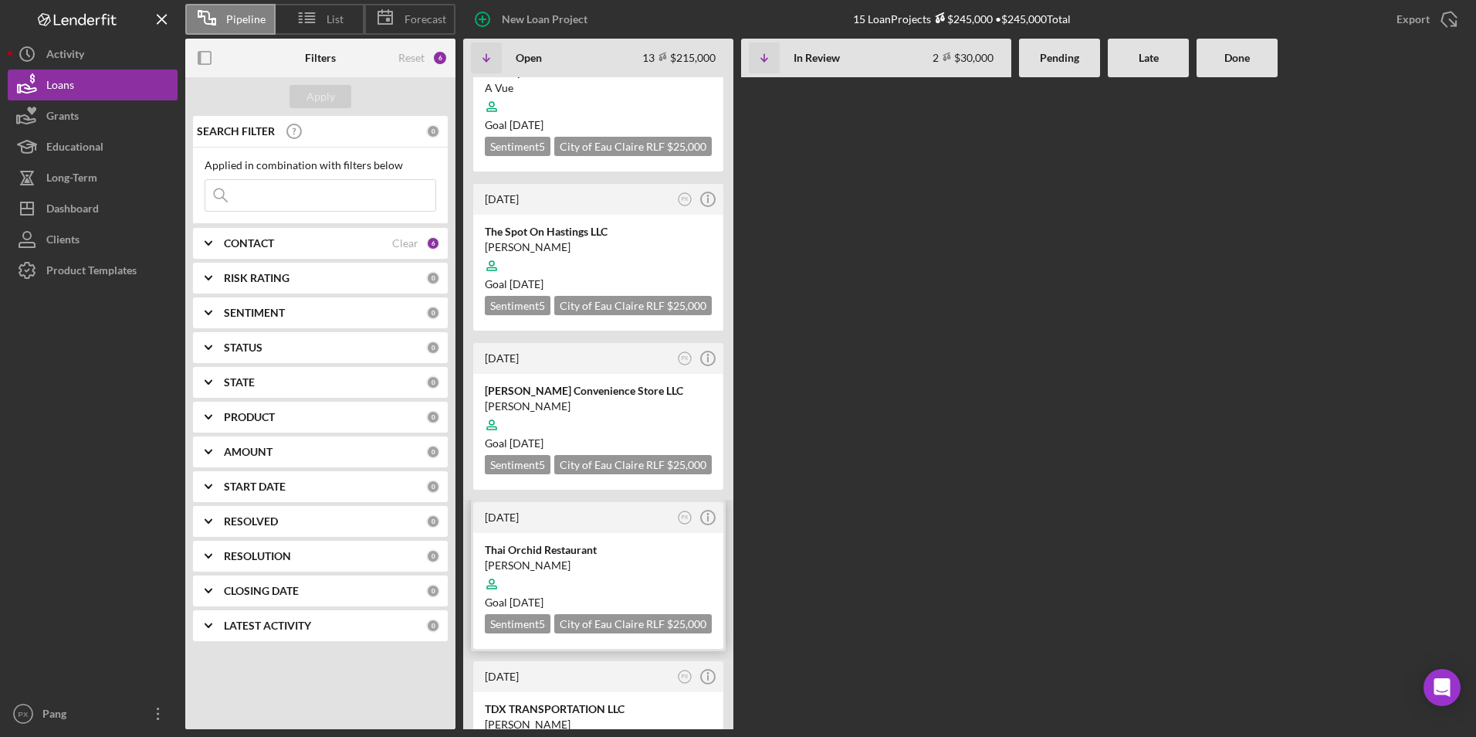
scroll to position [1648, 0]
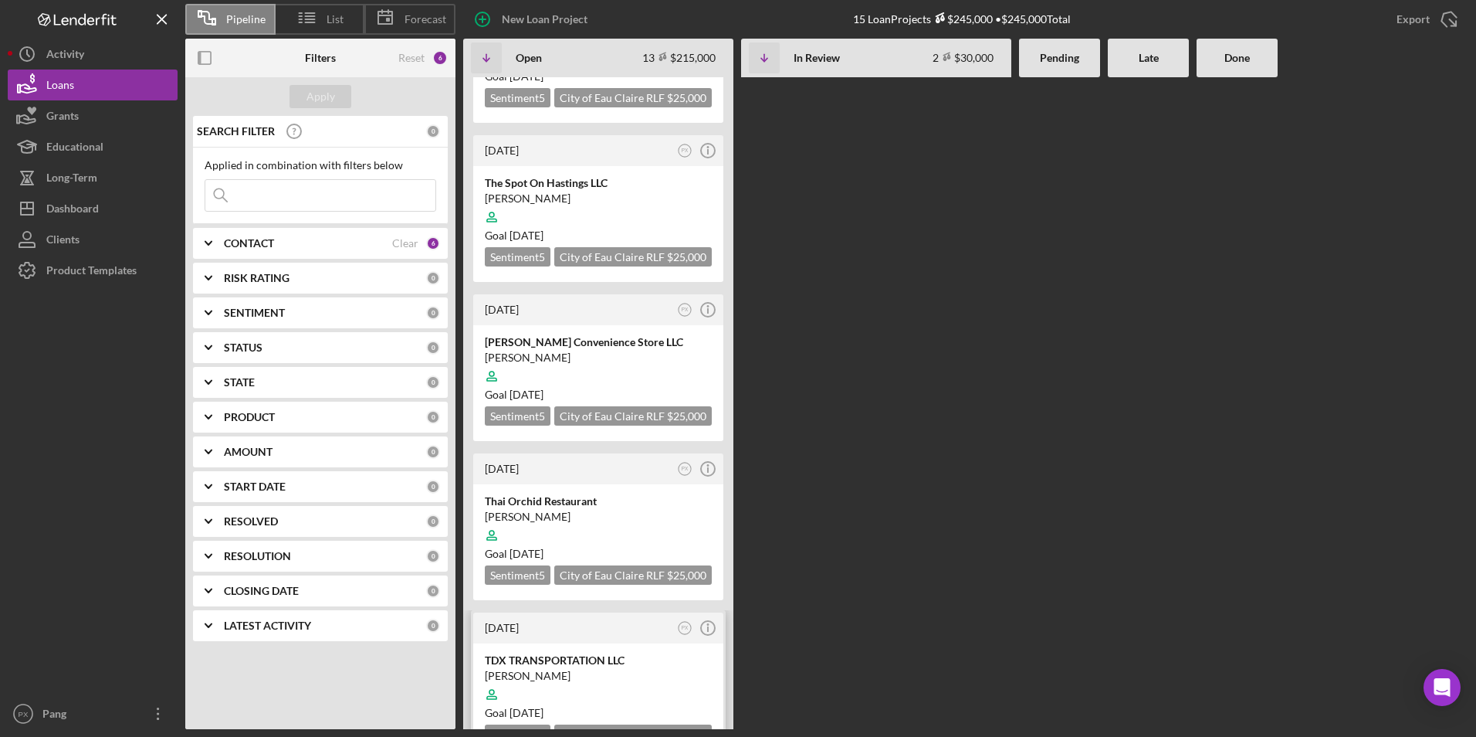
click at [552, 643] on div at bounding box center [598, 693] width 227 height 29
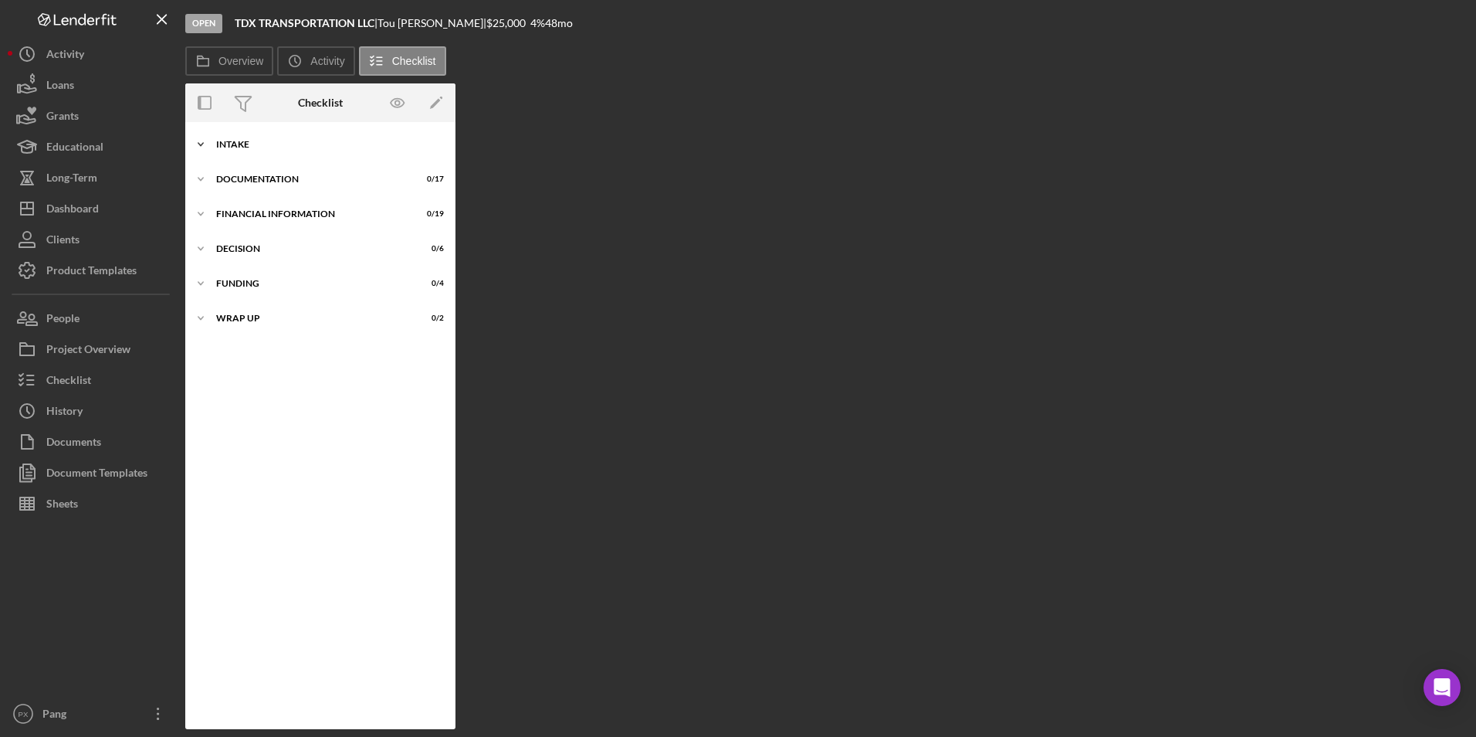
click at [242, 137] on div "Icon/Expander Intake 2 / 7" at bounding box center [320, 144] width 270 height 31
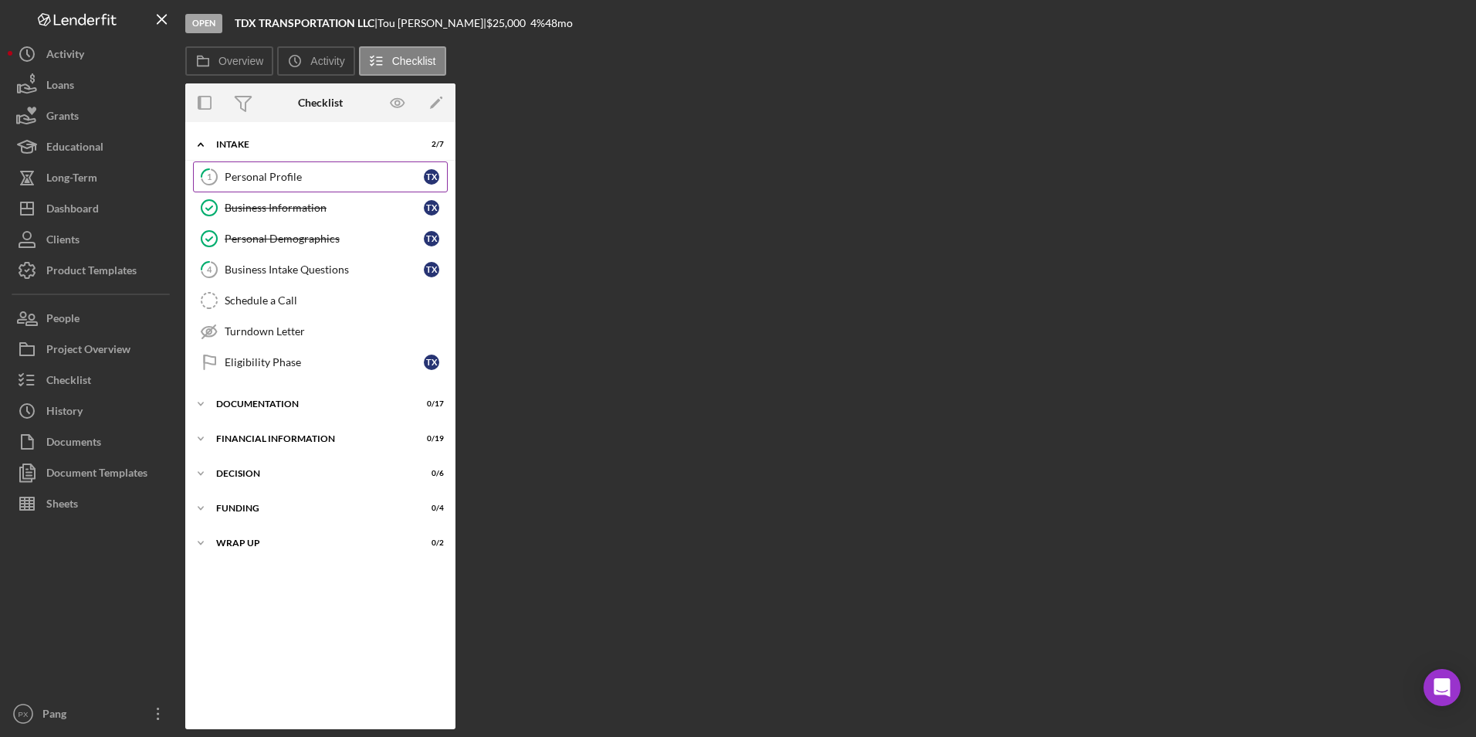
click at [247, 171] on div "Personal Profile" at bounding box center [324, 177] width 199 height 12
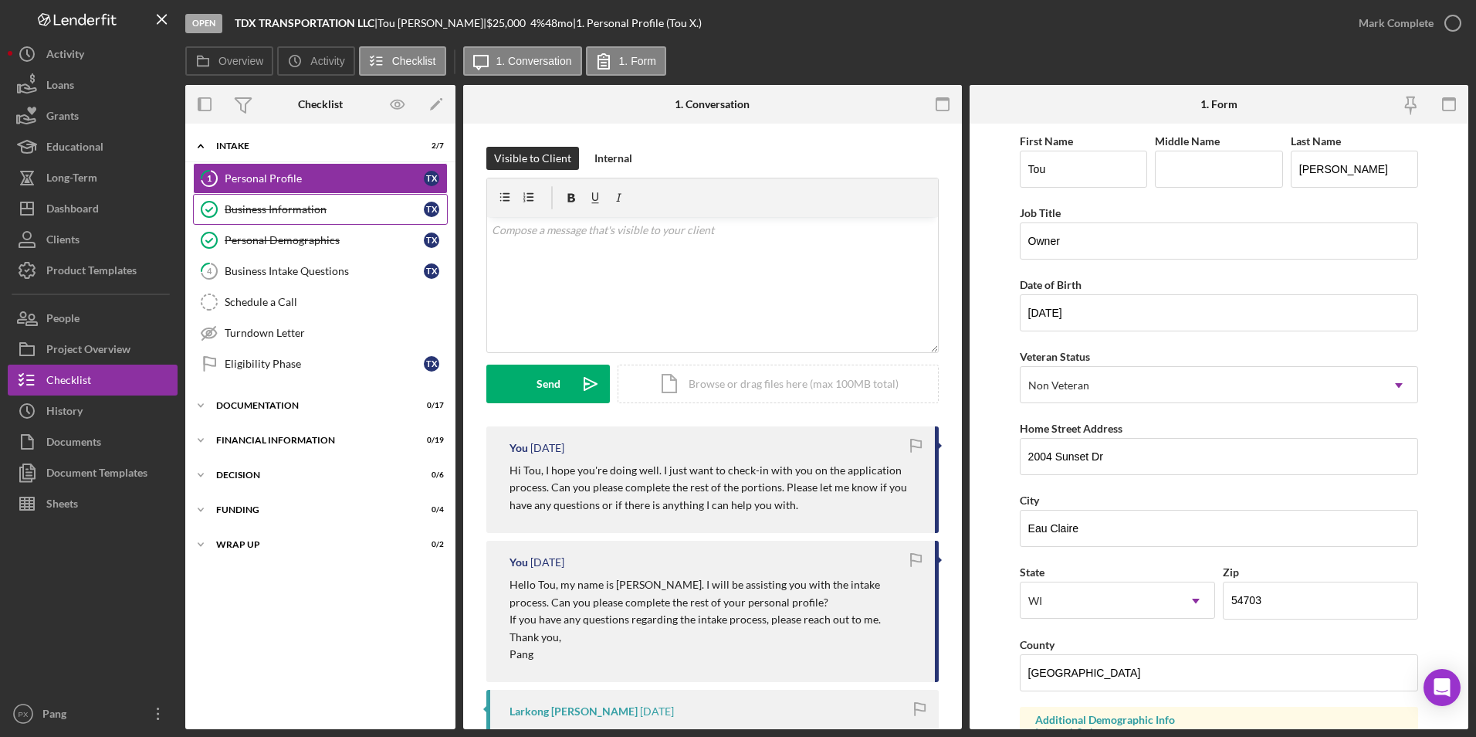
click at [239, 217] on link "Business Information Business Information T X" at bounding box center [320, 209] width 255 height 31
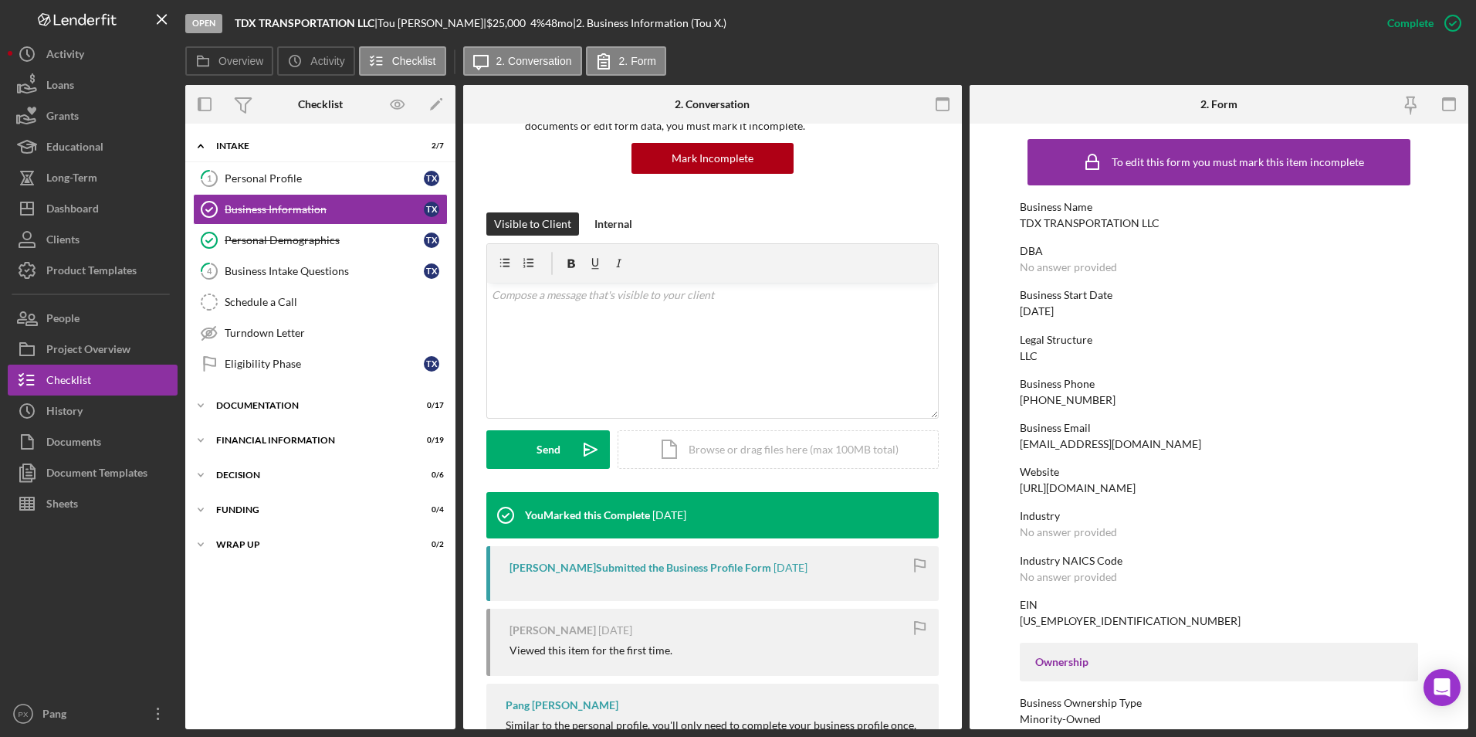
scroll to position [337, 0]
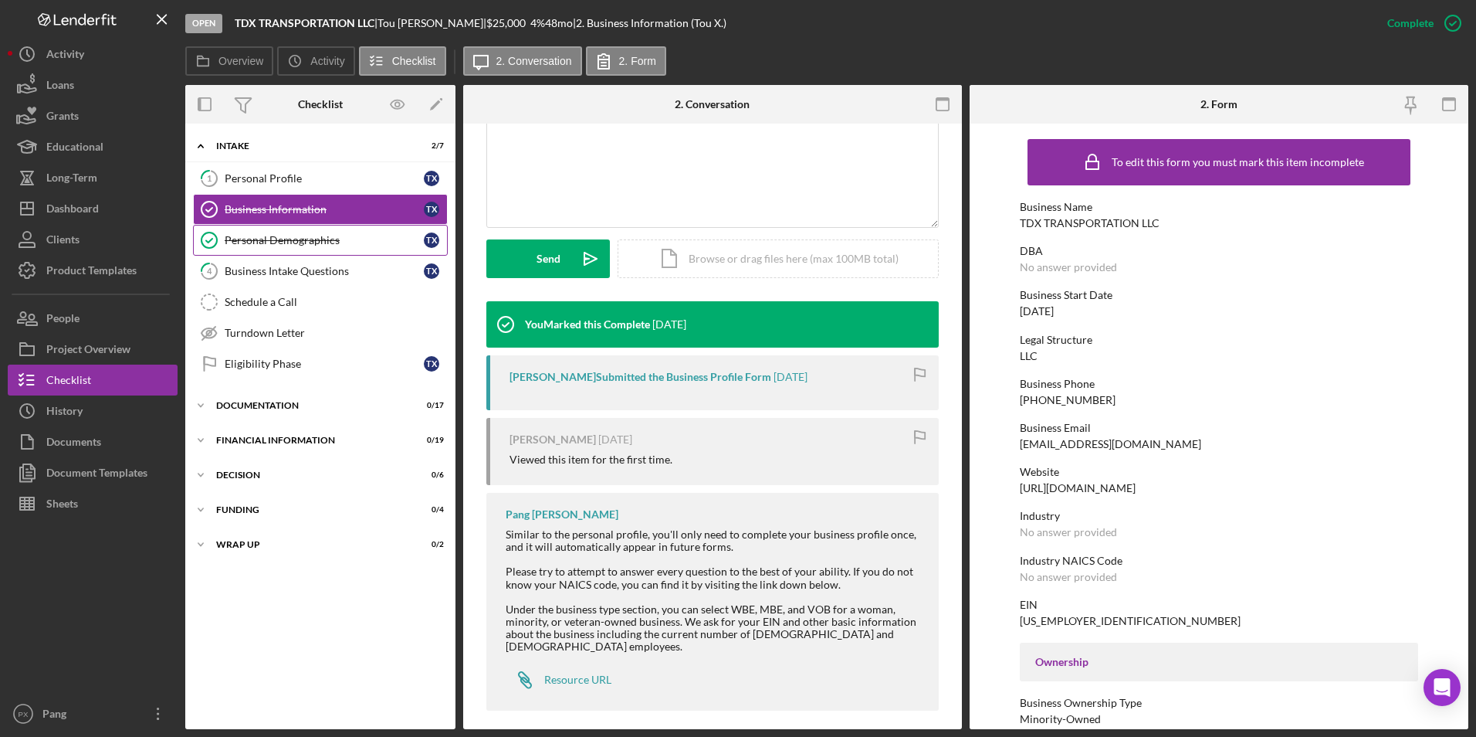
click at [300, 234] on div "Personal Demographics" at bounding box center [324, 240] width 199 height 12
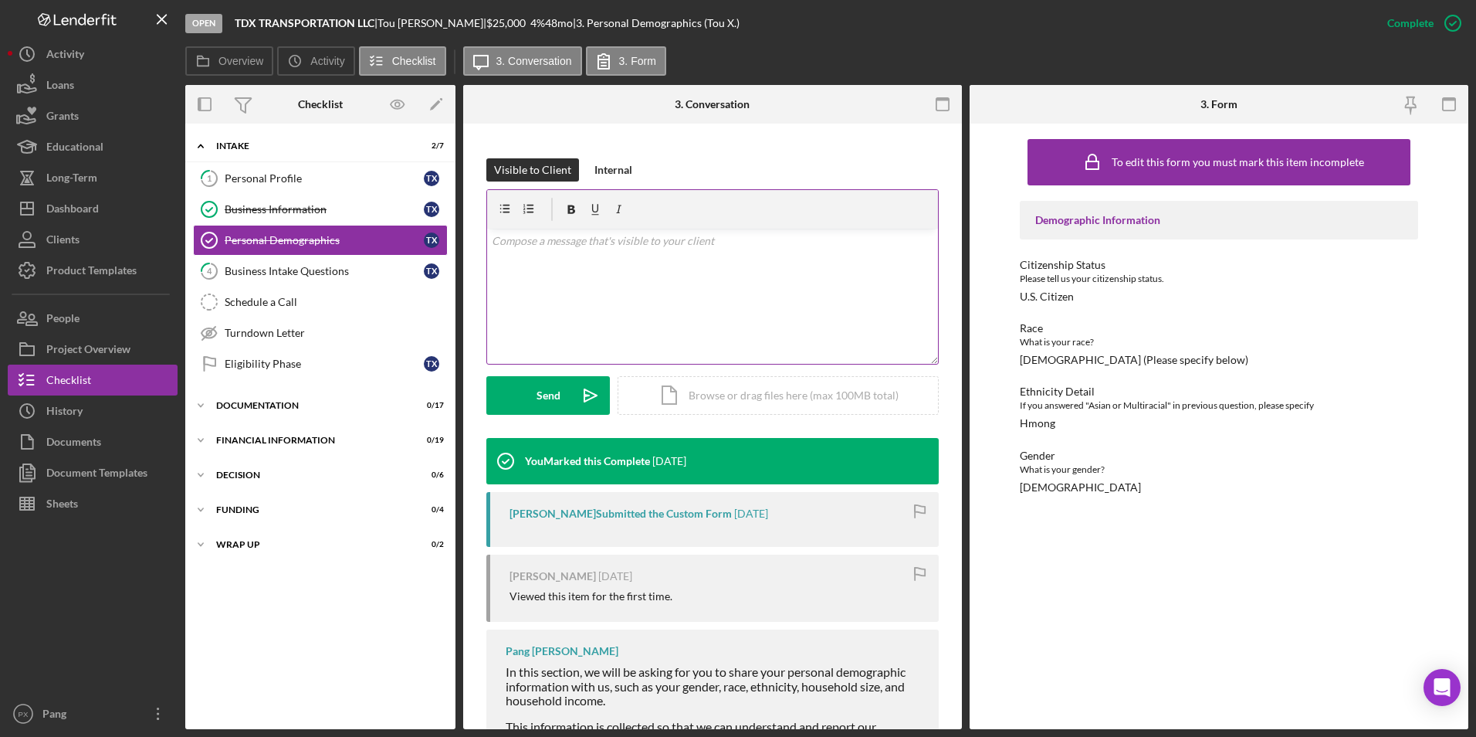
scroll to position [423, 0]
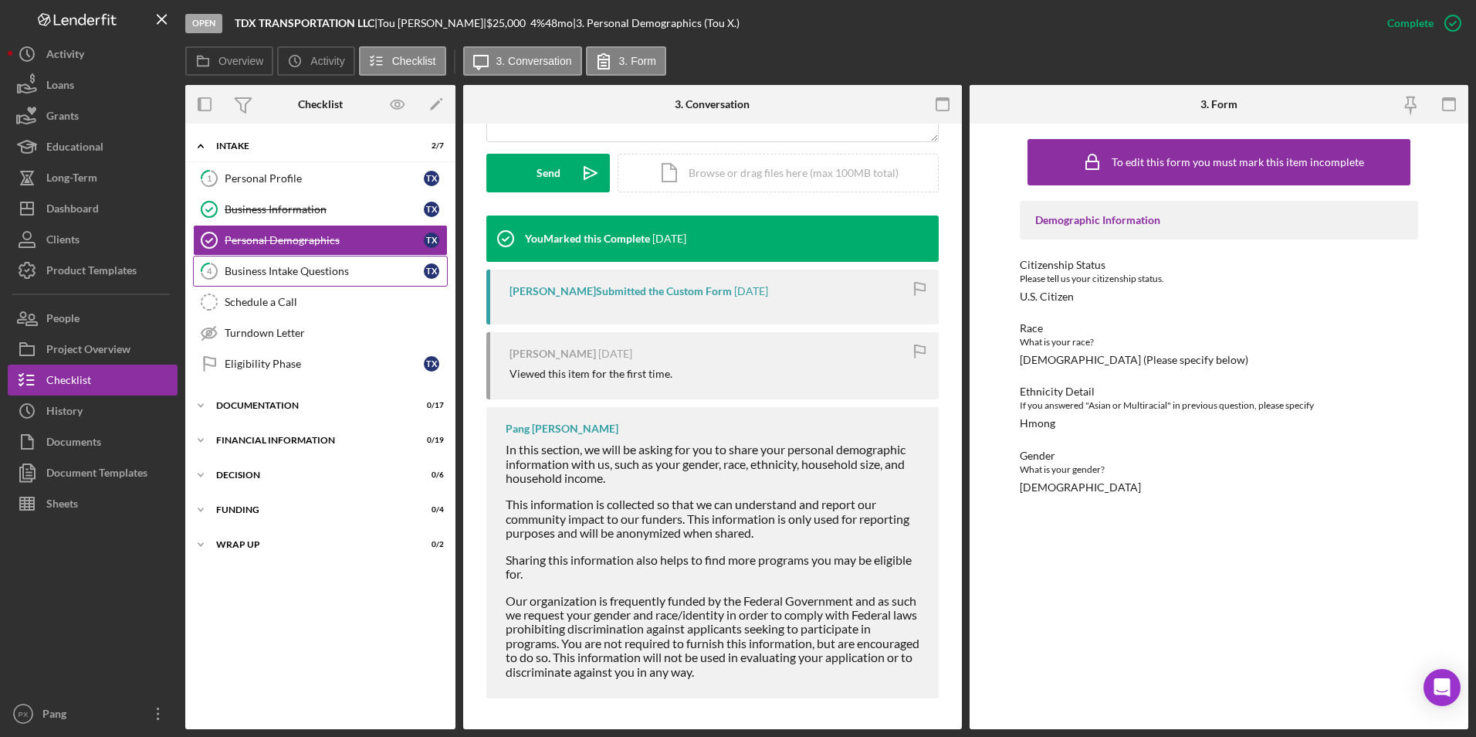
click at [284, 269] on div "Business Intake Questions" at bounding box center [324, 271] width 199 height 12
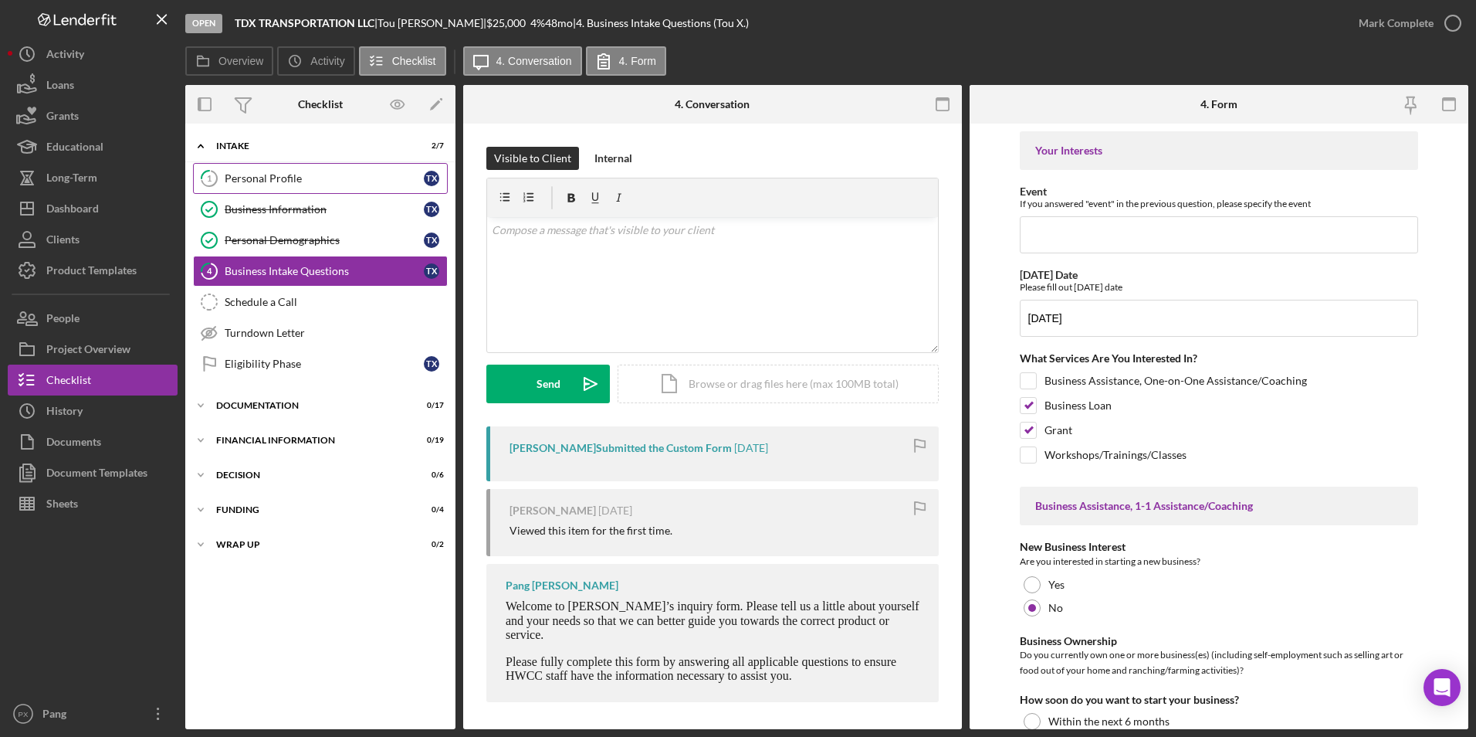
click at [241, 181] on div "Personal Profile" at bounding box center [324, 178] width 199 height 12
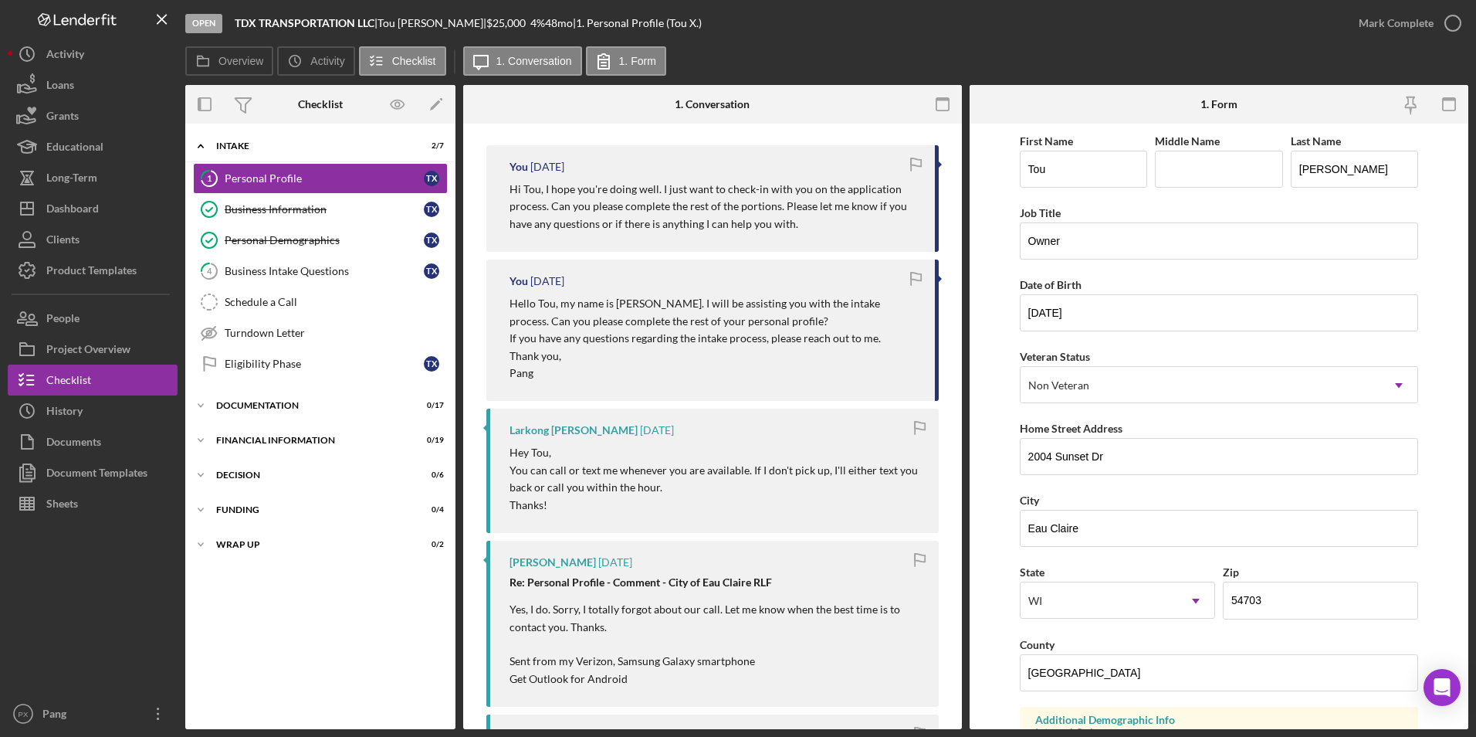
scroll to position [540, 0]
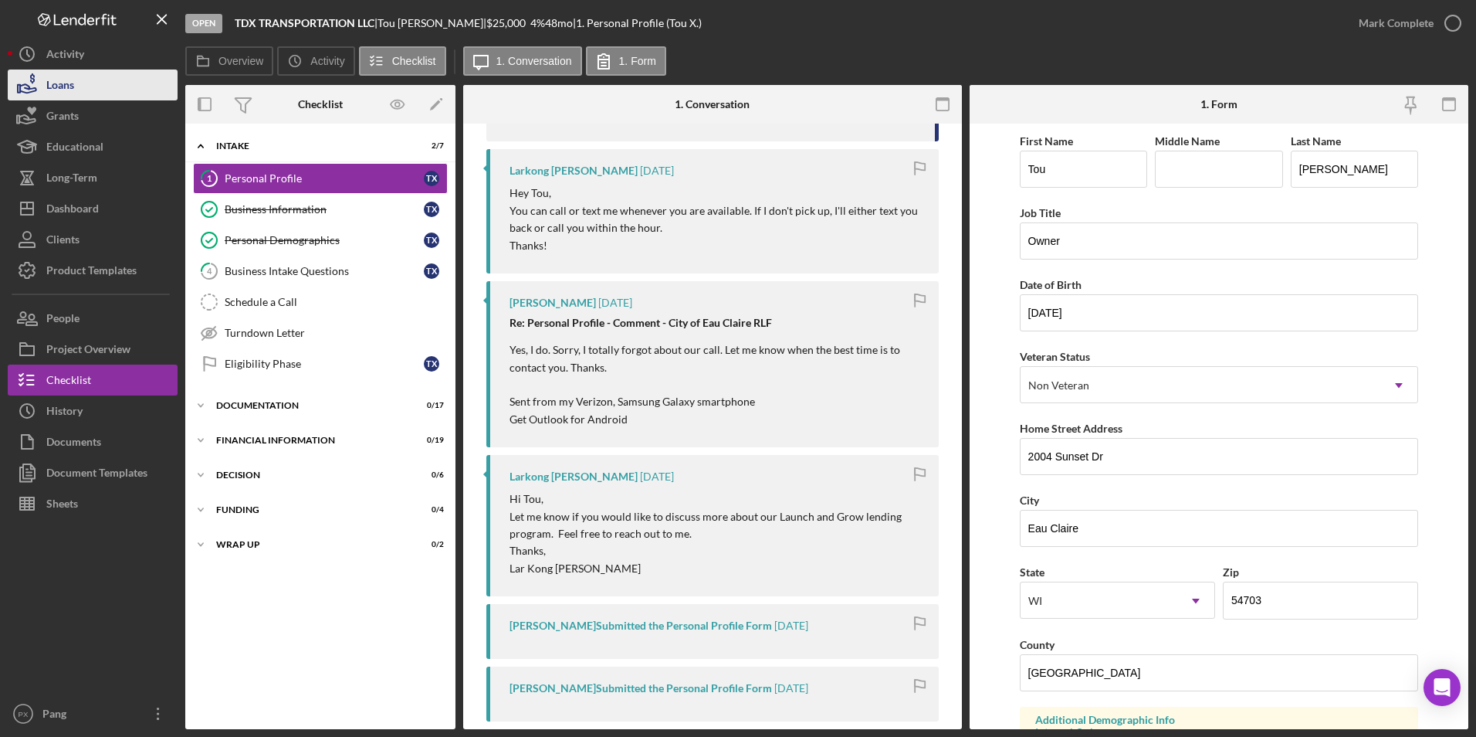
click at [70, 85] on div "Loans" at bounding box center [60, 86] width 28 height 35
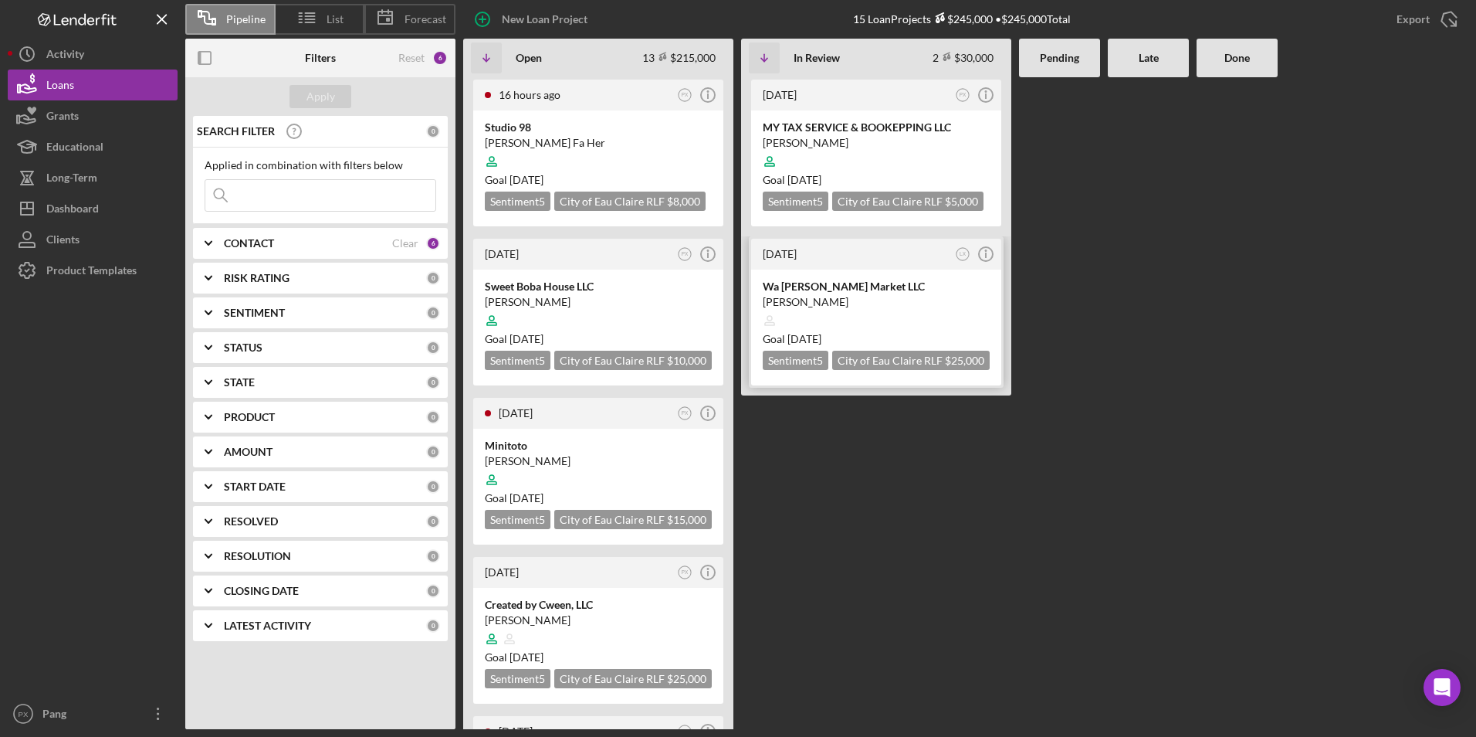
click at [801, 286] on div "Wa [PERSON_NAME] Market LLC" at bounding box center [876, 286] width 227 height 15
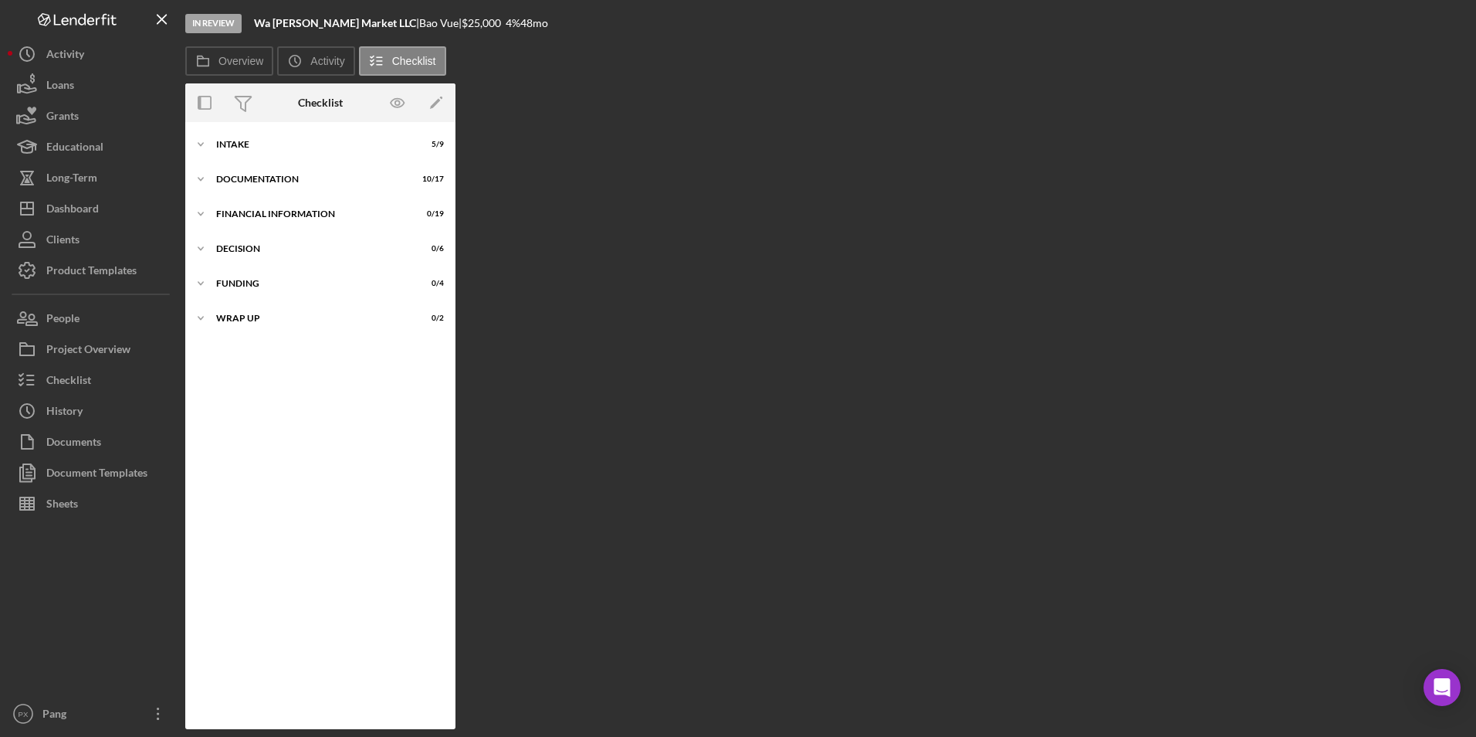
click at [248, 123] on div "Icon/Expander Intake 5 / 9 Icon/Expander Documentation 10 / 17 Icon/Expander Fi…" at bounding box center [320, 425] width 270 height 607
click at [245, 143] on div "Intake" at bounding box center [326, 144] width 220 height 9
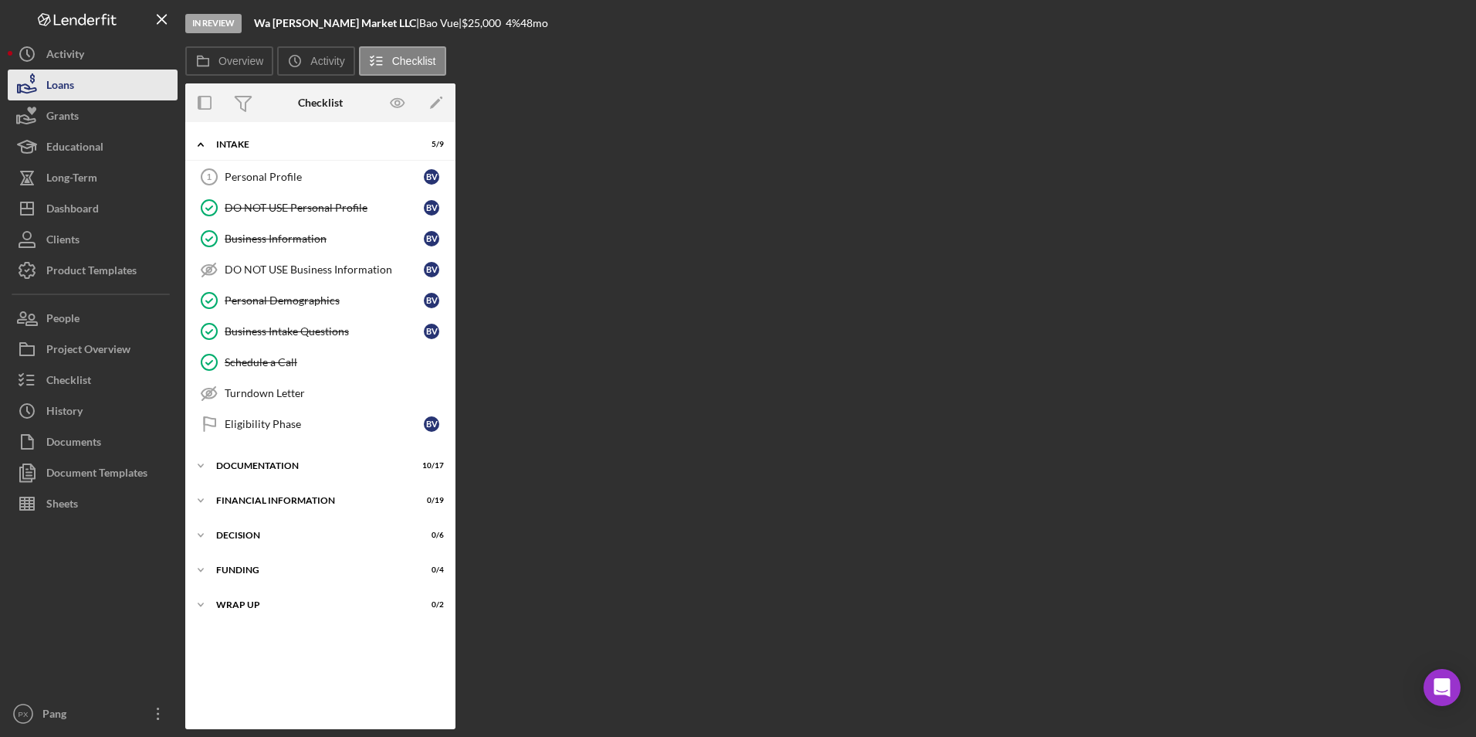
click at [75, 80] on button "Loans" at bounding box center [93, 84] width 170 height 31
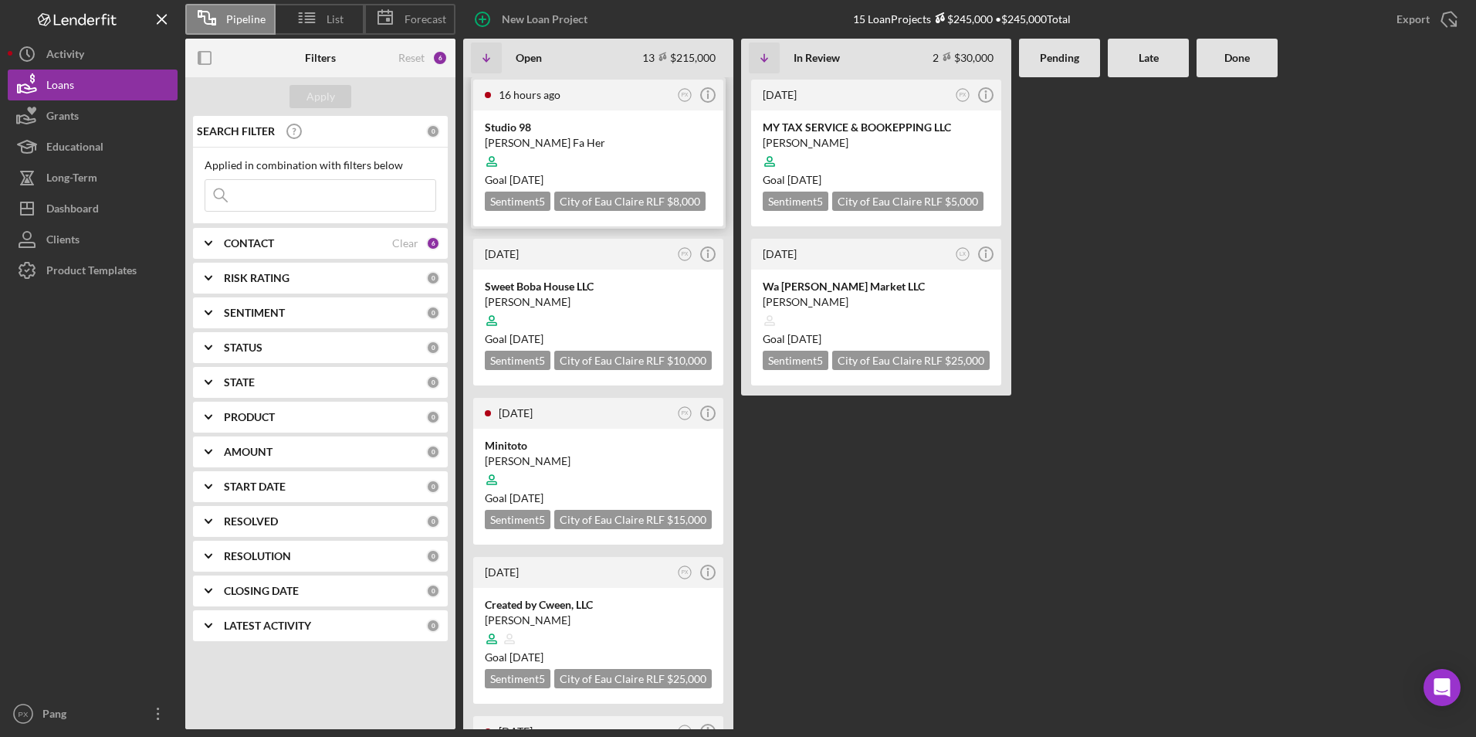
click at [570, 137] on div "[PERSON_NAME] Fa Her" at bounding box center [598, 142] width 227 height 15
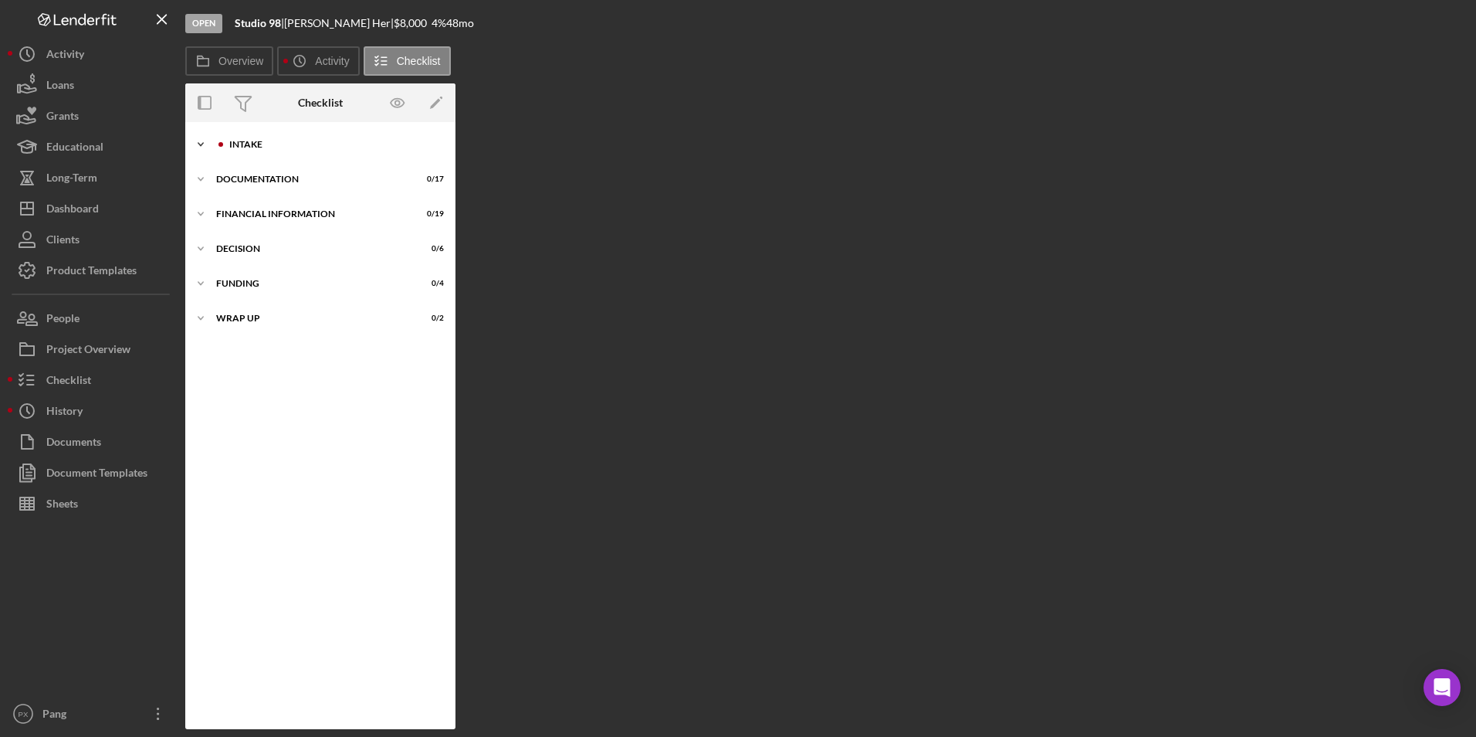
click at [258, 140] on div "Intake" at bounding box center [332, 144] width 207 height 9
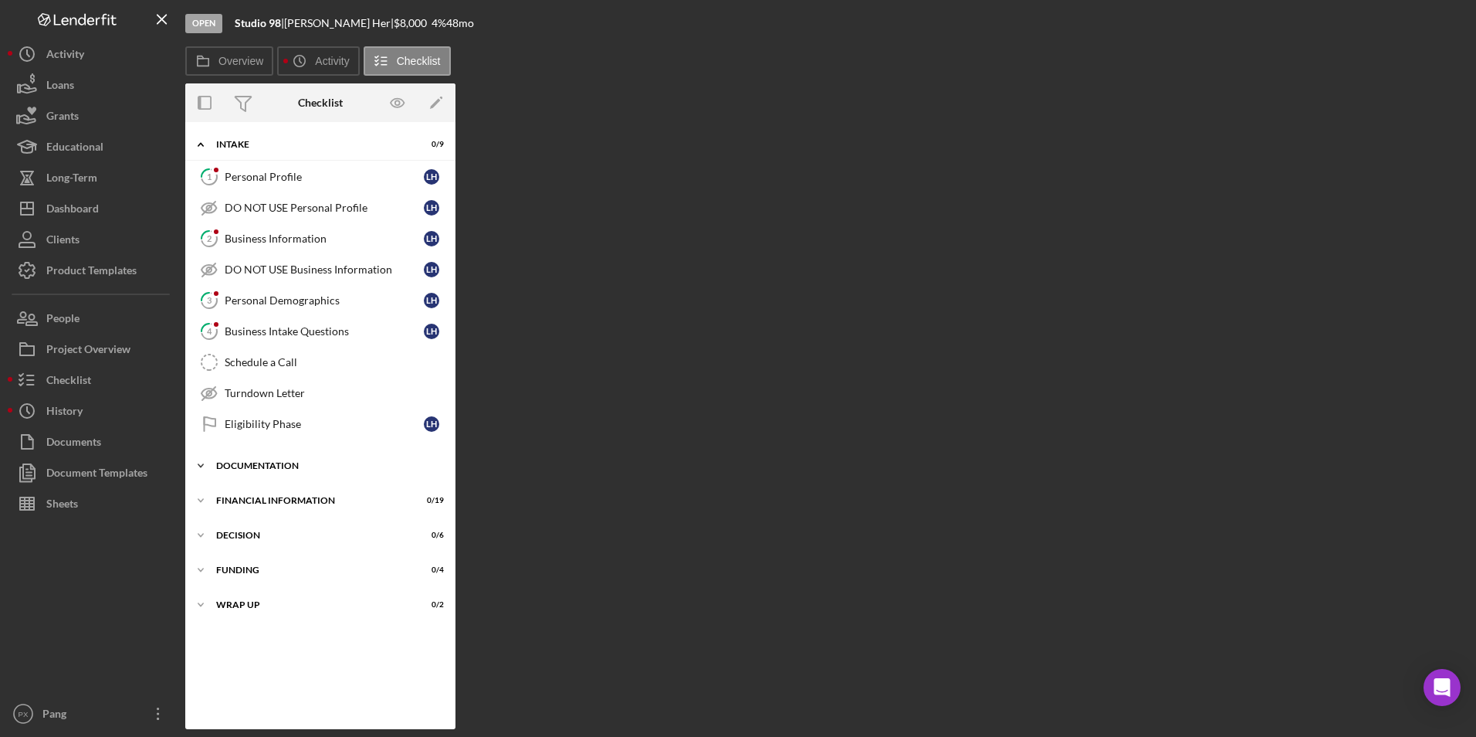
click at [253, 459] on div "Icon/Expander Documentation 0 / 17" at bounding box center [320, 465] width 270 height 31
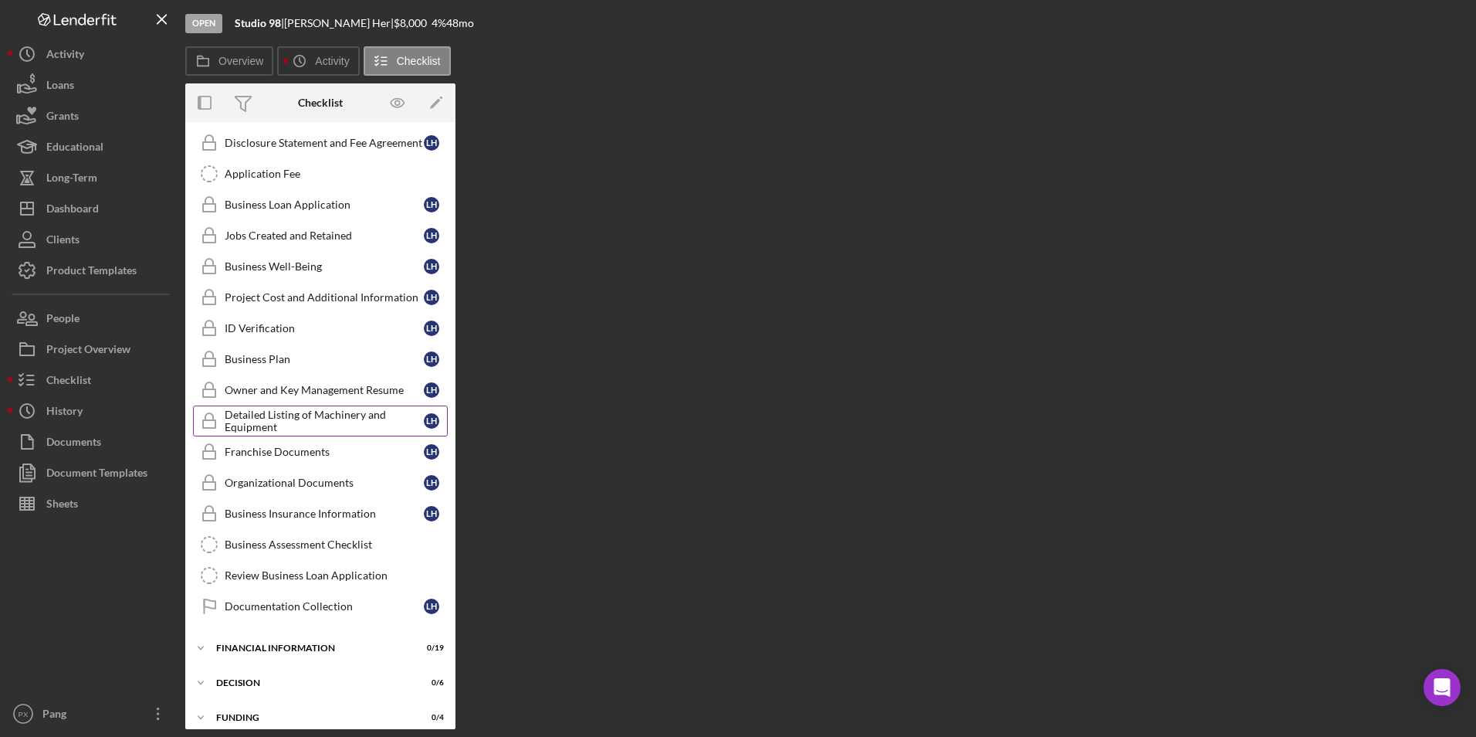
scroll to position [433, 0]
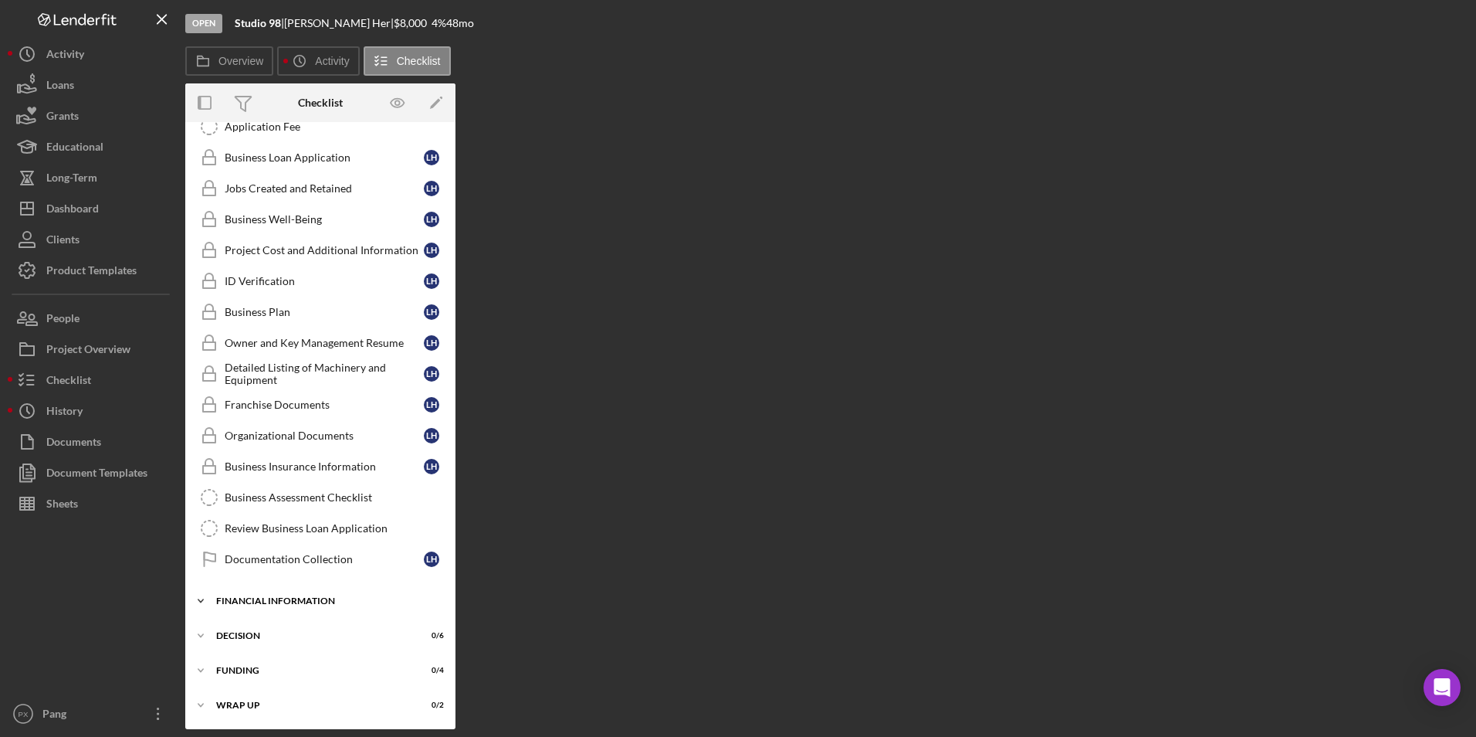
click at [296, 598] on div "Financial Information" at bounding box center [326, 600] width 220 height 9
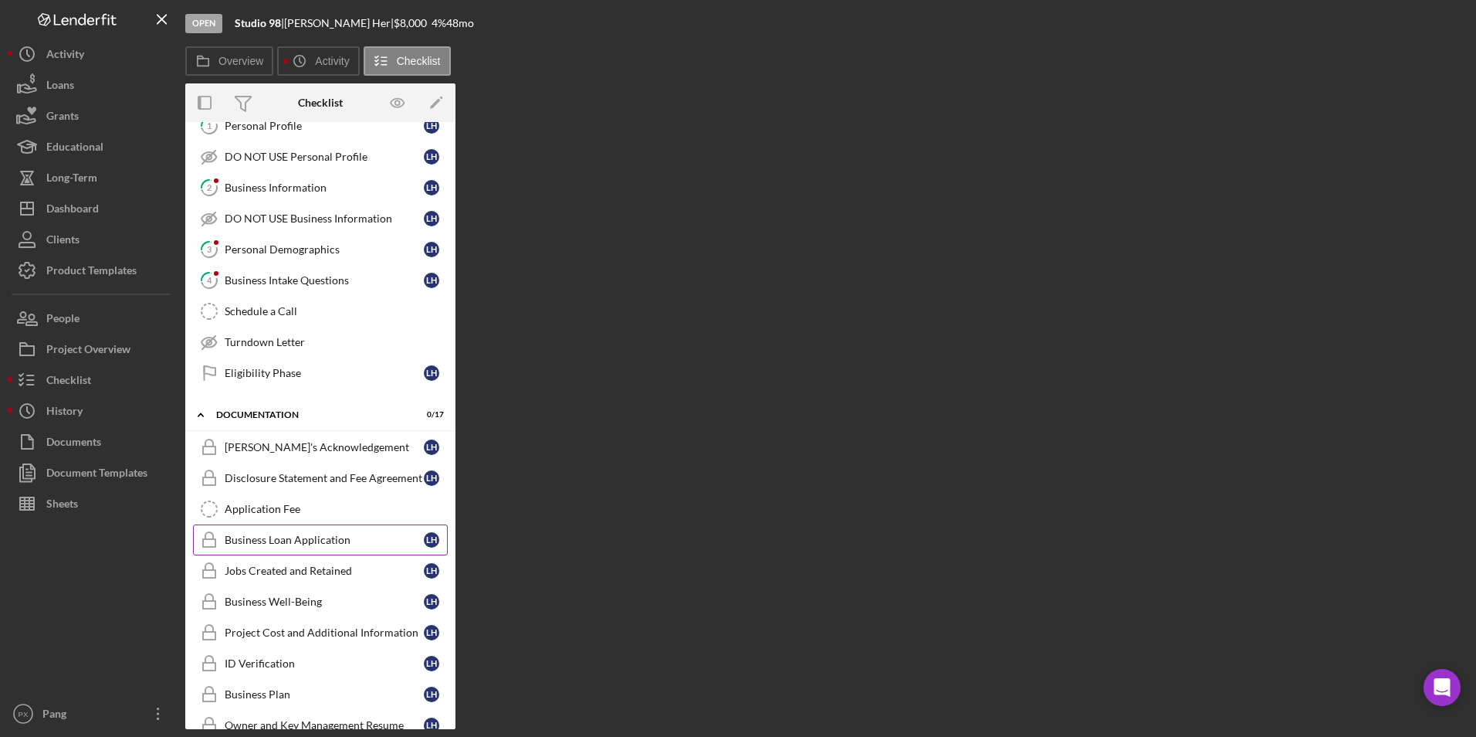
scroll to position [47, 0]
click at [263, 445] on div "[PERSON_NAME]'s Acknowledgement" at bounding box center [324, 451] width 199 height 12
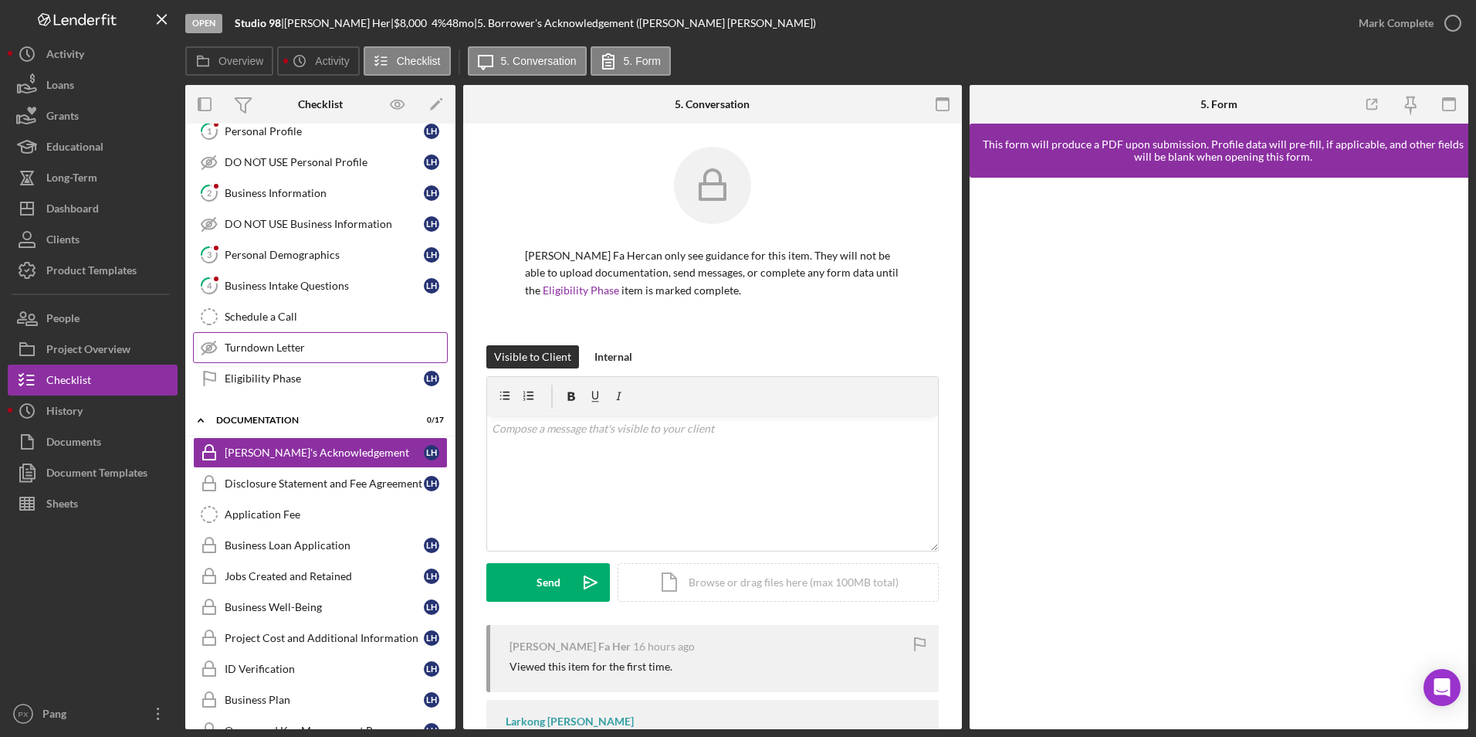
click at [276, 353] on div "Turndown Letter" at bounding box center [336, 347] width 222 height 12
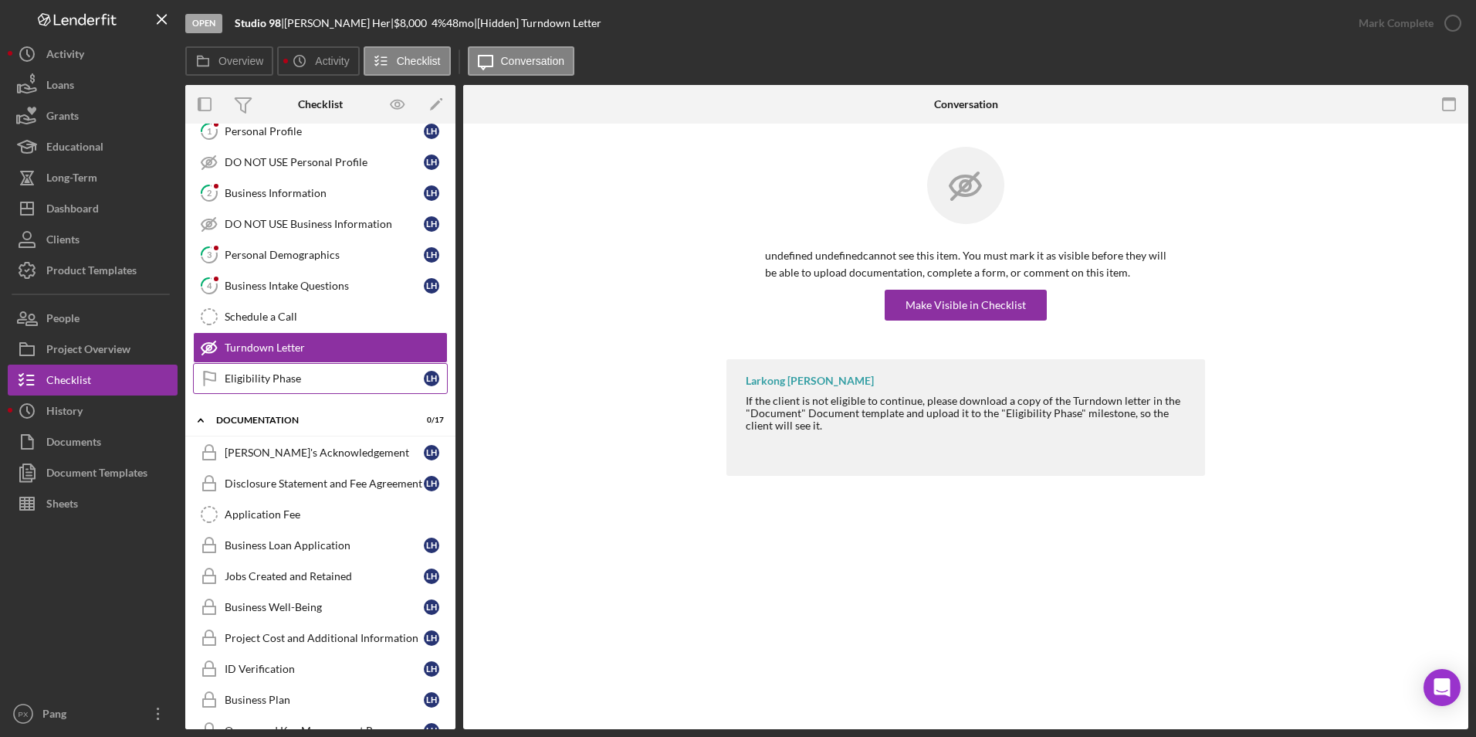
click at [300, 378] on div "Eligibility Phase" at bounding box center [324, 378] width 199 height 12
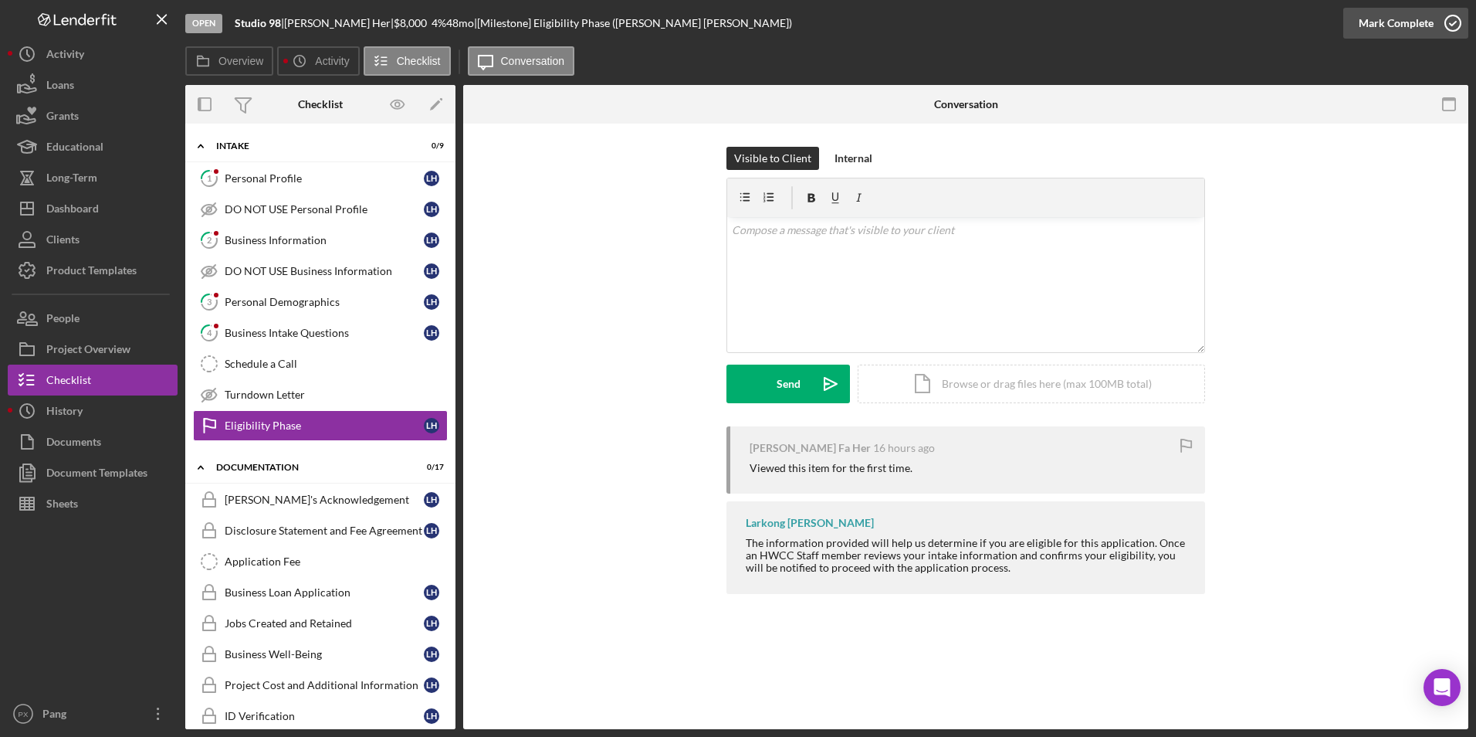
click at [1179, 18] on icon "button" at bounding box center [1453, 23] width 39 height 39
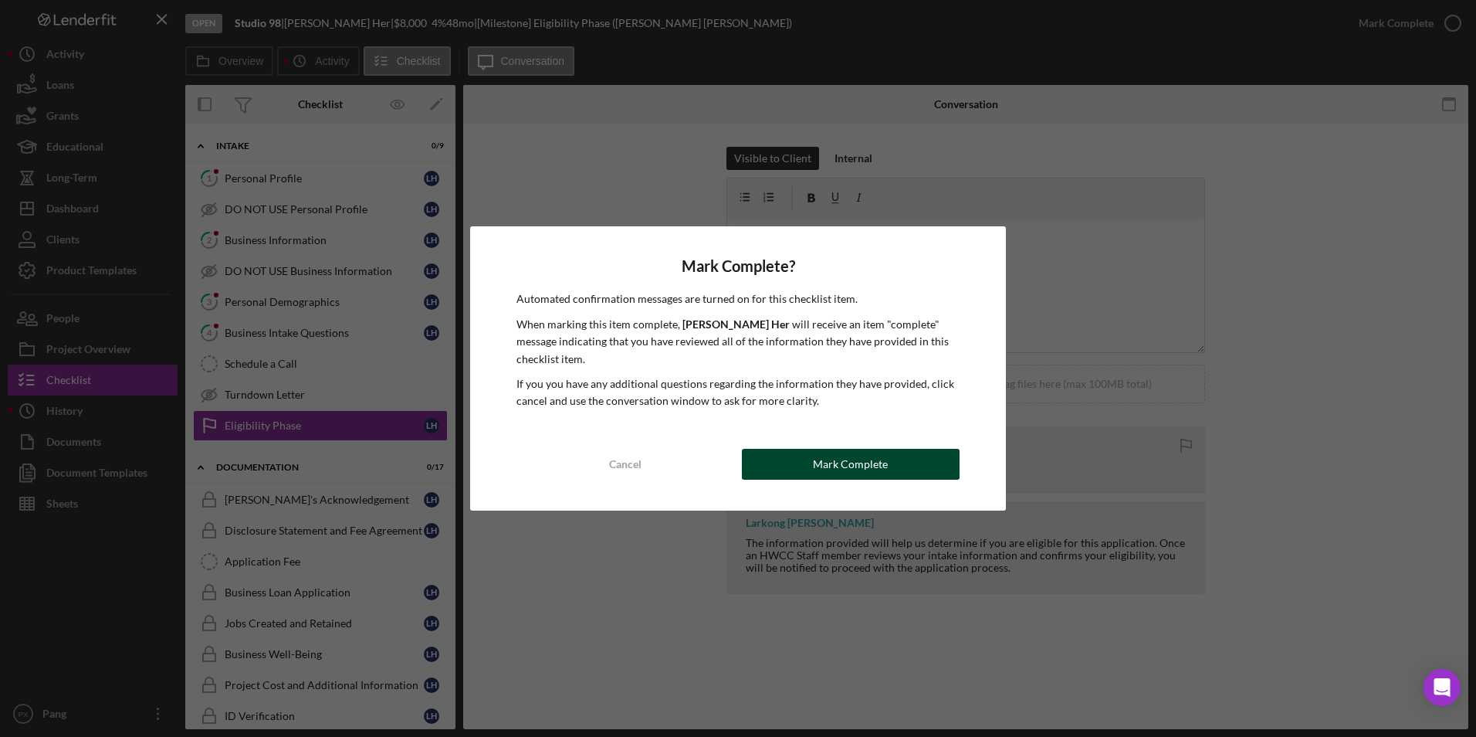
click at [864, 455] on div "Mark Complete" at bounding box center [850, 464] width 75 height 31
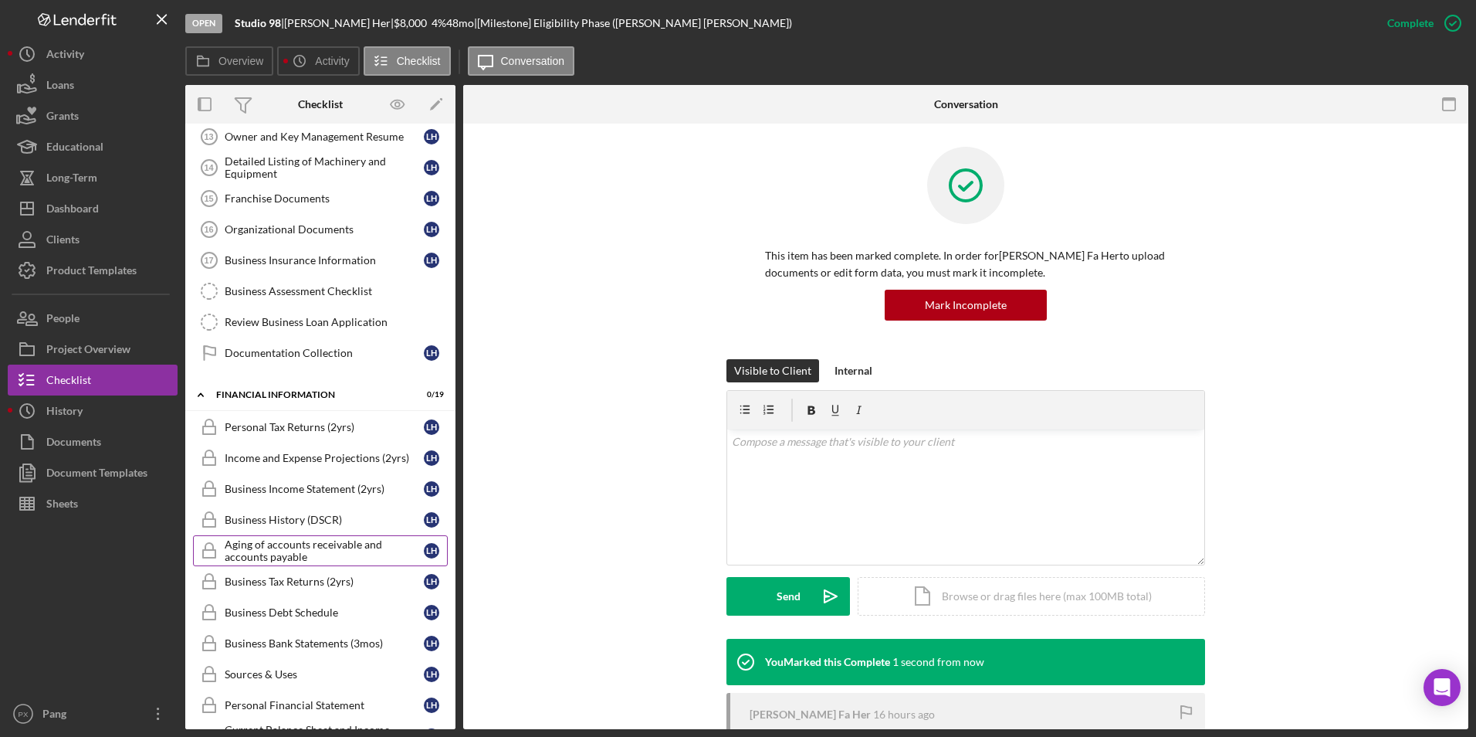
scroll to position [695, 0]
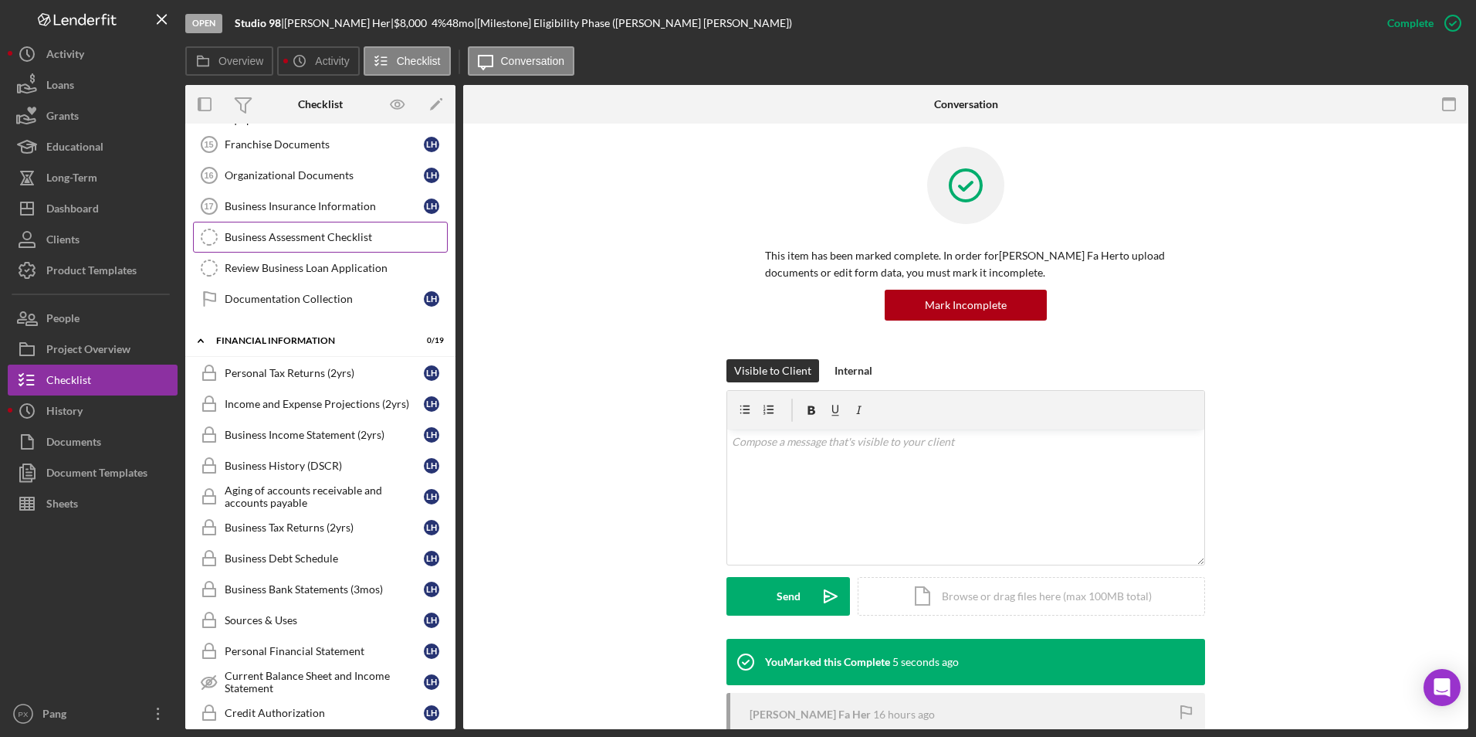
click at [296, 241] on div "Business Assessment Checklist" at bounding box center [336, 237] width 222 height 12
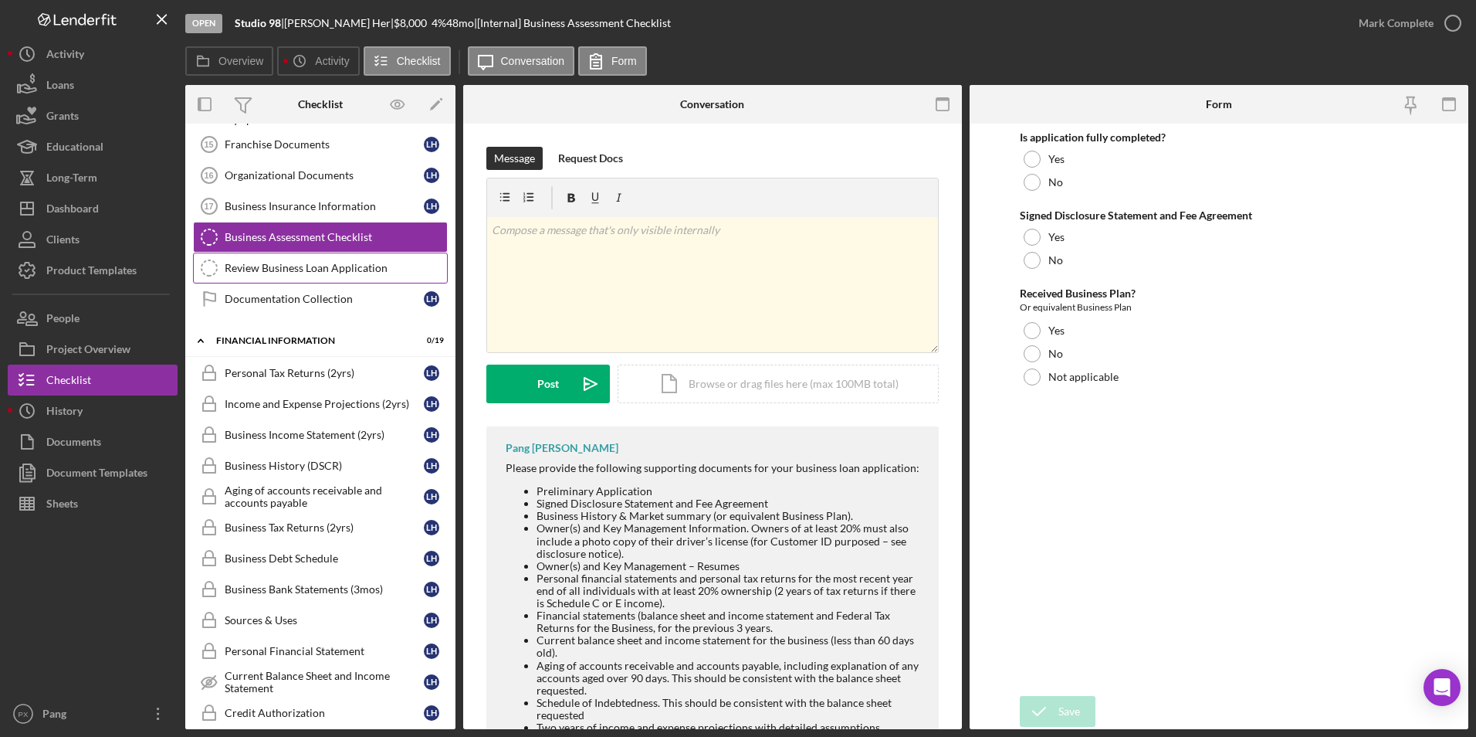
click at [293, 269] on div "Review Business Loan Application" at bounding box center [336, 268] width 222 height 12
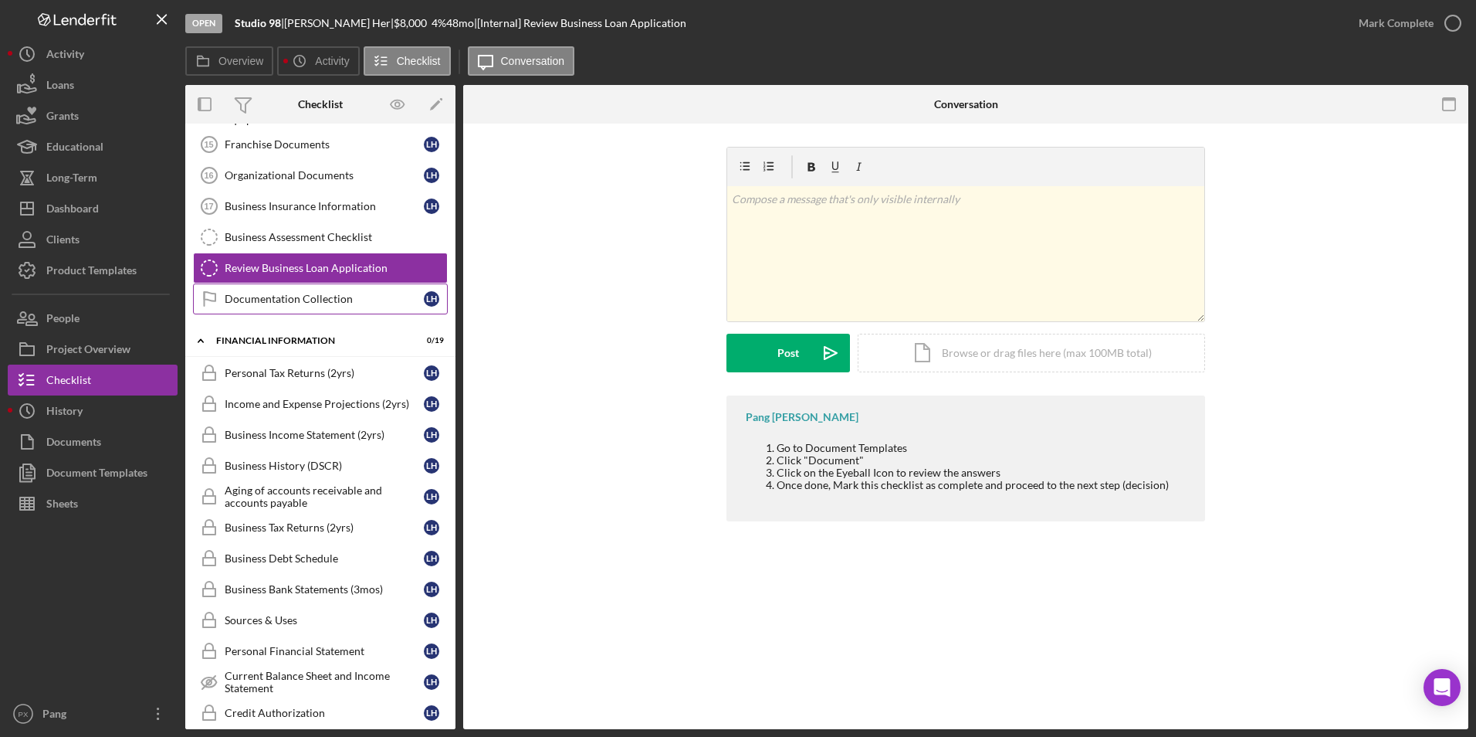
click at [320, 300] on div "Documentation Collection" at bounding box center [324, 299] width 199 height 12
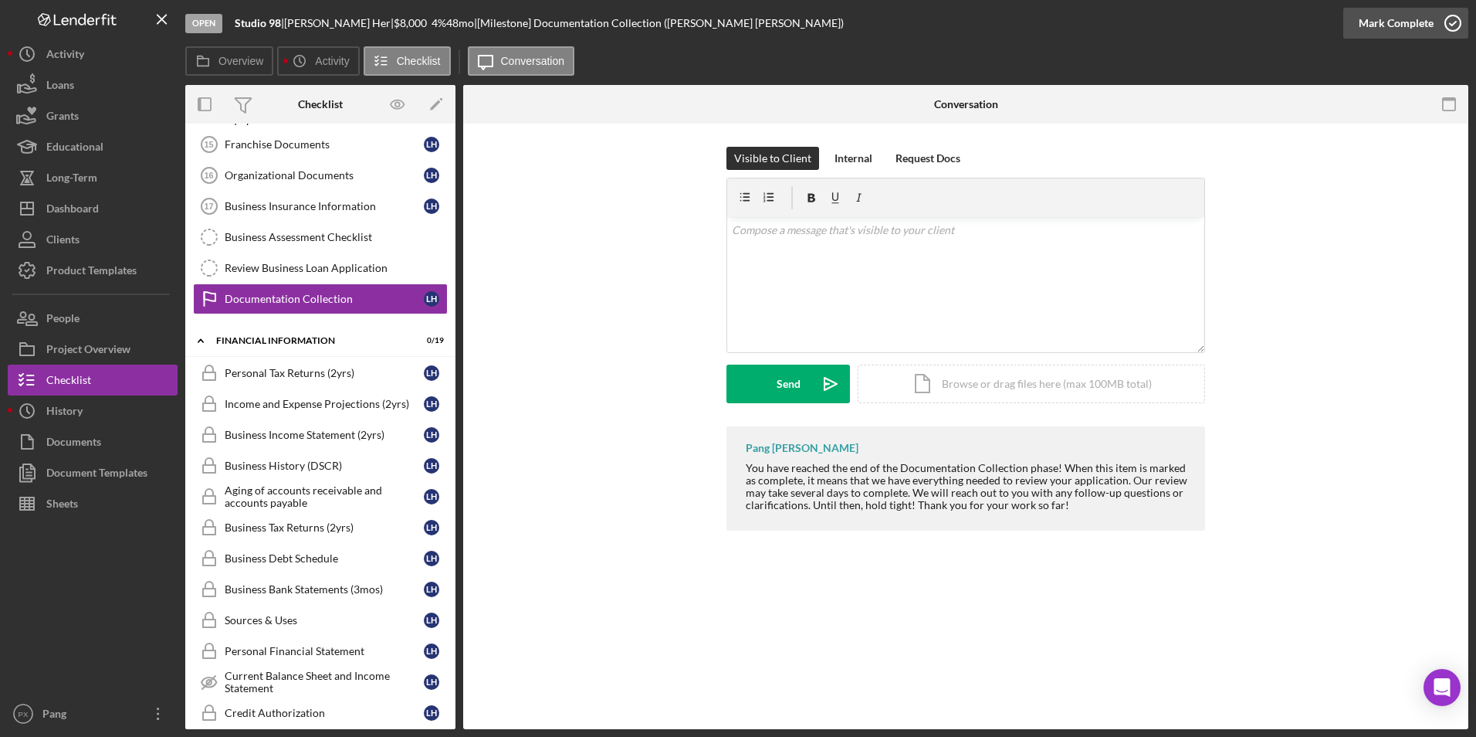
click at [1179, 27] on icon "button" at bounding box center [1453, 23] width 39 height 39
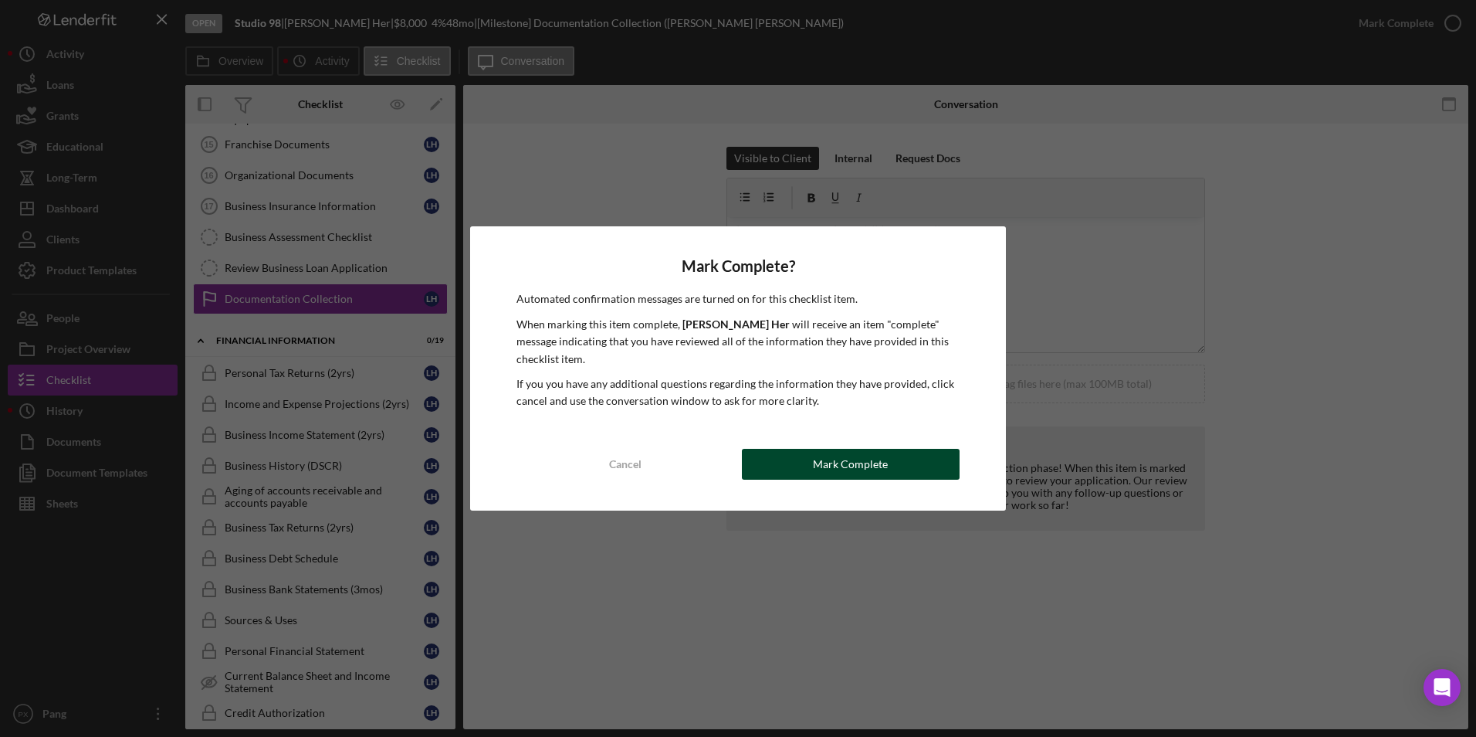
click at [902, 468] on button "Mark Complete" at bounding box center [851, 464] width 218 height 31
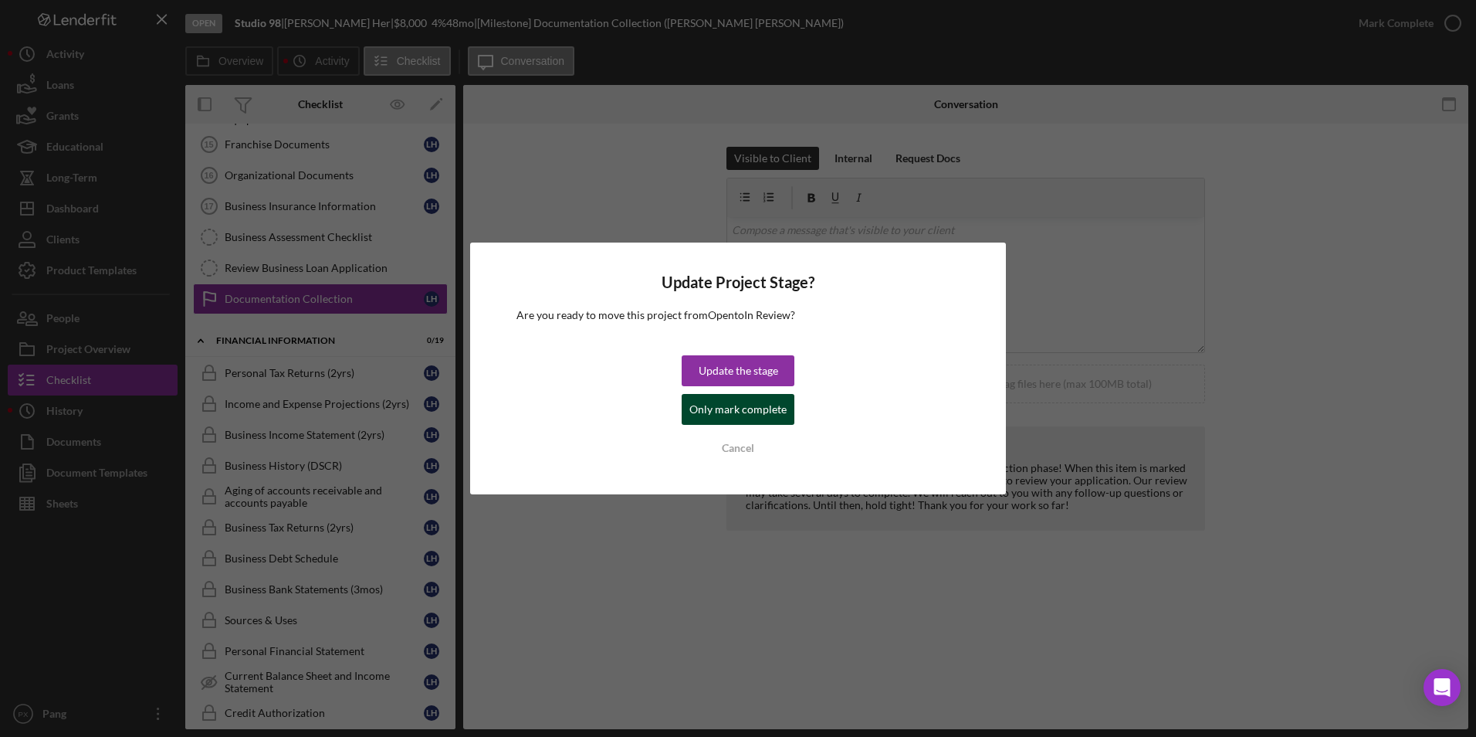
click at [735, 412] on div "Only mark complete" at bounding box center [737, 409] width 97 height 31
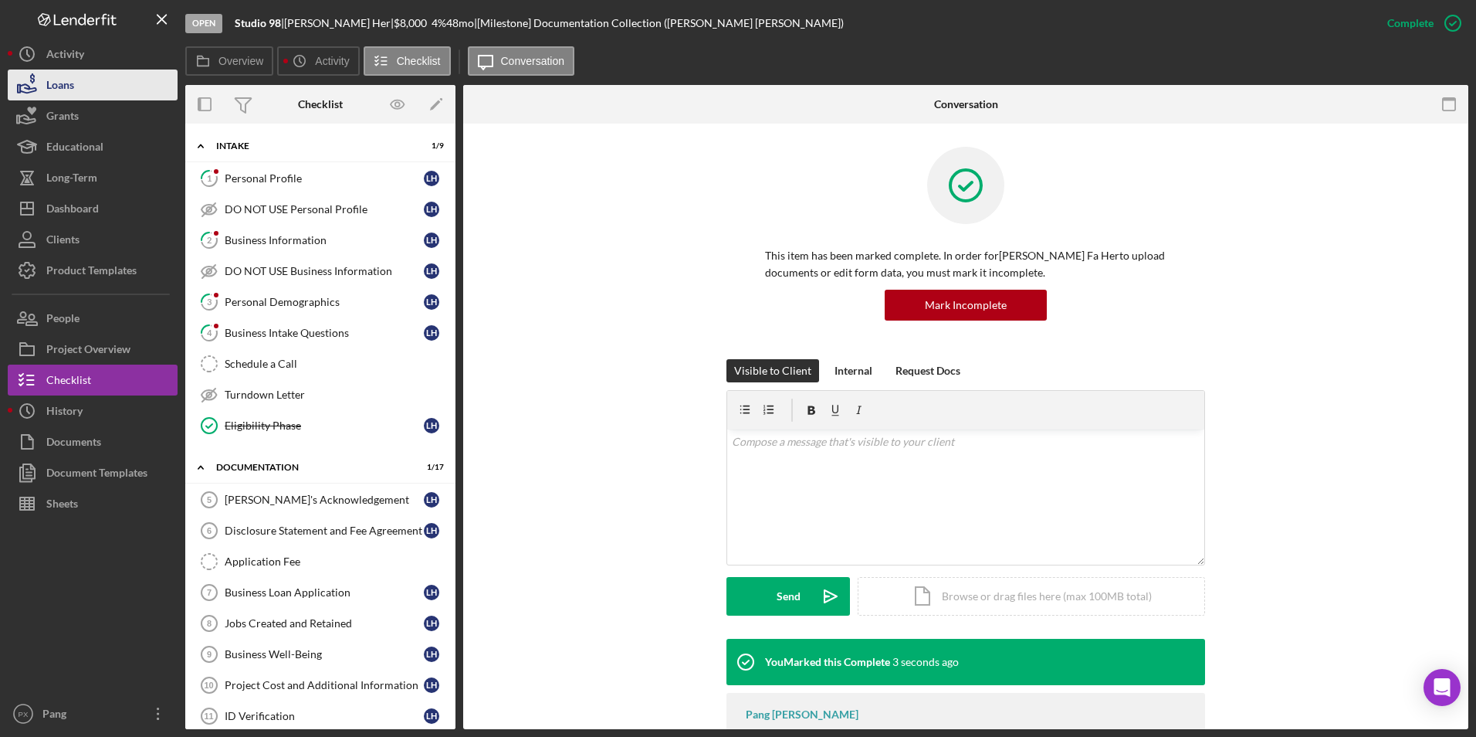
click at [103, 97] on button "Loans" at bounding box center [93, 84] width 170 height 31
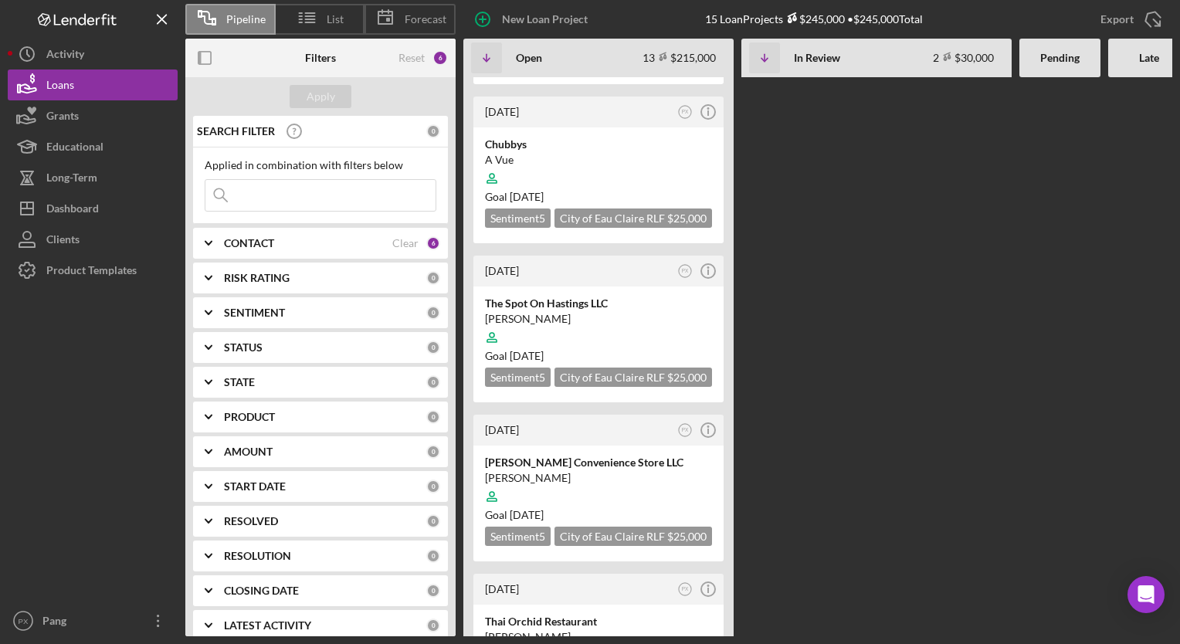
scroll to position [1445, 0]
